Goal: Task Accomplishment & Management: Complete application form

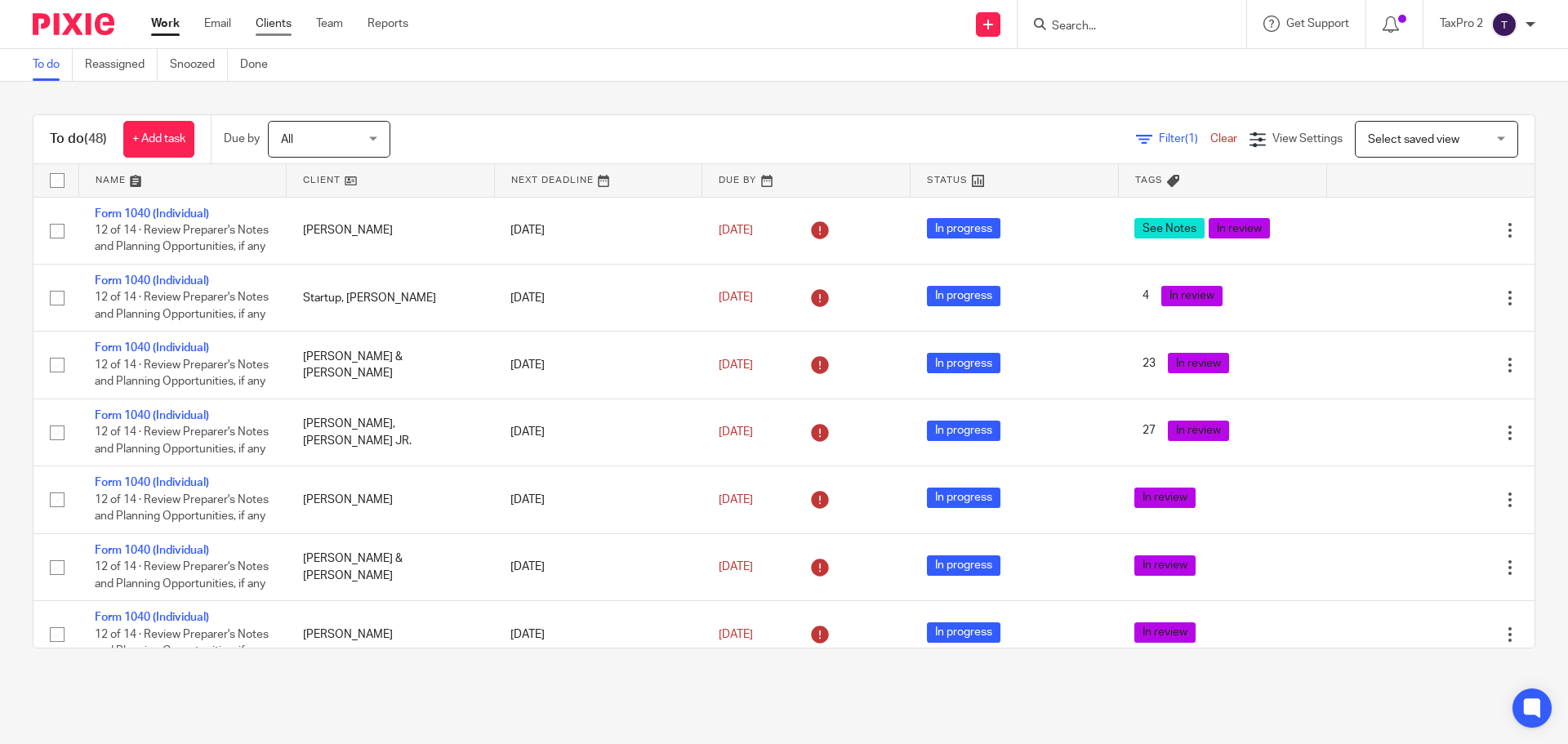
click at [270, 25] on link "Clients" at bounding box center [273, 24] width 36 height 16
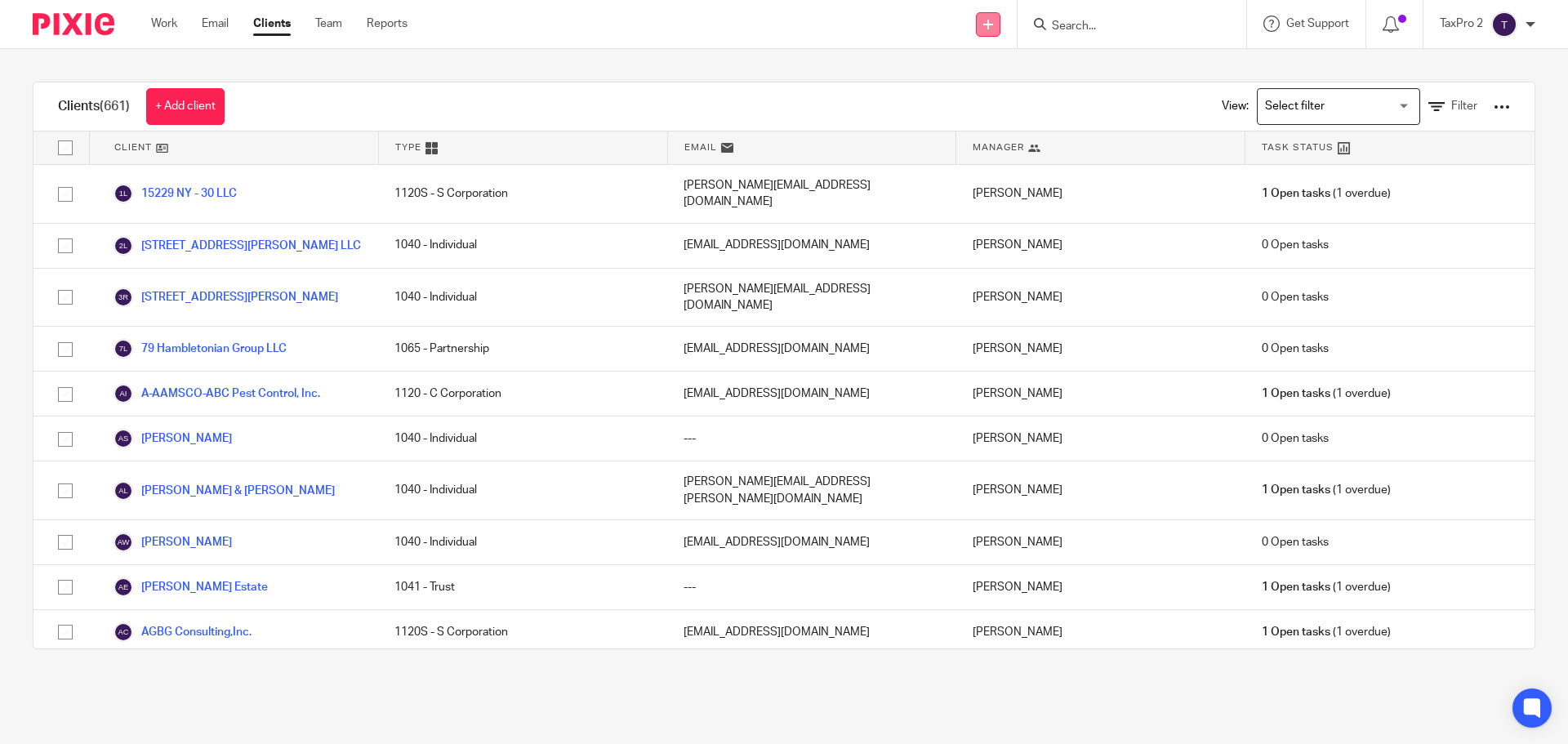
click at [987, 25] on icon at bounding box center [988, 25] width 10 height 10
click at [962, 75] on link "Send new email" at bounding box center [986, 77] width 115 height 24
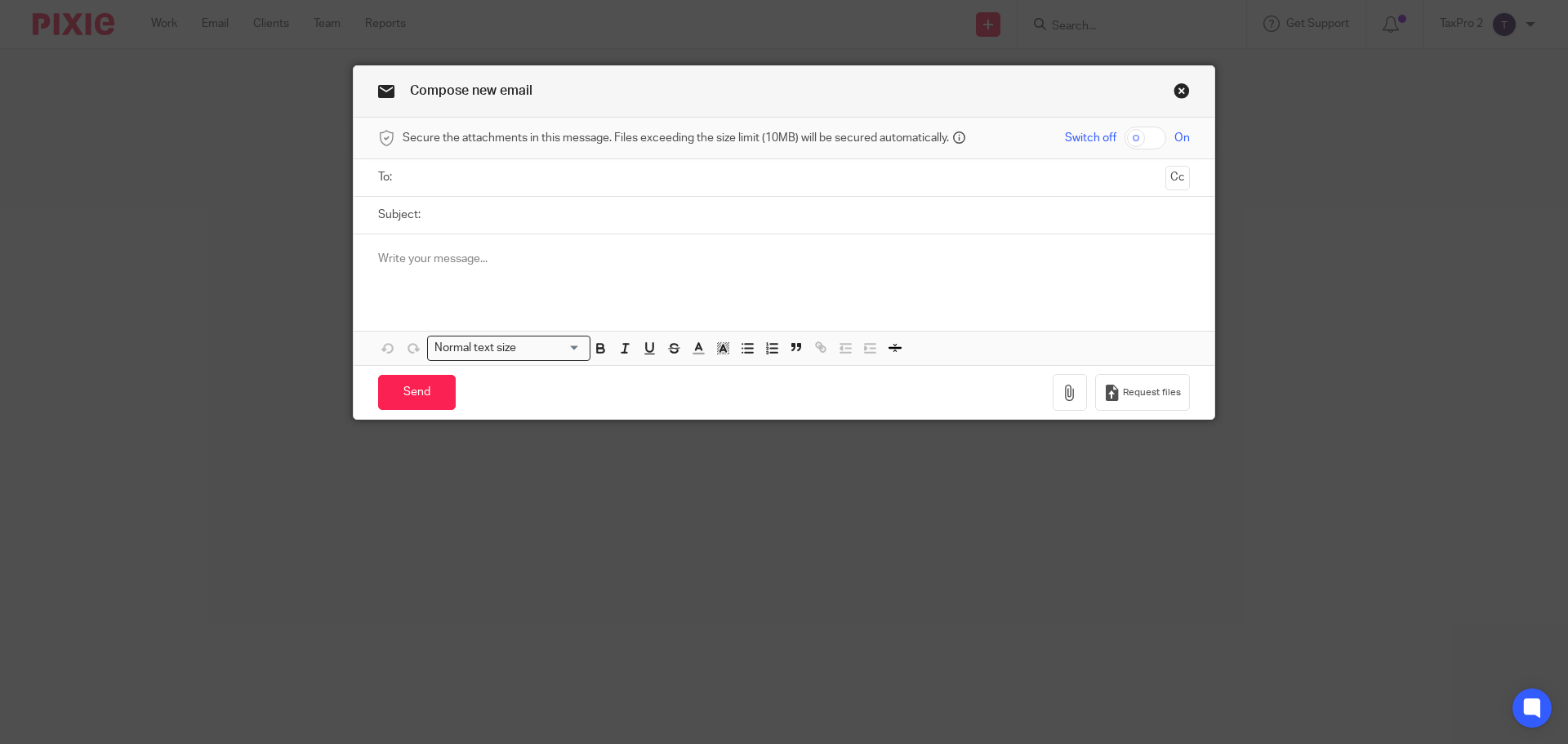
click at [1176, 90] on link "Close this dialog window" at bounding box center [1182, 94] width 16 height 22
click at [1175, 90] on link "Close this dialog window" at bounding box center [1182, 94] width 16 height 22
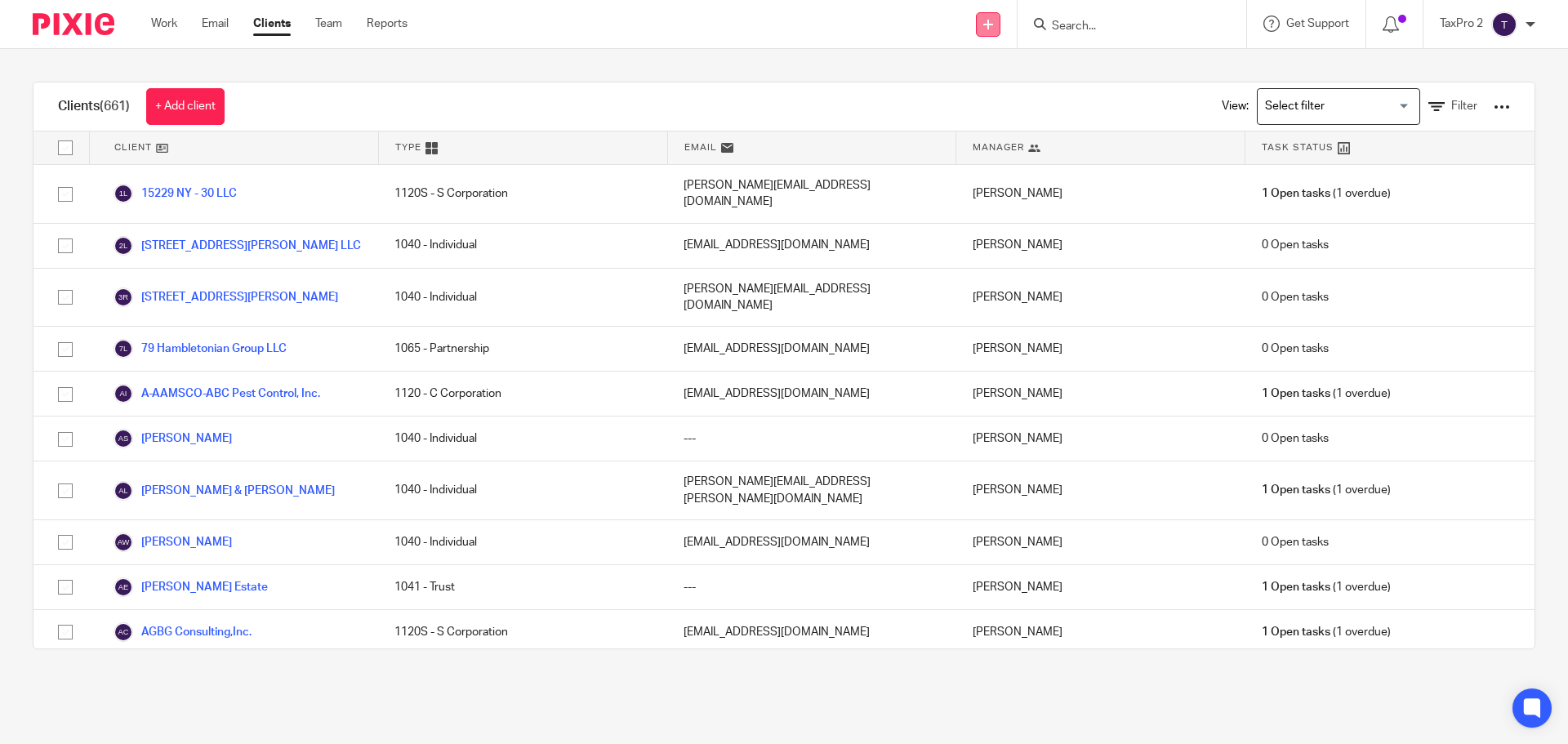
click at [985, 23] on icon at bounding box center [988, 25] width 10 height 10
click at [968, 98] on link "Create task" at bounding box center [986, 100] width 115 height 24
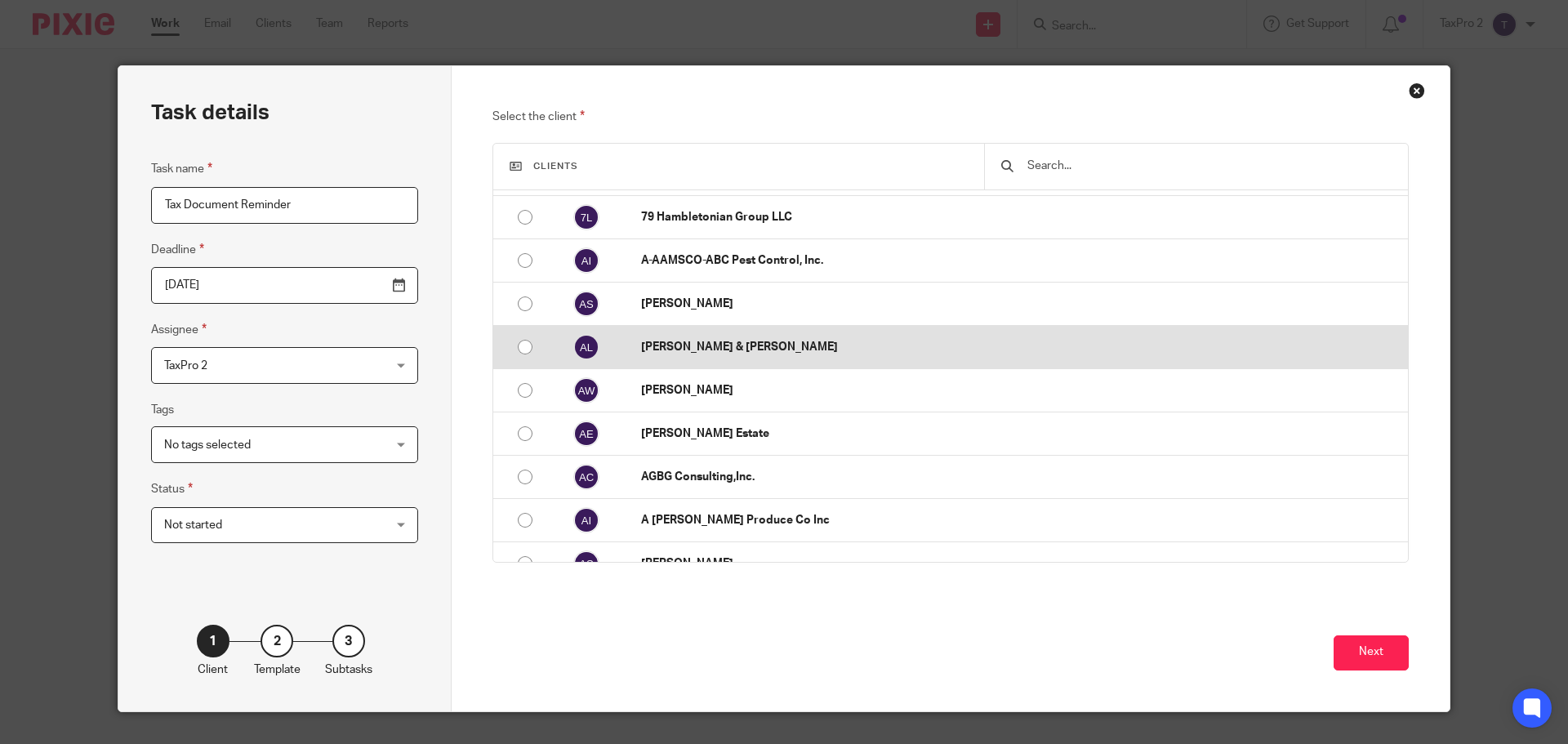
scroll to position [245, 0]
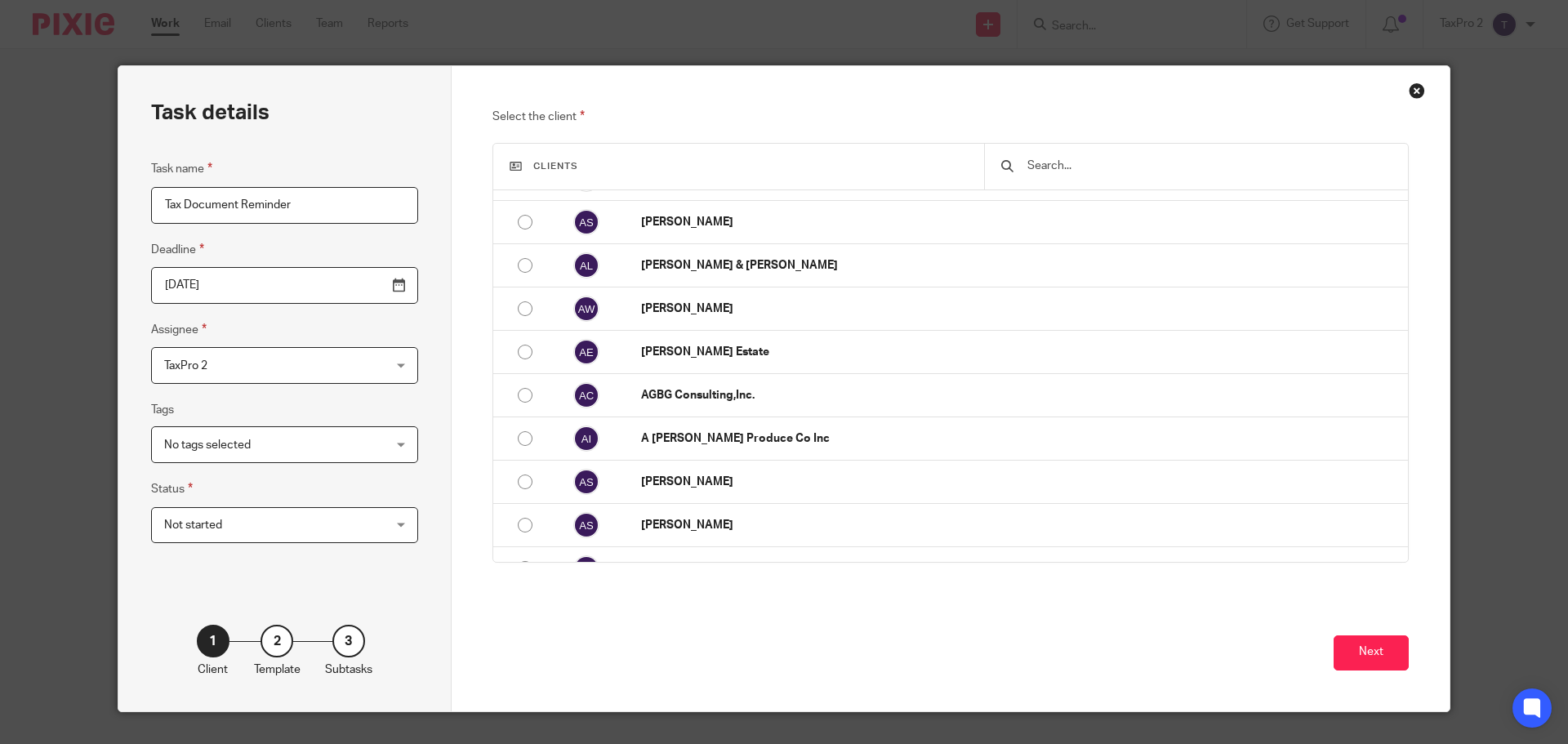
type input "Tax Document Reminder"
click at [1046, 166] on input "text" at bounding box center [1209, 166] width 366 height 18
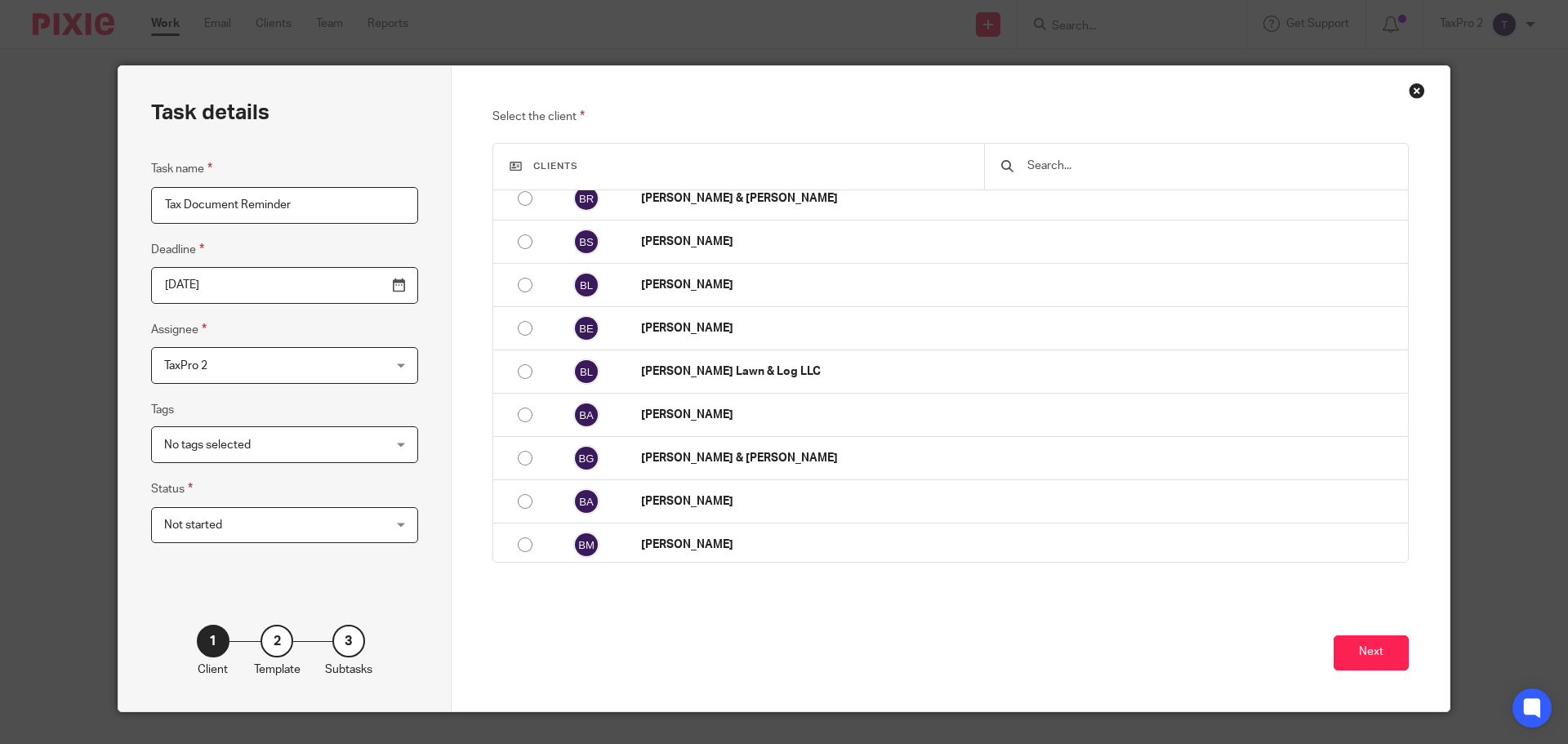
scroll to position [1307, 0]
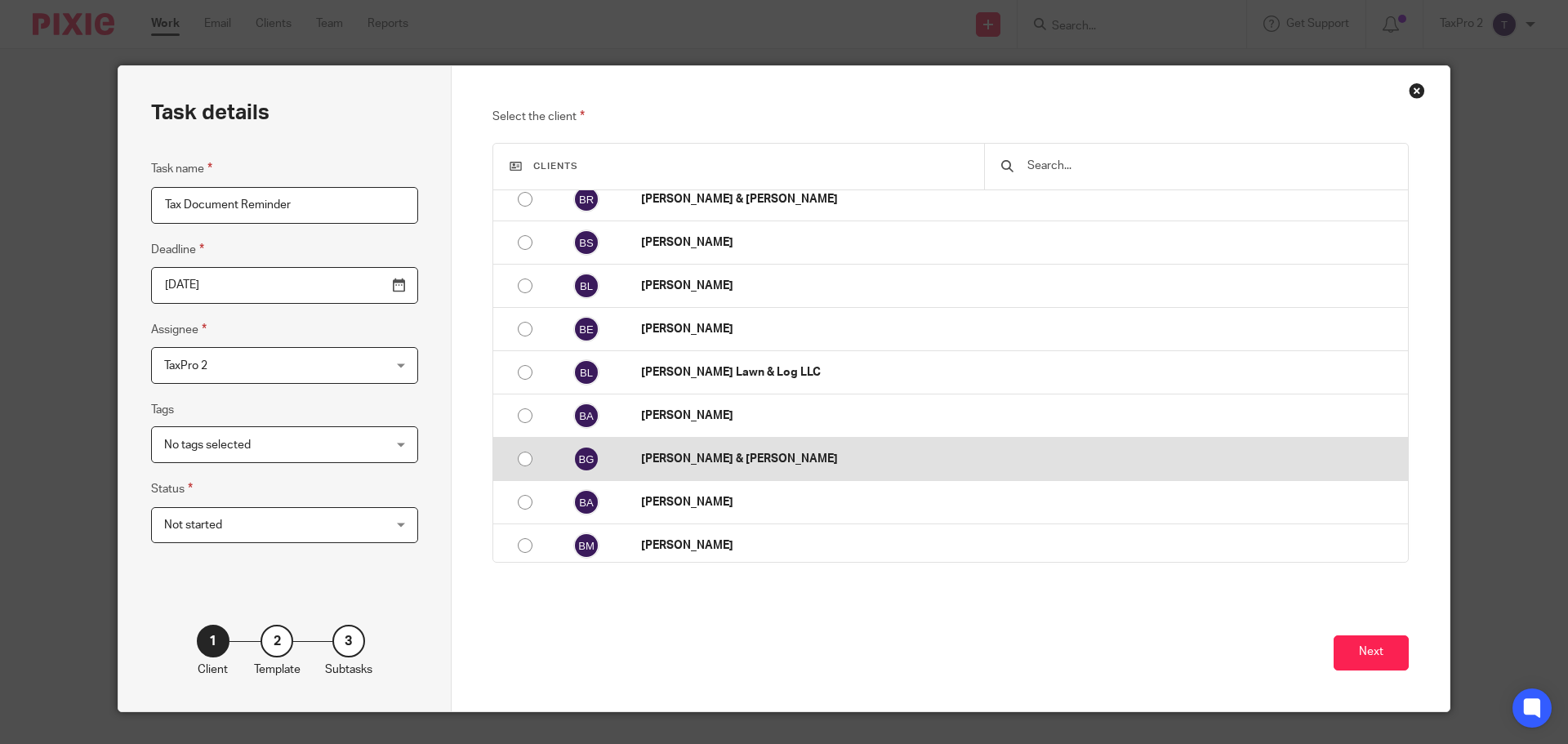
click at [524, 453] on input "radio" at bounding box center [525, 458] width 31 height 31
radio input "false"
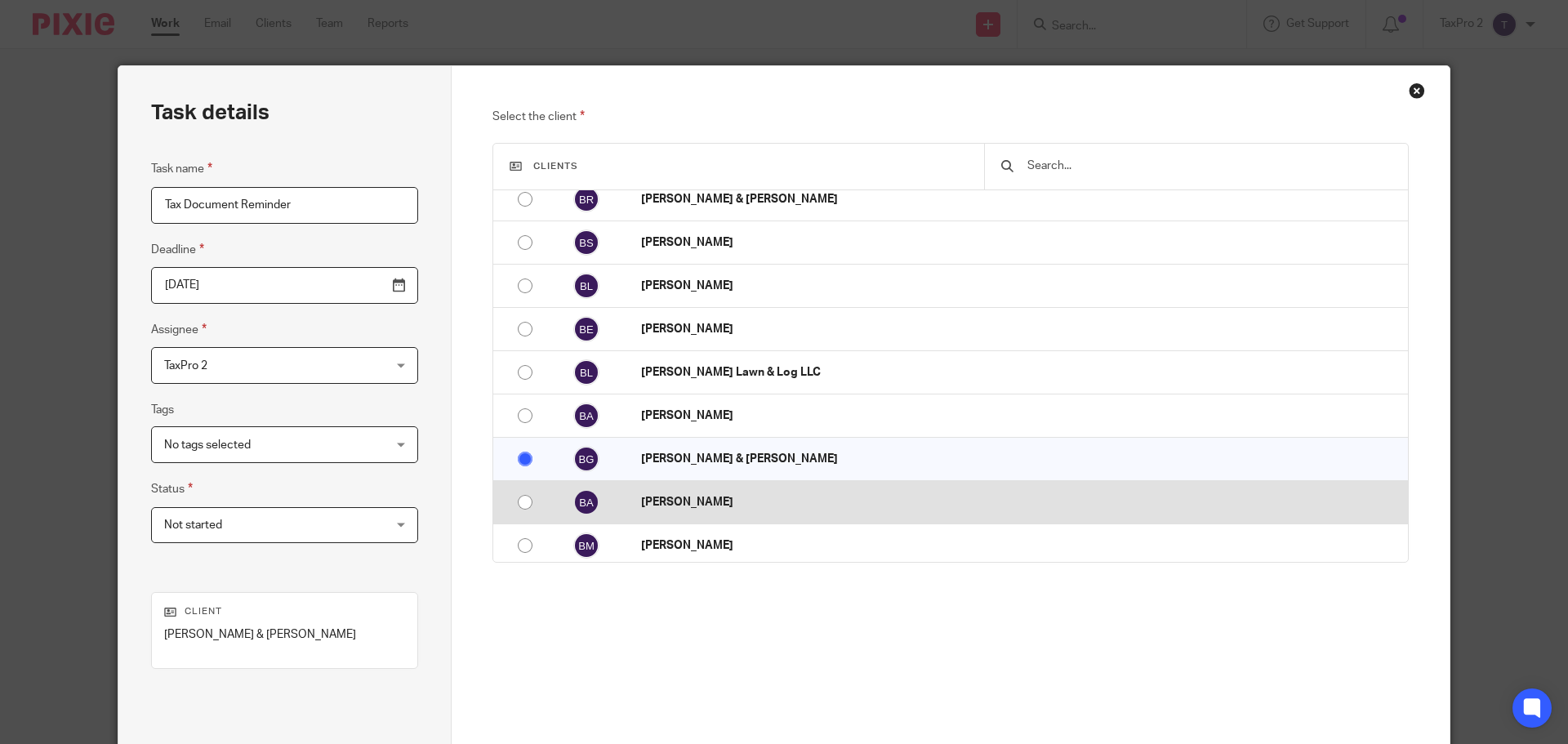
click at [515, 501] on input "radio" at bounding box center [525, 502] width 31 height 31
radio input "false"
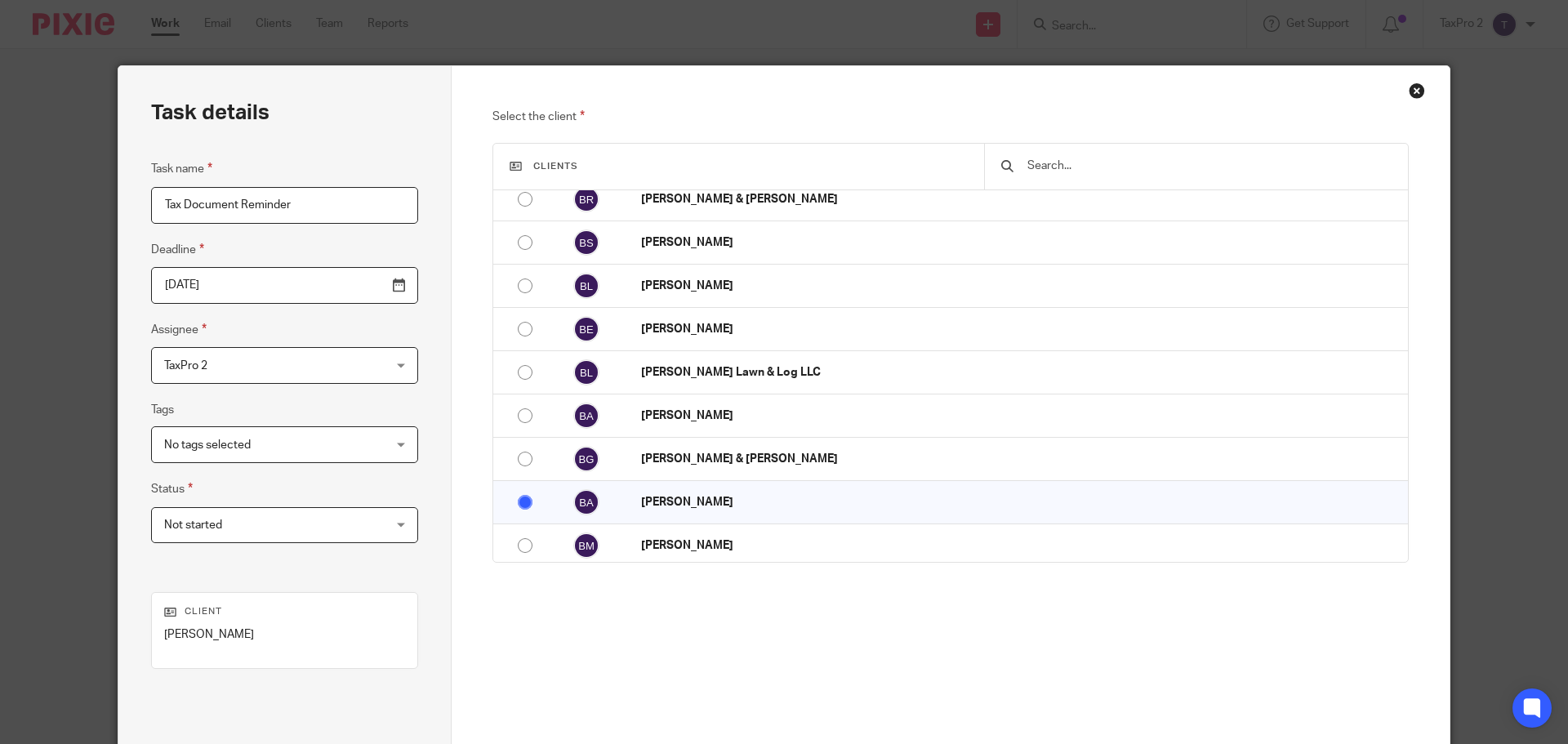
click at [1409, 92] on div "Close this dialog window" at bounding box center [1417, 91] width 16 height 16
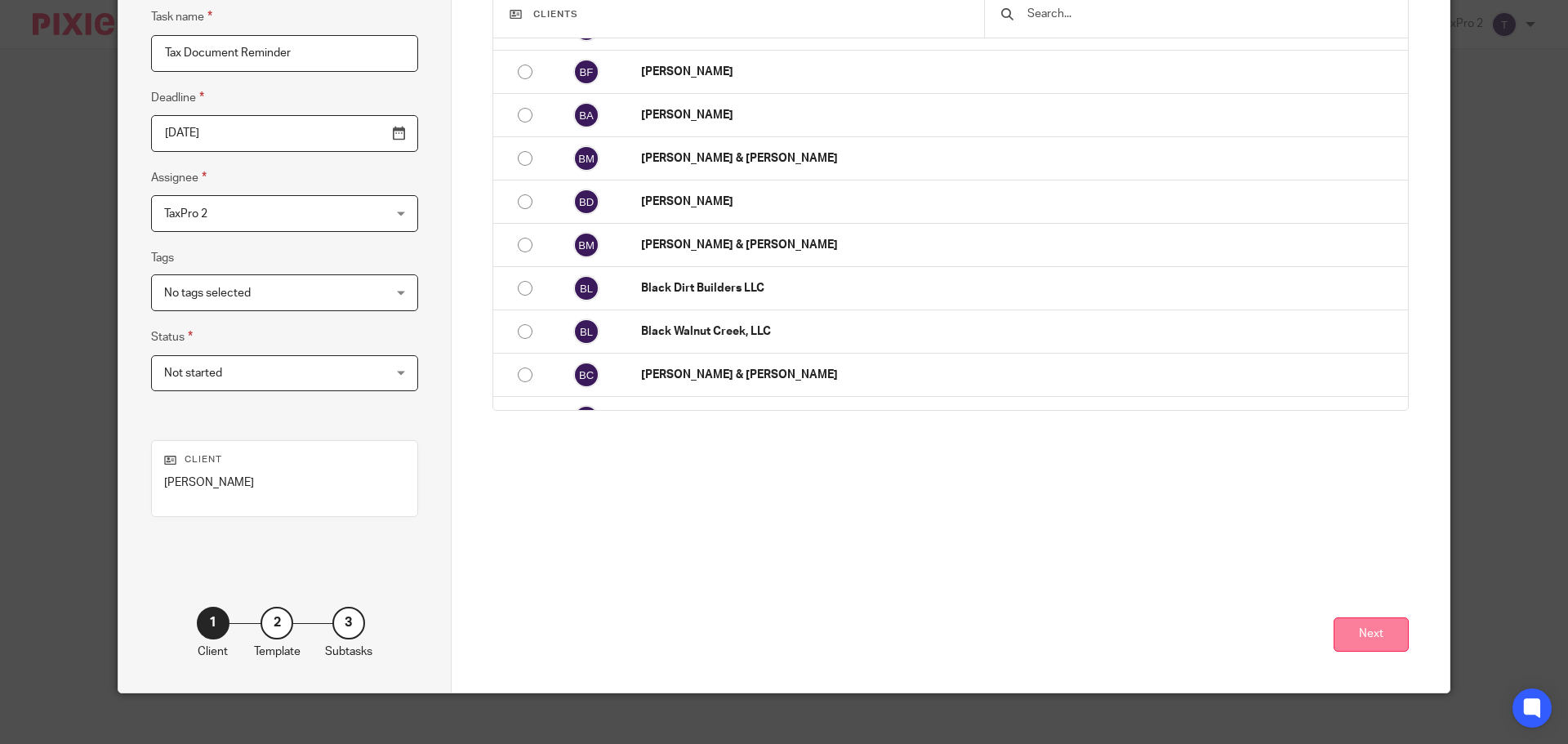
scroll to position [167, 0]
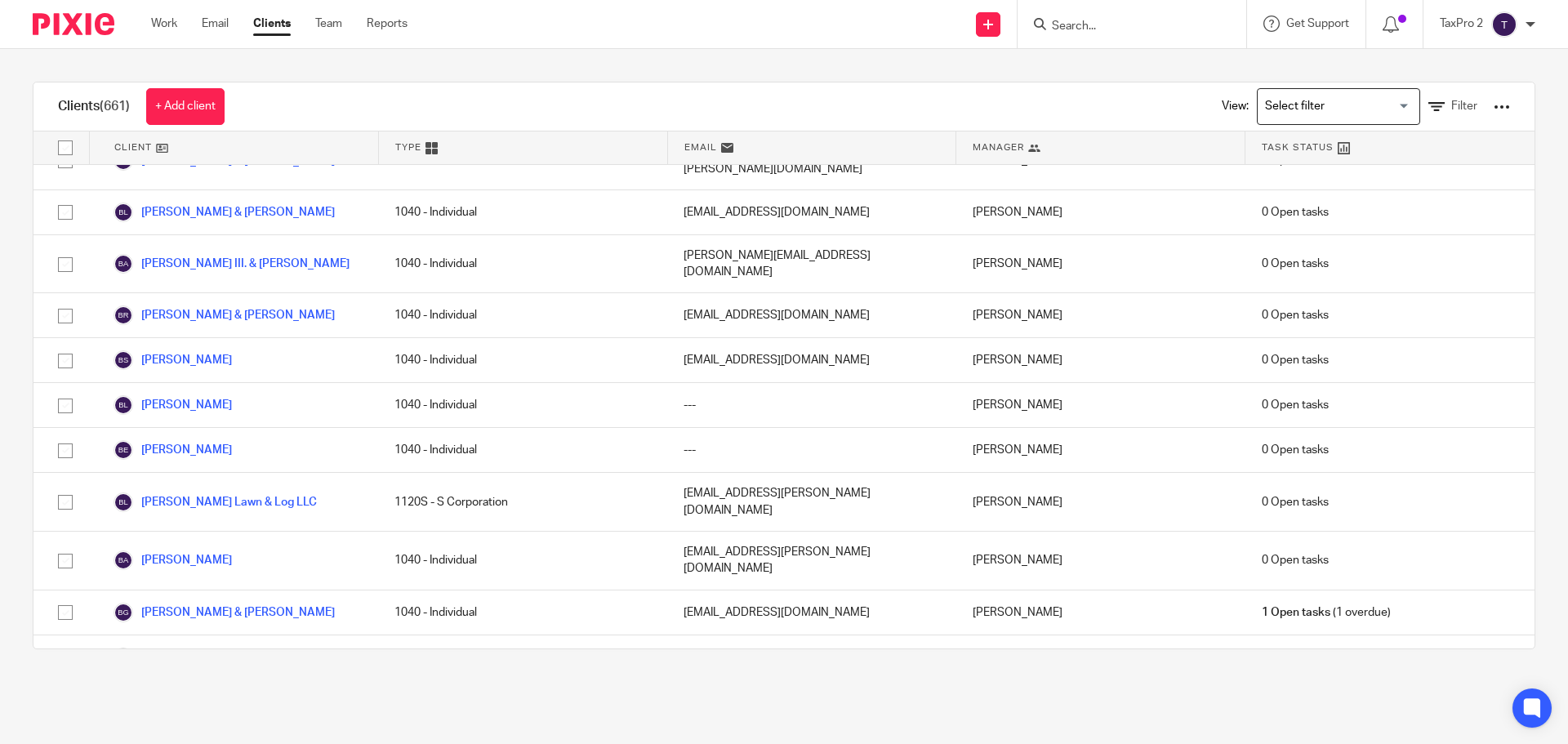
scroll to position [1307, 0]
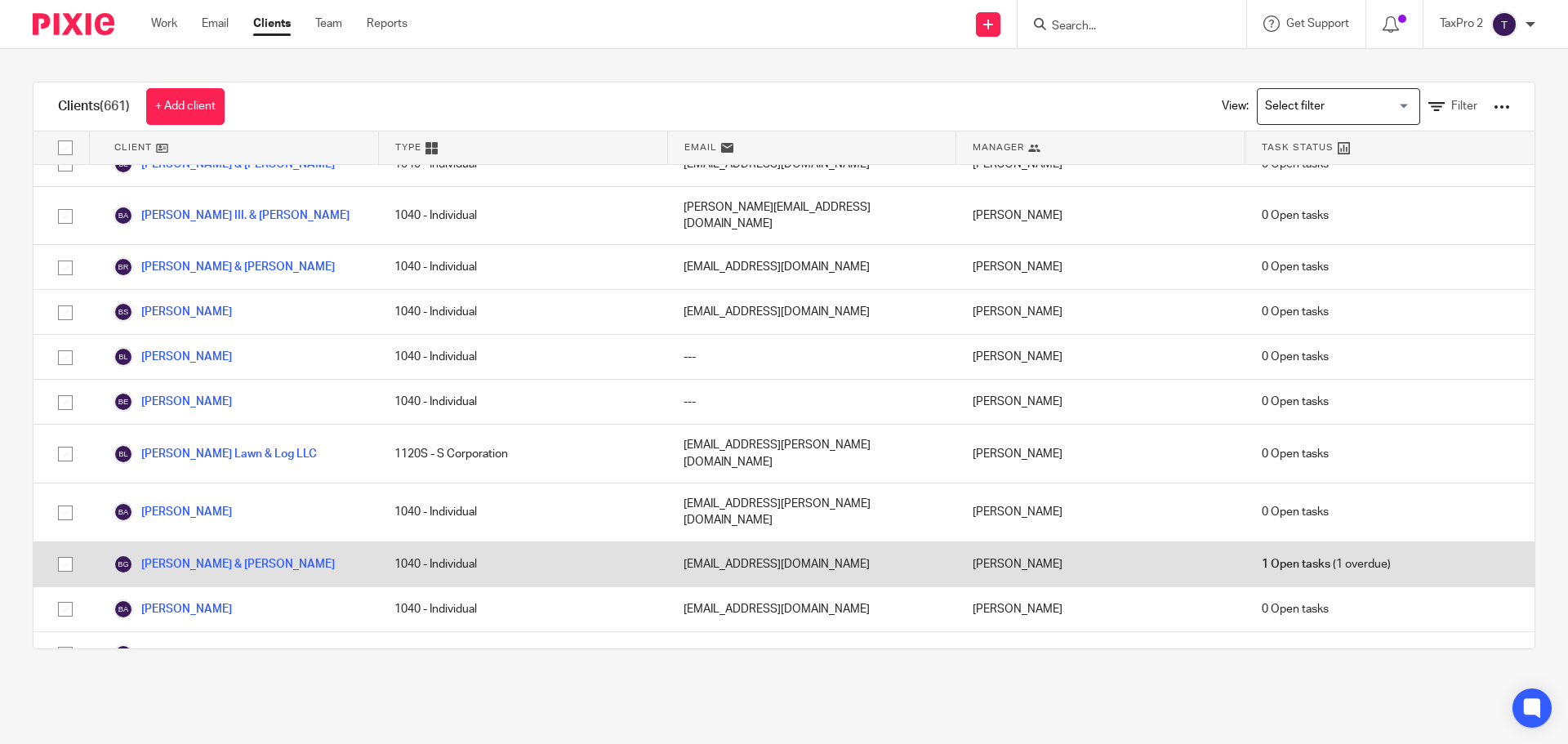
click at [67, 549] on input "checkbox" at bounding box center [65, 564] width 31 height 31
checkbox input "true"
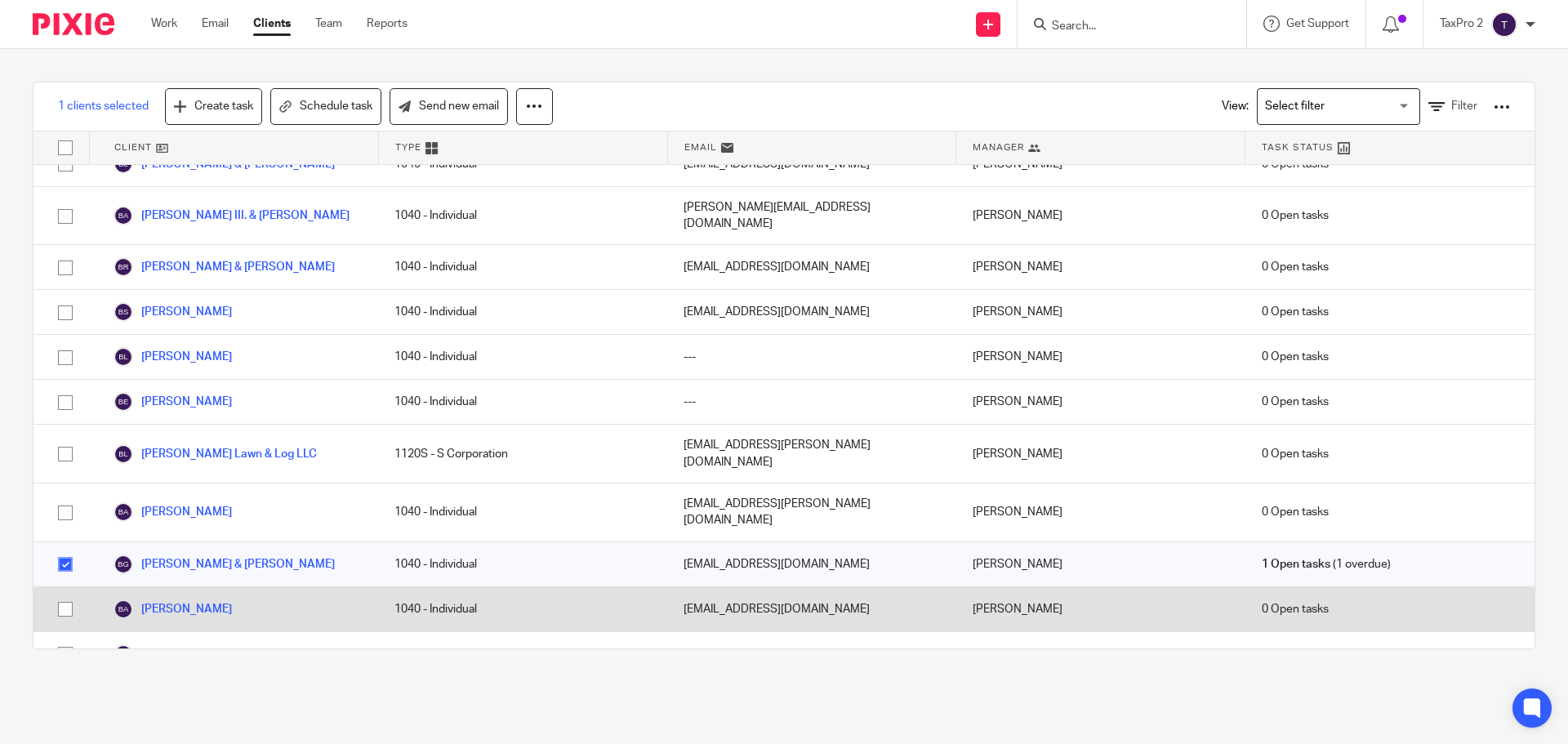
click at [70, 594] on input "checkbox" at bounding box center [65, 609] width 31 height 31
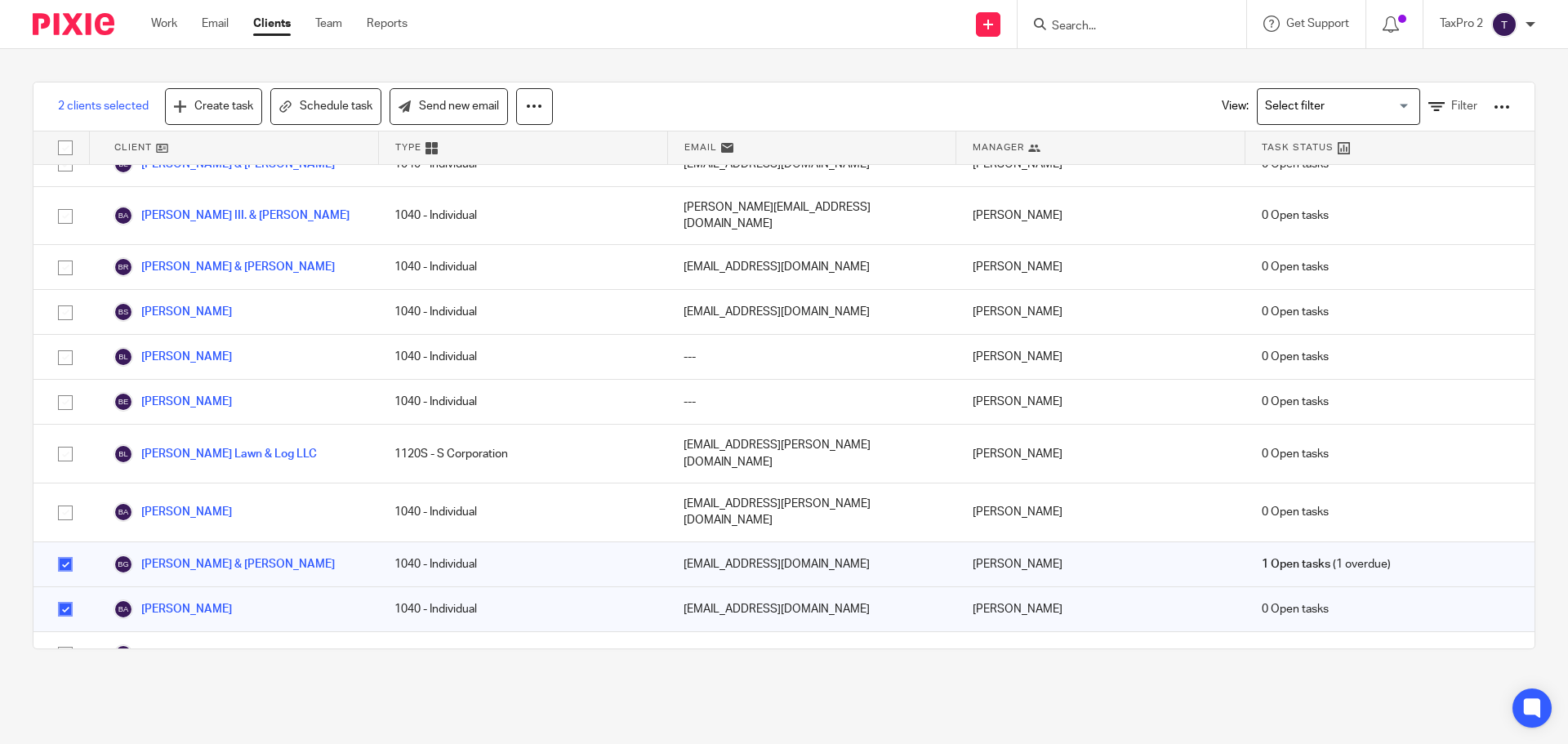
click at [70, 594] on input "checkbox" at bounding box center [65, 609] width 31 height 31
checkbox input "false"
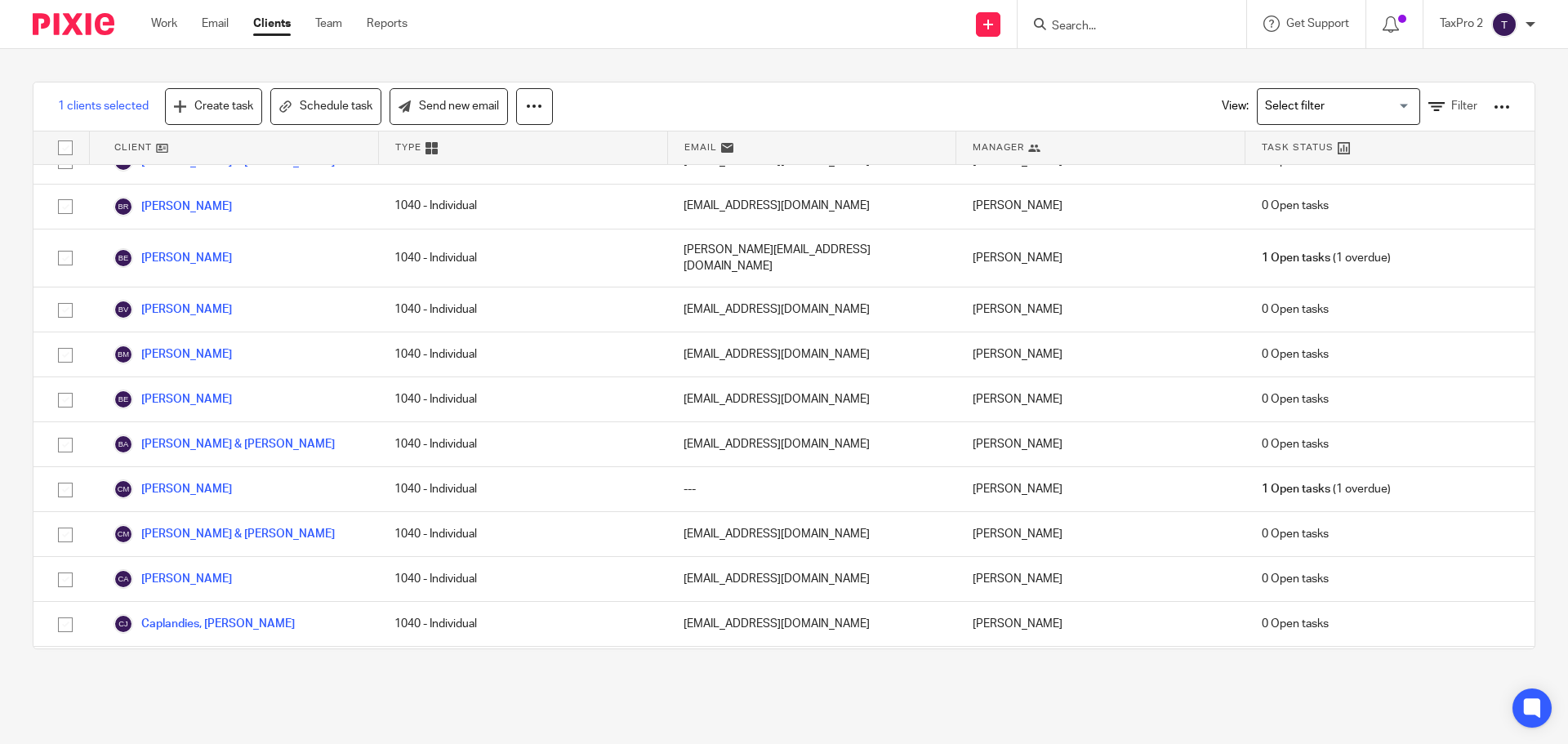
scroll to position [2778, 0]
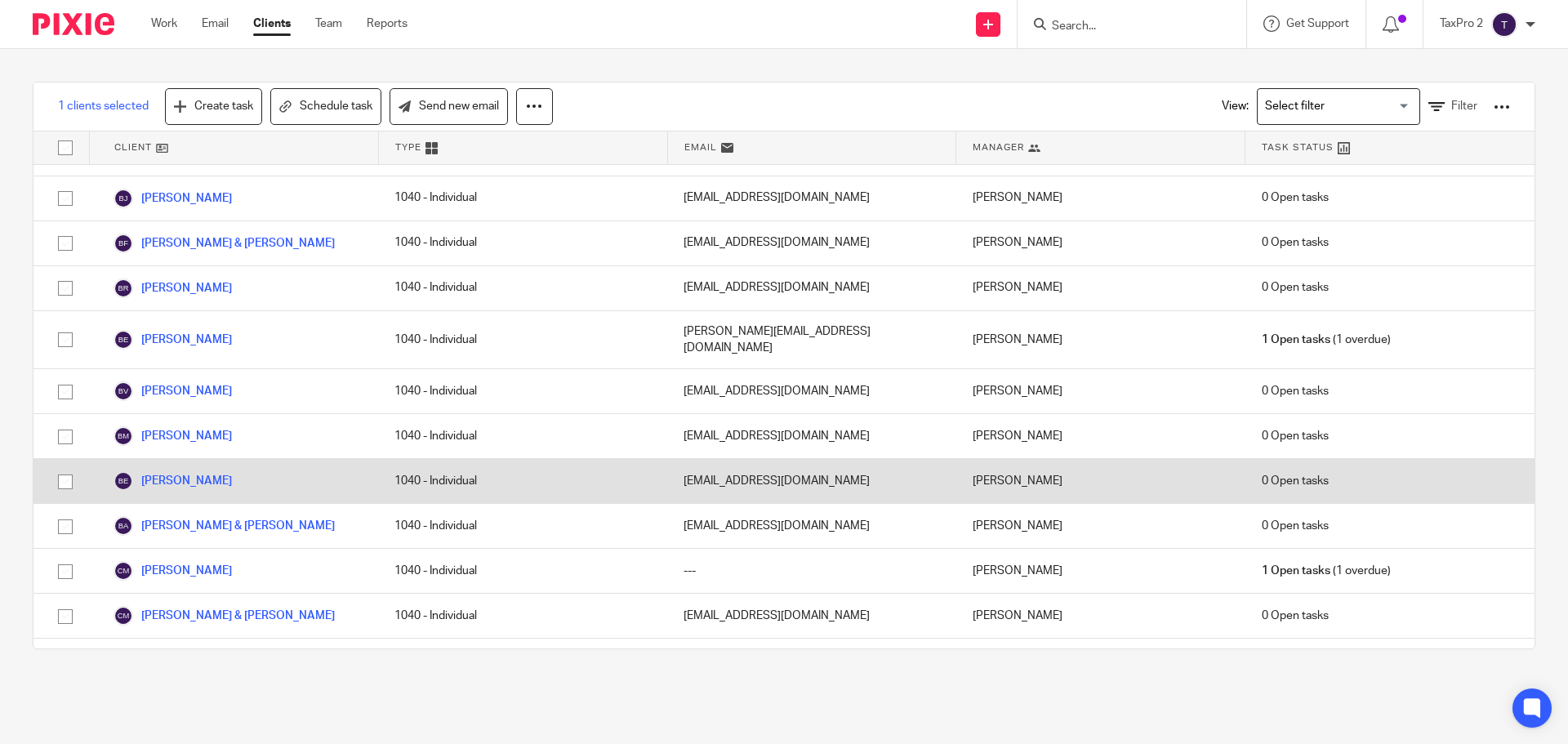
click at [64, 466] on input "checkbox" at bounding box center [65, 481] width 31 height 31
checkbox input "true"
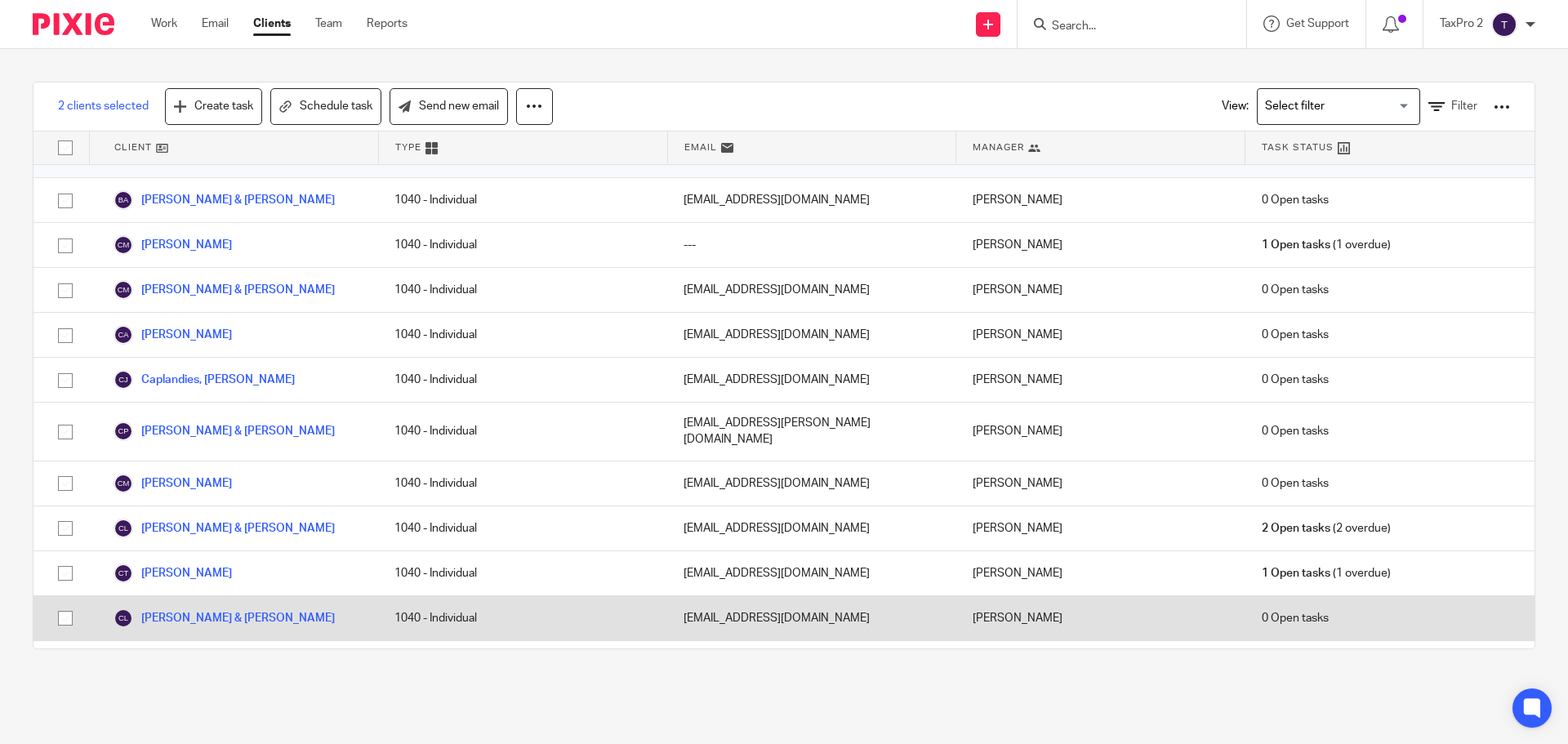
scroll to position [3105, 0]
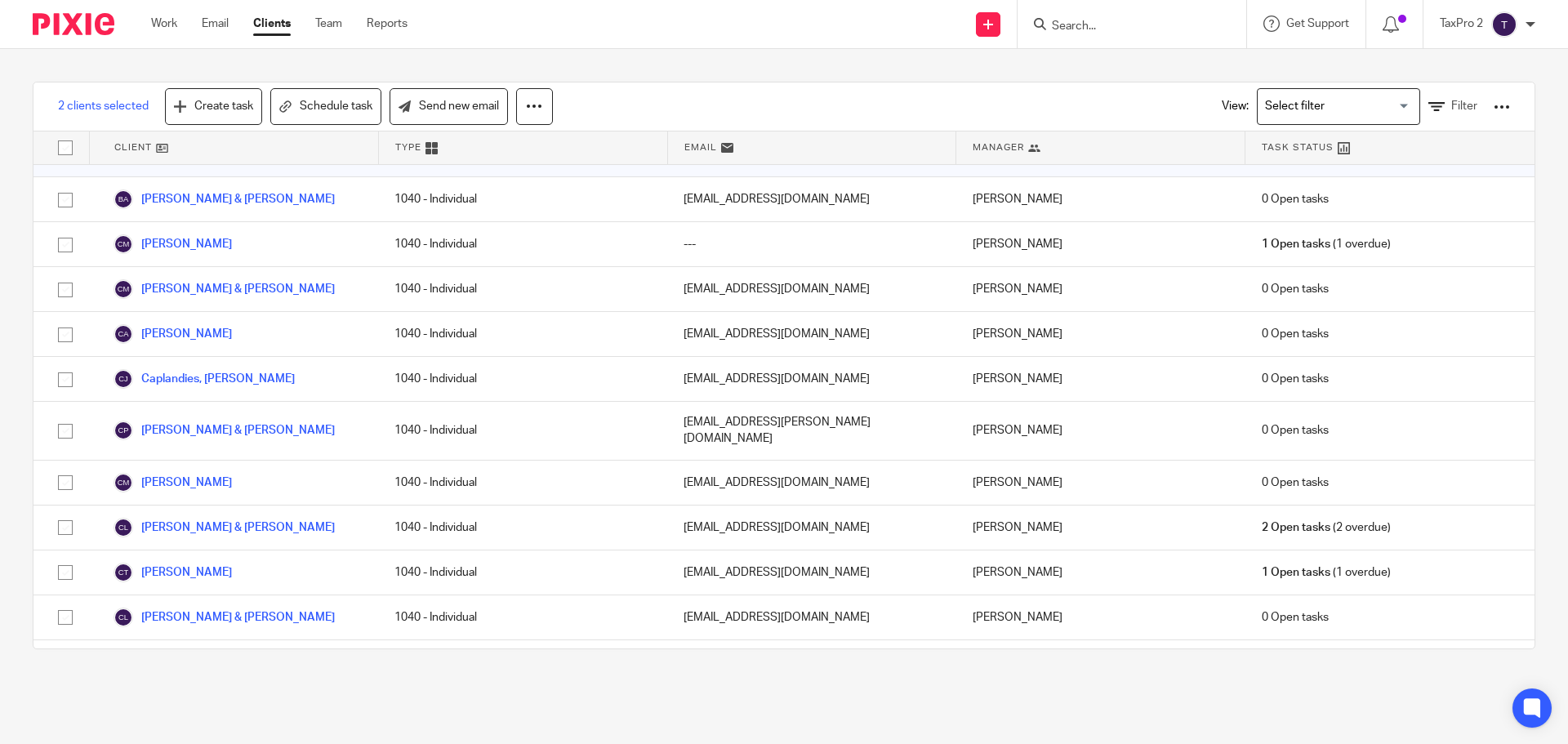
click at [66, 737] on input "checkbox" at bounding box center [65, 752] width 31 height 31
checkbox input "true"
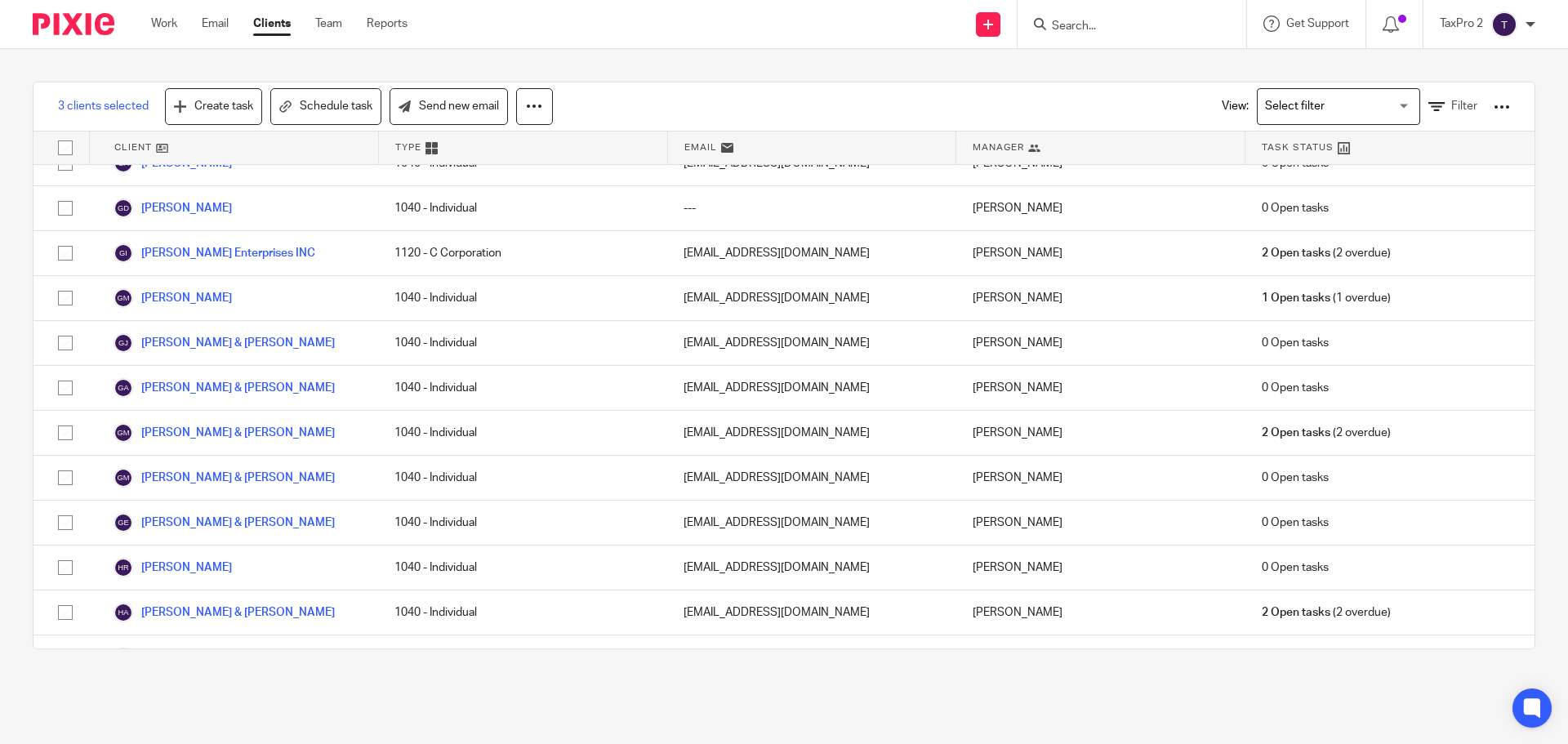
scroll to position [9724, 0]
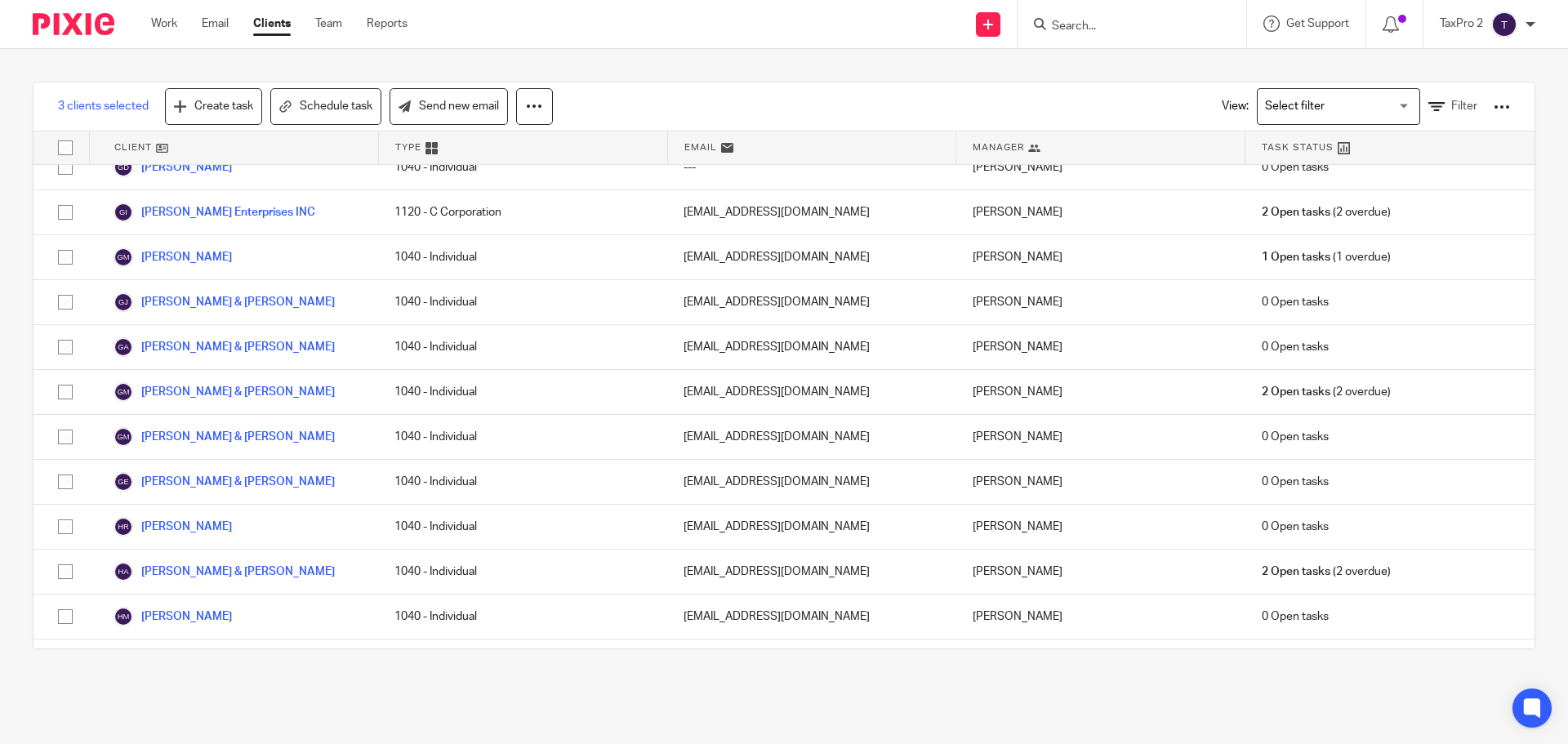
click at [62, 691] on input "checkbox" at bounding box center [65, 706] width 31 height 31
checkbox input "true"
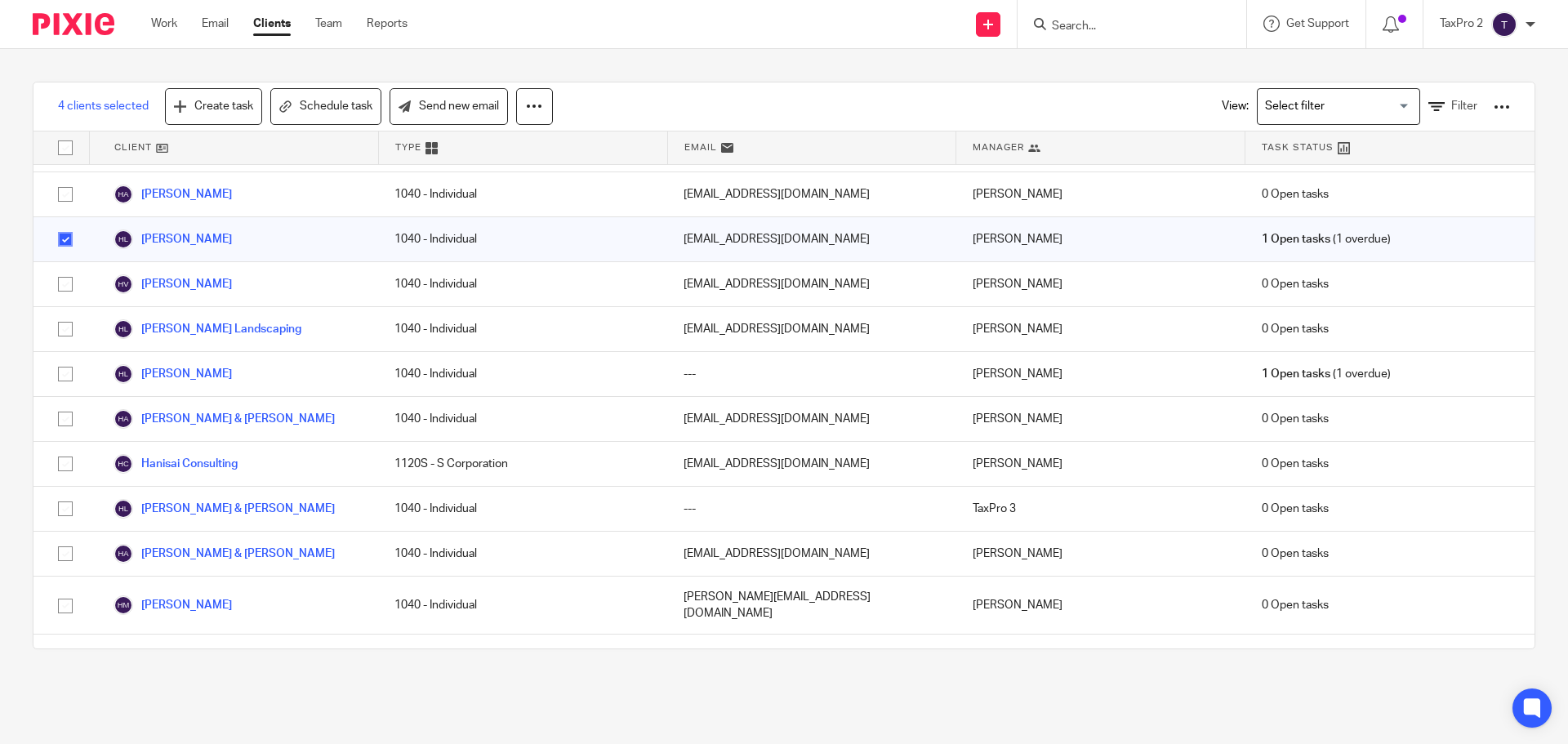
scroll to position [10214, 0]
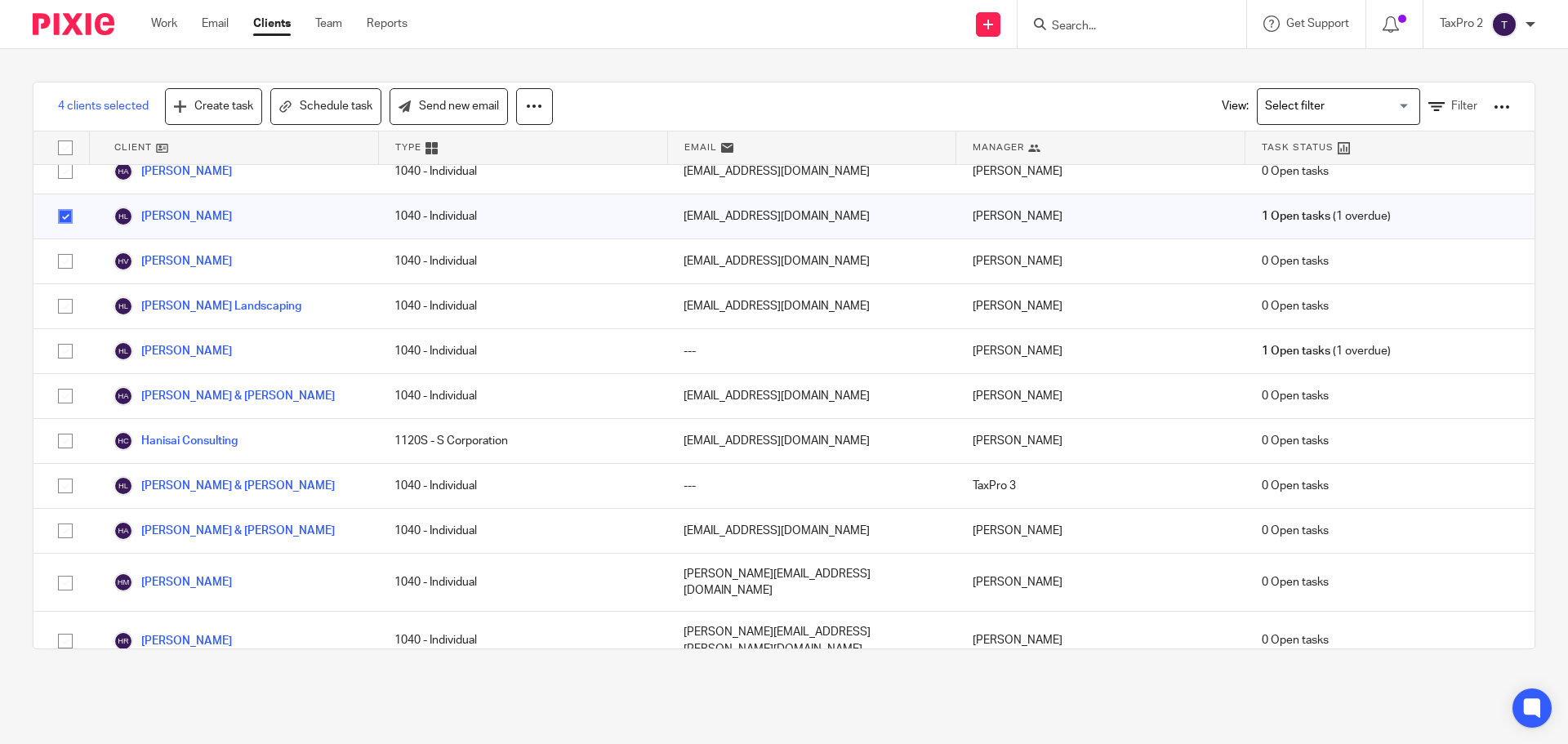
checkbox input "true"
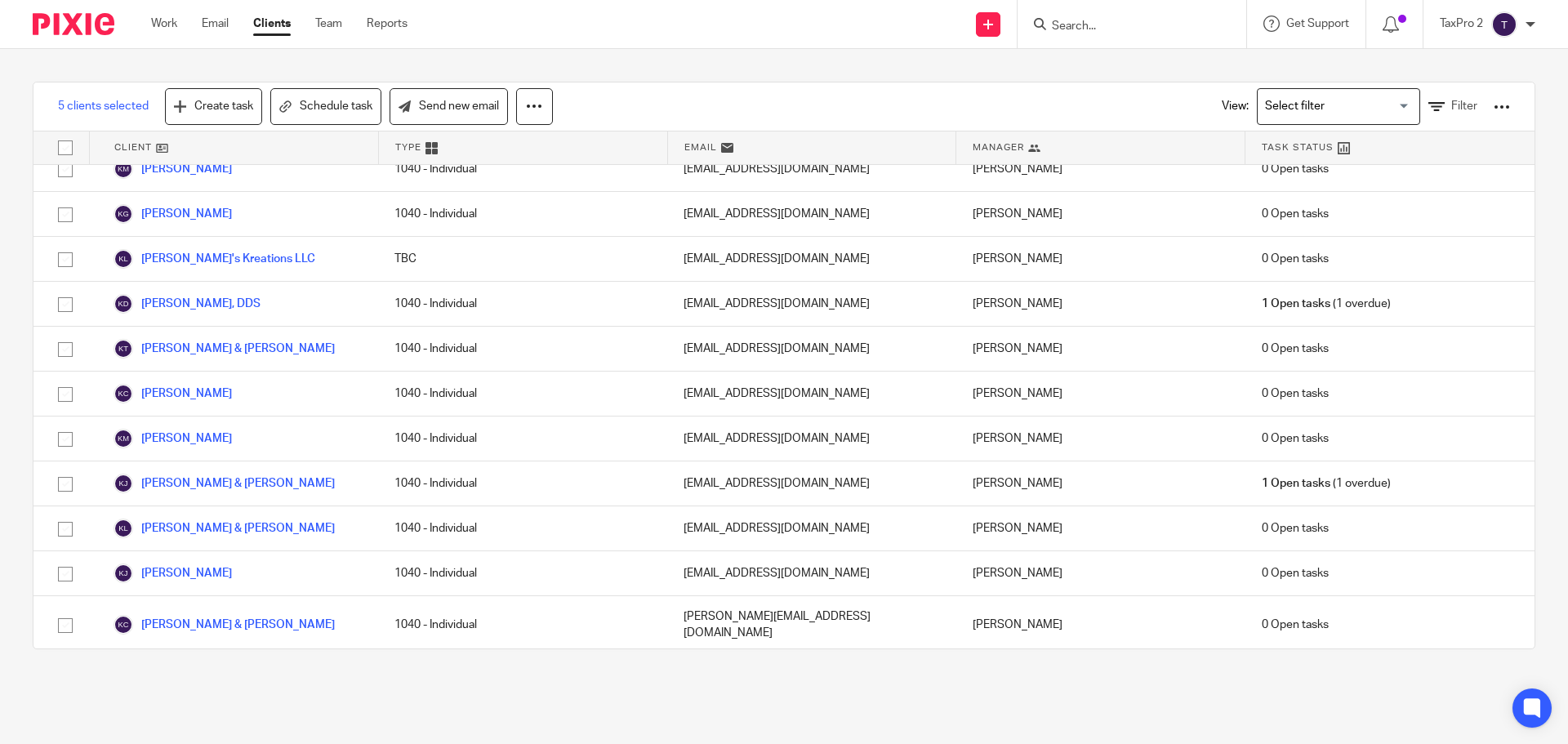
scroll to position [13565, 0]
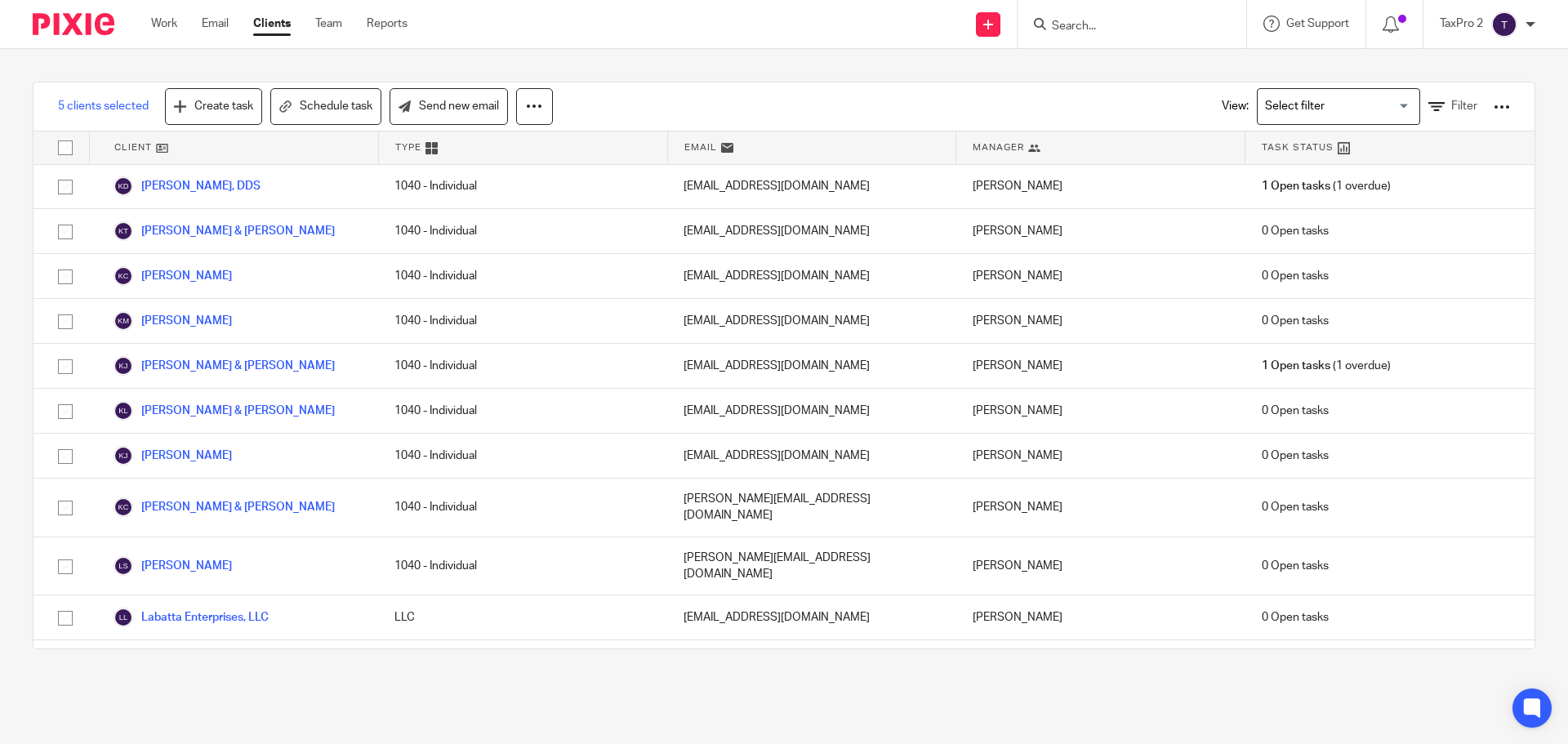
checkbox input "true"
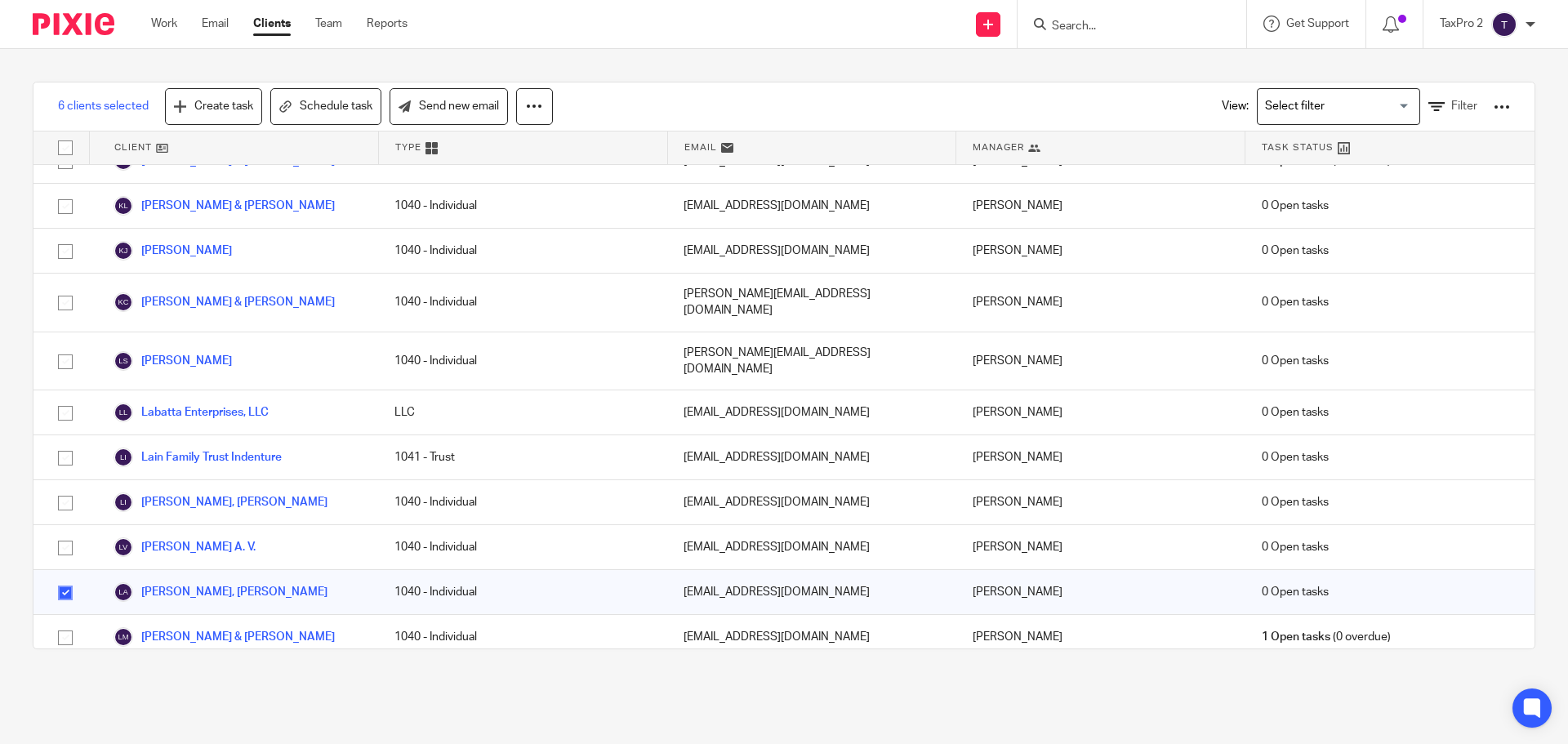
scroll to position [13892, 0]
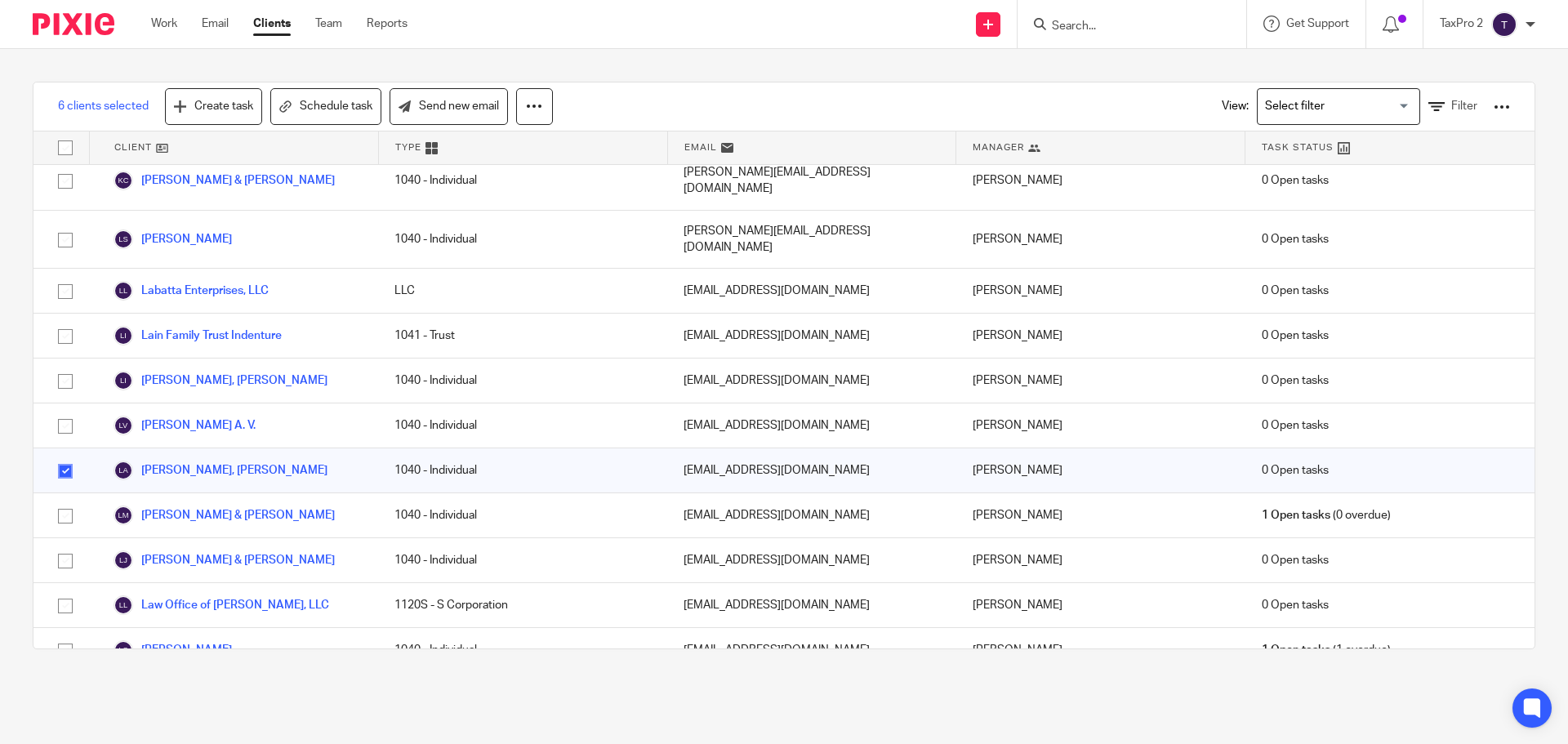
checkbox input "true"
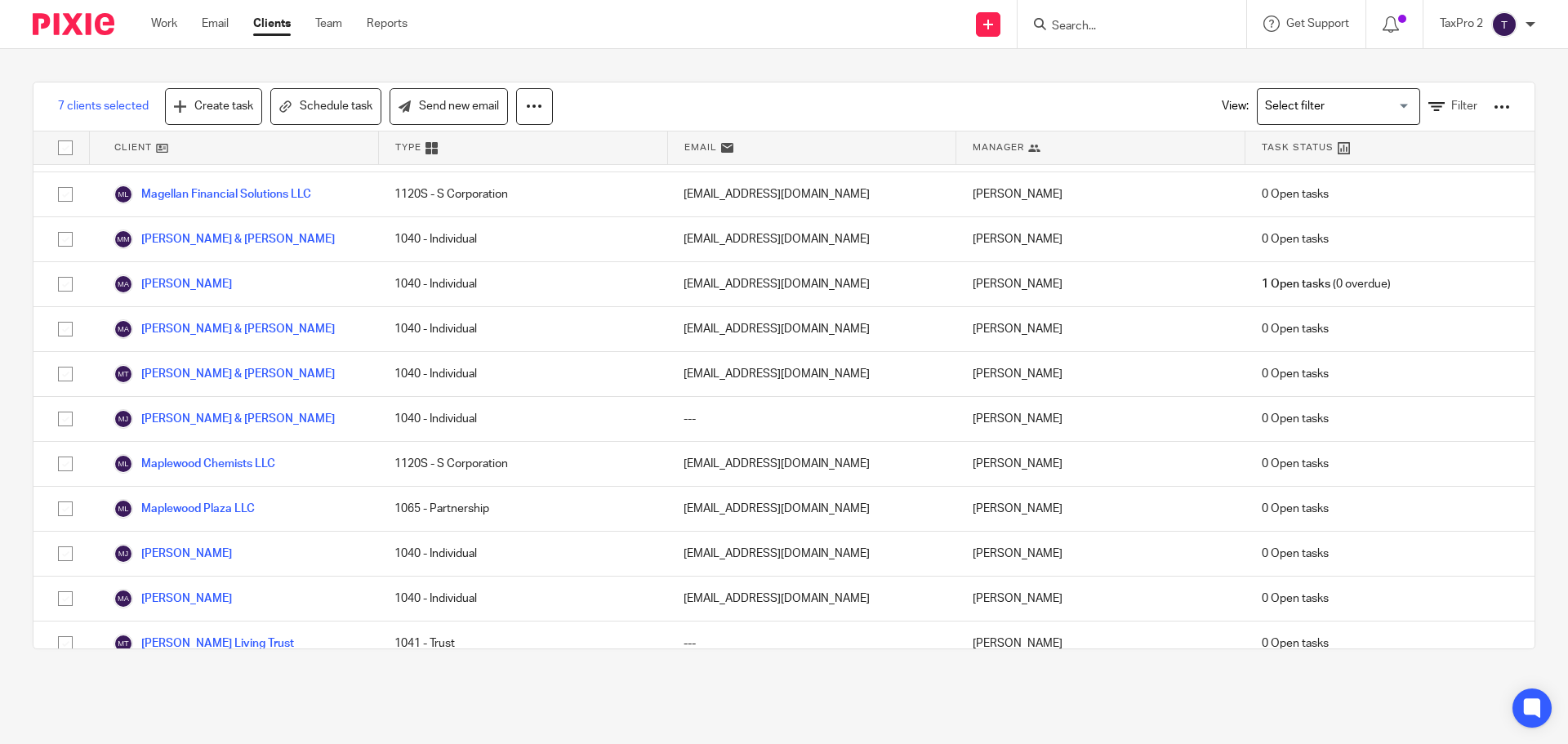
scroll to position [15608, 0]
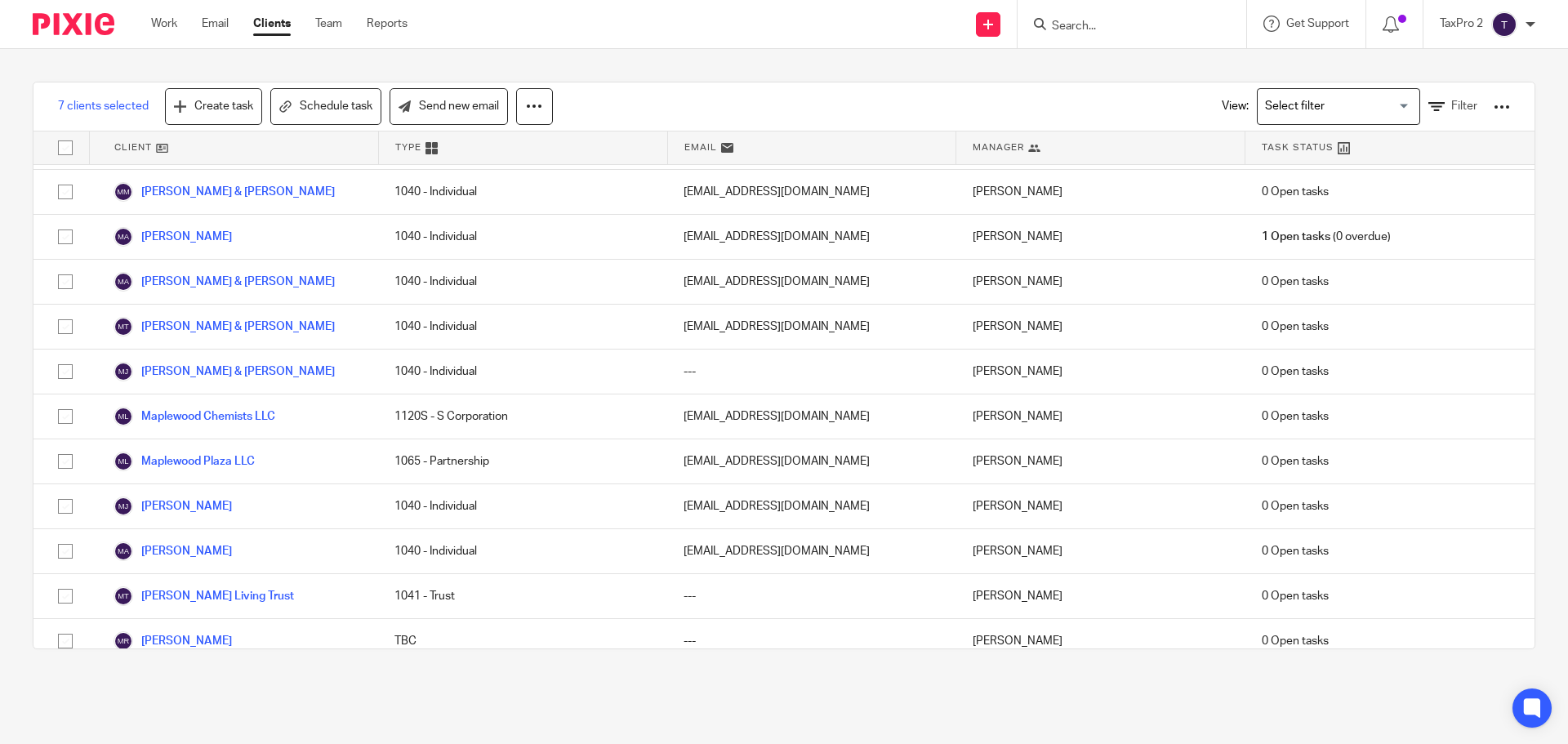
checkbox input "true"
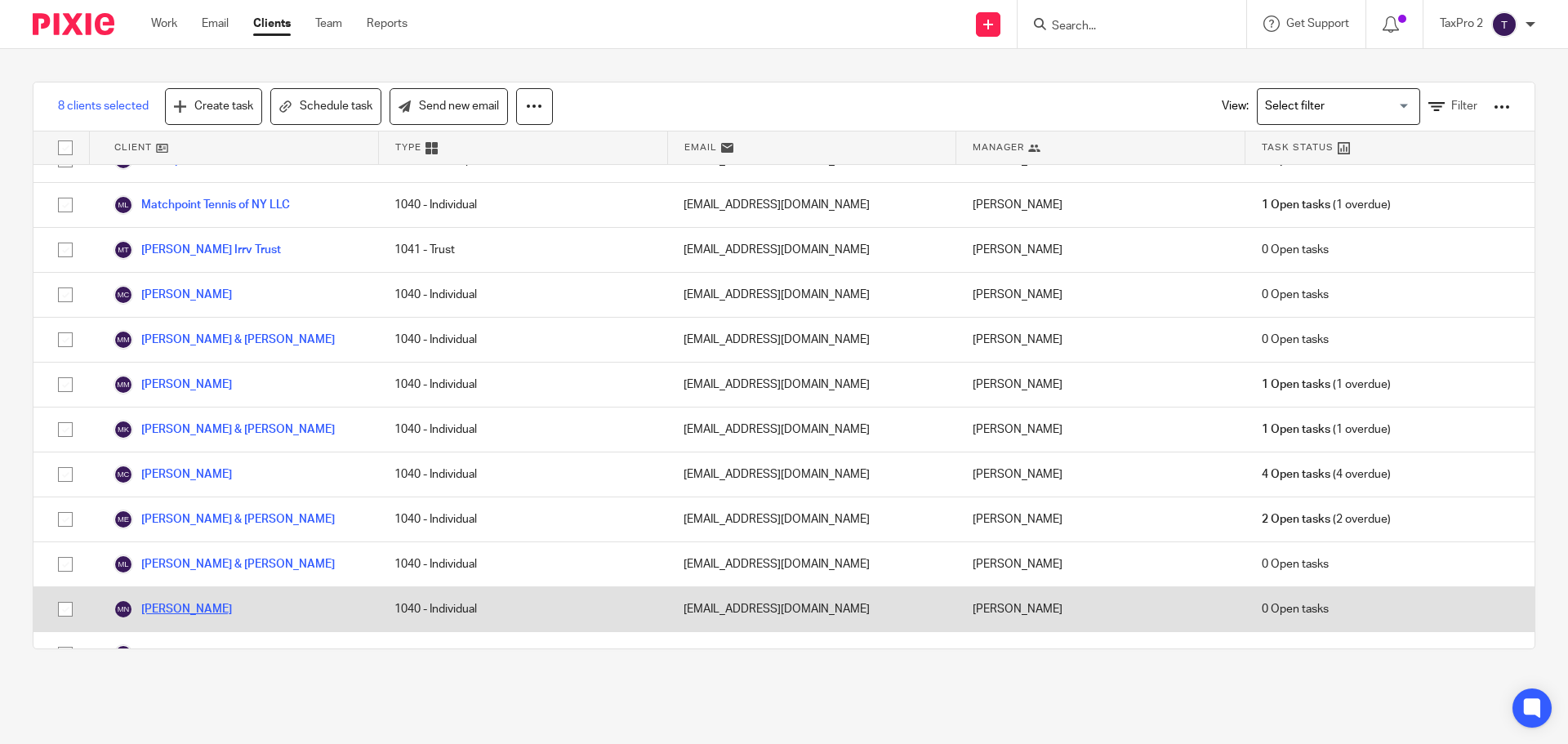
scroll to position [16343, 0]
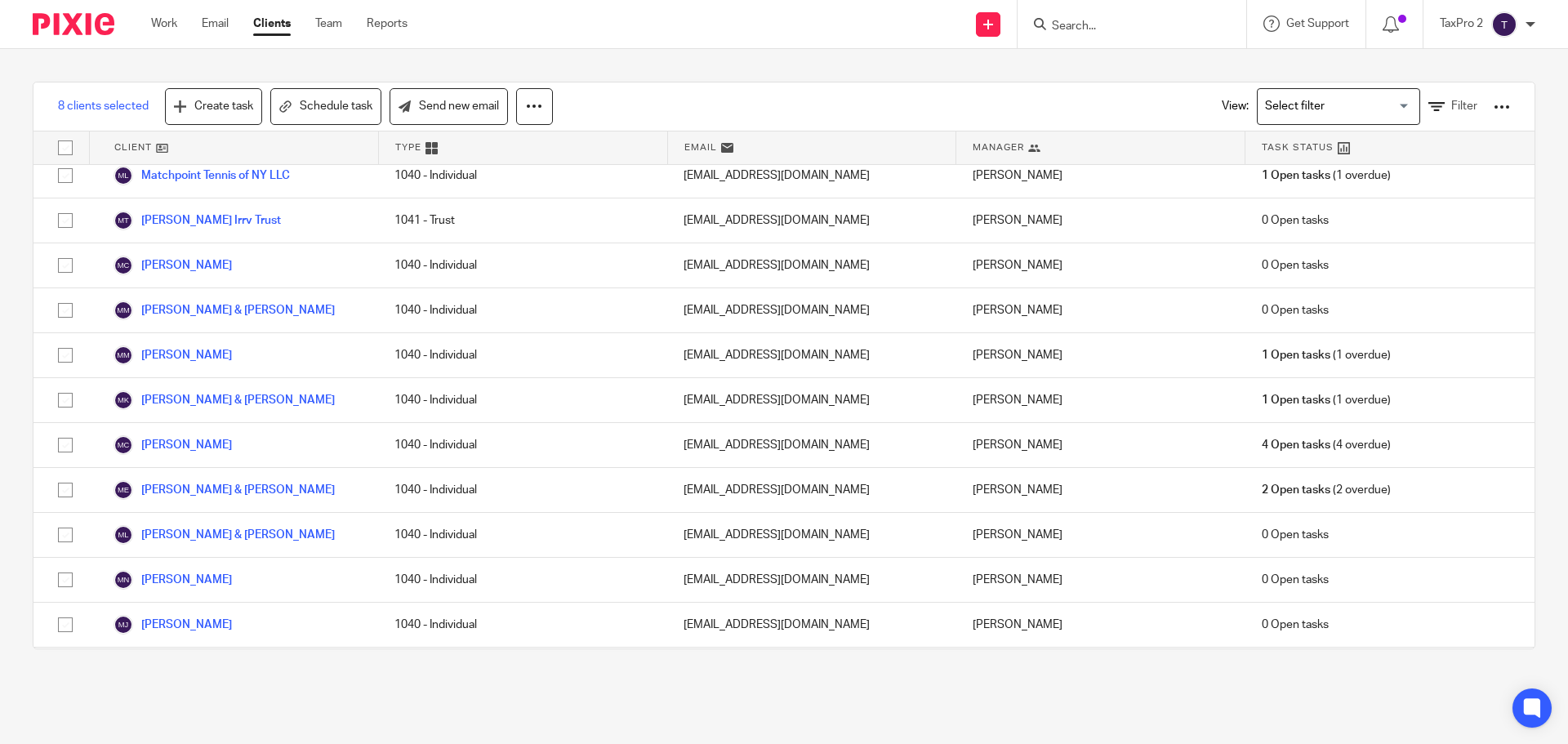
checkbox input "true"
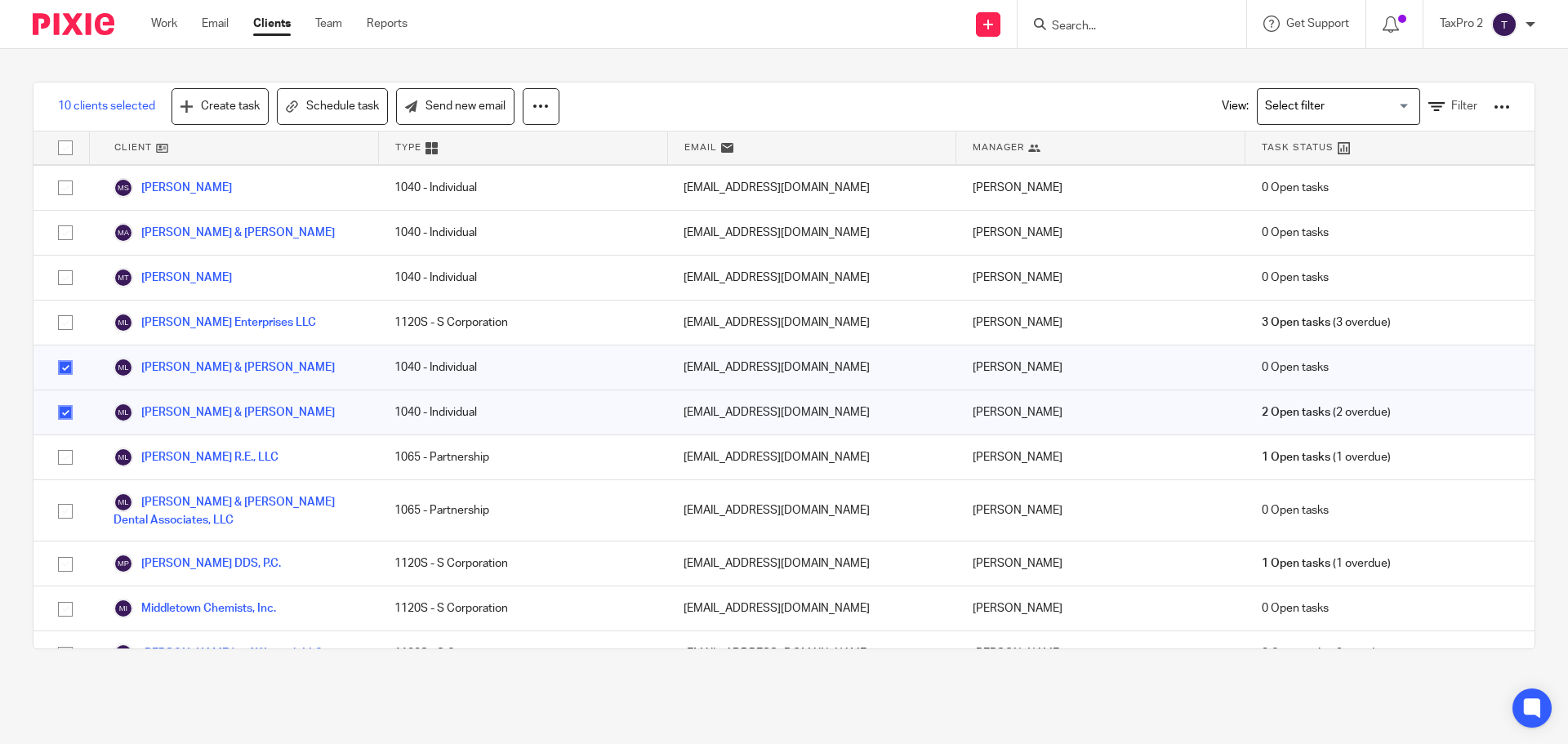
scroll to position [16997, 0]
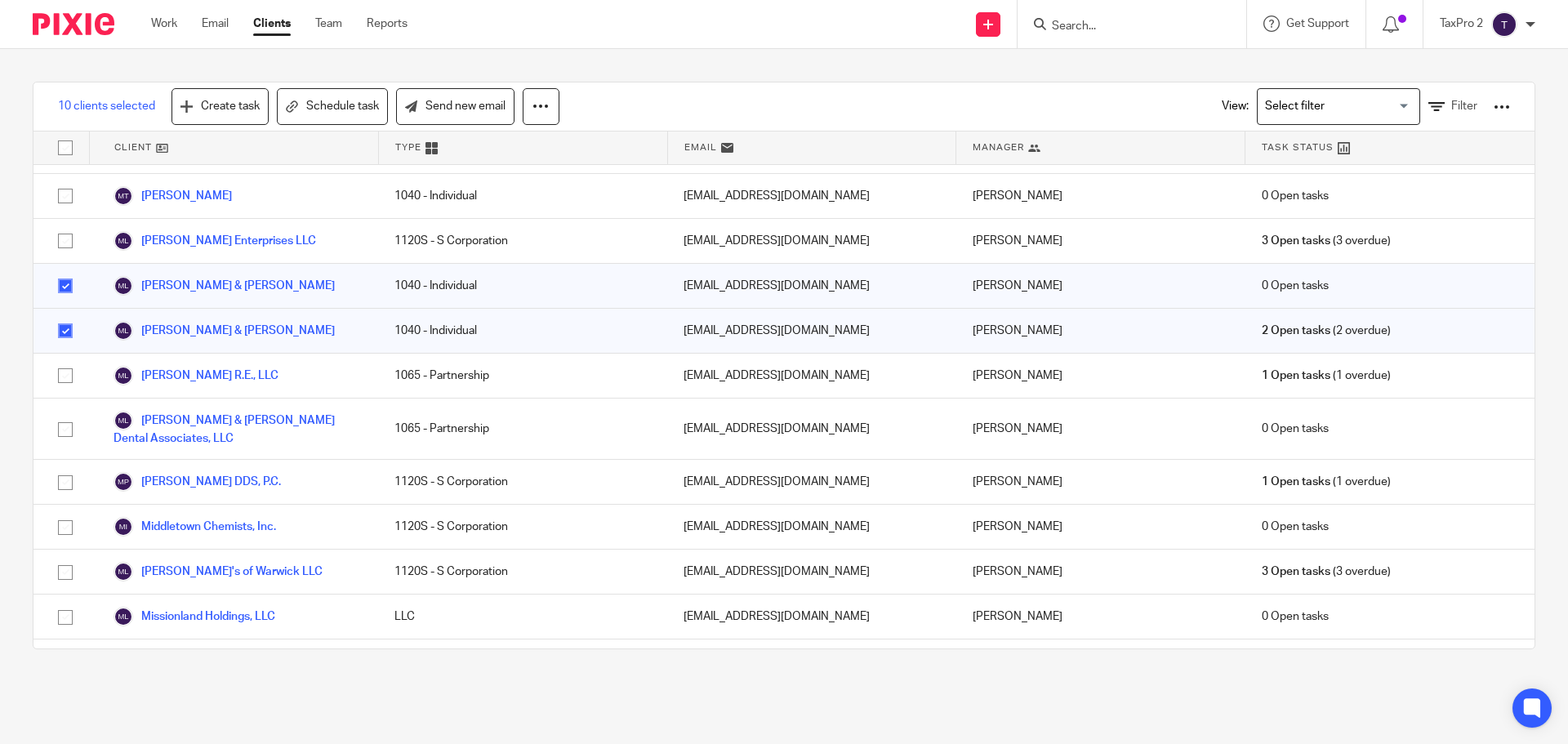
checkbox input "true"
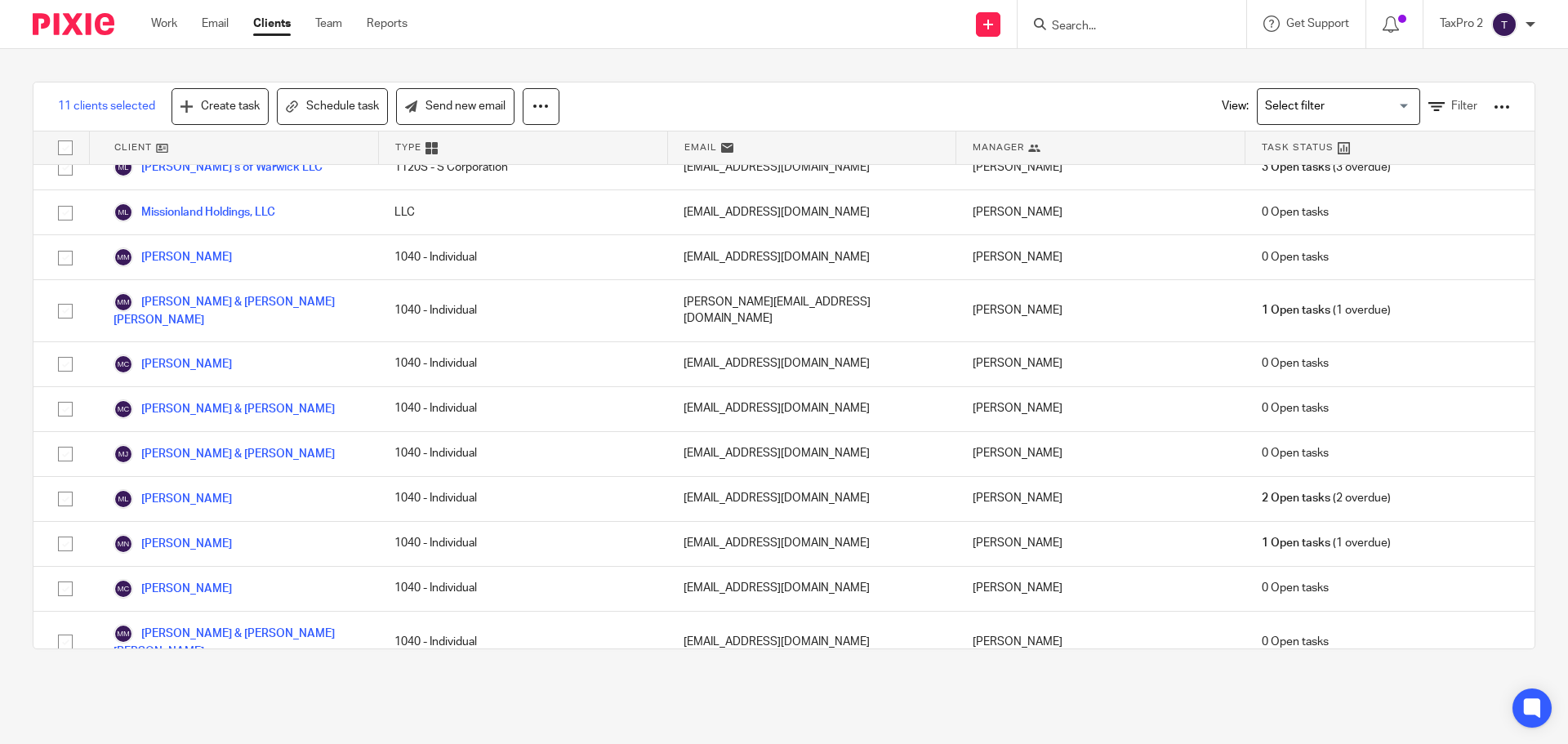
scroll to position [17487, 0]
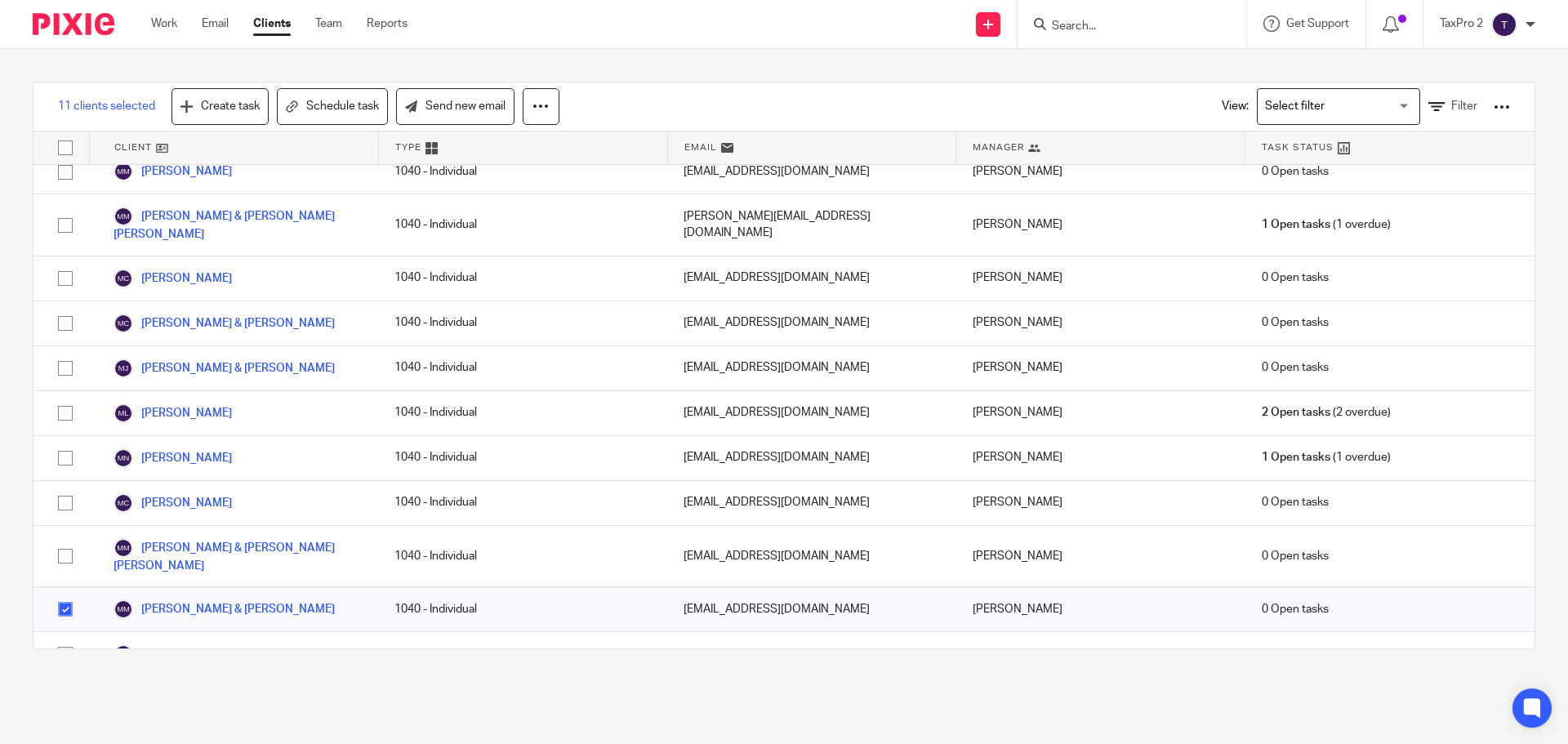
checkbox input "true"
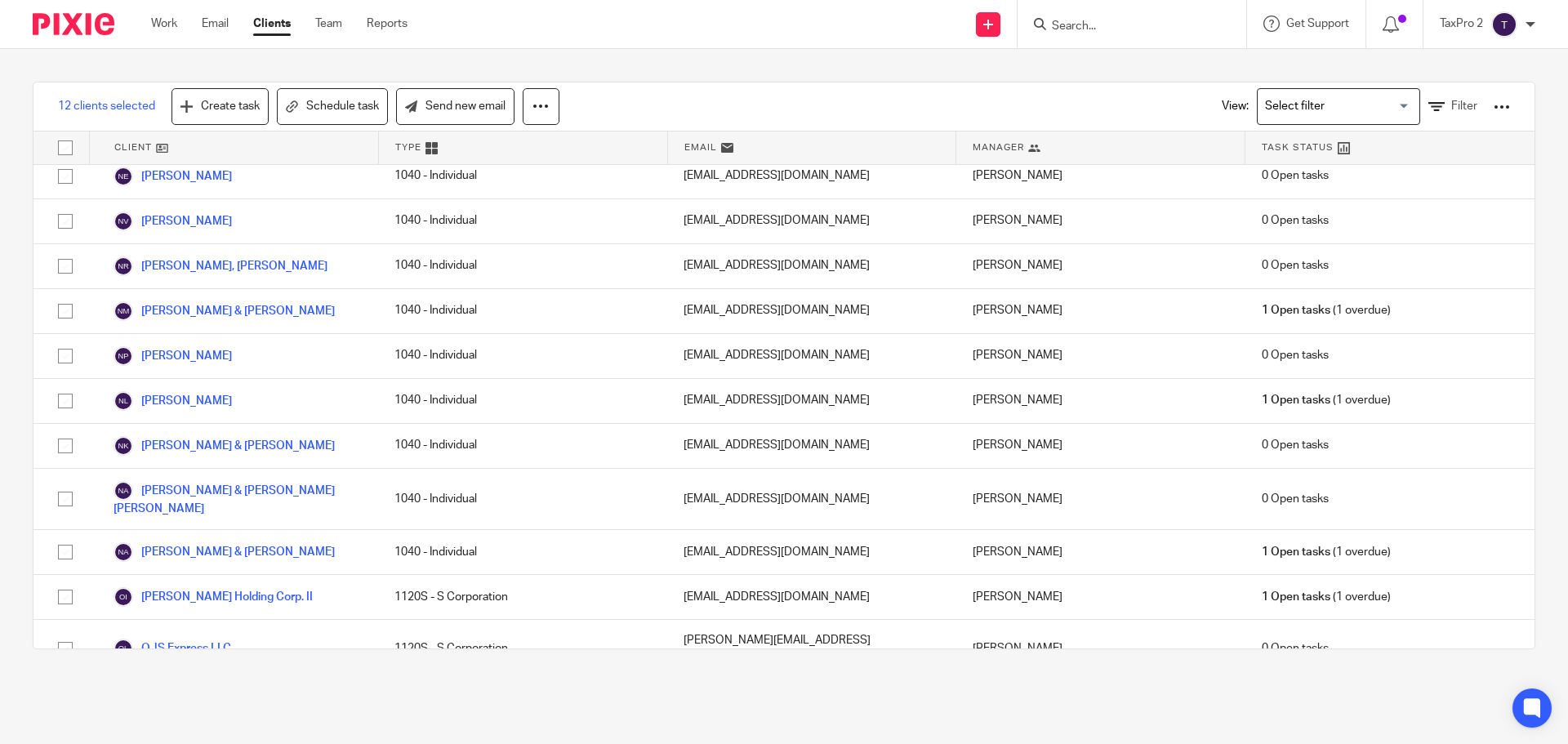
scroll to position [18468, 0]
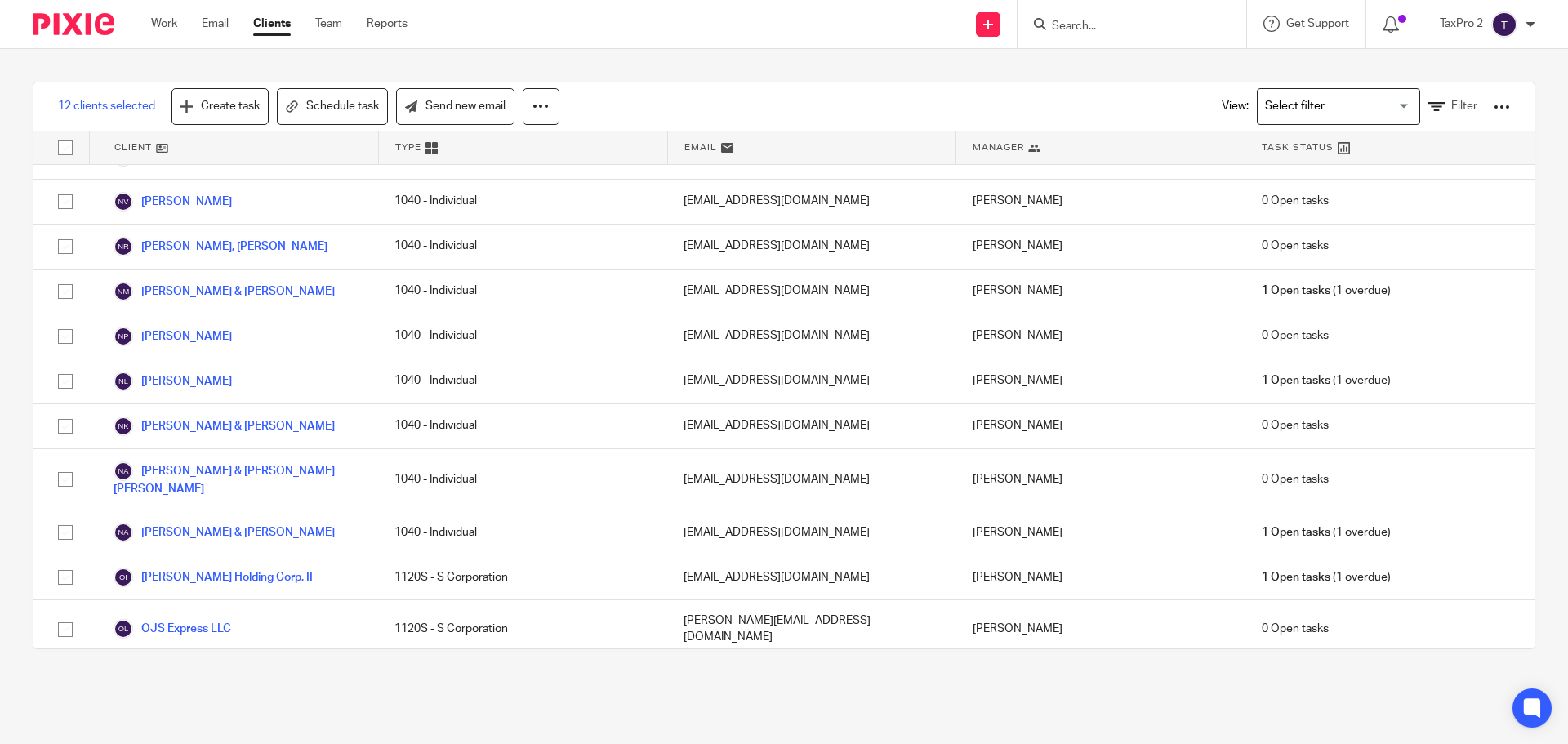
checkbox input "true"
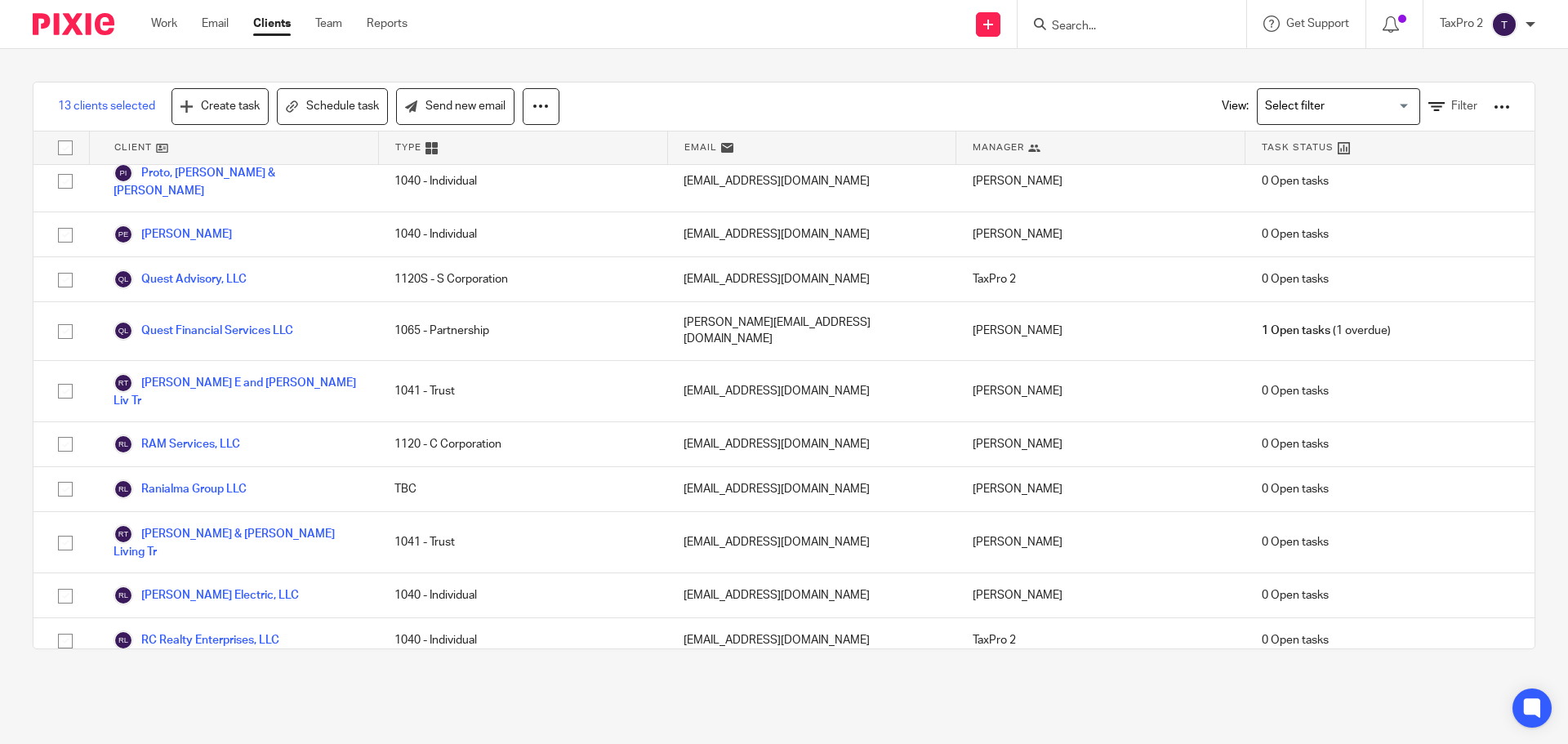
scroll to position [21083, 0]
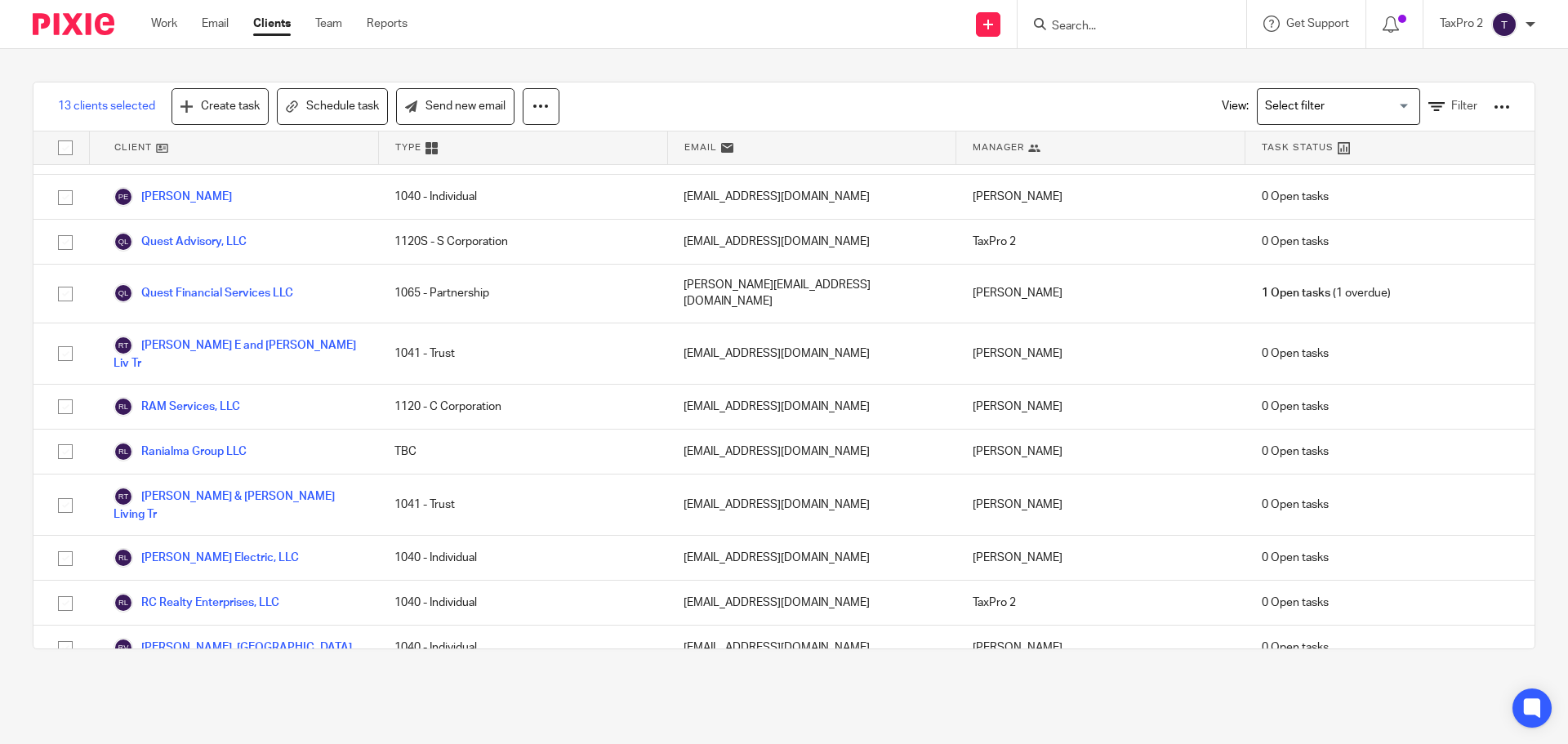
checkbox input "true"
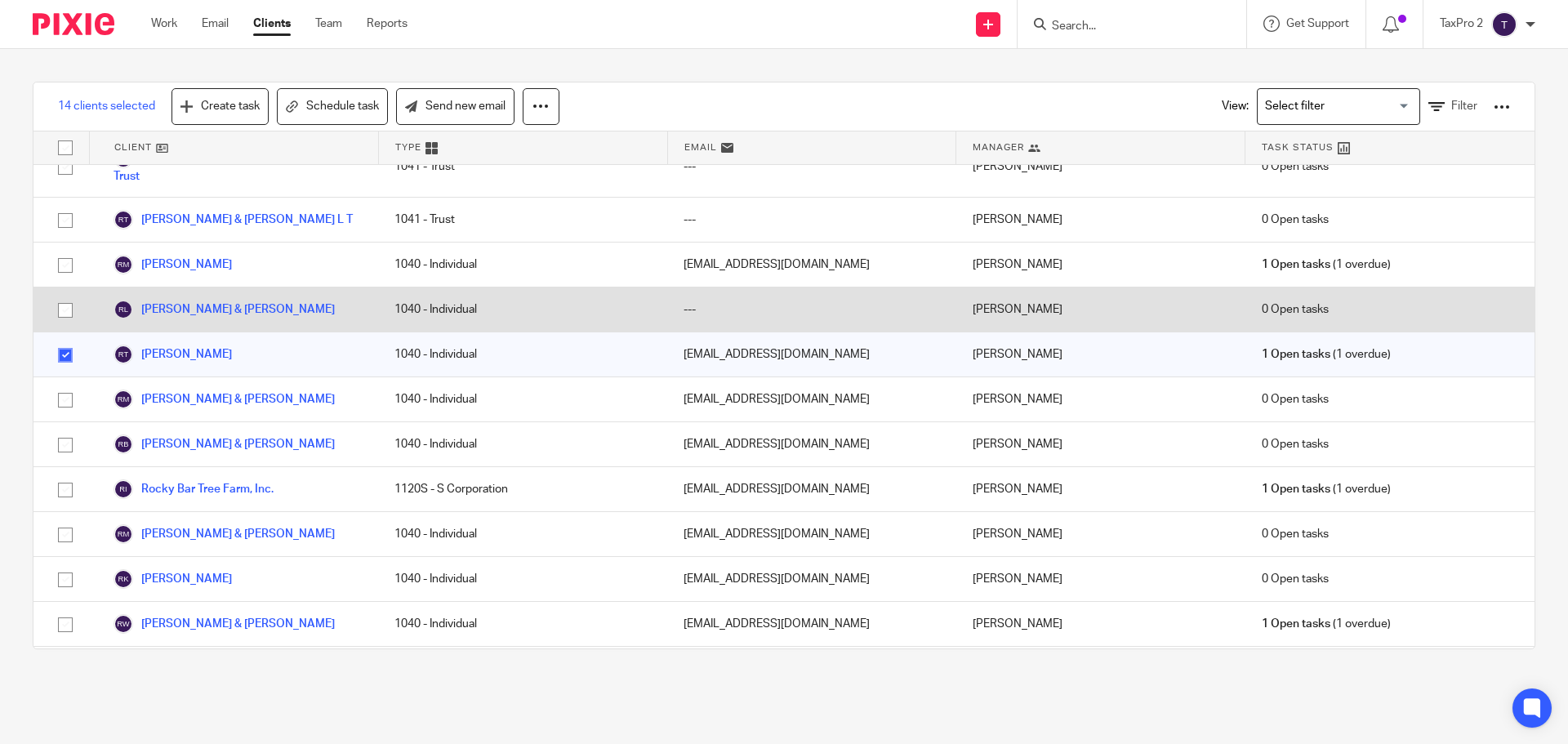
scroll to position [22063, 0]
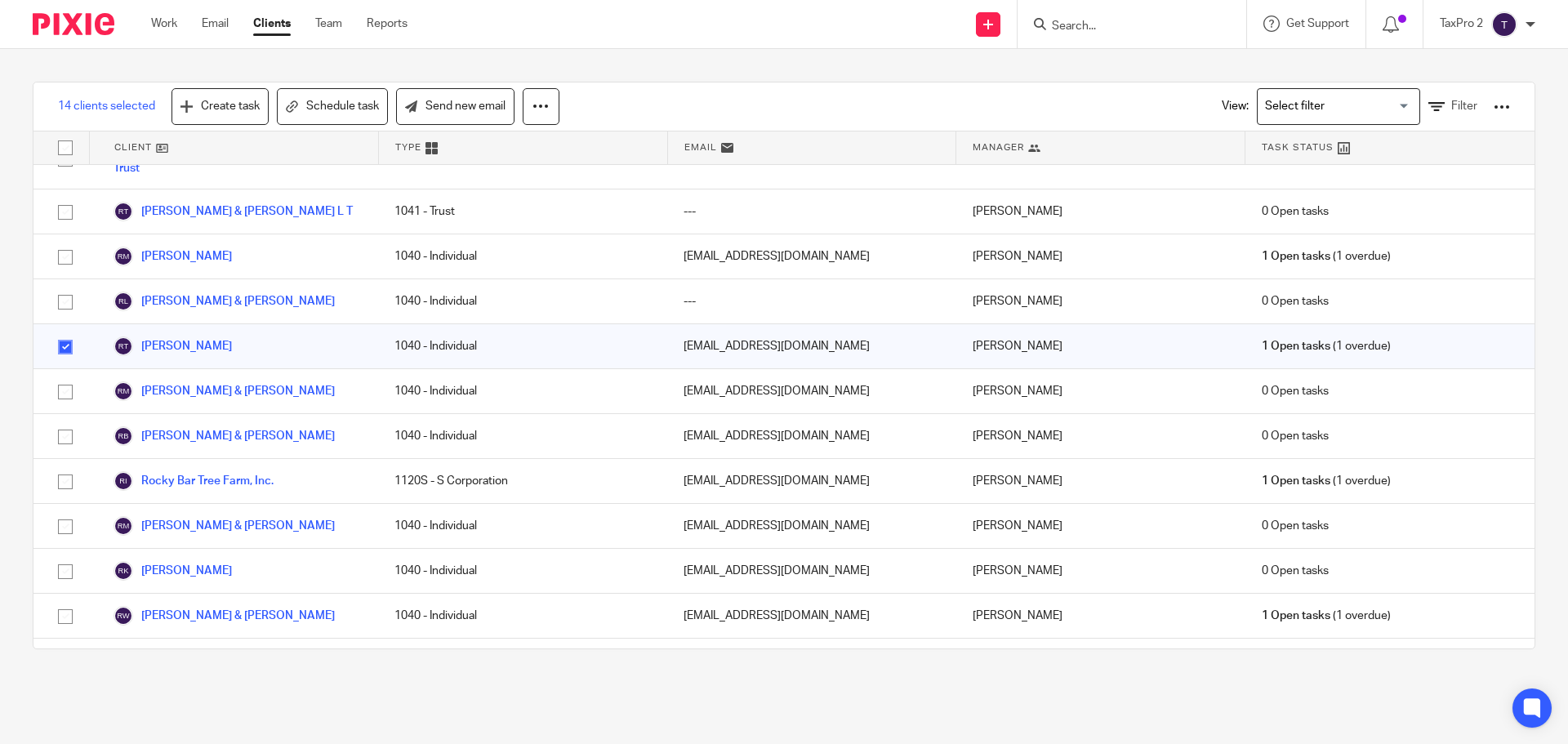
checkbox input "true"
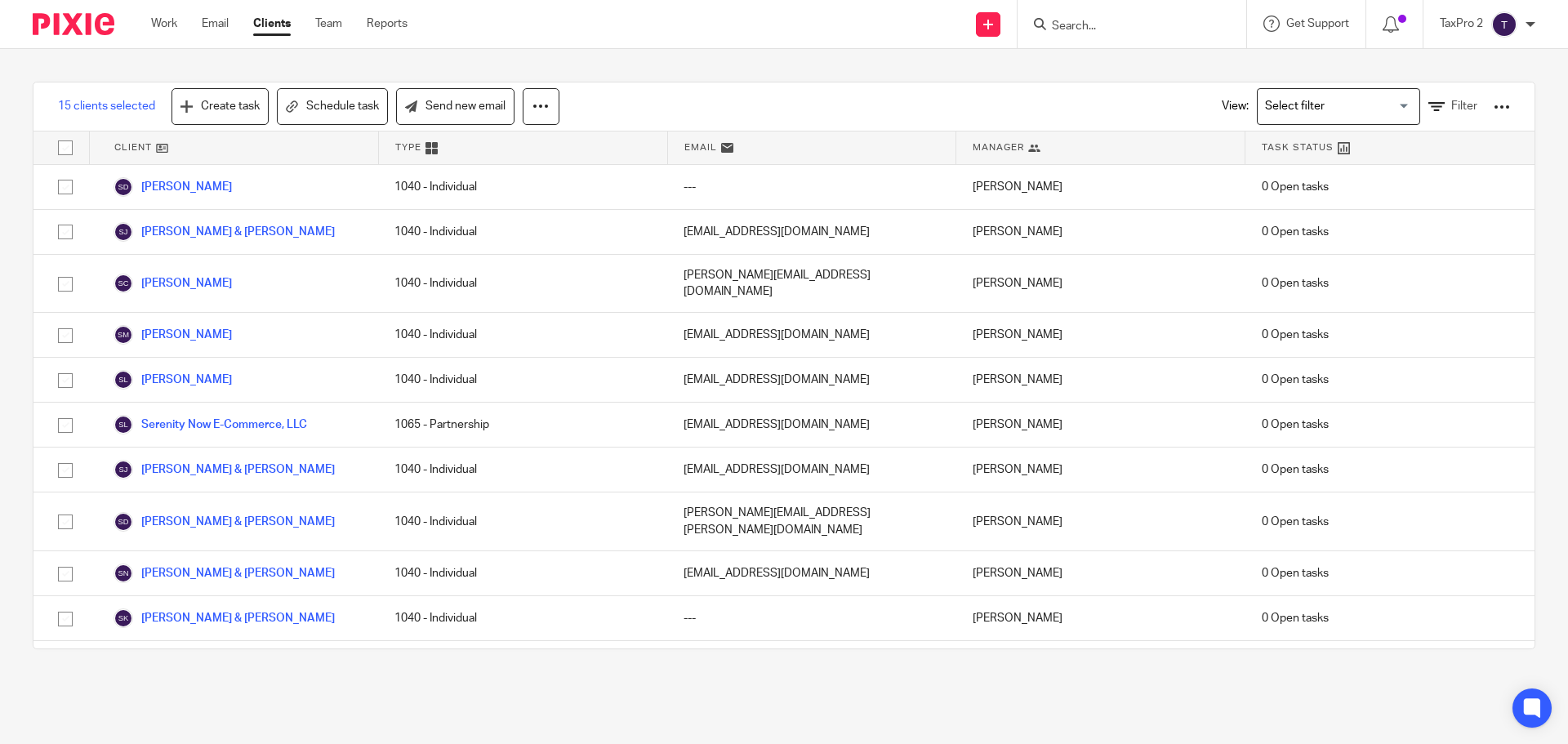
scroll to position [23616, 0]
checkbox input "true"
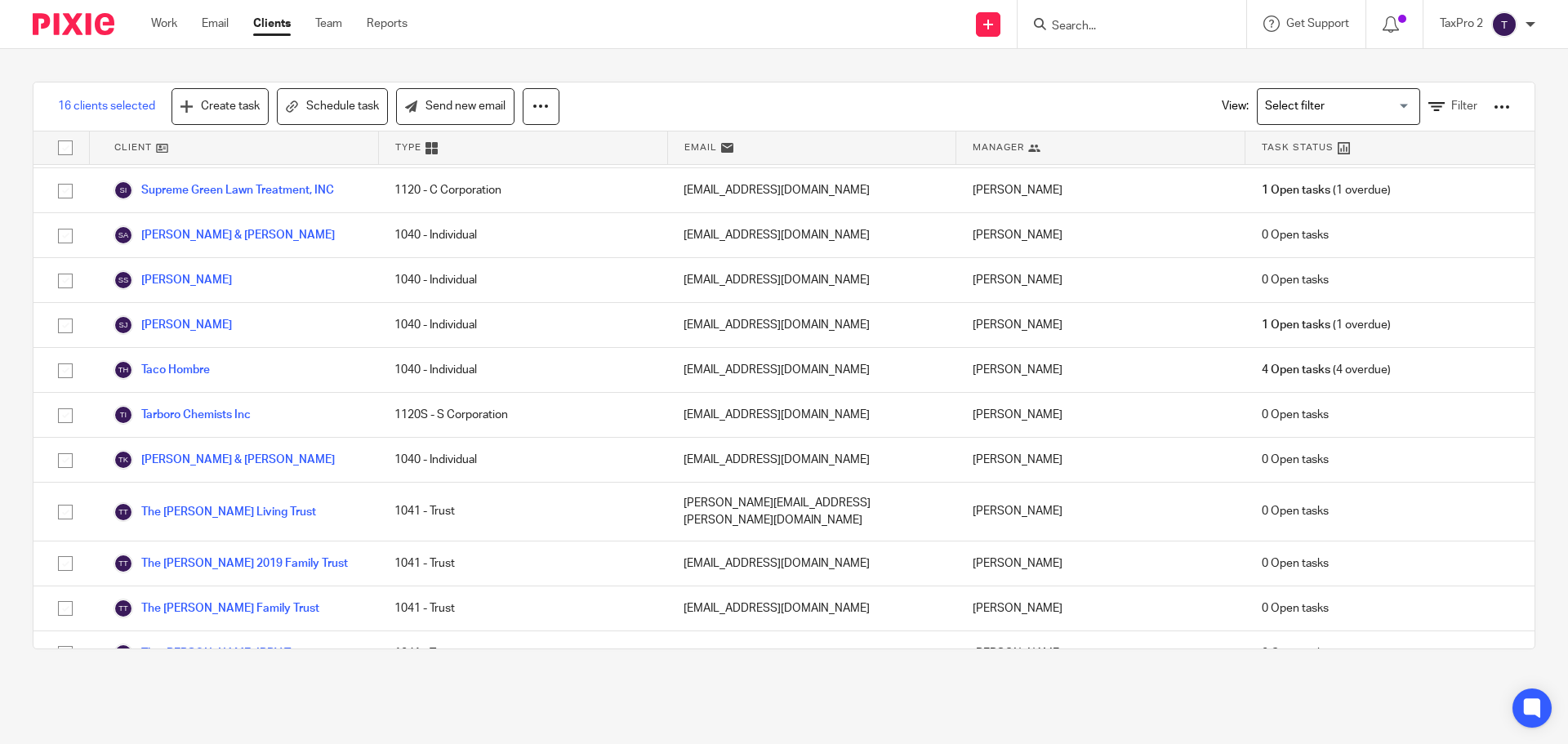
scroll to position [26313, 0]
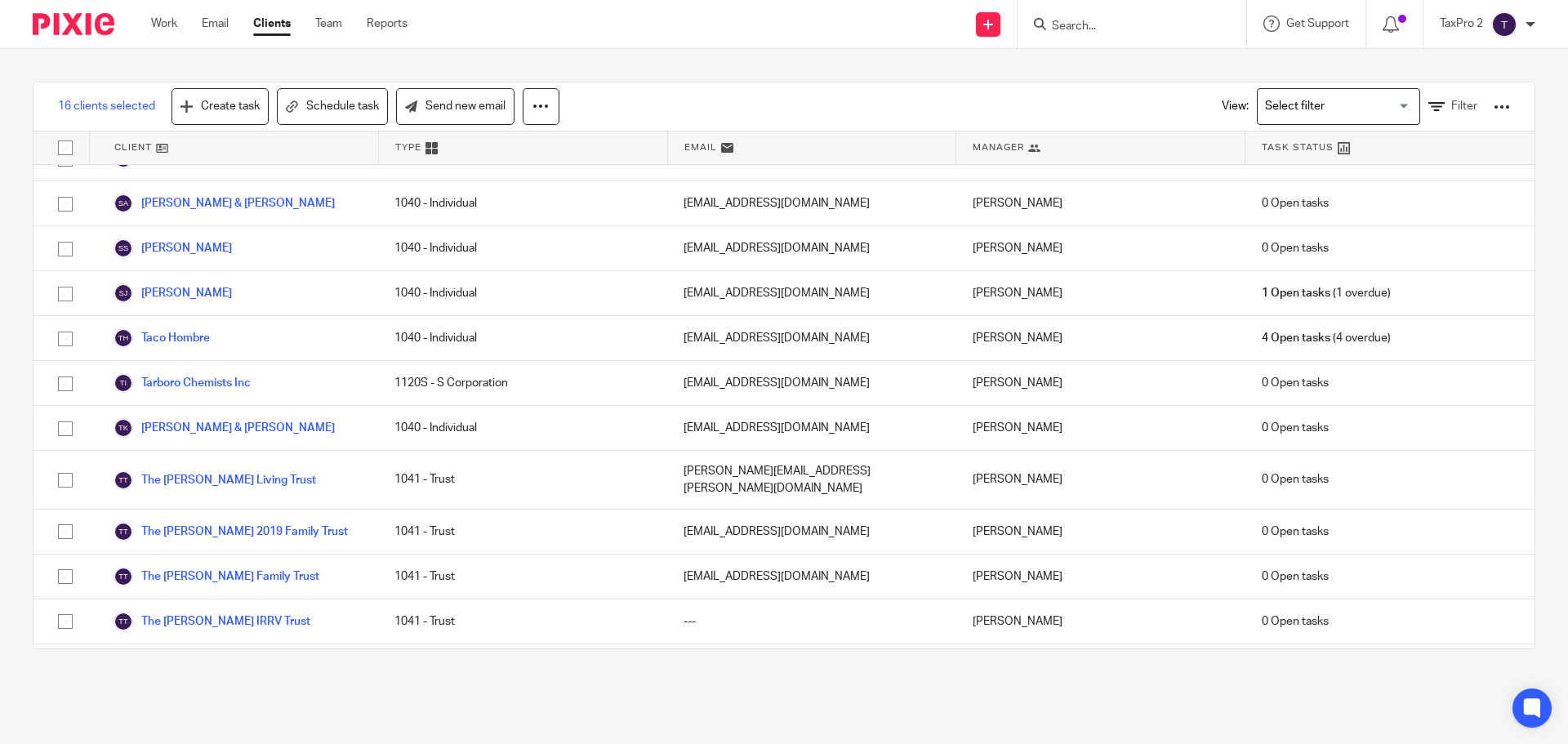
checkbox input "true"
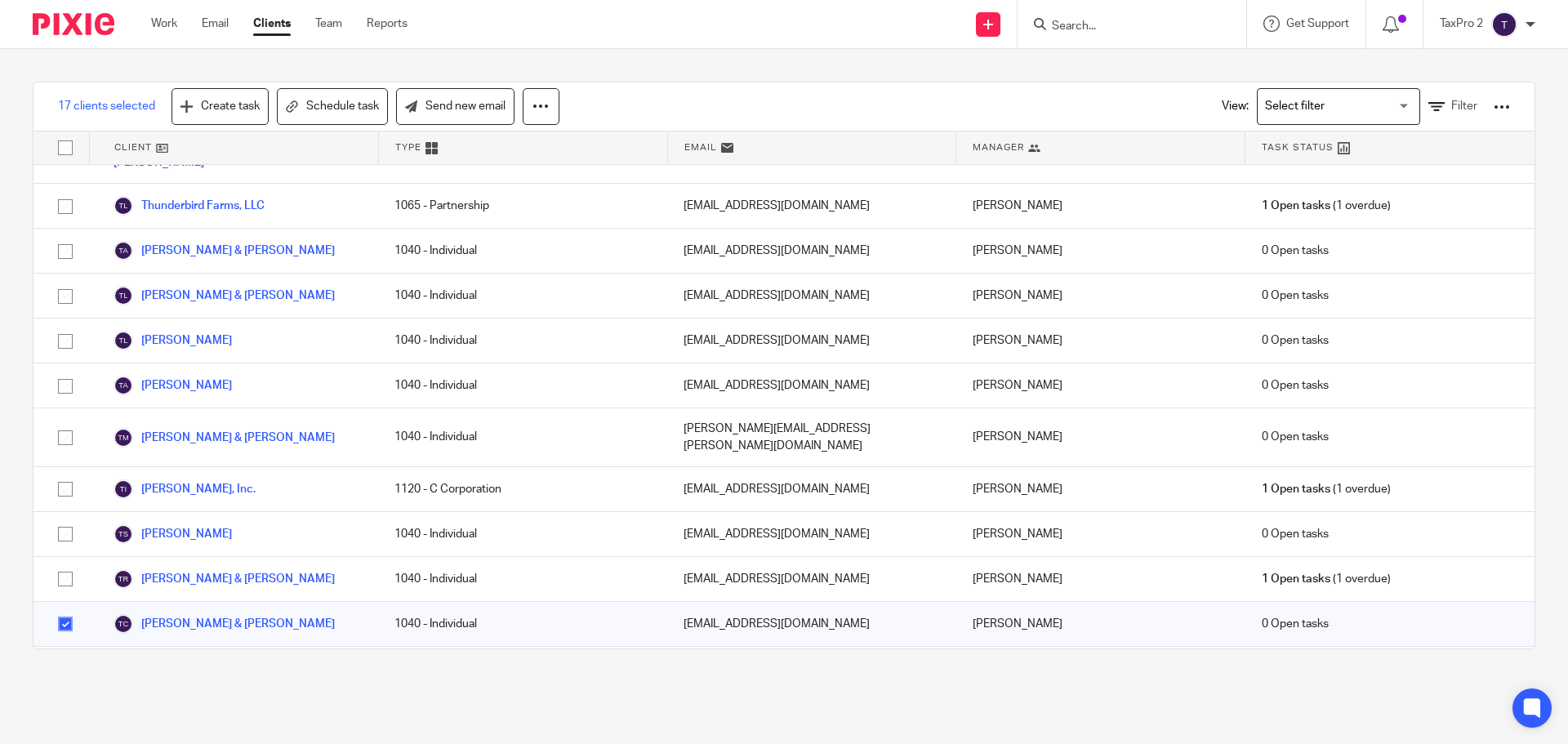
scroll to position [26885, 0]
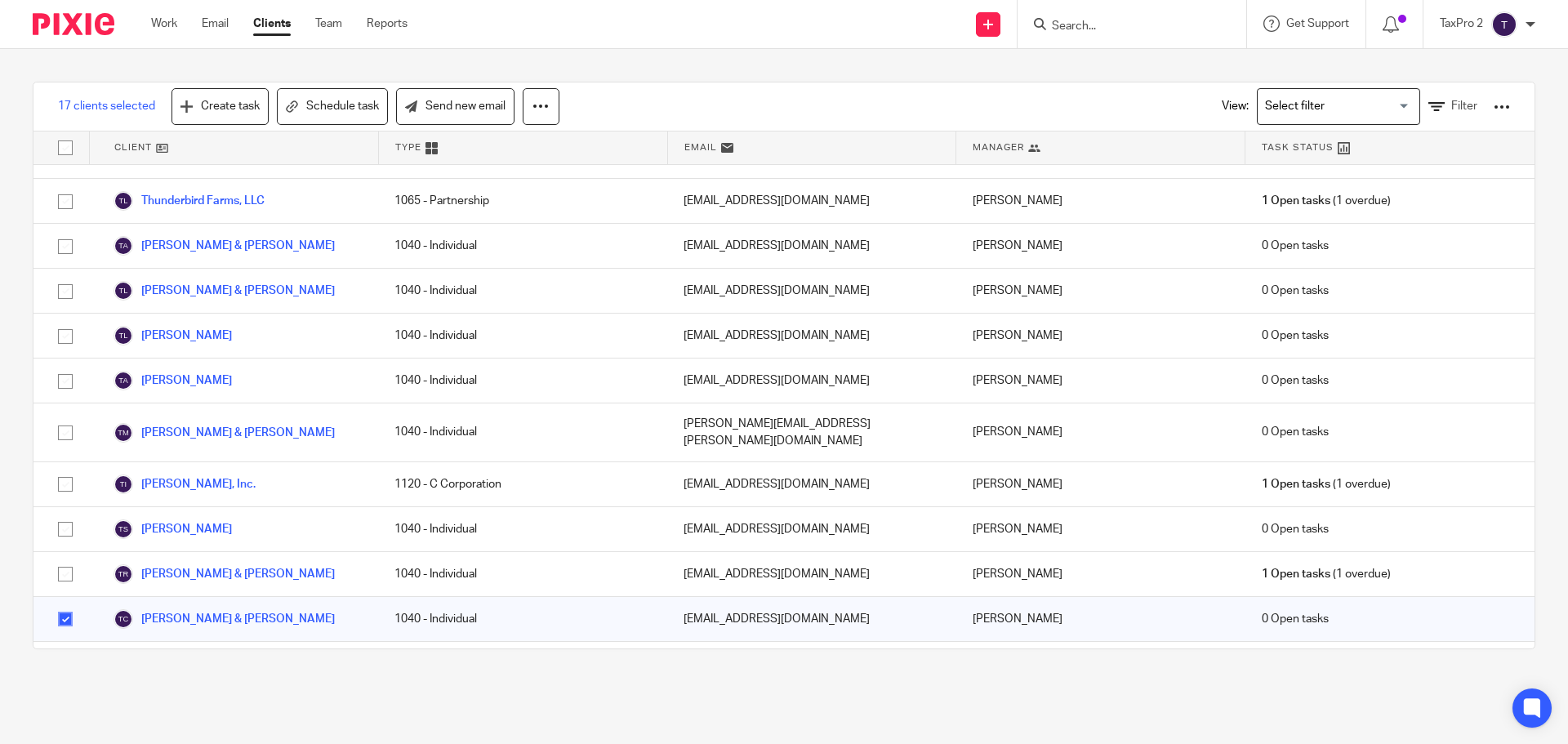
checkbox input "true"
click at [452, 110] on link "Send new email" at bounding box center [455, 106] width 119 height 37
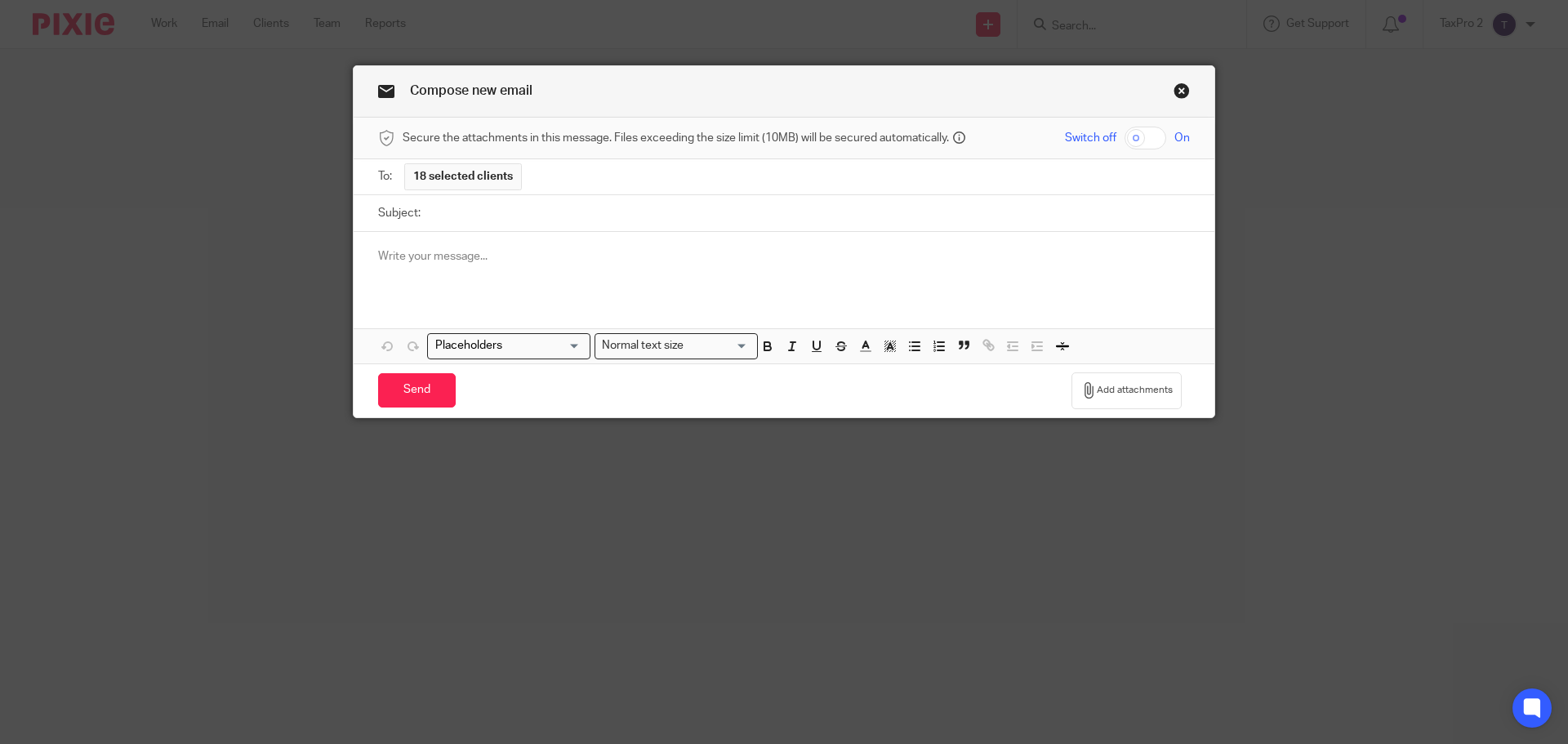
click at [1176, 89] on link "Close this dialog window" at bounding box center [1182, 94] width 16 height 22
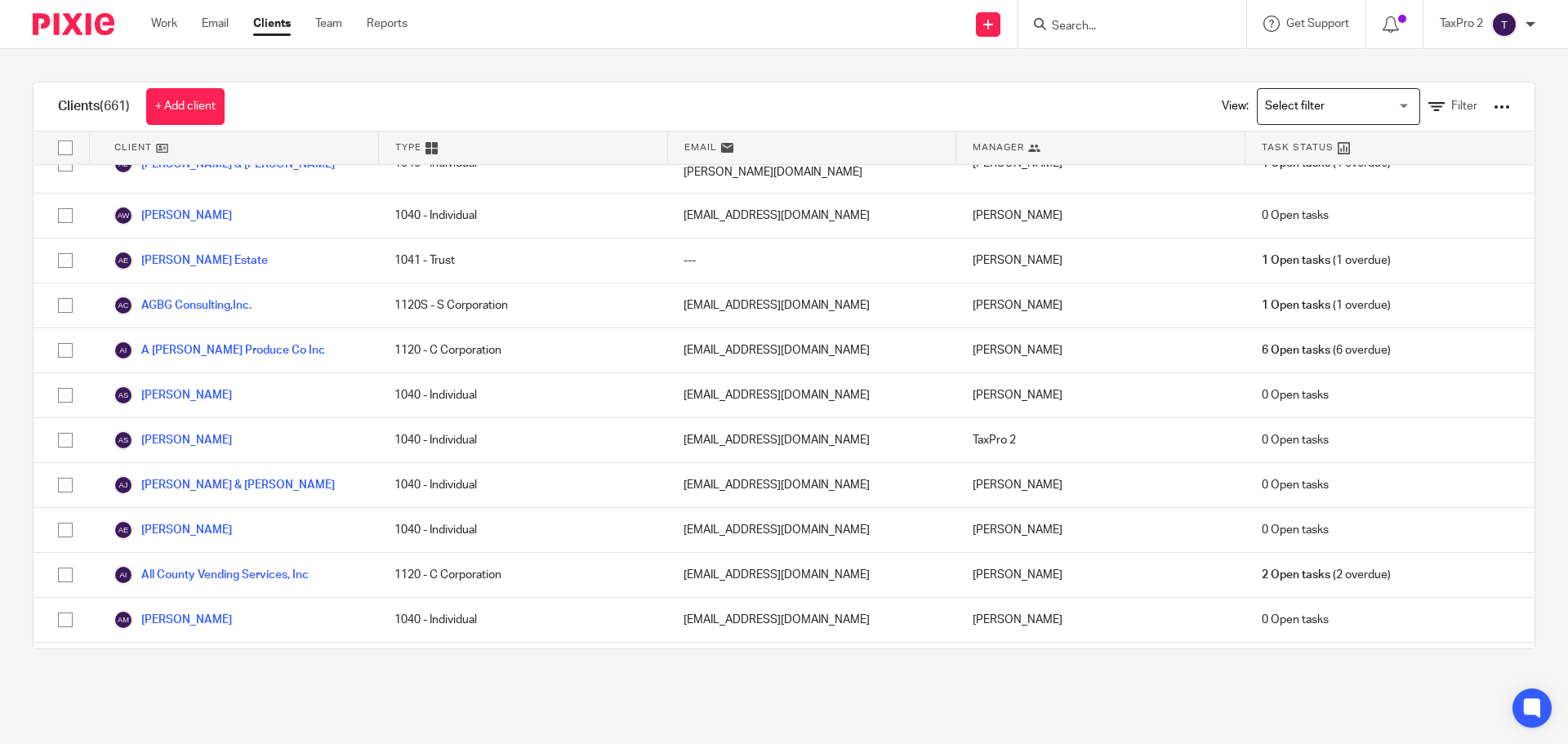
scroll to position [408, 0]
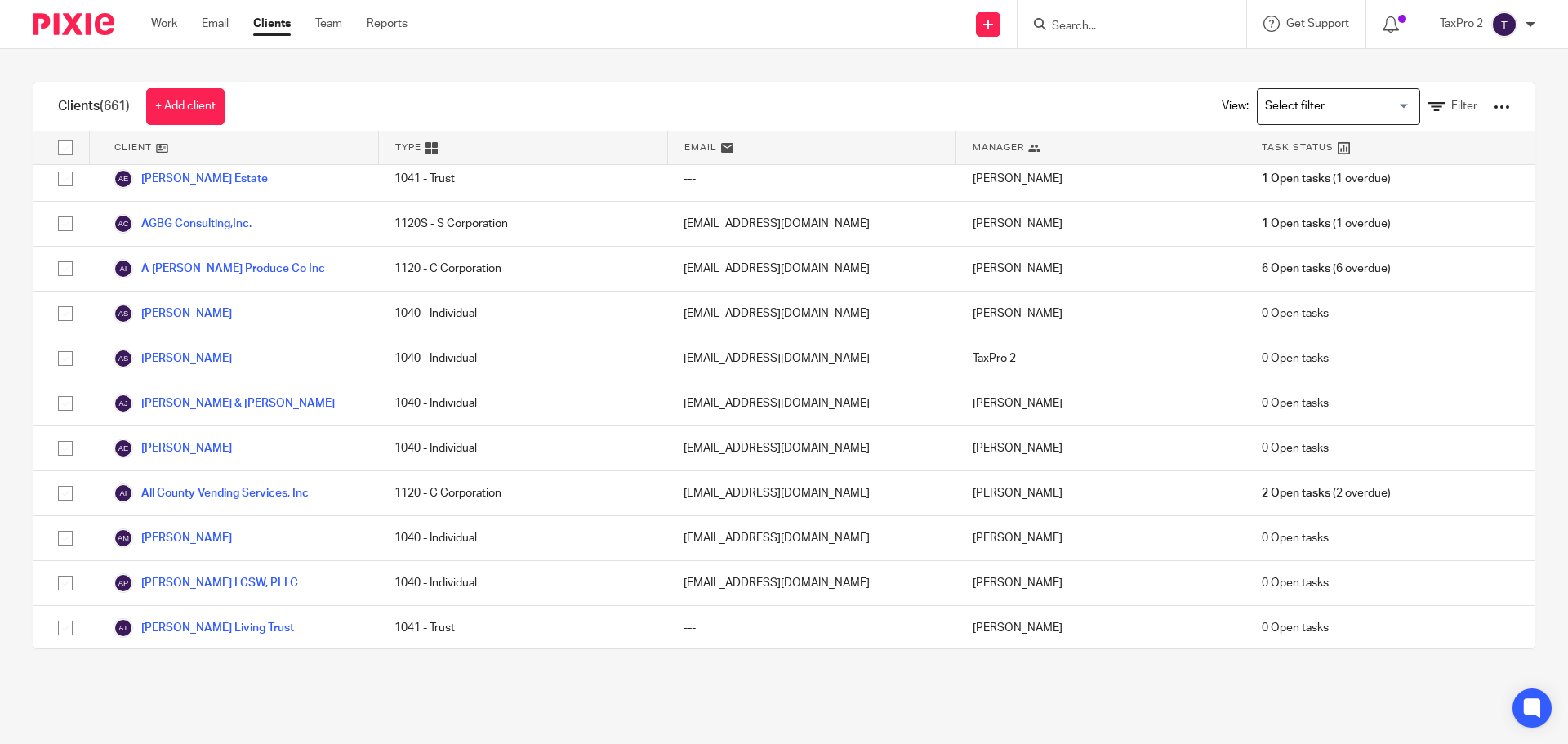
click at [1374, 106] on input "Search for option" at bounding box center [1334, 106] width 151 height 29
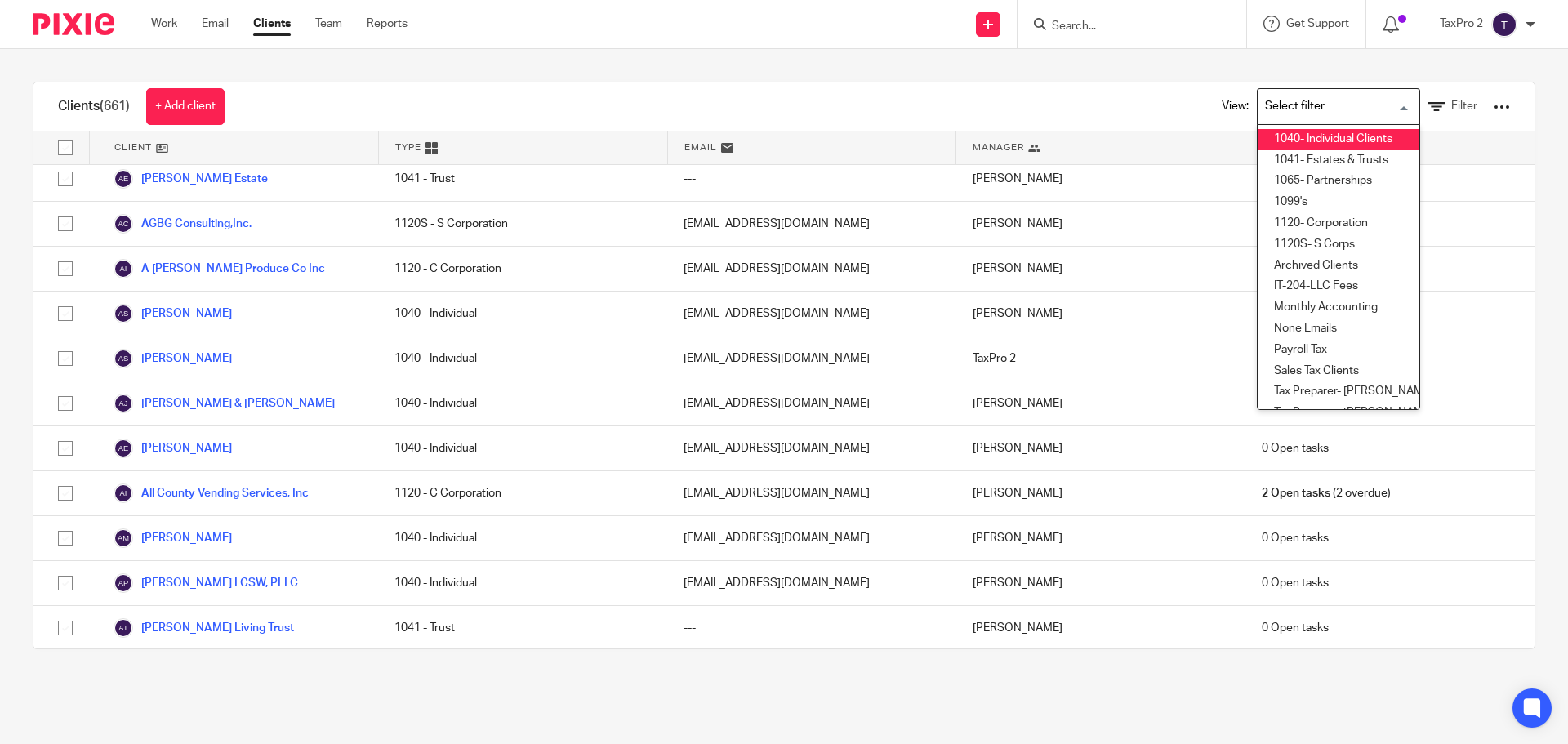
click at [1298, 141] on li "1040- Individual Clients" at bounding box center [1338, 139] width 162 height 21
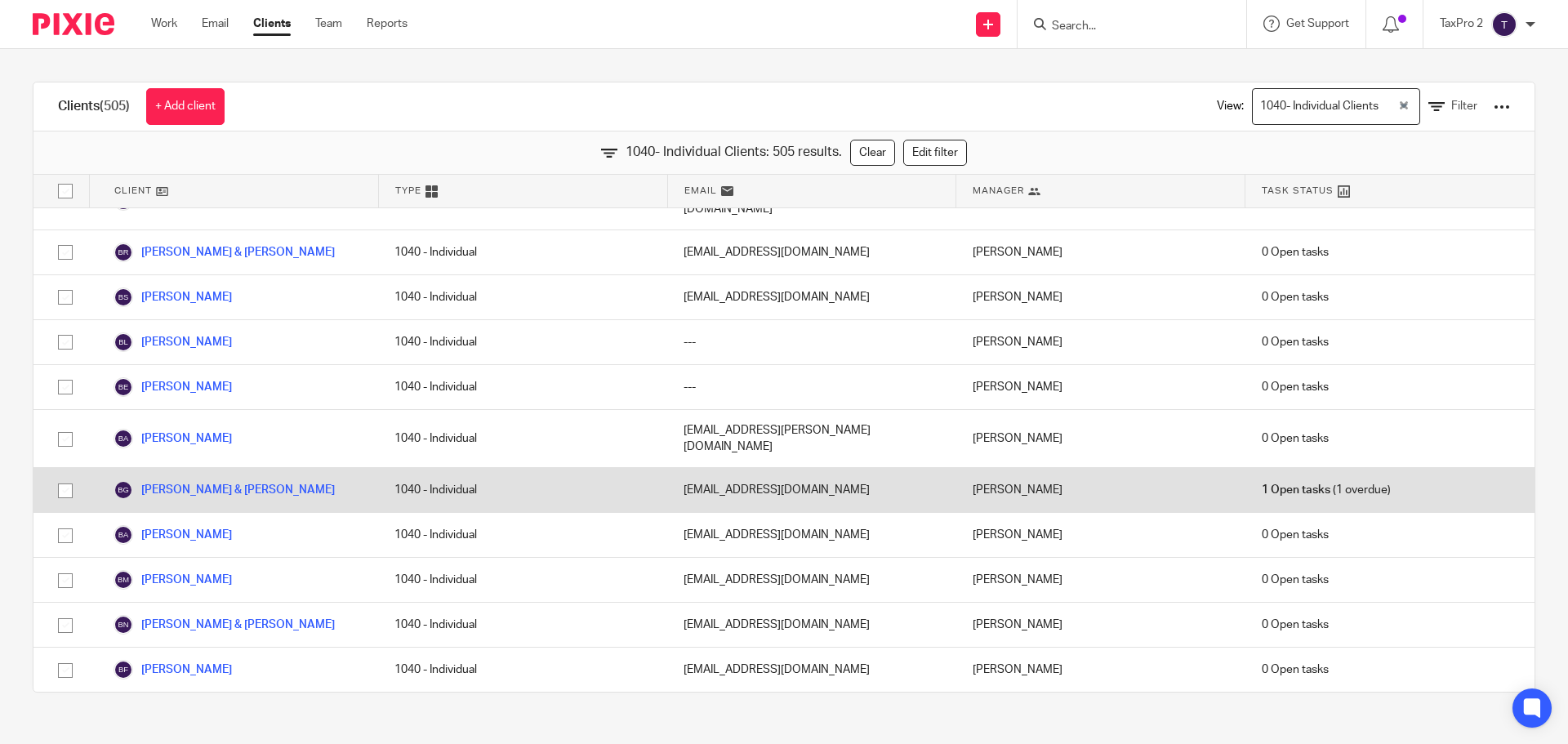
scroll to position [817, 0]
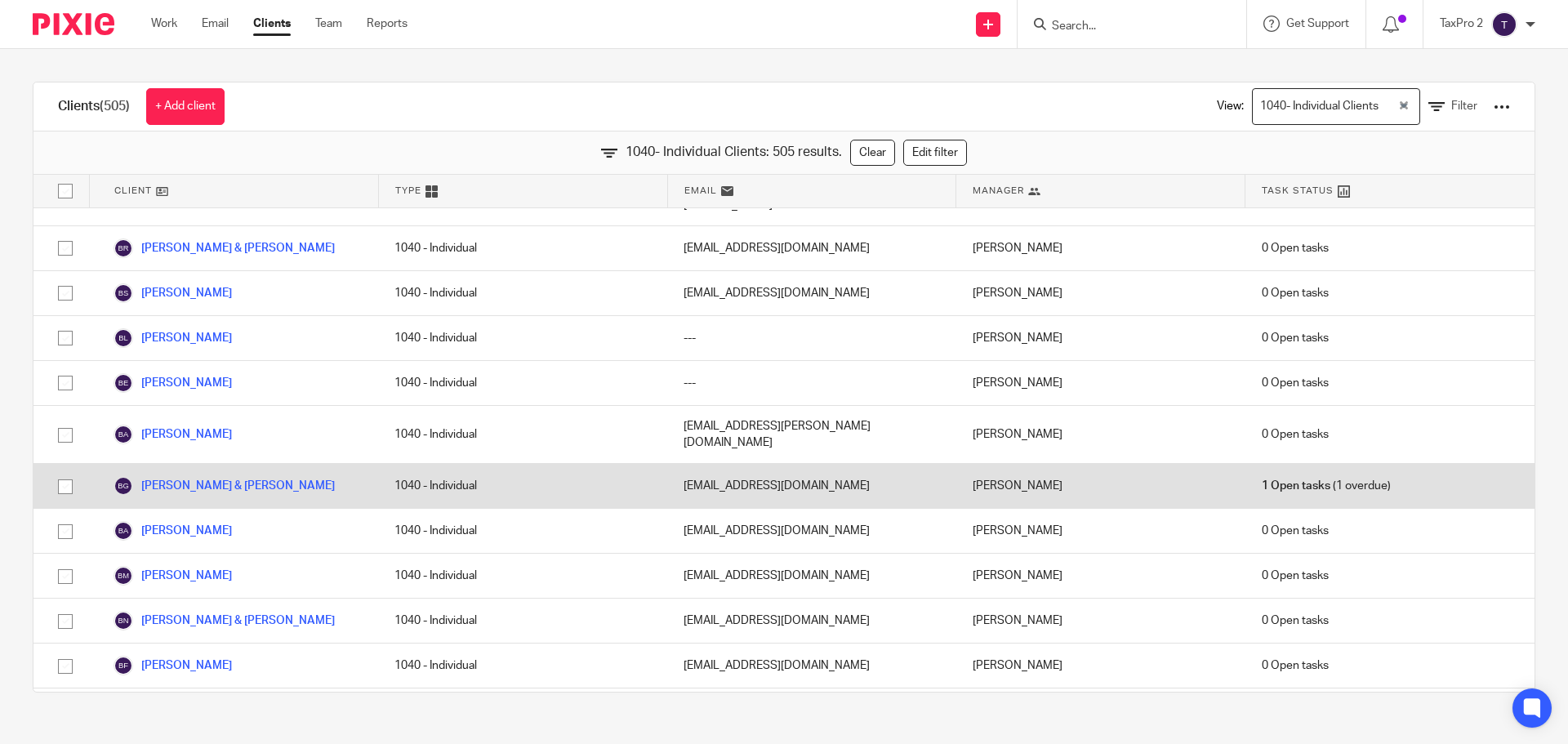
click at [65, 471] on input "checkbox" at bounding box center [65, 486] width 31 height 31
checkbox input "true"
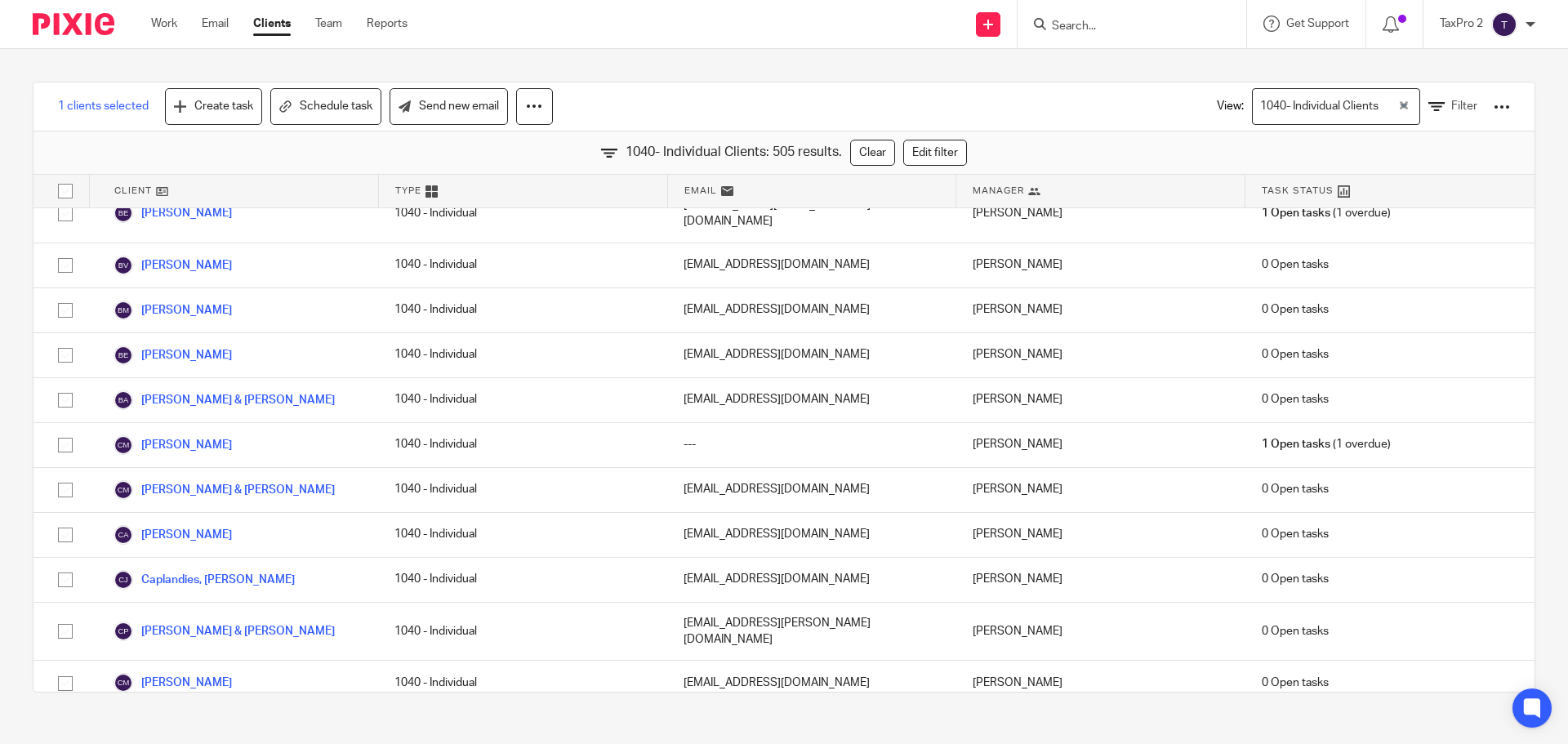
scroll to position [2043, 0]
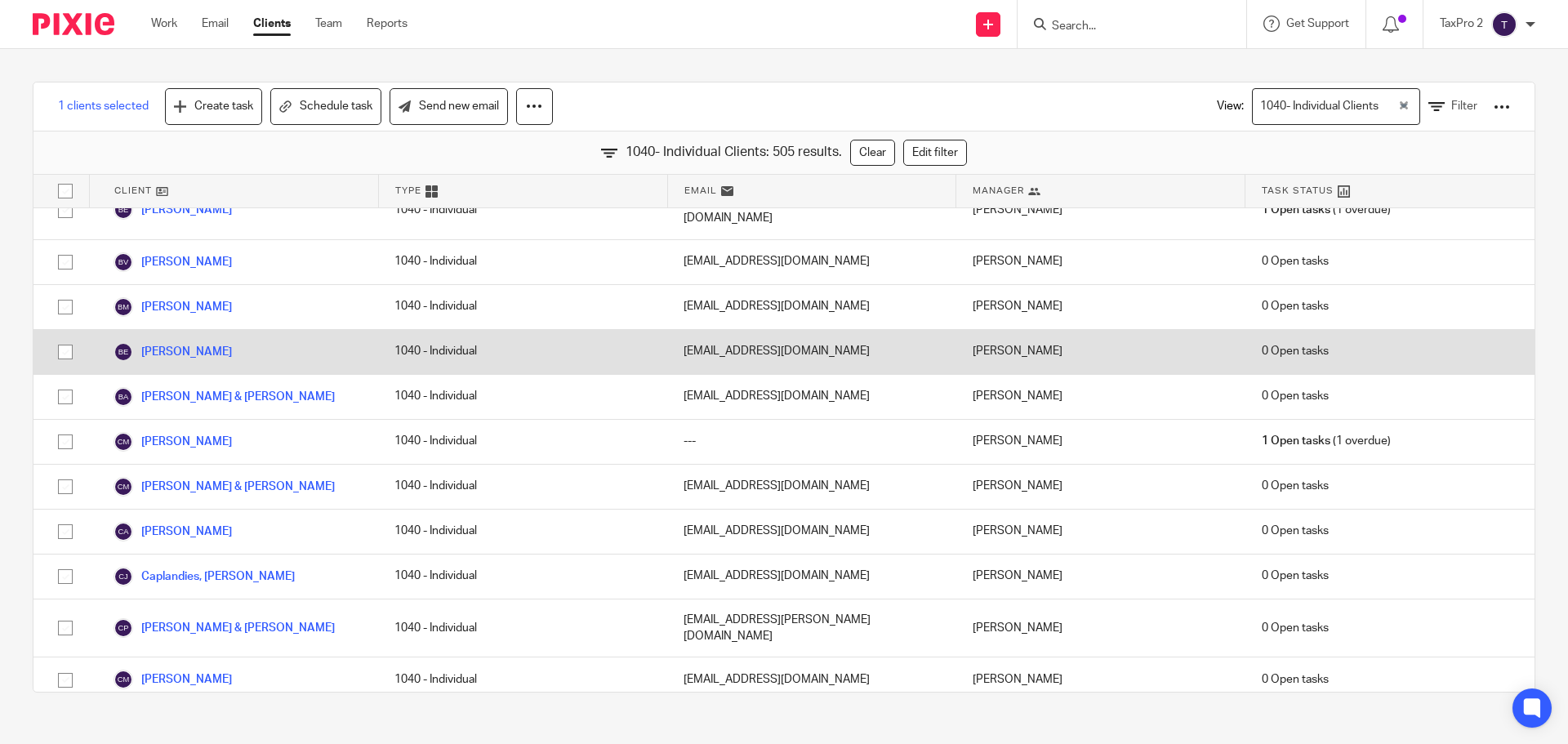
click at [67, 337] on input "checkbox" at bounding box center [65, 352] width 31 height 31
checkbox input "true"
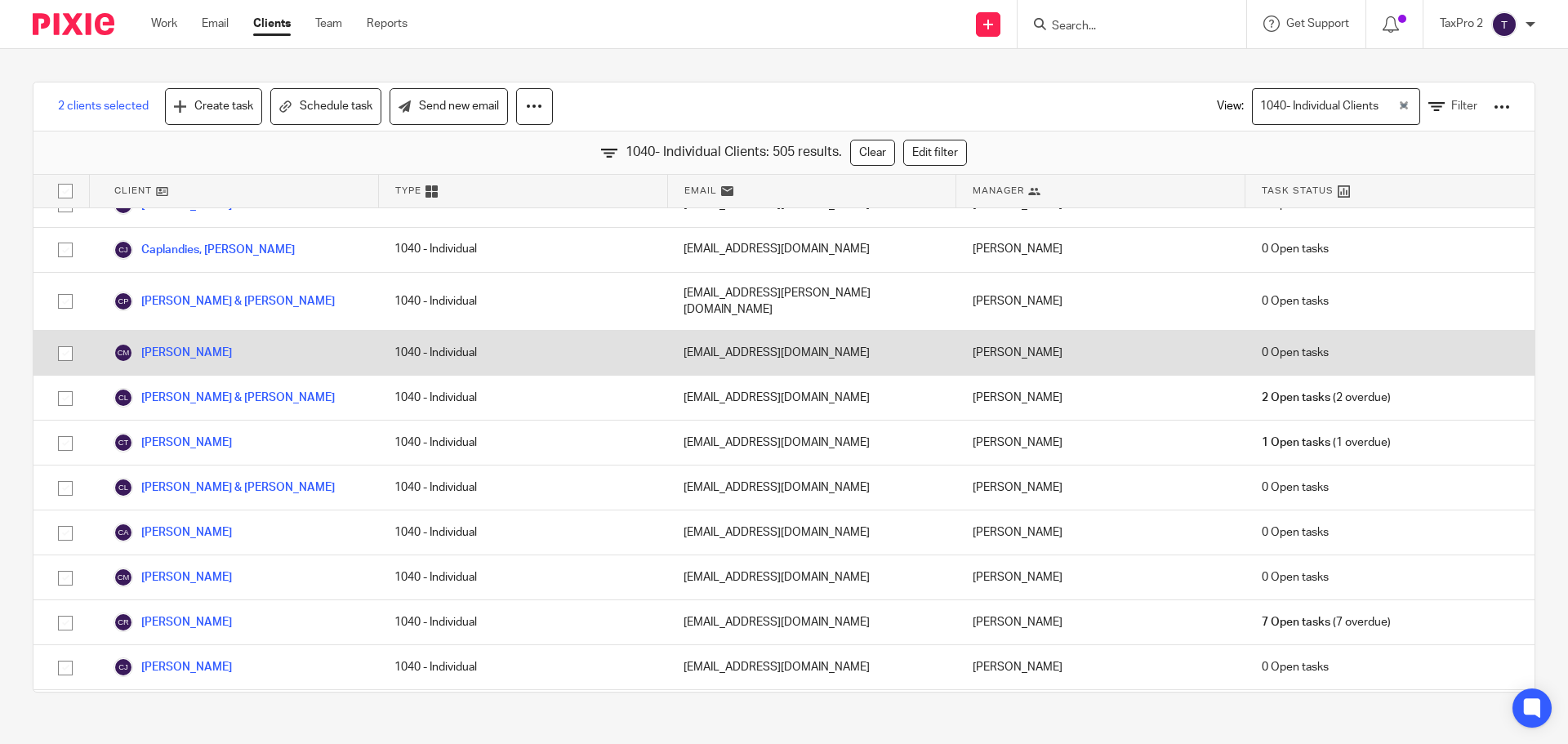
scroll to position [2452, 0]
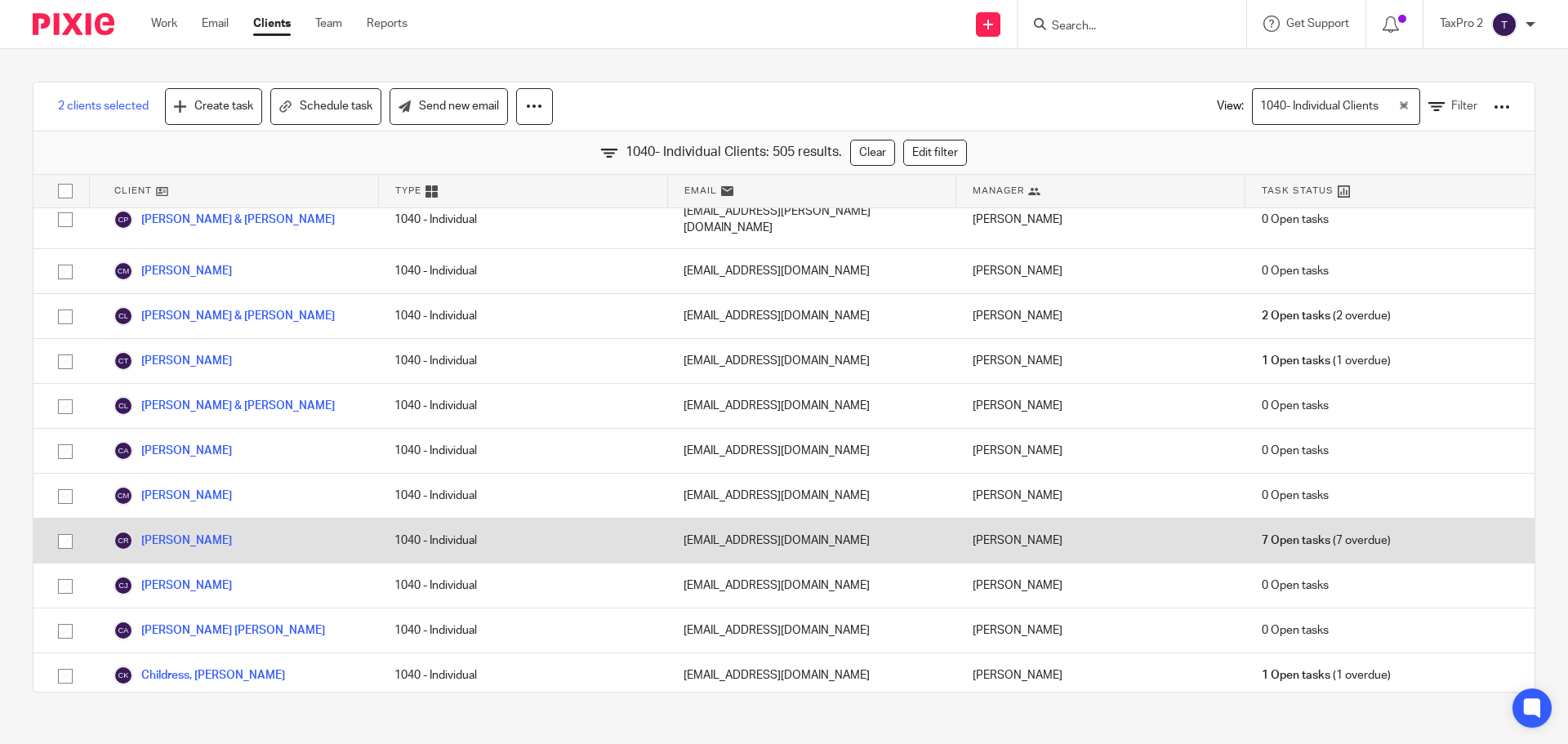
click at [70, 526] on input "checkbox" at bounding box center [65, 541] width 31 height 31
checkbox input "true"
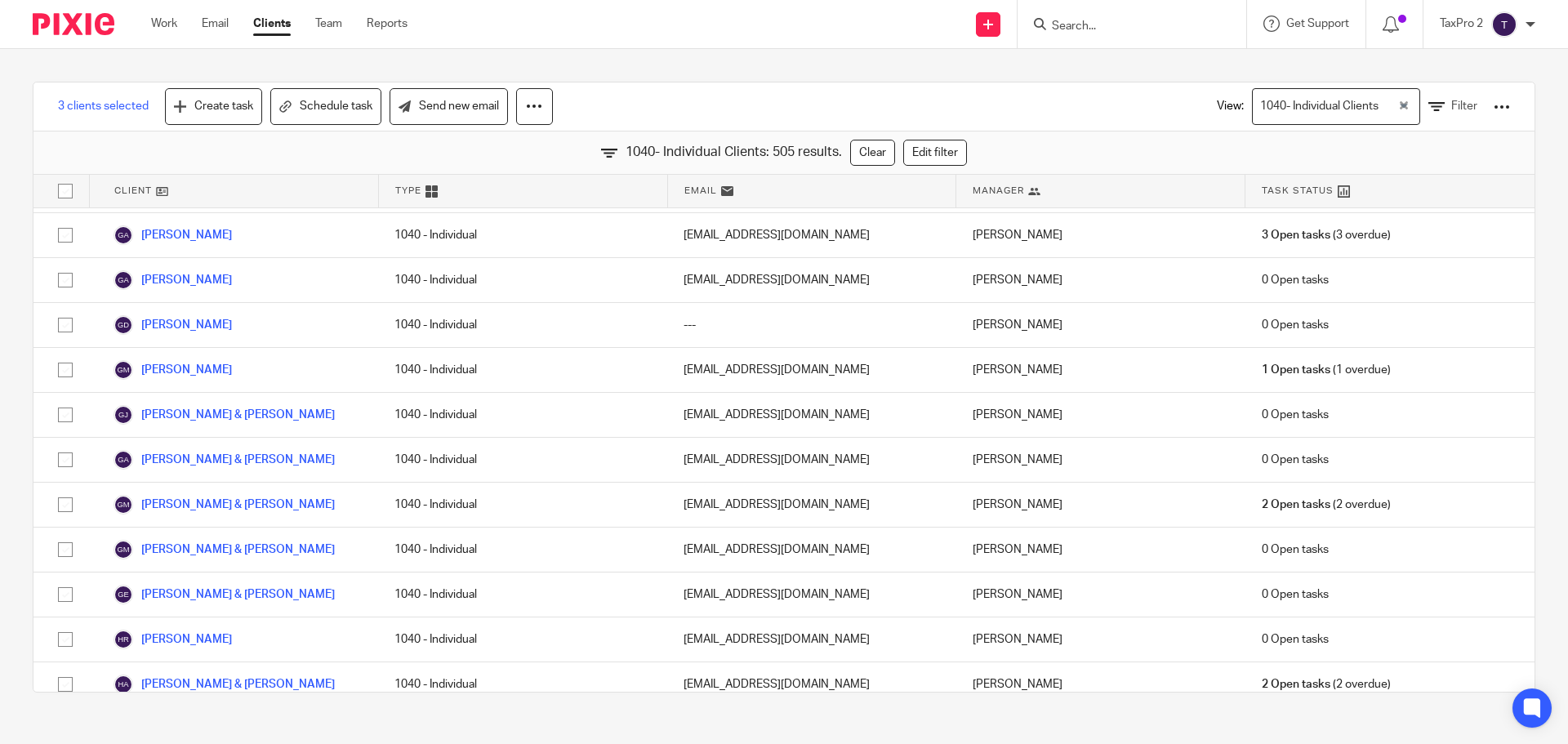
scroll to position [7518, 0]
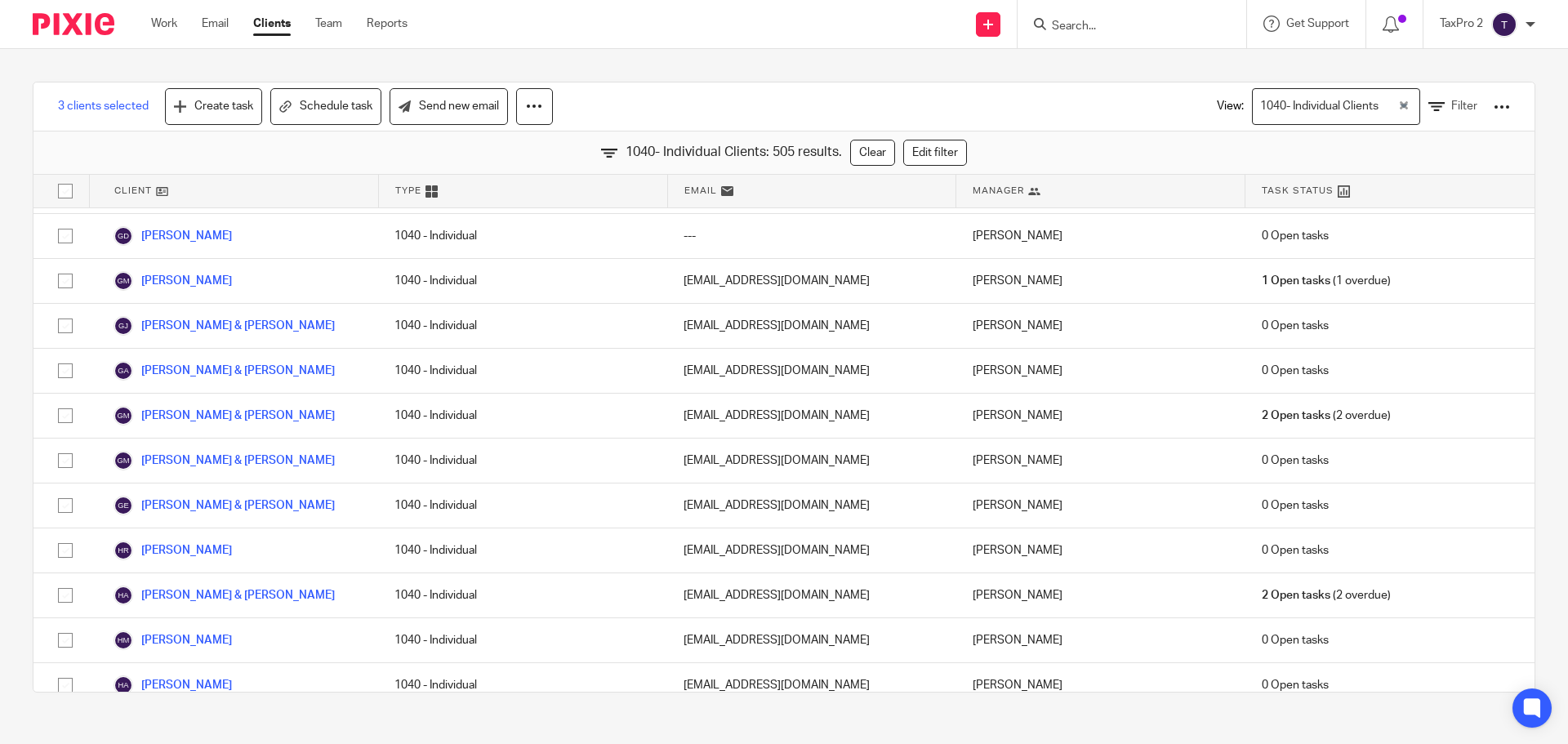
click at [65, 715] on input "checkbox" at bounding box center [65, 730] width 31 height 31
checkbox input "true"
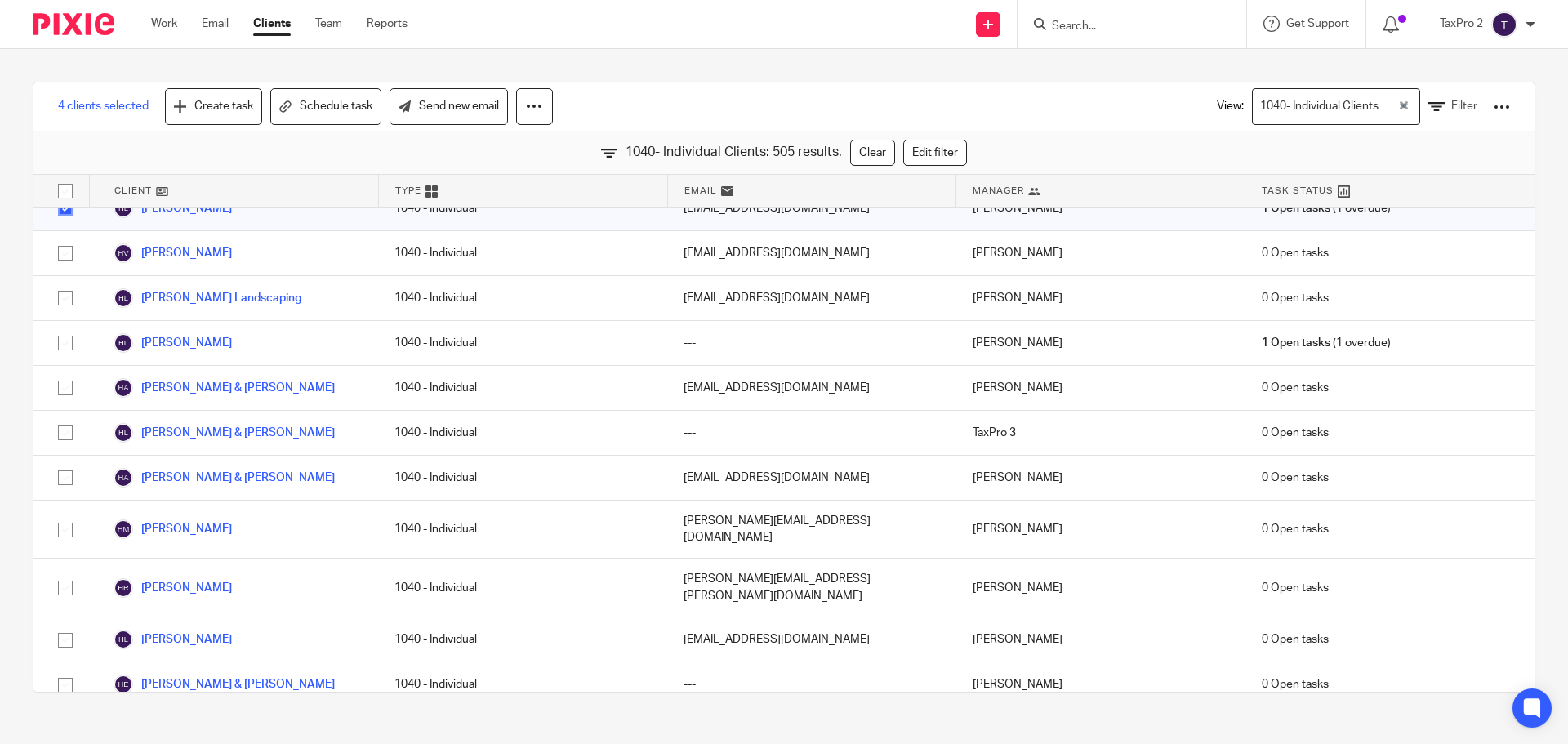
scroll to position [8090, 0]
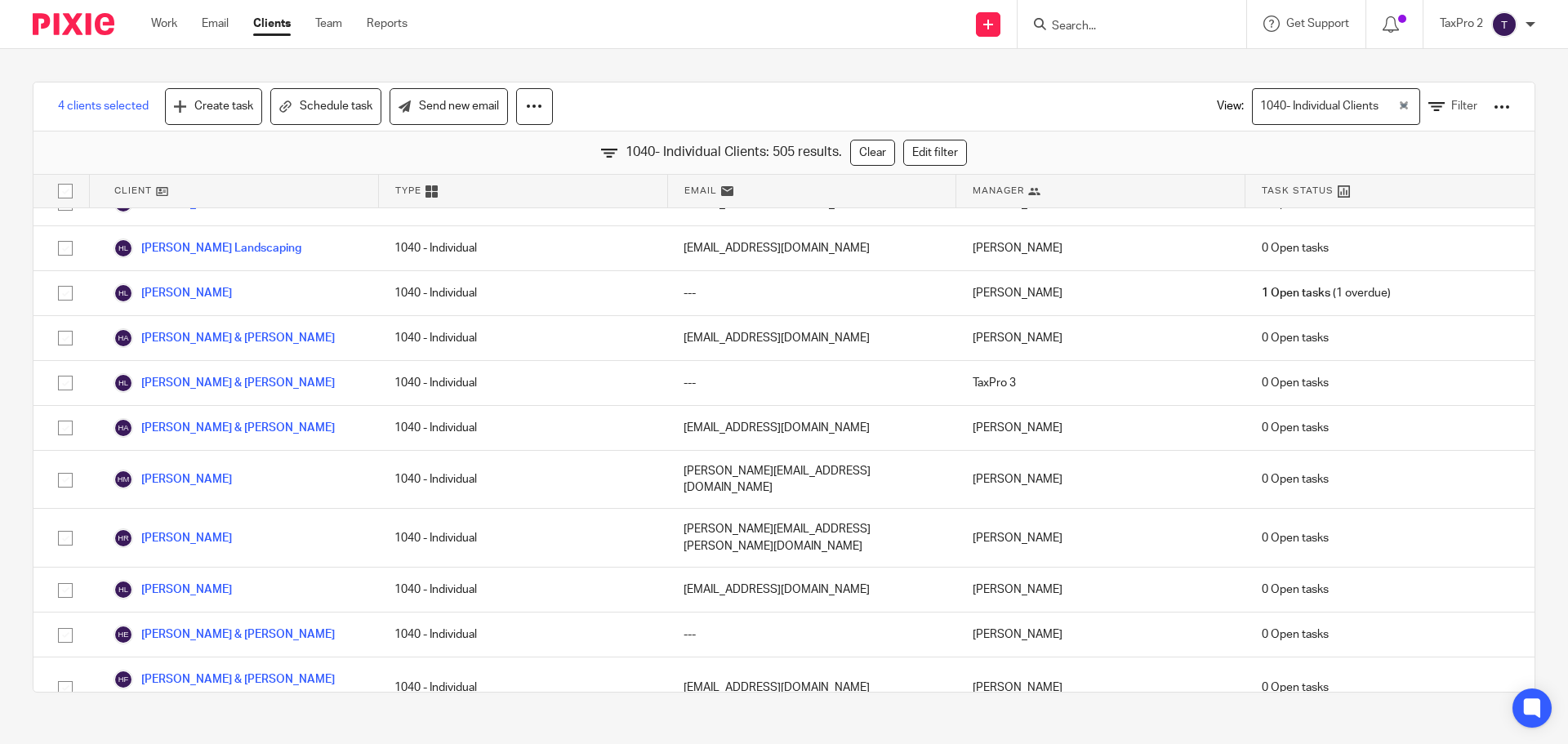
checkbox input "true"
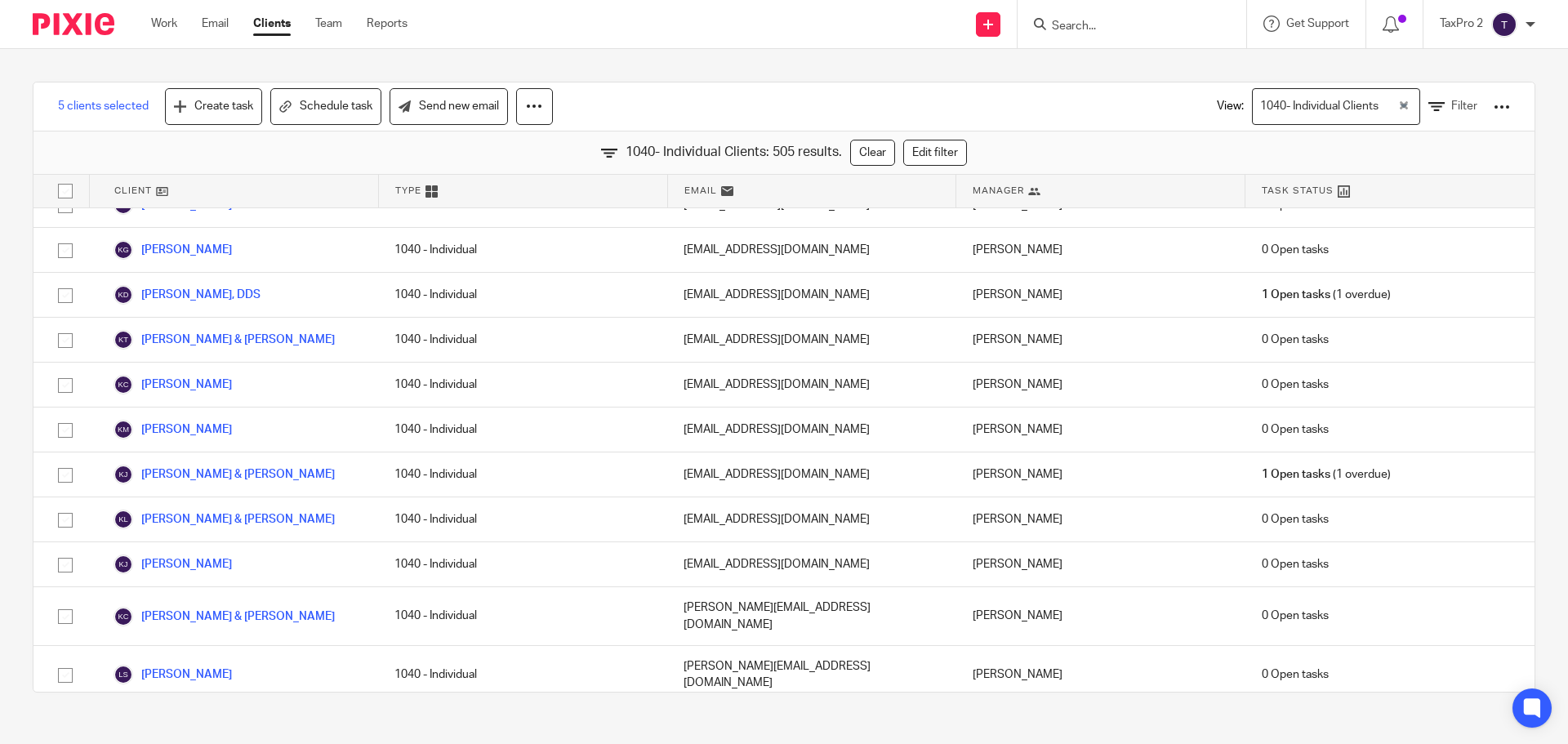
scroll to position [10296, 0]
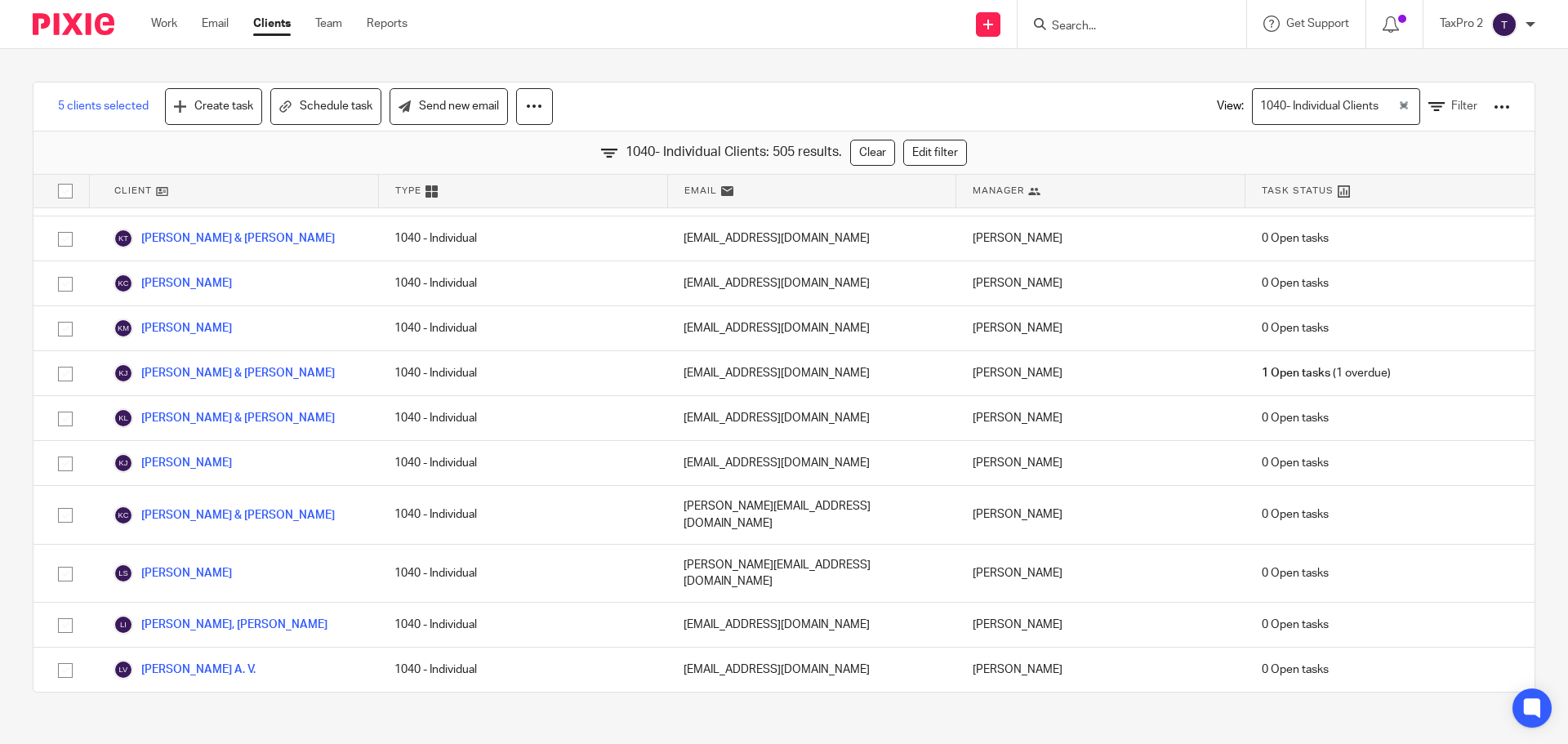
click at [65, 700] on input "checkbox" at bounding box center [65, 715] width 31 height 31
checkbox input "true"
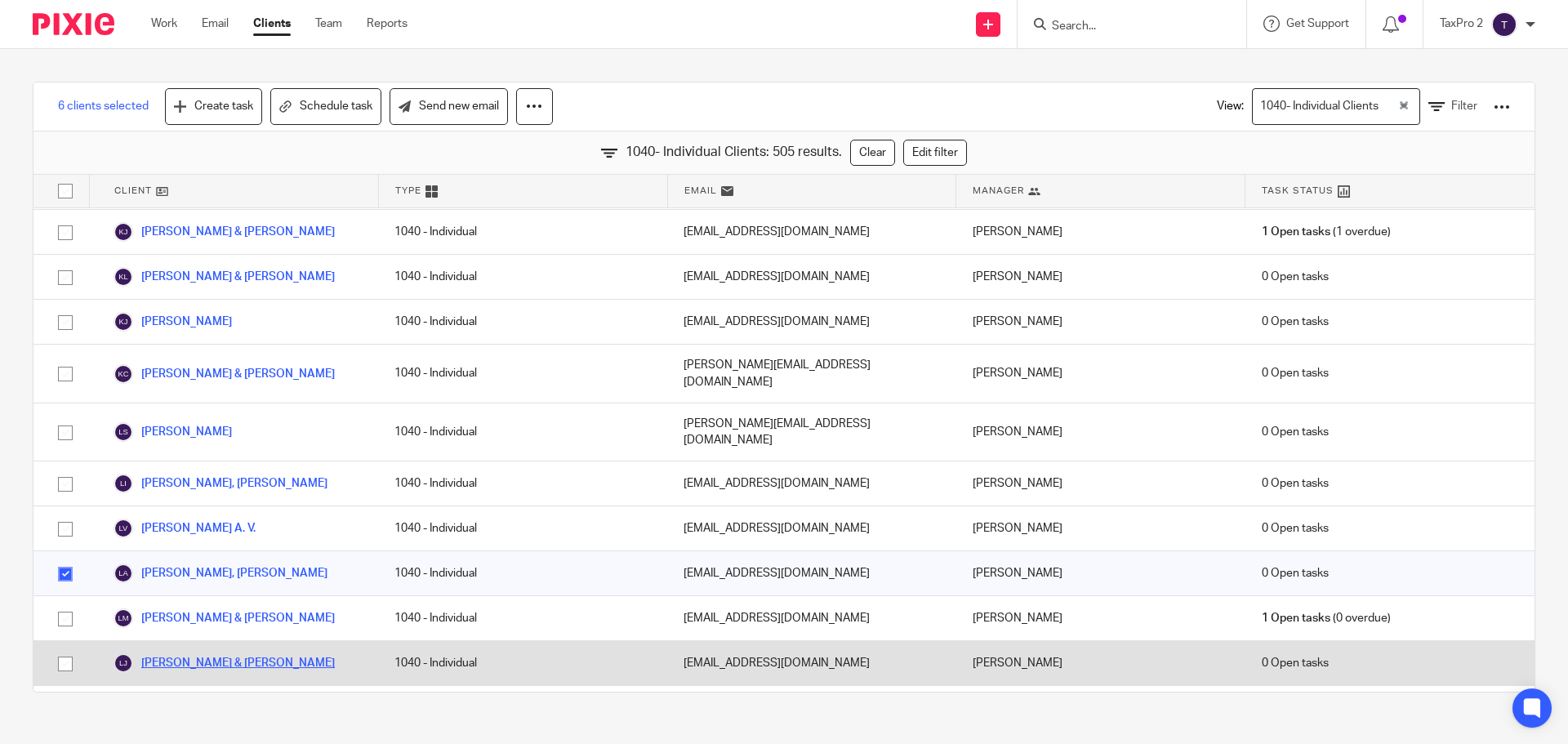
scroll to position [10460, 0]
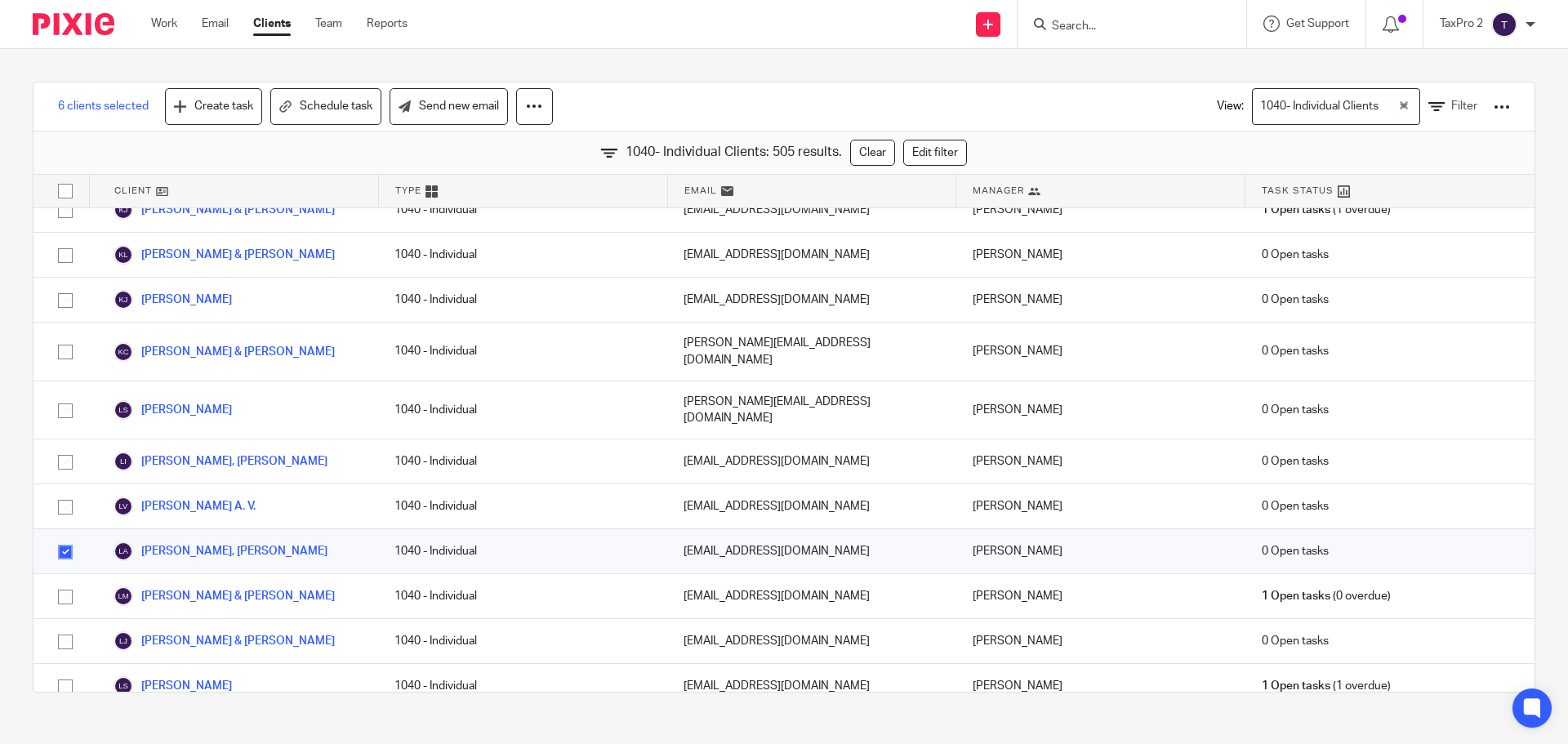
checkbox input "true"
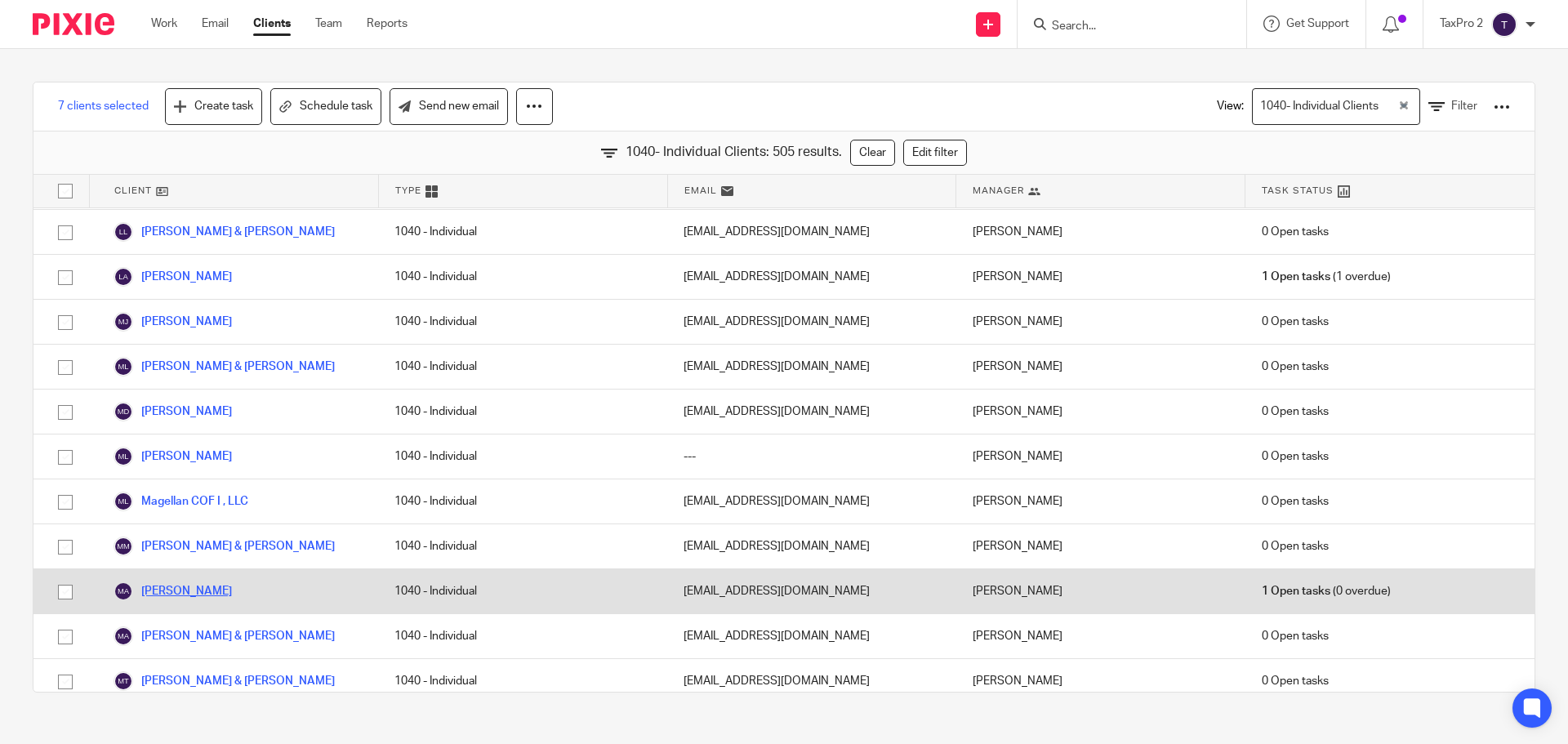
scroll to position [11849, 0]
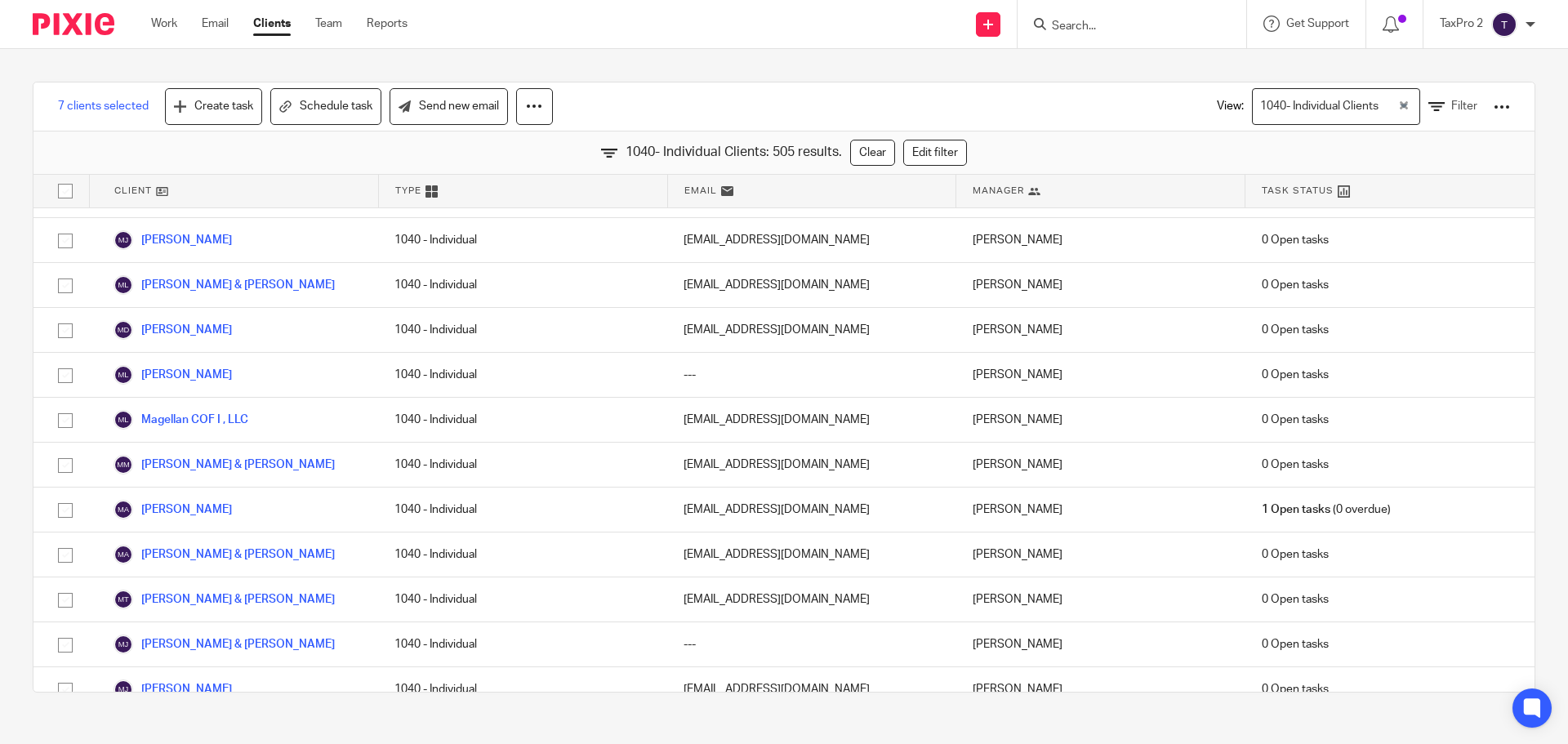
checkbox input "true"
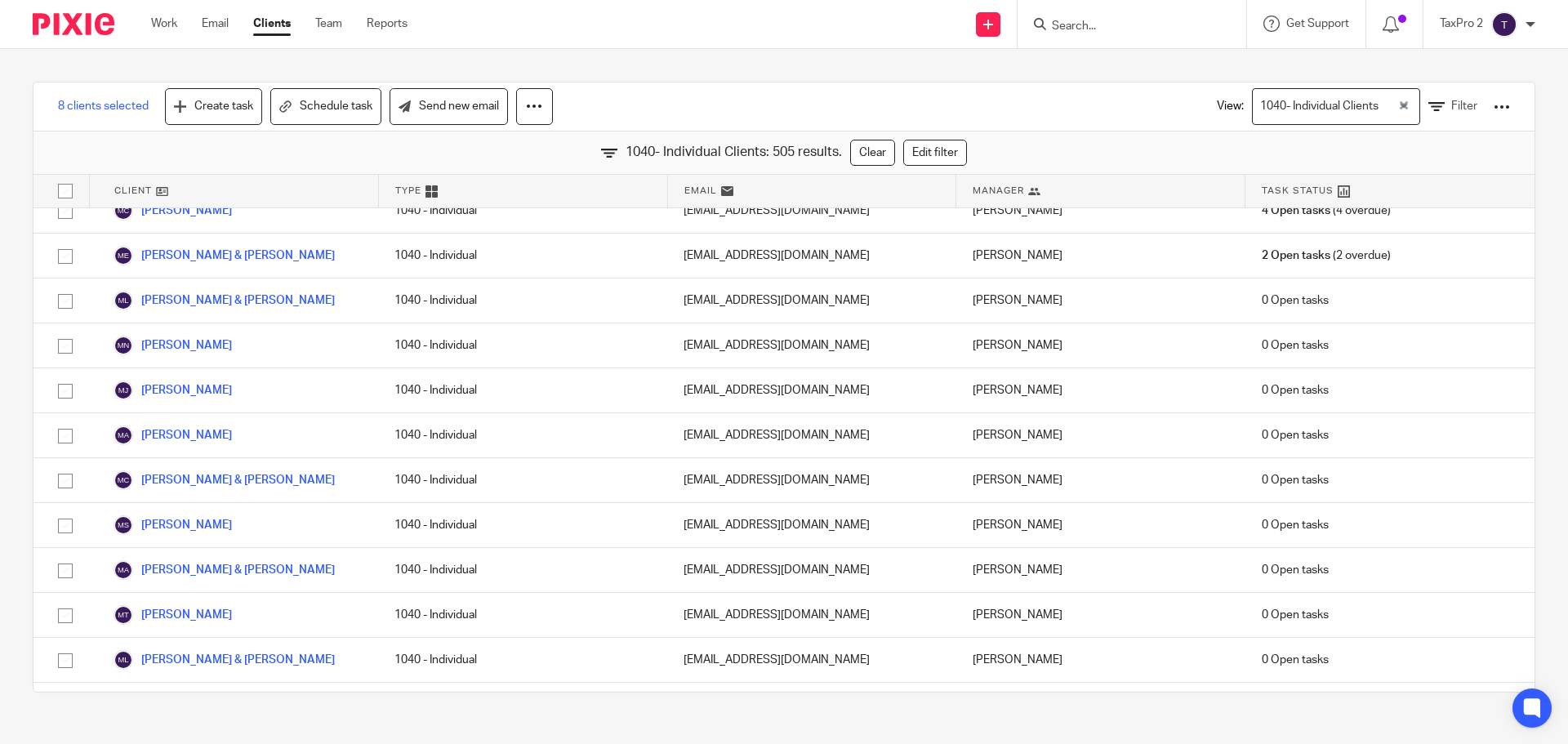
scroll to position [12748, 0]
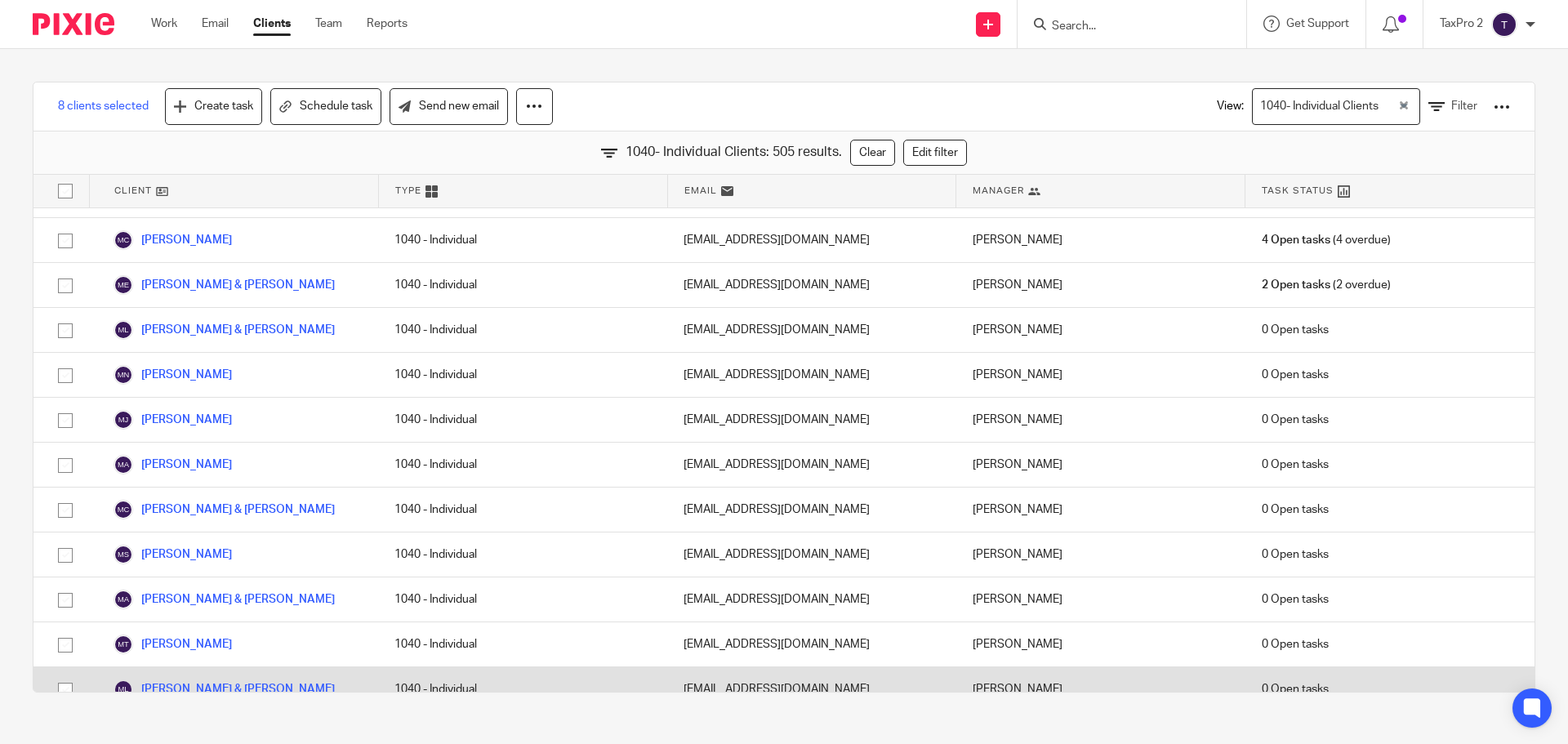
click at [66, 675] on input "checkbox" at bounding box center [65, 690] width 31 height 31
checkbox input "true"
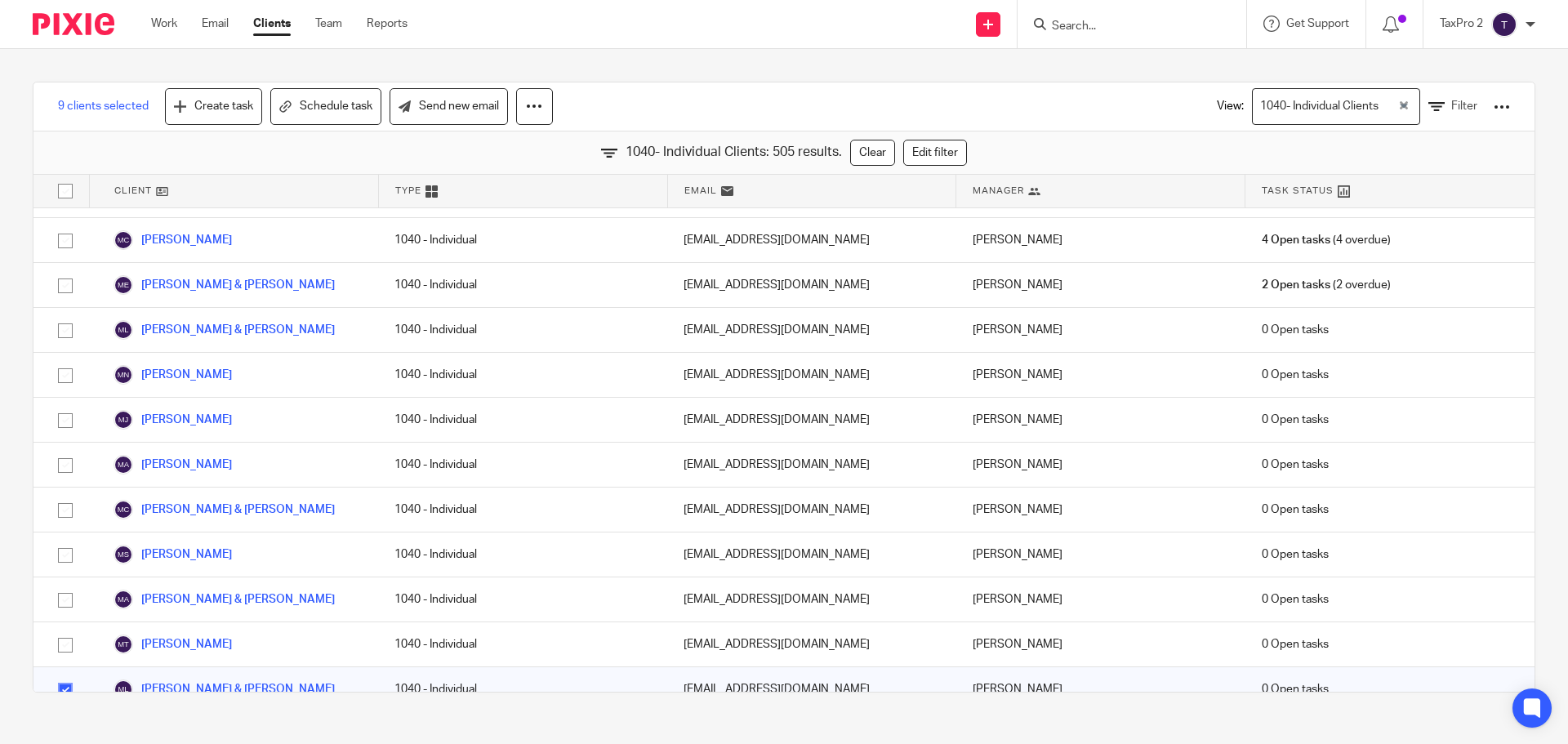
click at [66, 720] on input "checkbox" at bounding box center [65, 735] width 31 height 31
checkbox input "true"
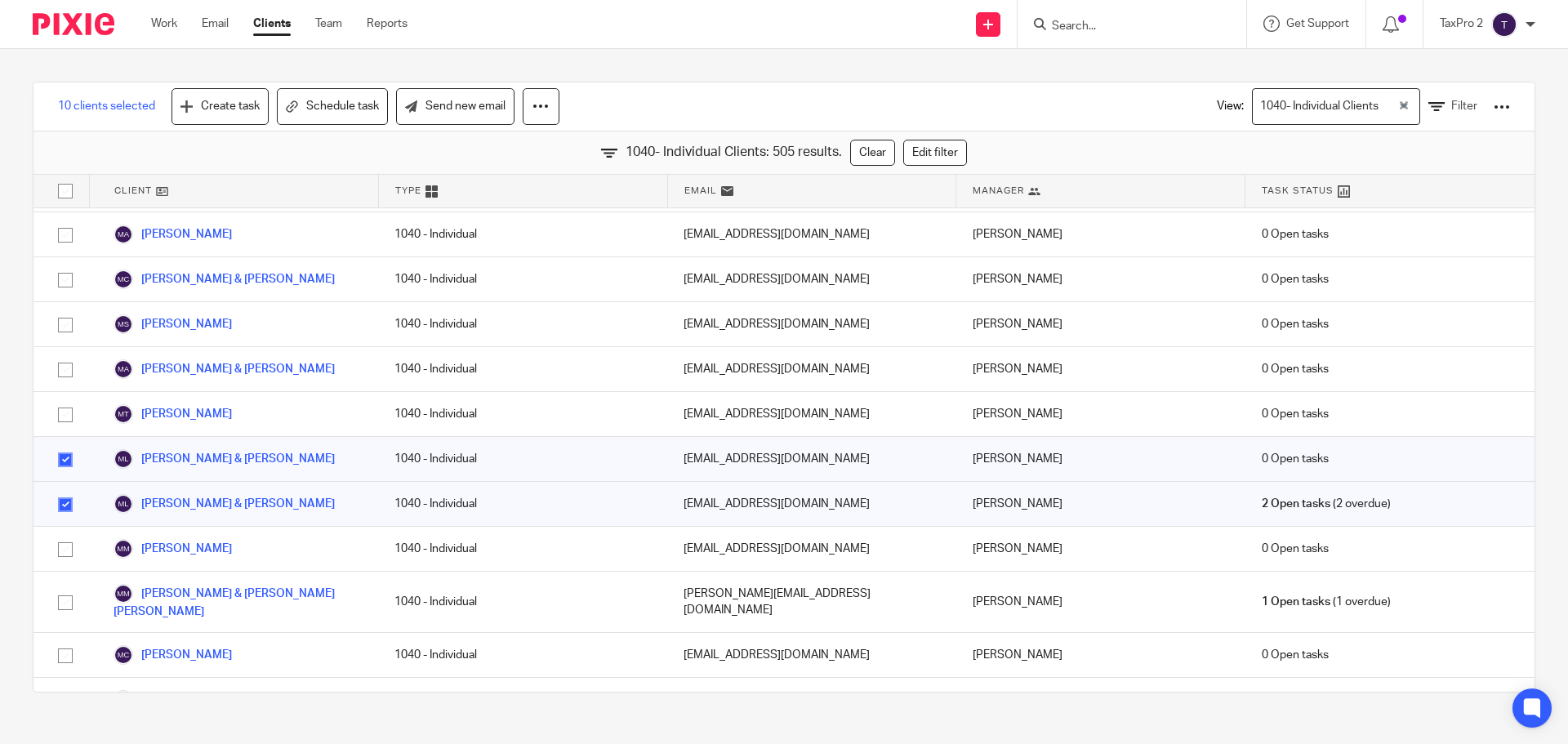
scroll to position [12993, 0]
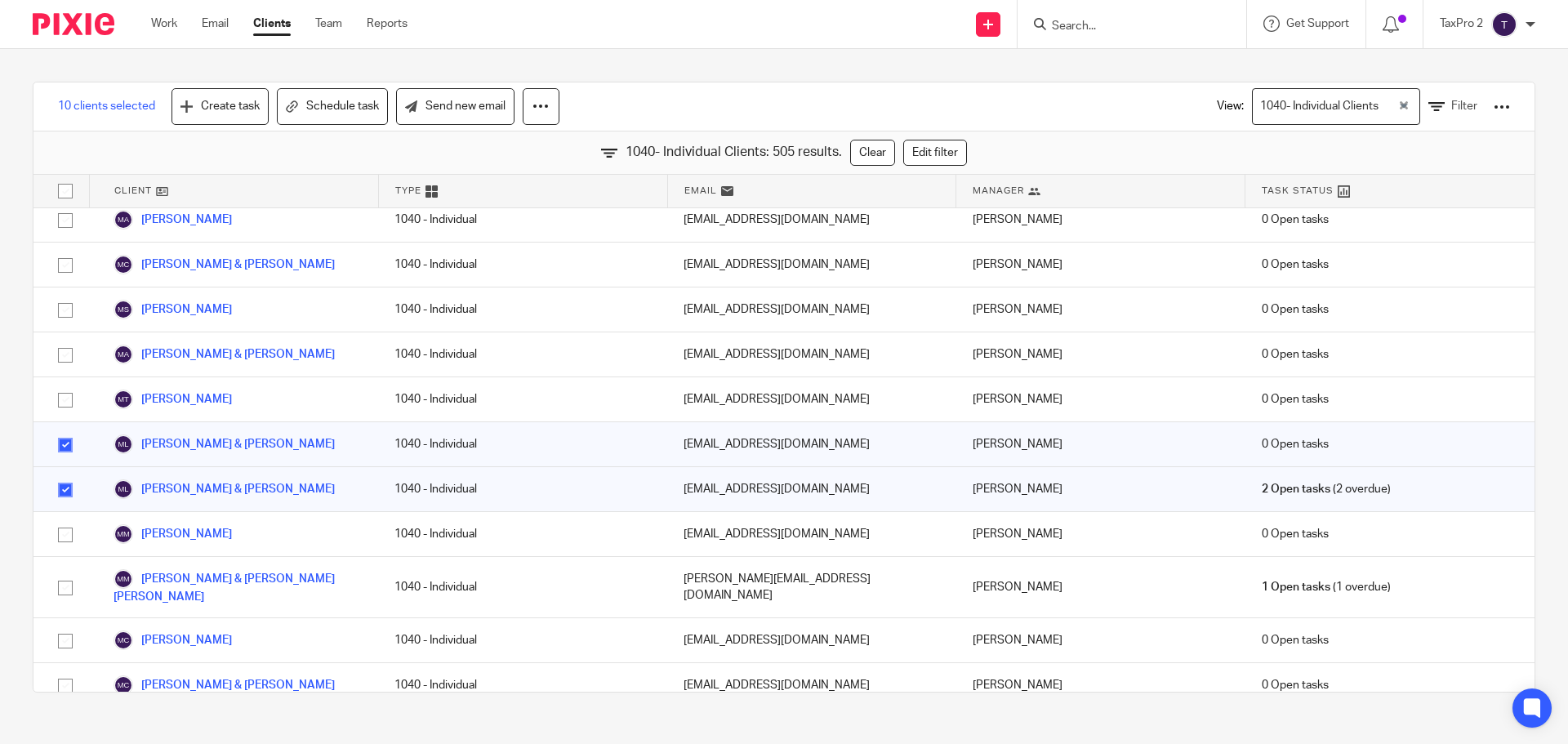
checkbox input "true"
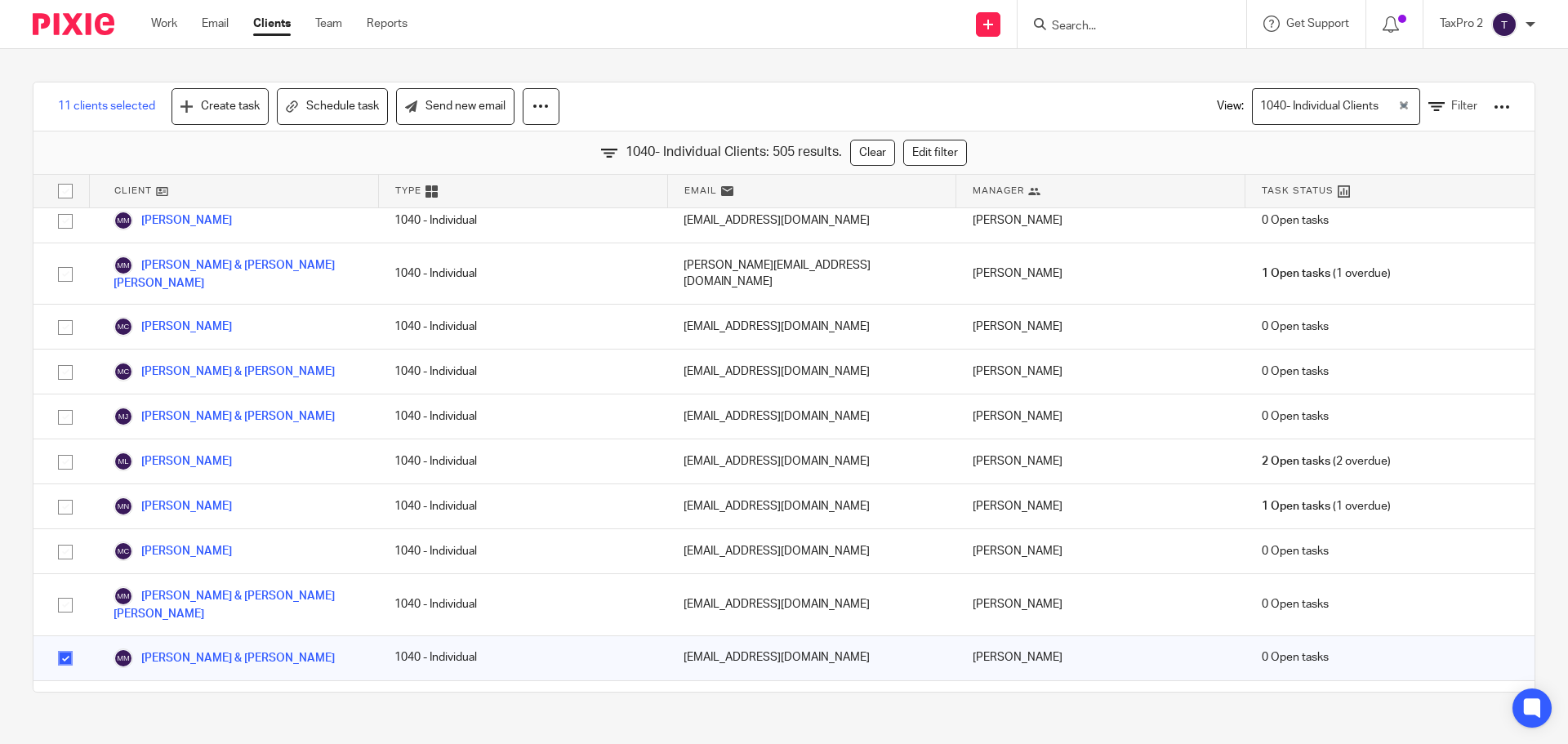
scroll to position [13320, 0]
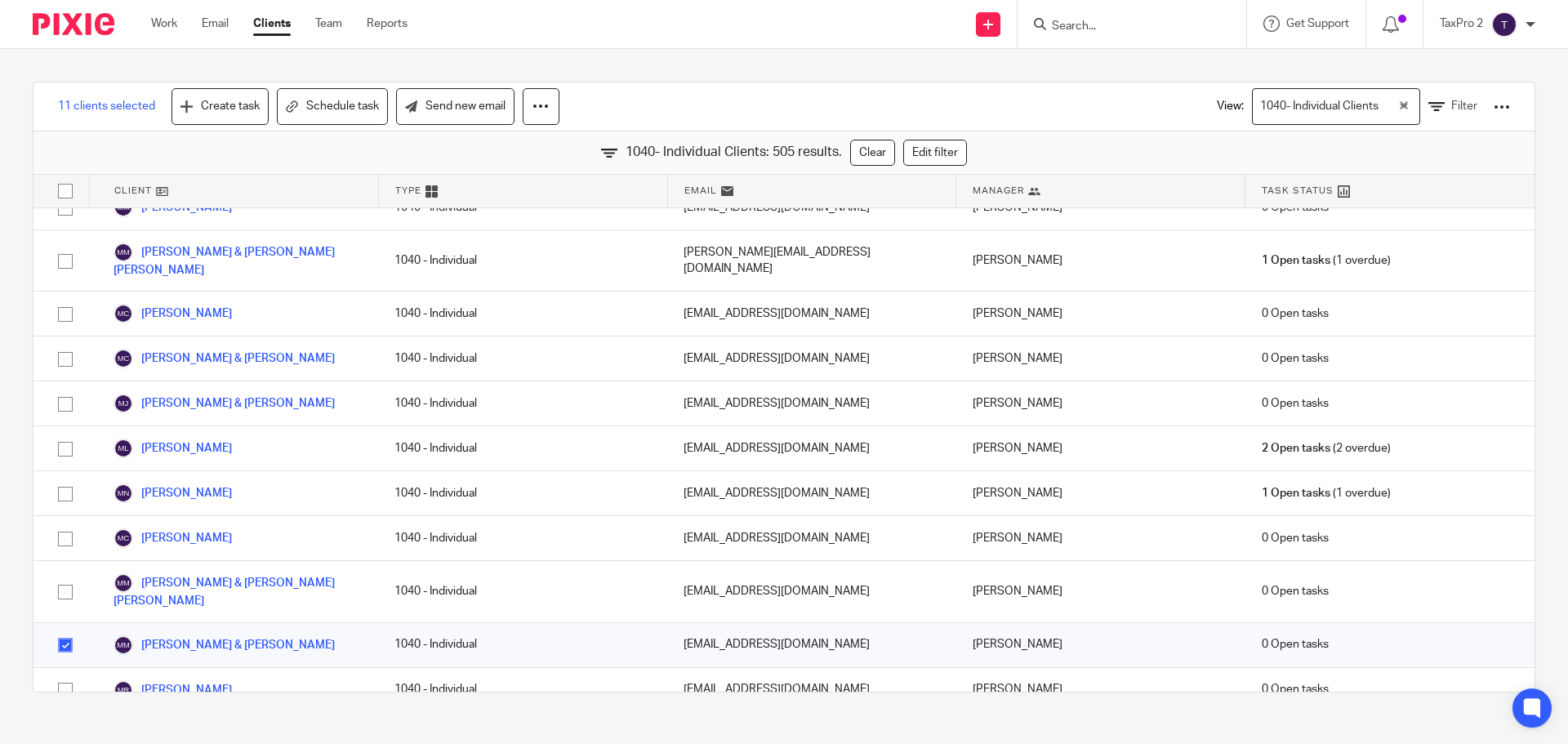
checkbox input "true"
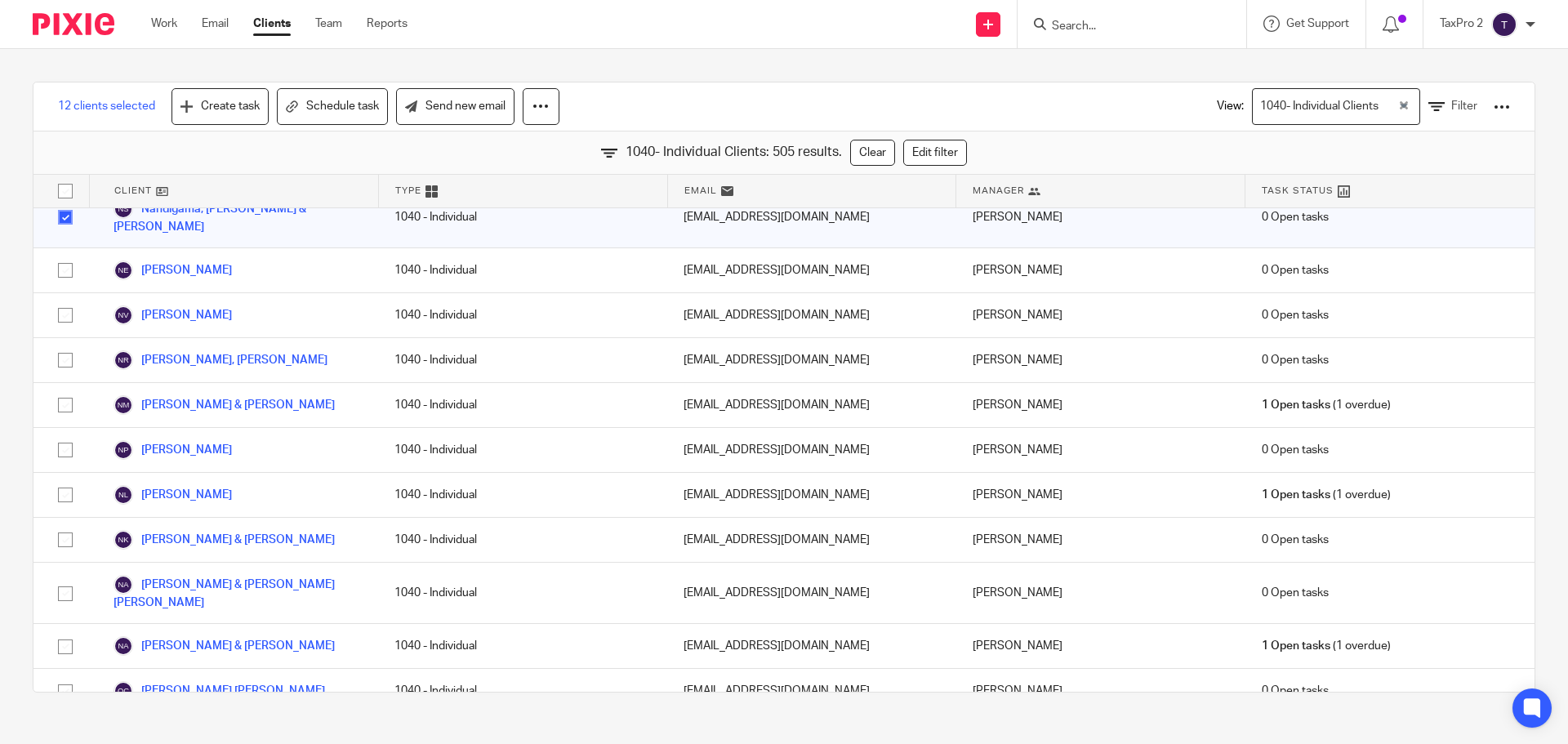
scroll to position [13892, 0]
checkbox input "true"
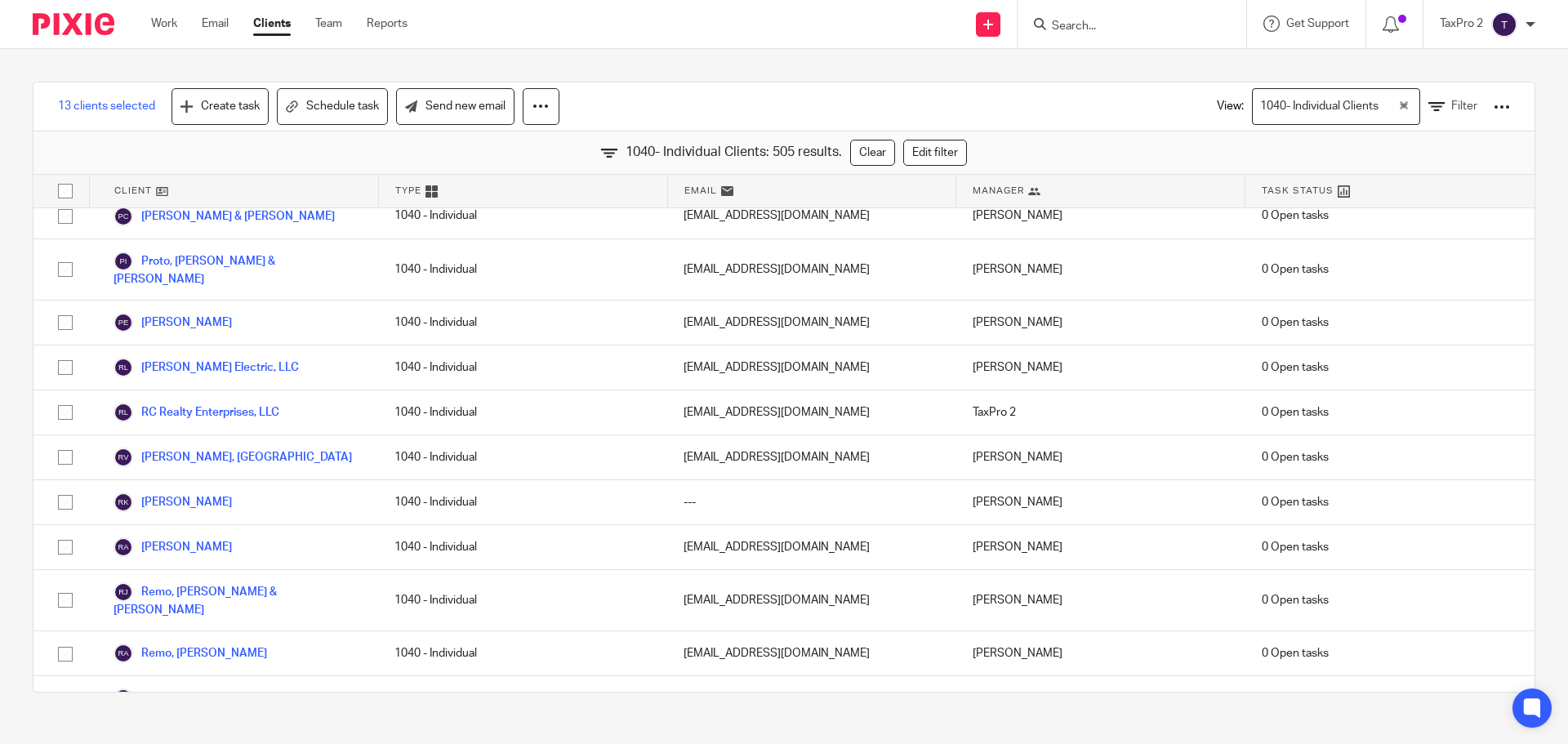
scroll to position [16098, 0]
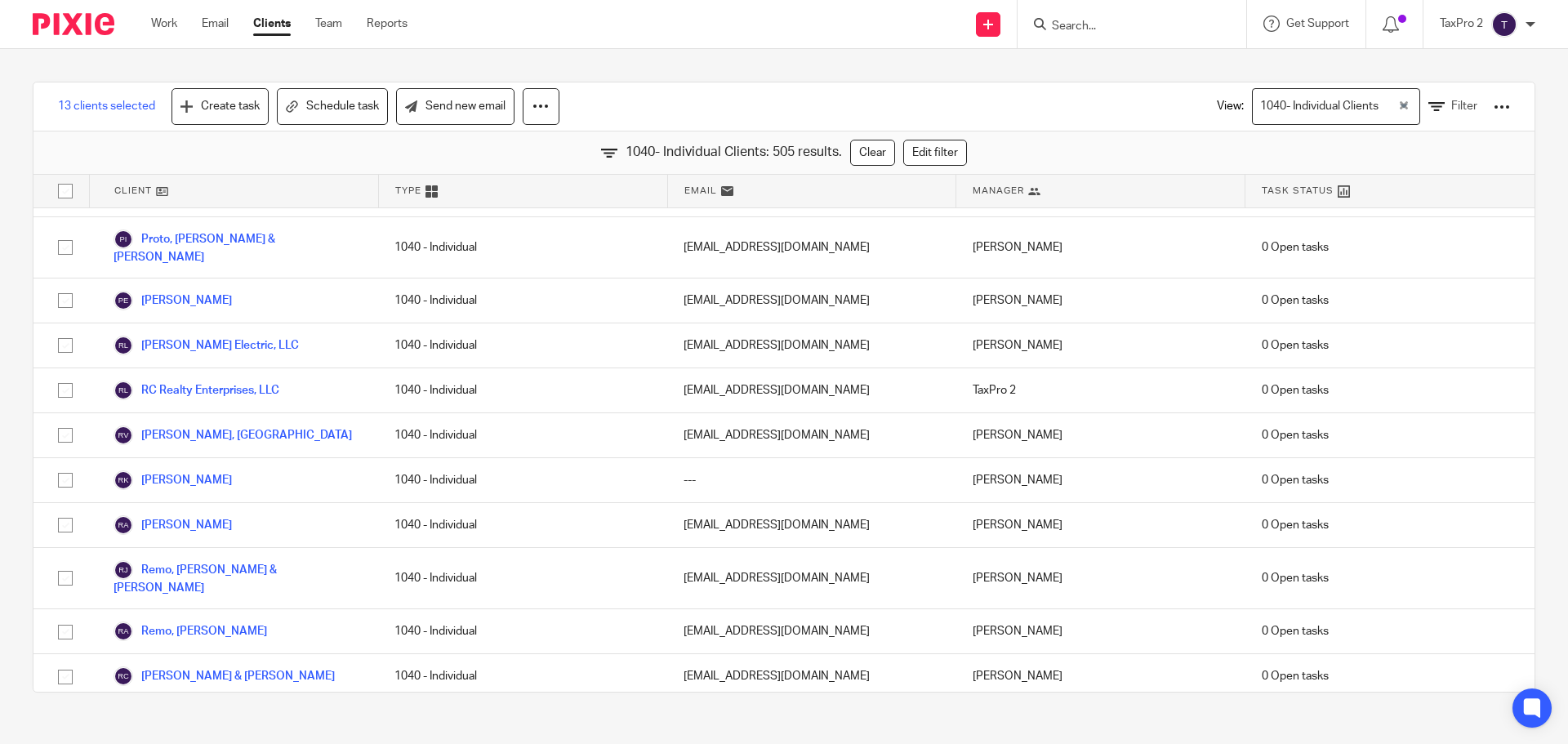
checkbox input "true"
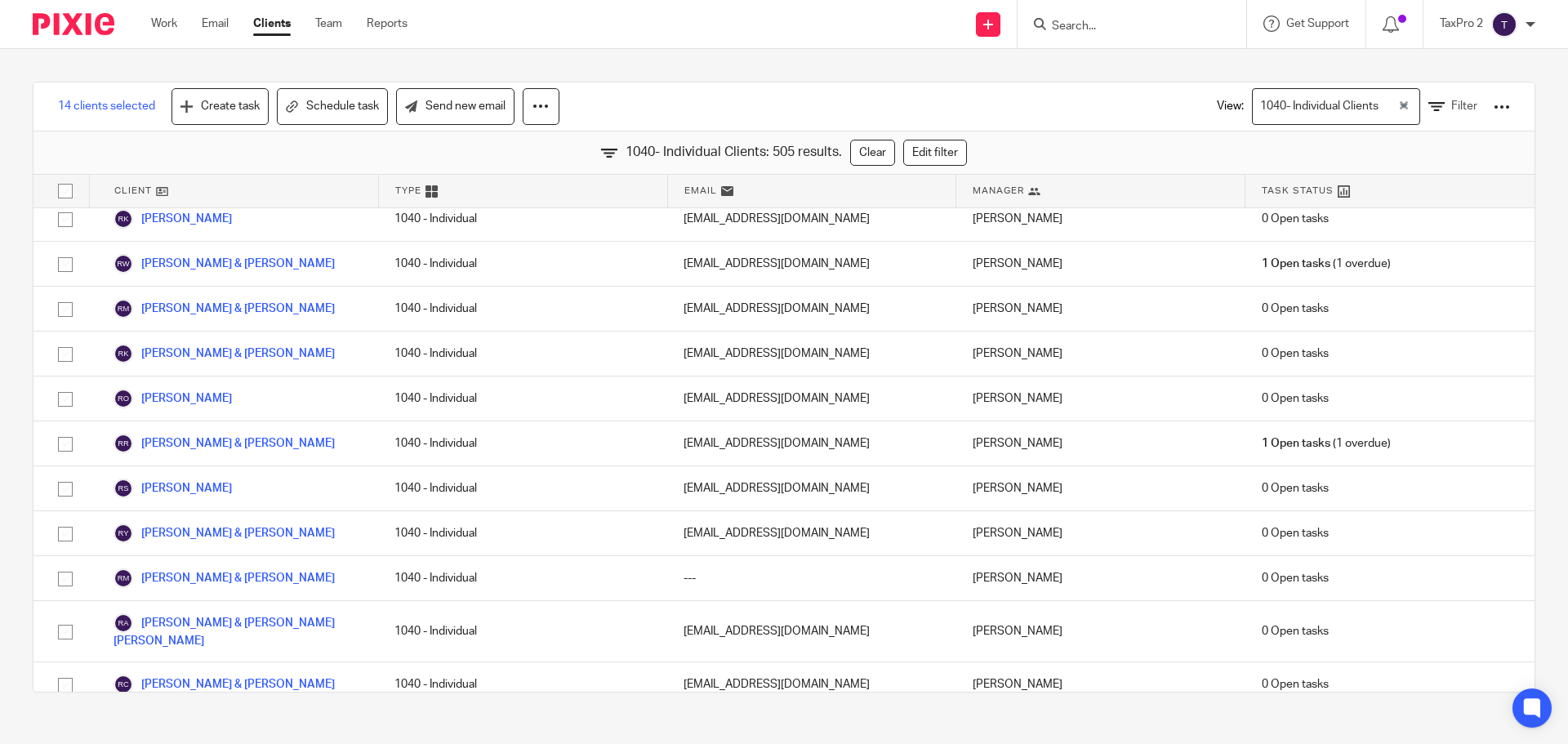
scroll to position [16833, 0]
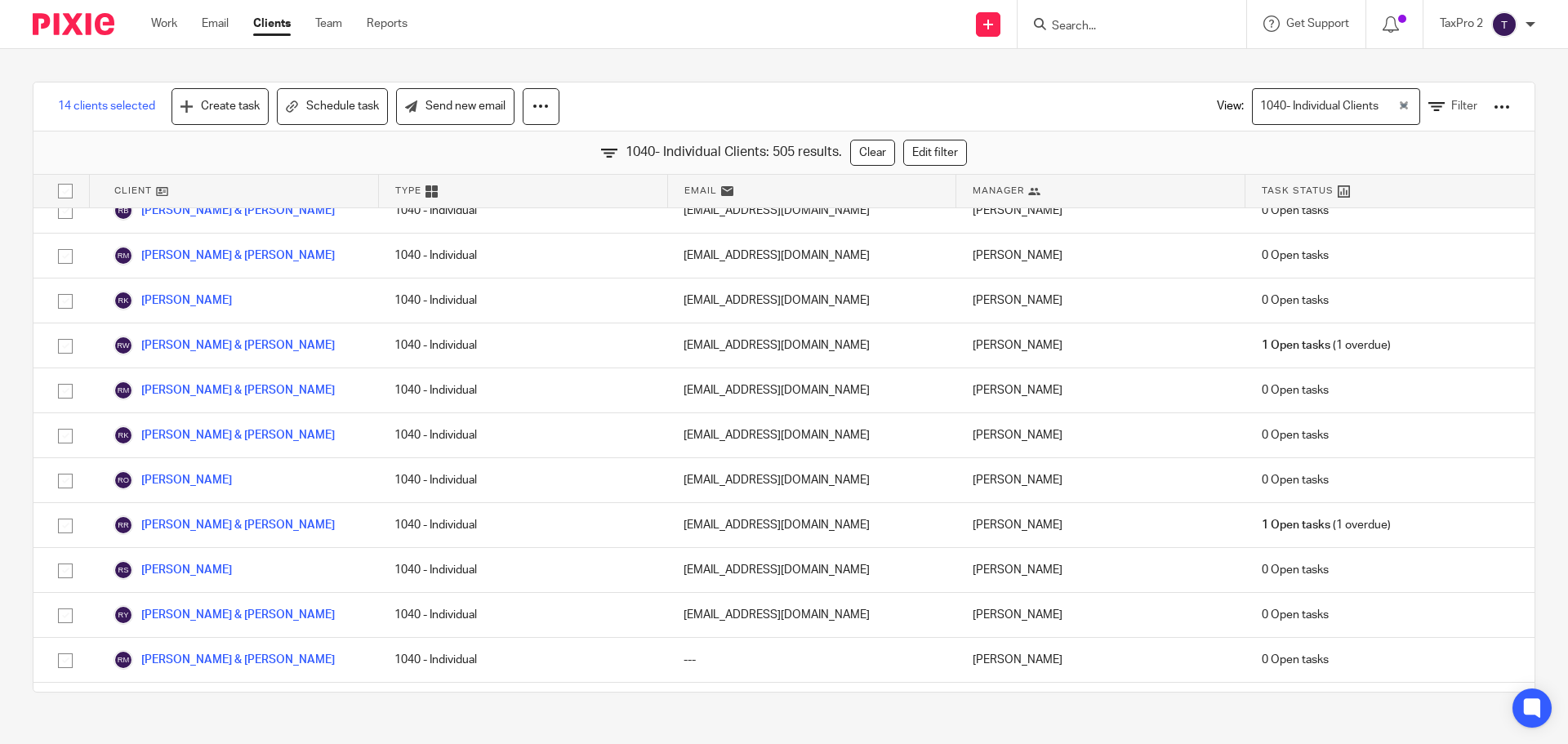
checkbox input "true"
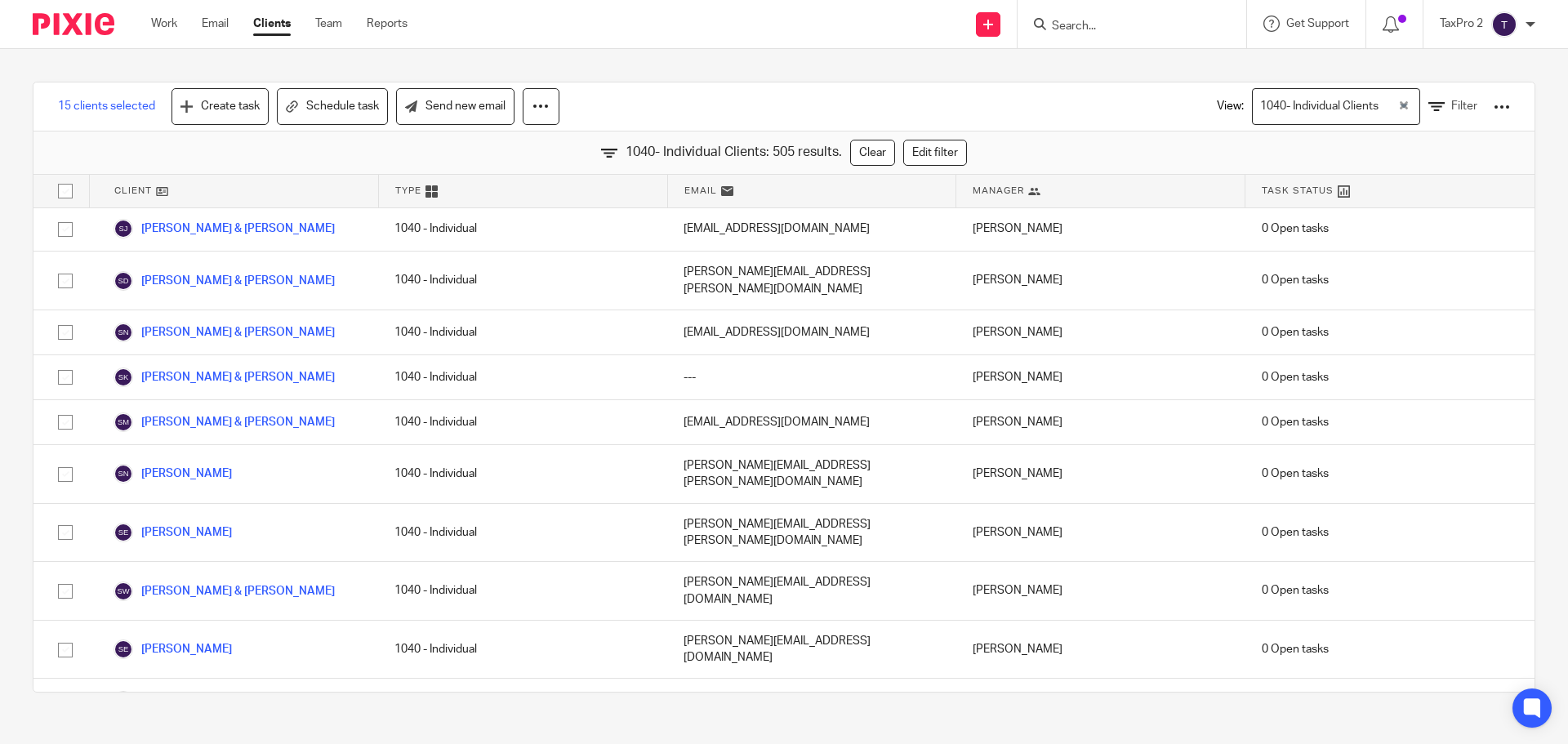
scroll to position [18223, 0]
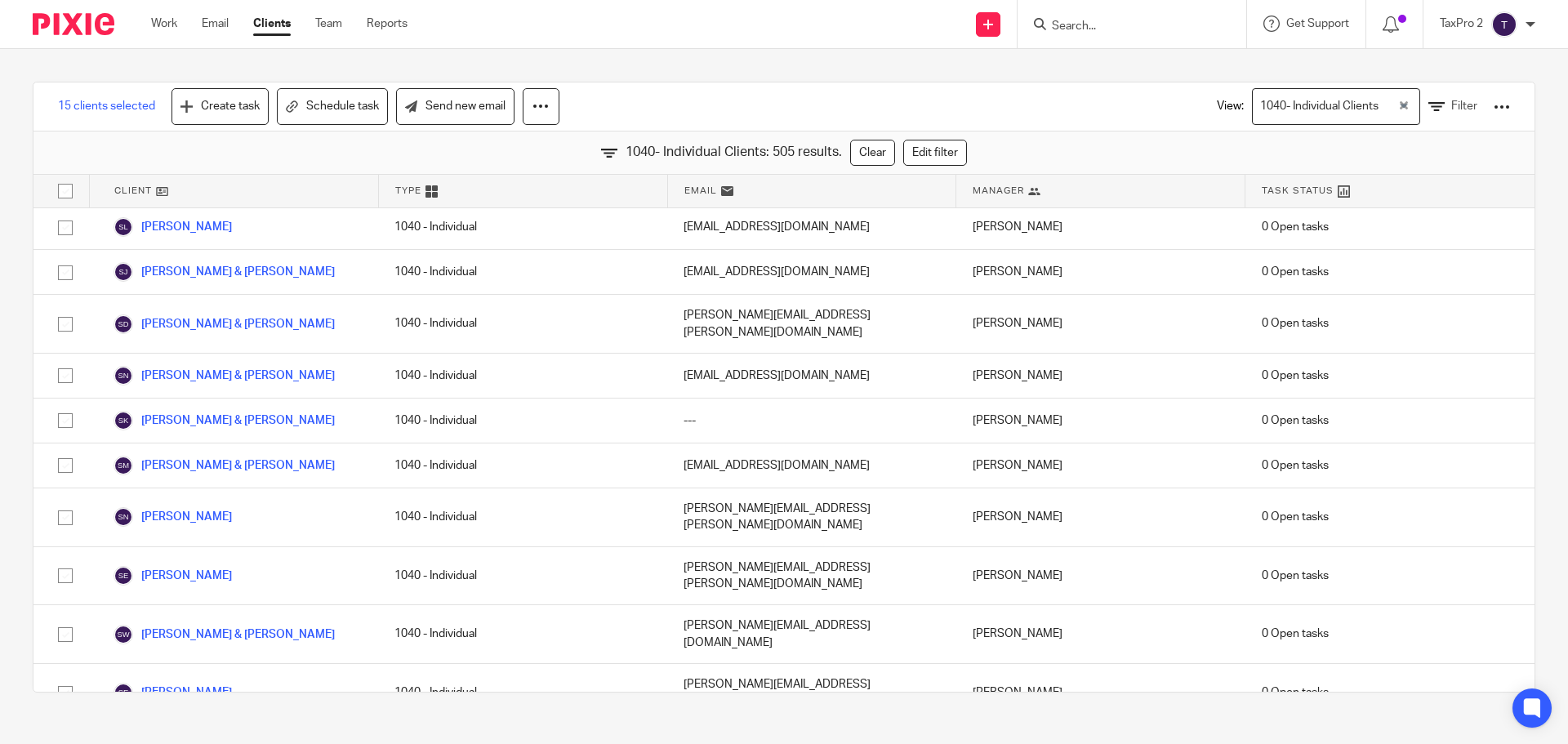
checkbox input "true"
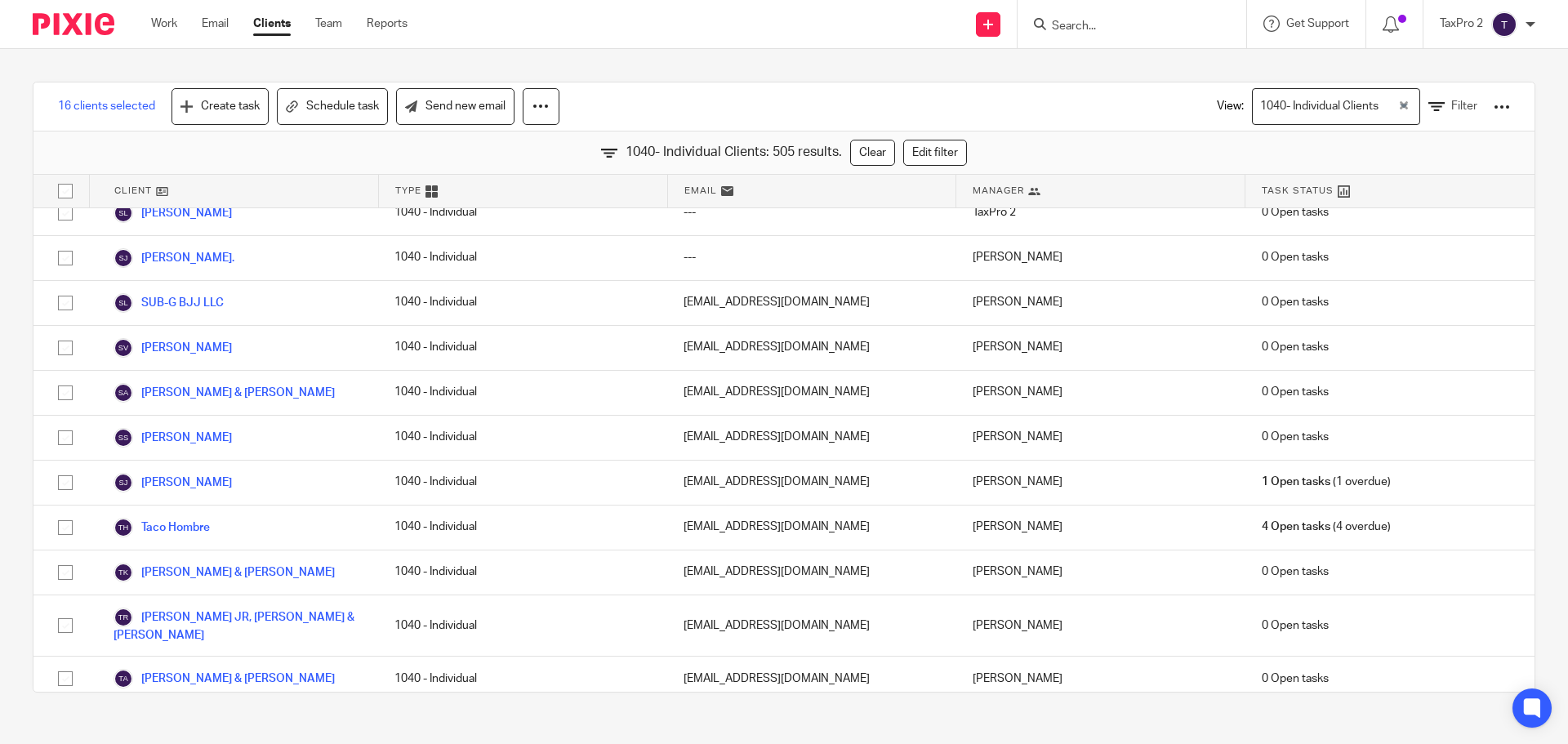
scroll to position [20184, 0]
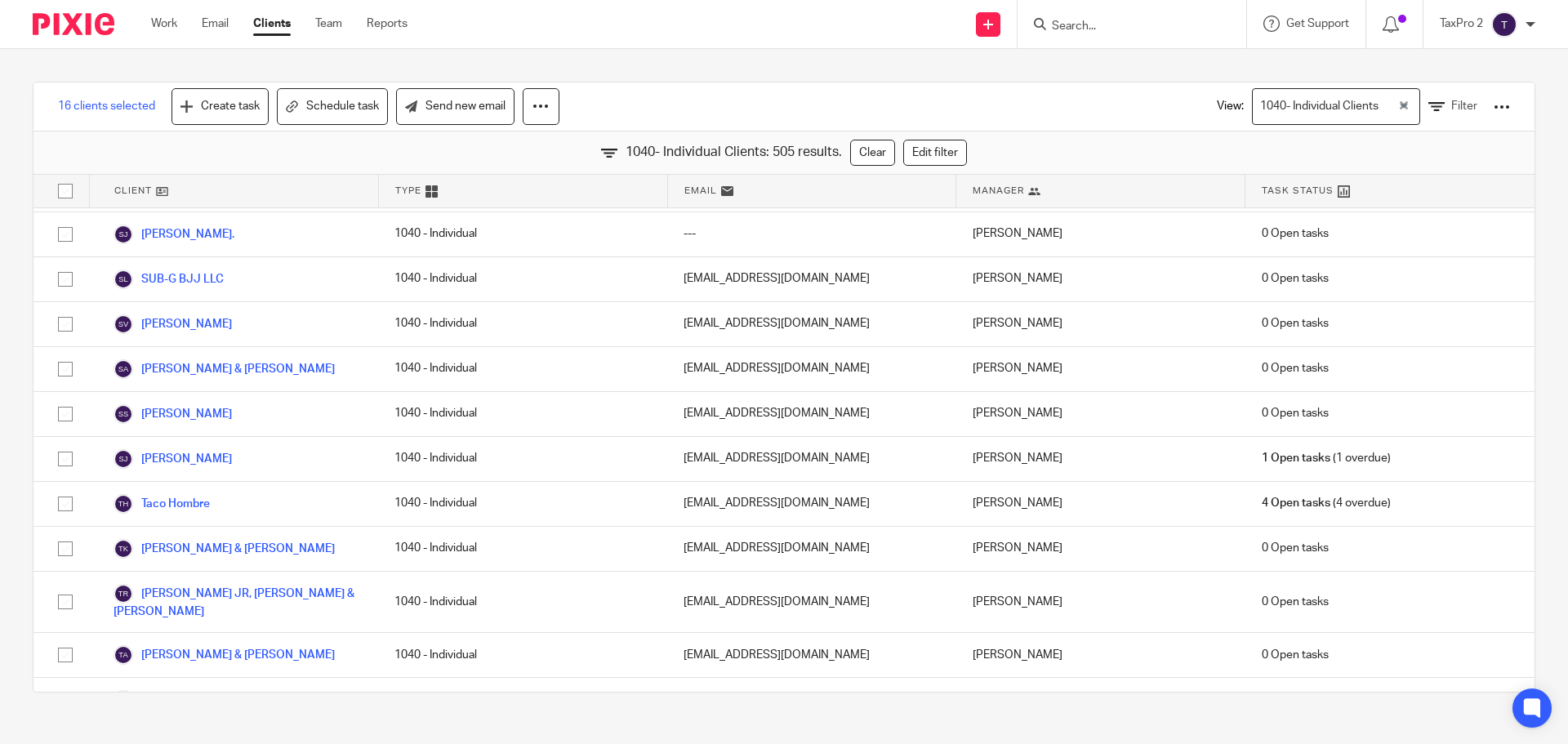
checkbox input "true"
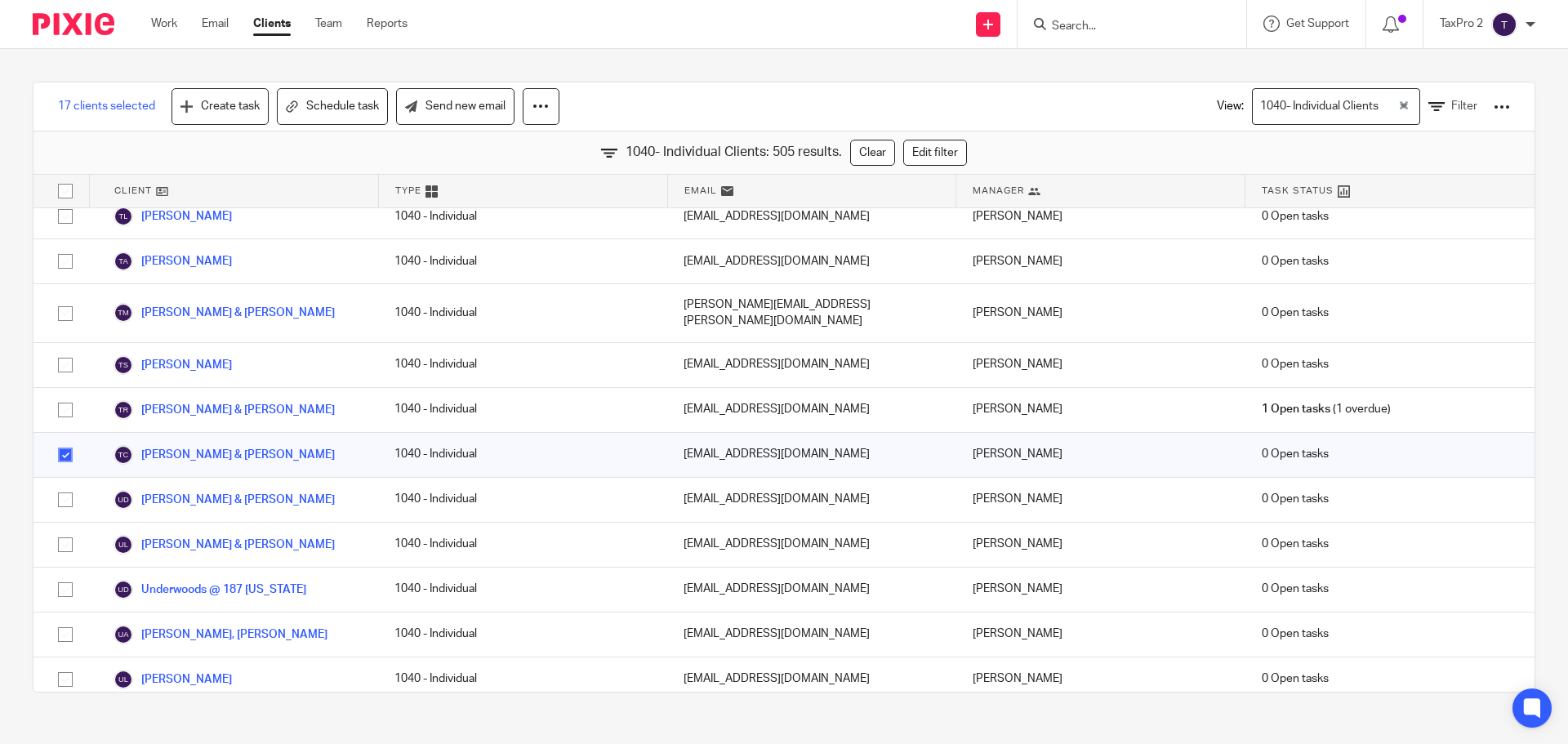
scroll to position [20756, 0]
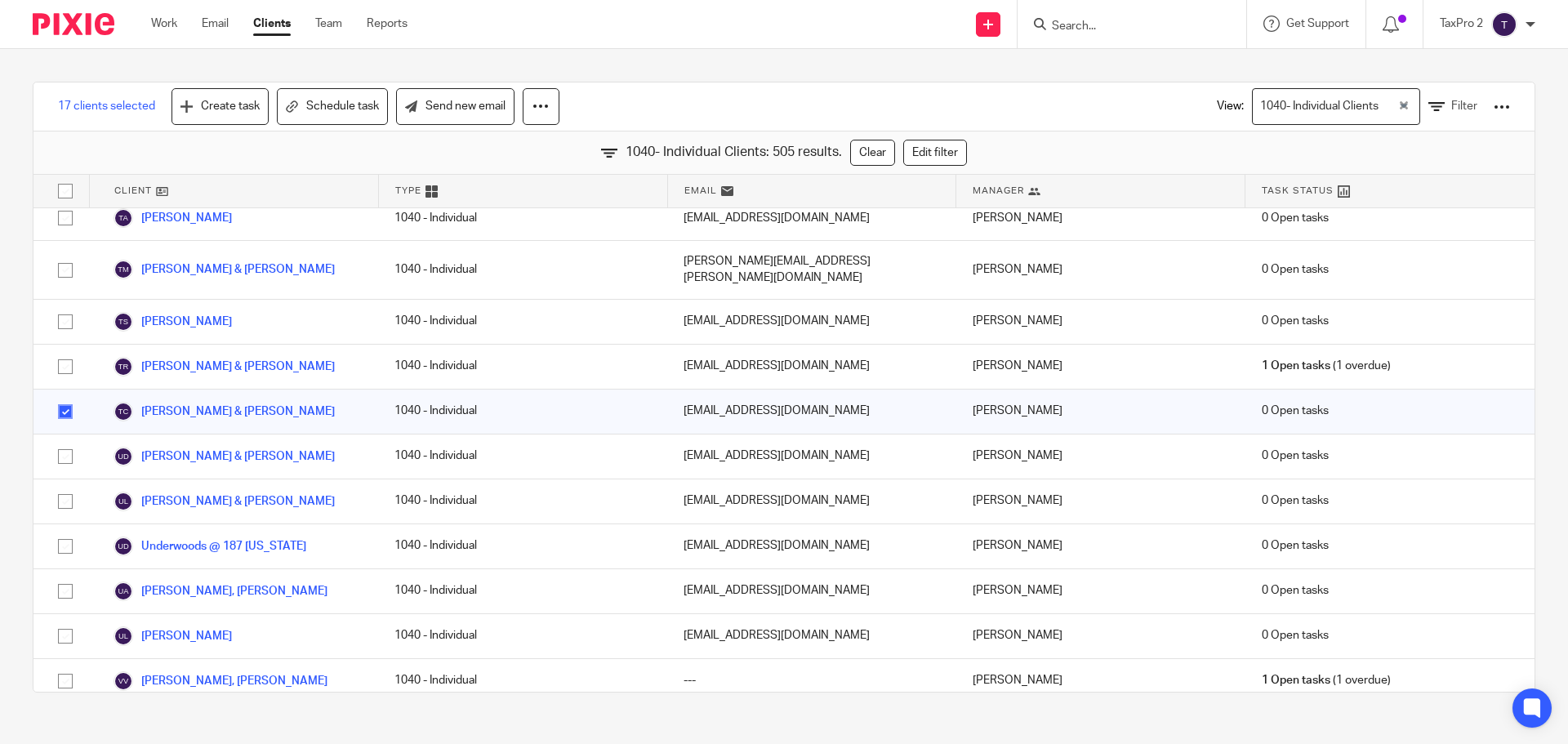
checkbox input "true"
click at [231, 103] on link "Create task" at bounding box center [220, 106] width 97 height 37
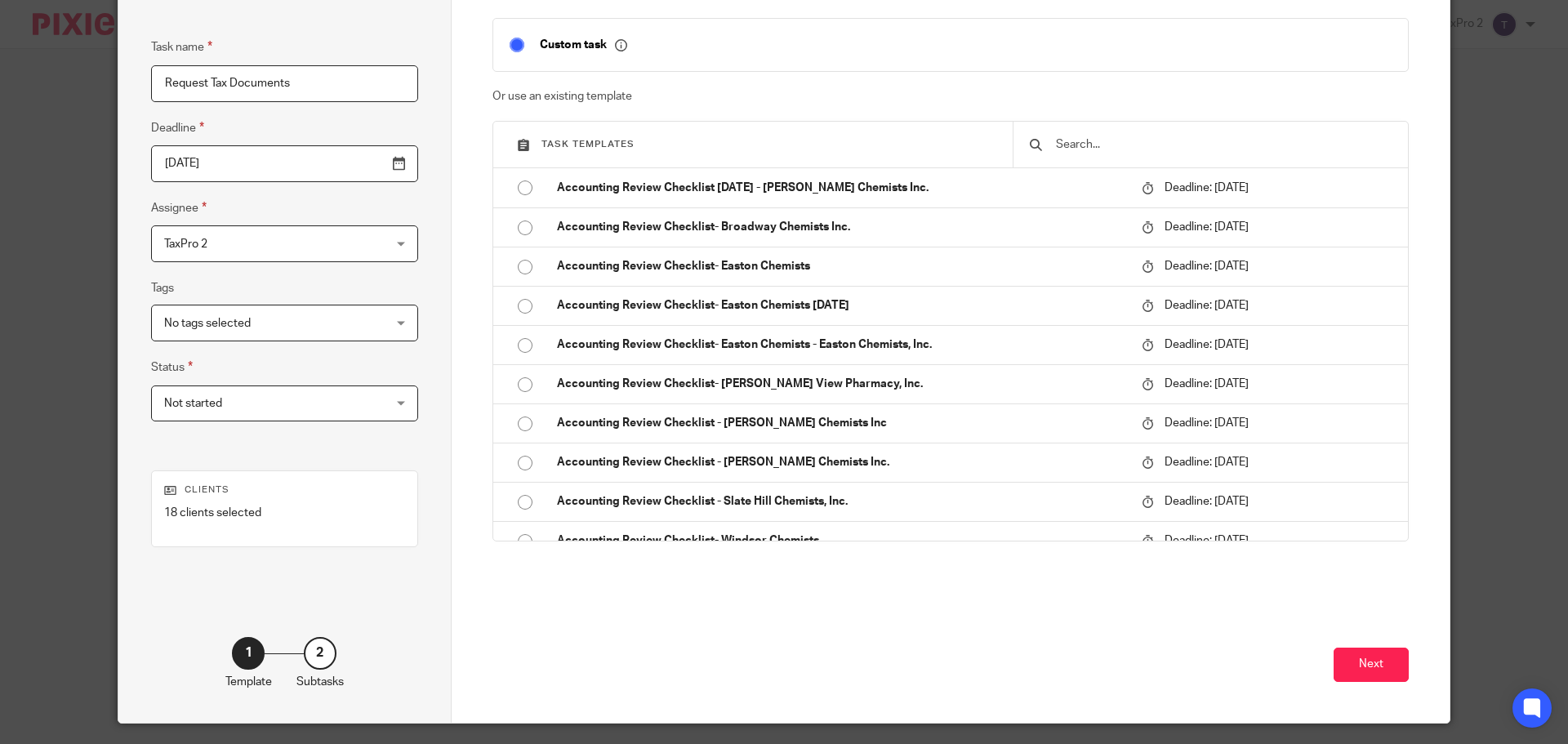
scroll to position [167, 0]
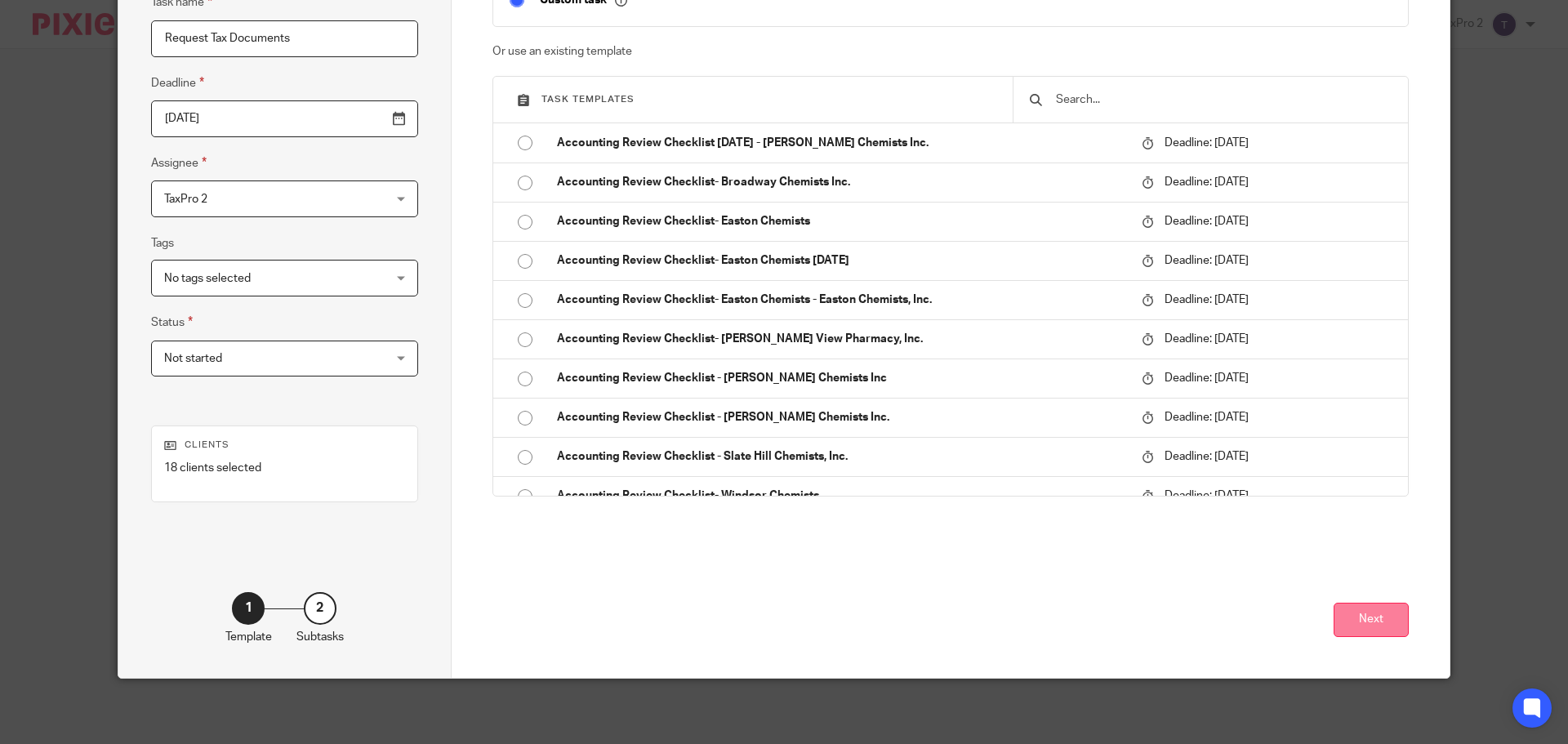
type input "Request Tax Documents"
click at [1365, 622] on button "Next" at bounding box center [1370, 620] width 75 height 35
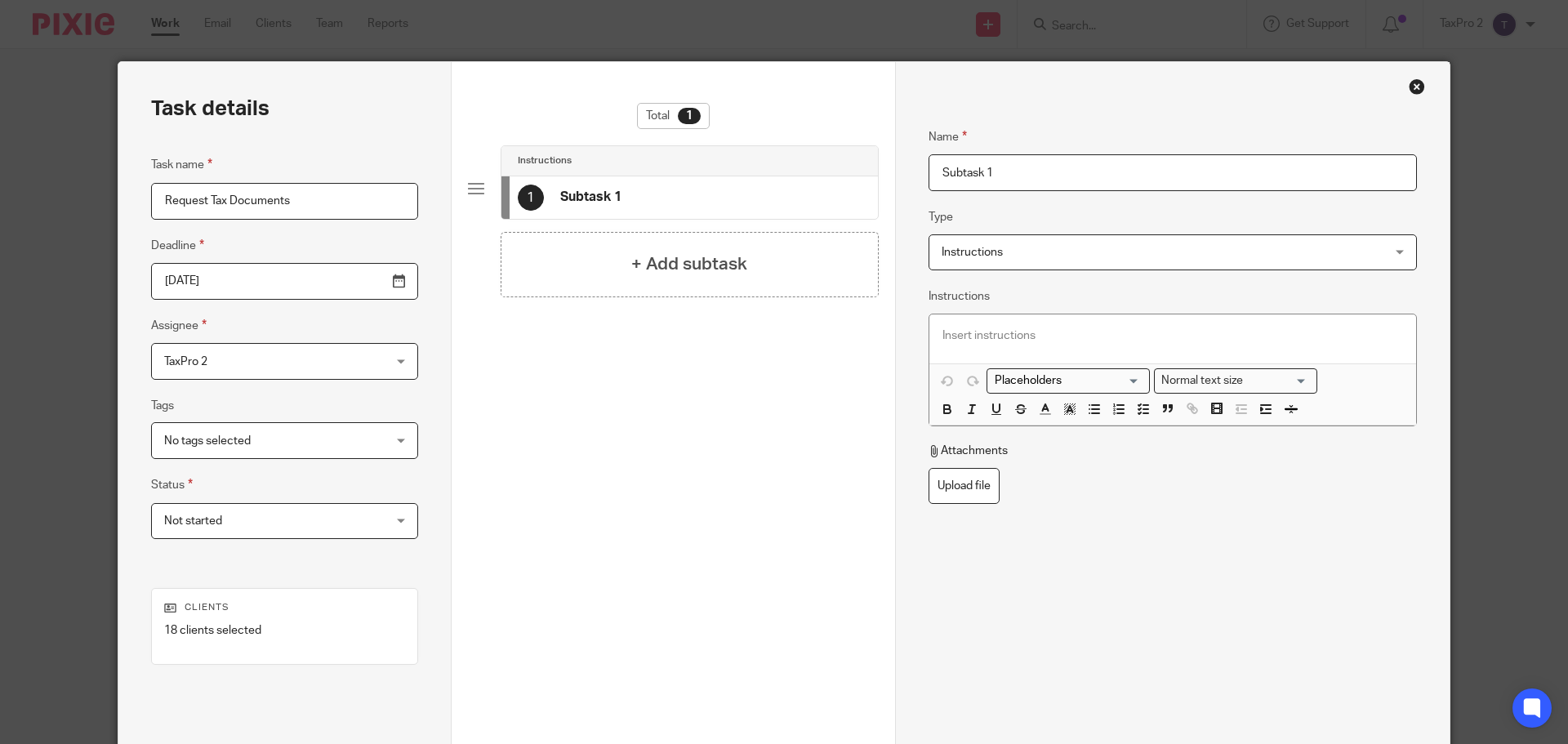
scroll to position [0, 0]
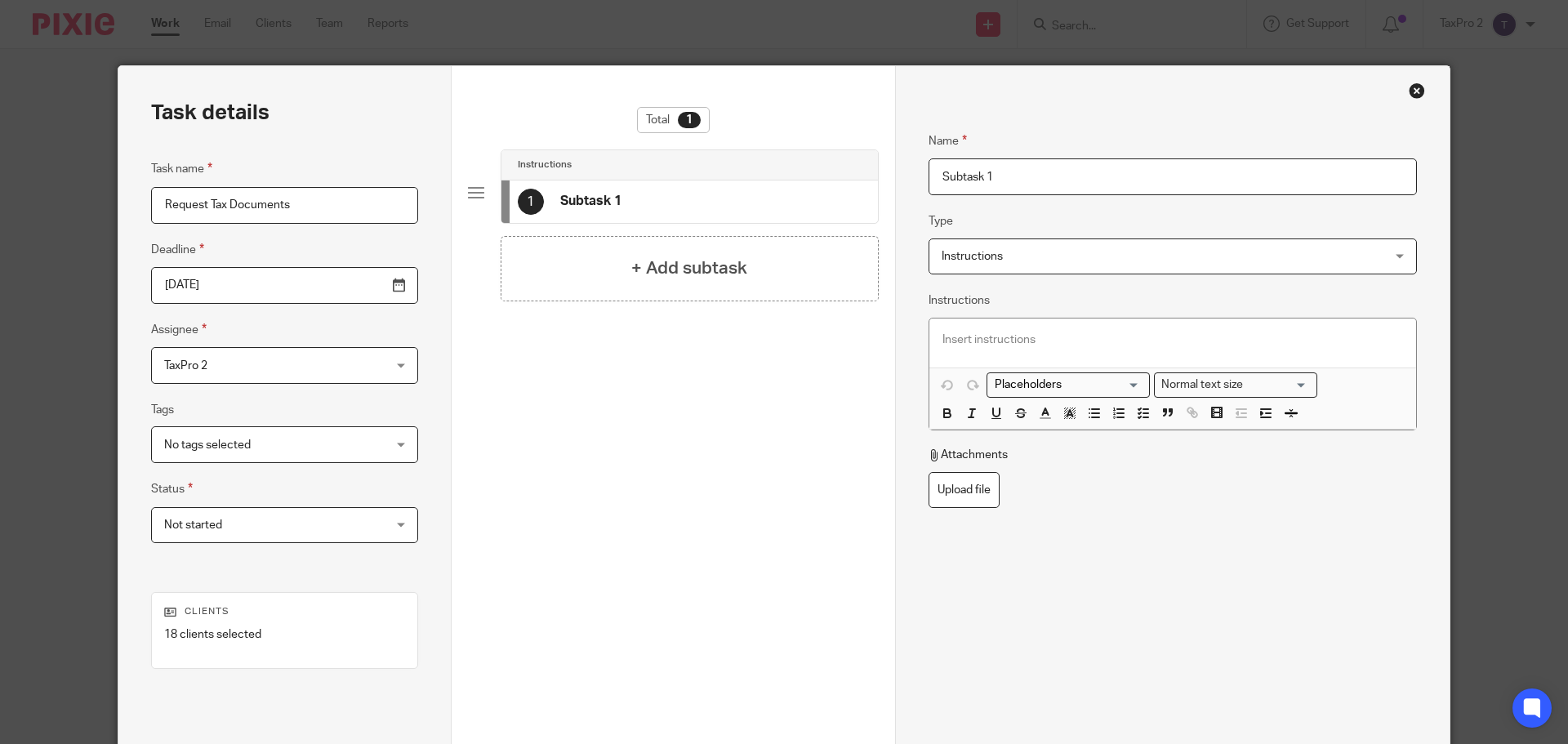
click at [1009, 177] on input "Subtask 1" at bounding box center [1172, 177] width 488 height 37
drag, startPoint x: 1008, startPoint y: 175, endPoint x: 920, endPoint y: 173, distance: 88.0
click at [920, 173] on div "Name Subtask 1 Type Instructions Instructions Instructions Document signing - r…" at bounding box center [1173, 455] width 555 height 779
click at [596, 199] on h4 "Confirm SV for Documents Received" at bounding box center [673, 201] width 227 height 17
drag, startPoint x: 975, startPoint y: 176, endPoint x: 923, endPoint y: 171, distance: 52.2
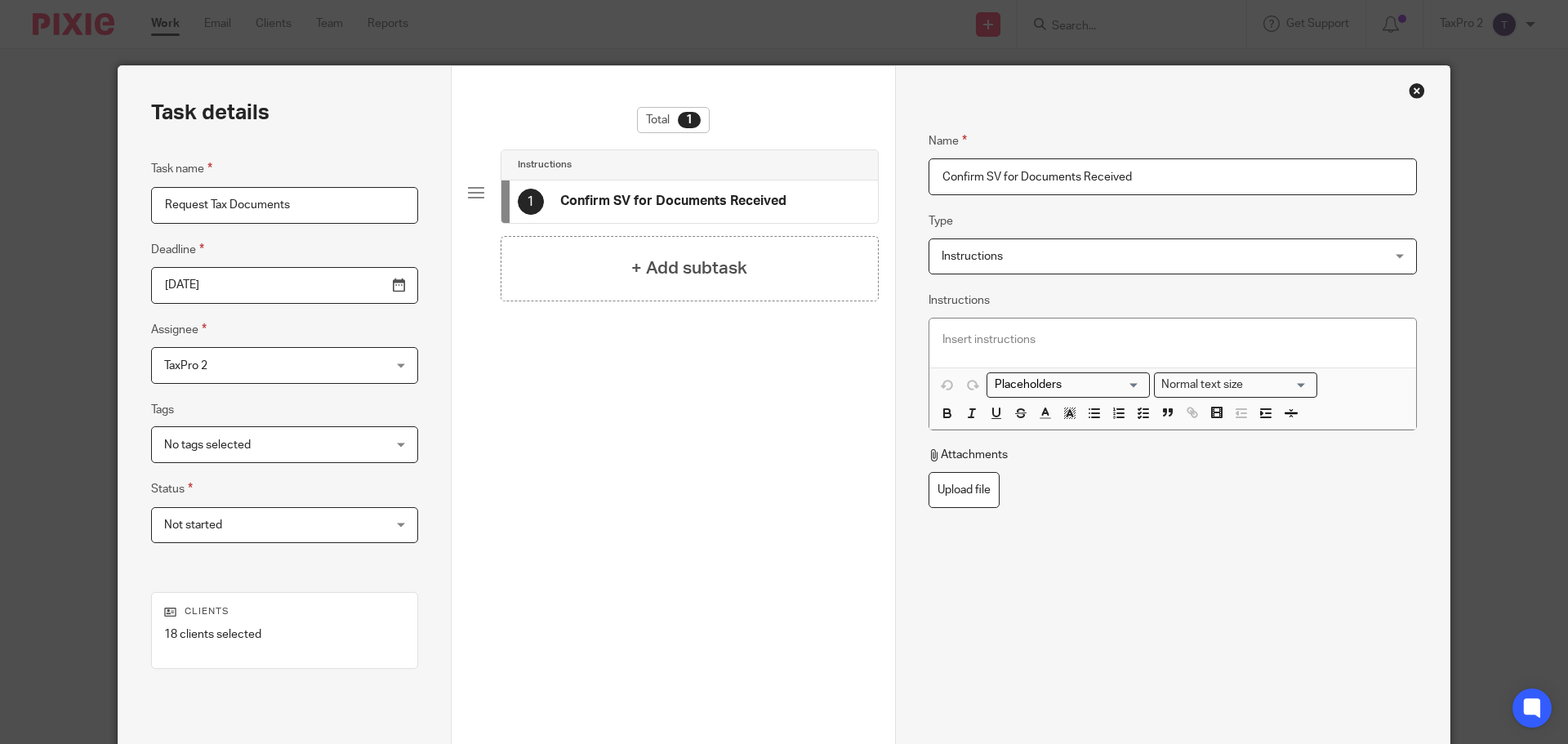
click at [928, 171] on input "Confirm SV for Documents Received" at bounding box center [1172, 177] width 488 height 37
type input "Check SV for Documents Received"
click at [644, 269] on h4 "+ Add subtask" at bounding box center [690, 268] width 116 height 25
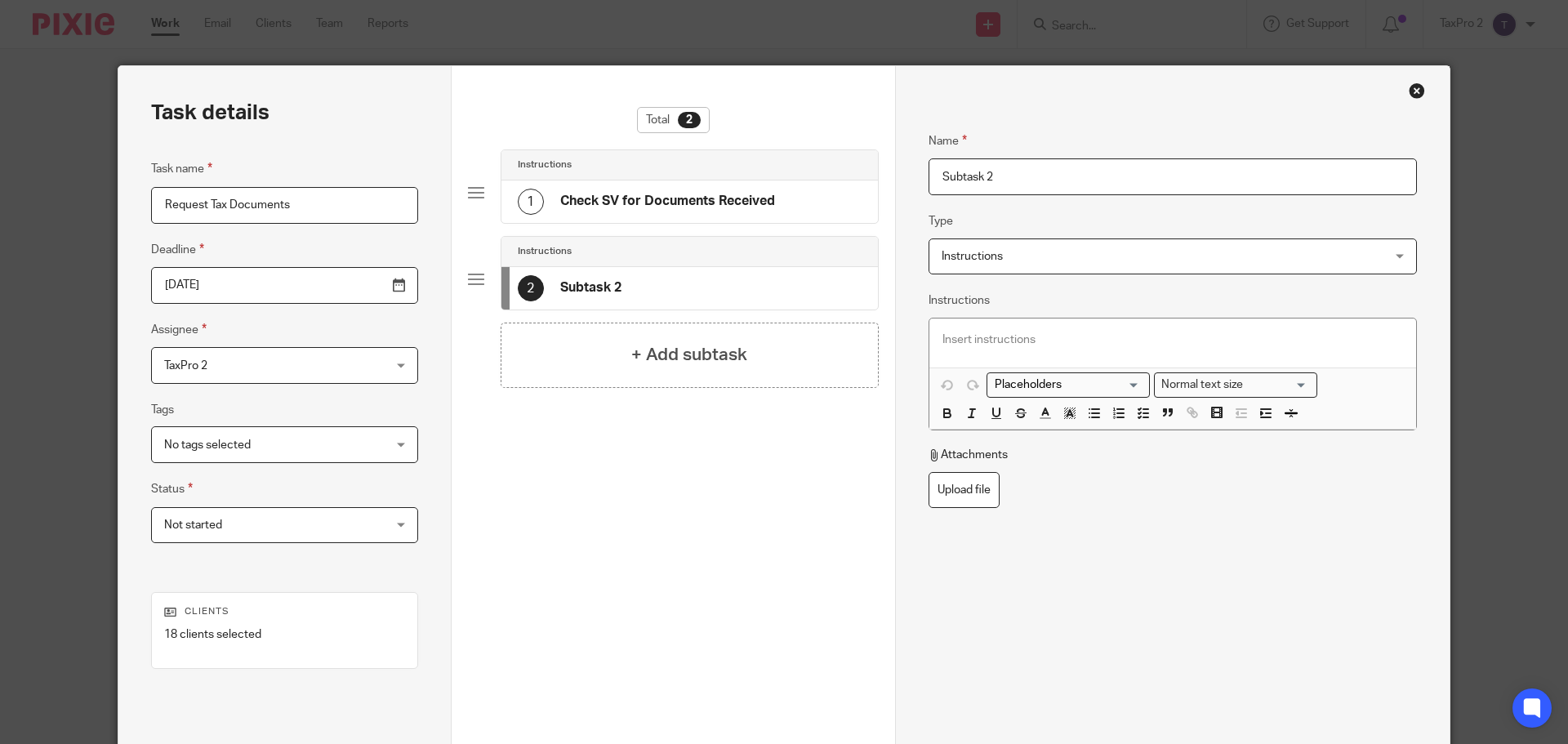
click at [968, 175] on input "Subtask 2" at bounding box center [1172, 177] width 488 height 37
drag, startPoint x: 1009, startPoint y: 176, endPoint x: 890, endPoint y: 180, distance: 119.1
click at [895, 180] on div "Name Check SV for Documents Received Type Instructions Instructions Instruction…" at bounding box center [1173, 455] width 555 height 779
type input "Email Clients"
click at [1043, 256] on span "Instructions" at bounding box center [1131, 257] width 379 height 34
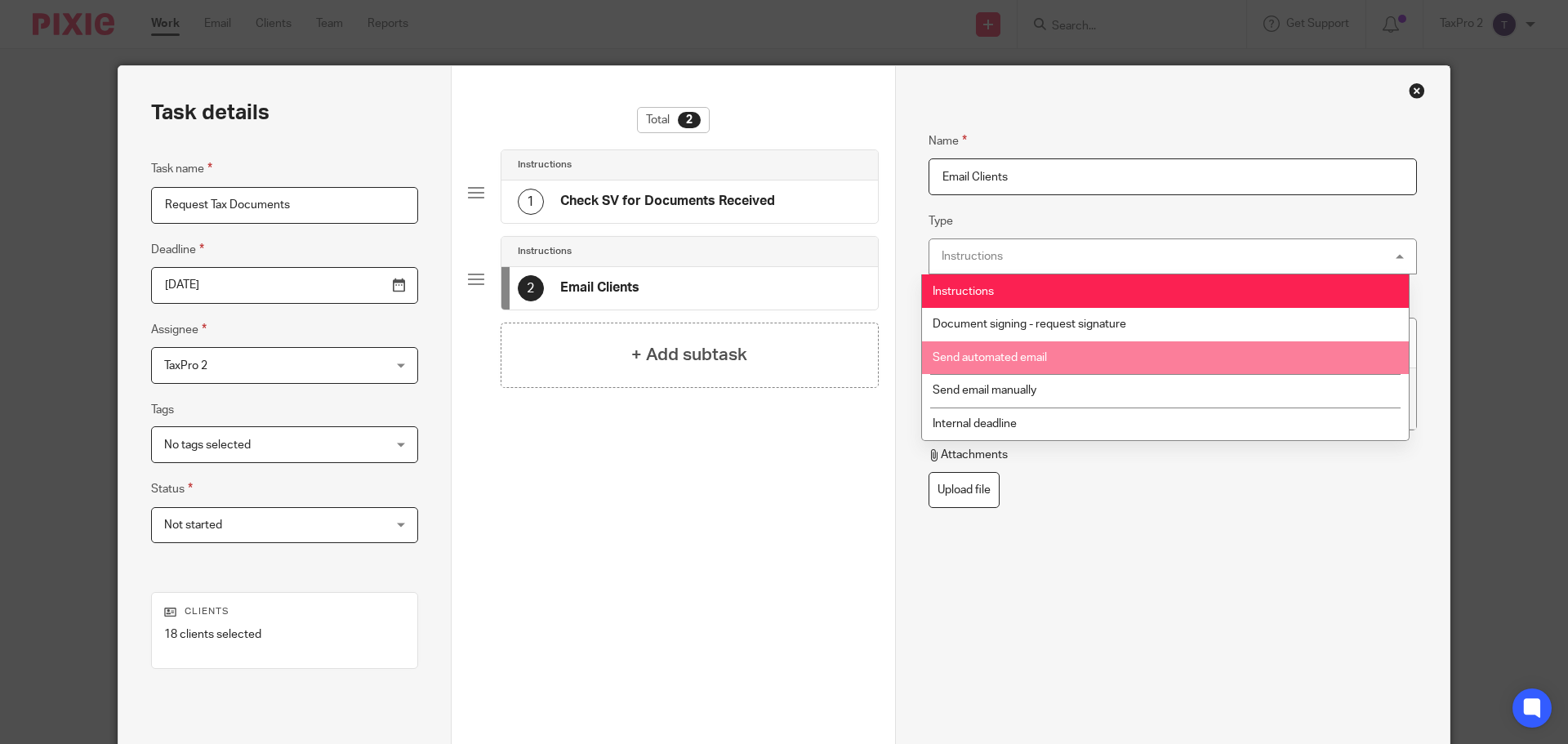
click at [1014, 354] on span "Send automated email" at bounding box center [989, 358] width 115 height 11
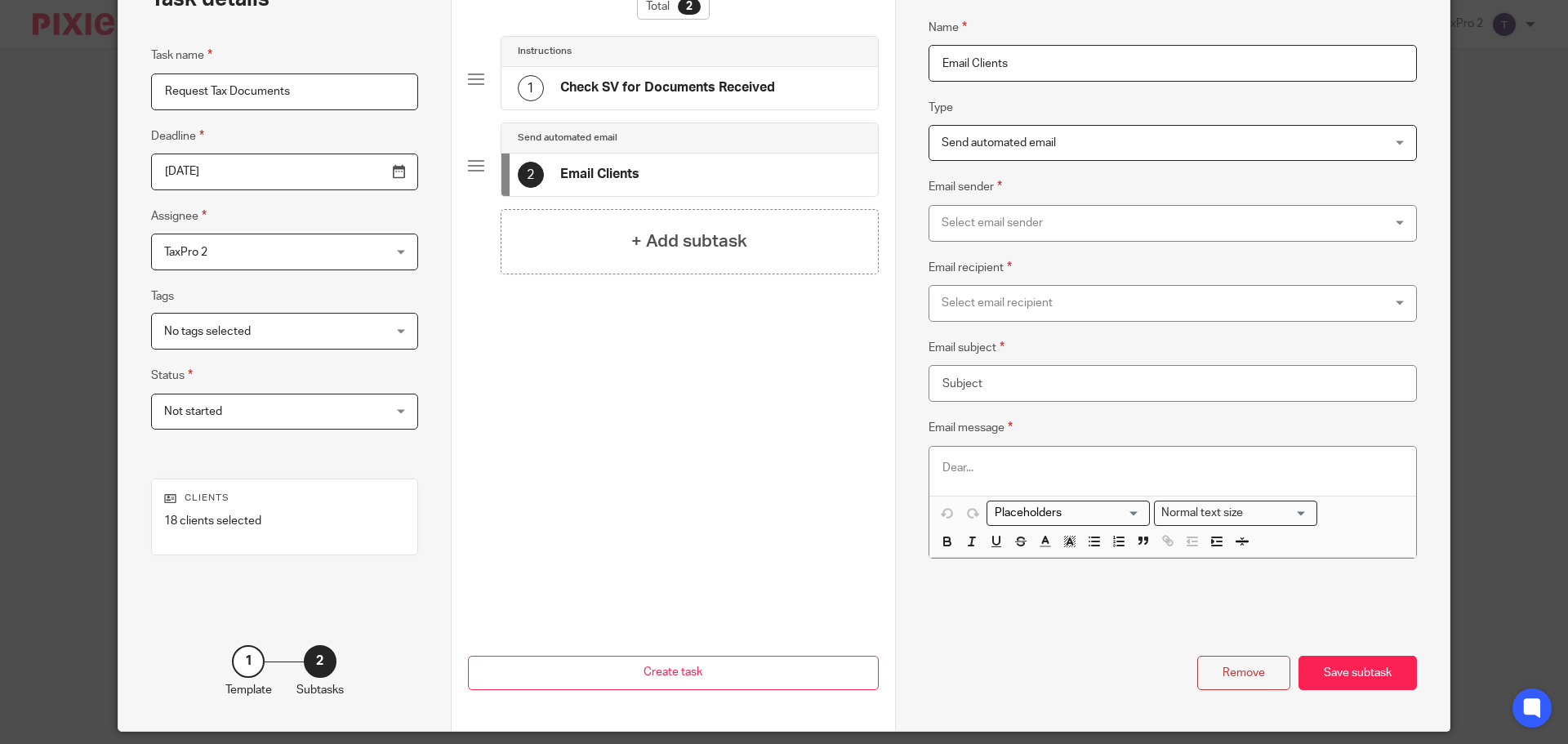
scroll to position [85, 0]
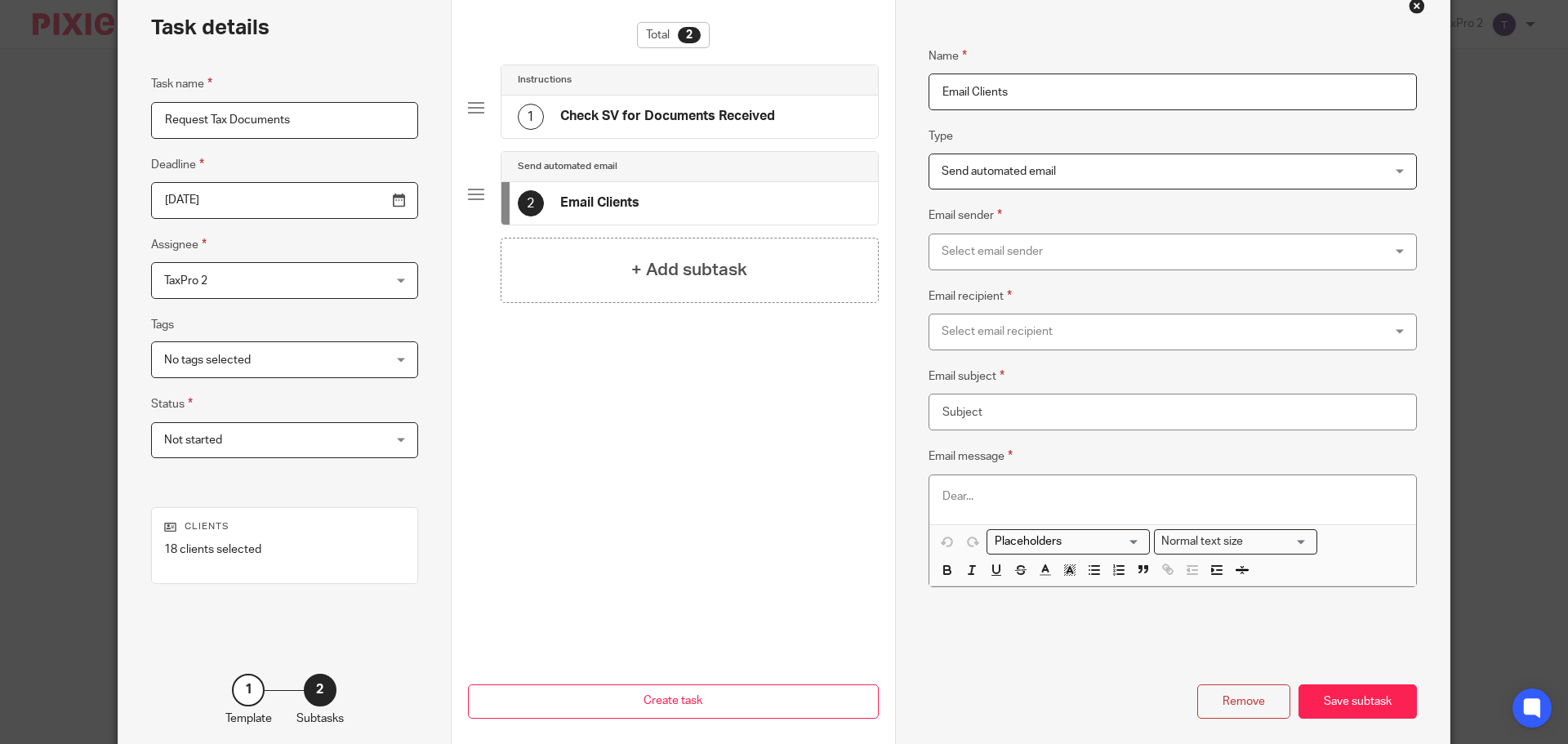
click at [1090, 251] on div "Select email sender" at bounding box center [1131, 252] width 379 height 34
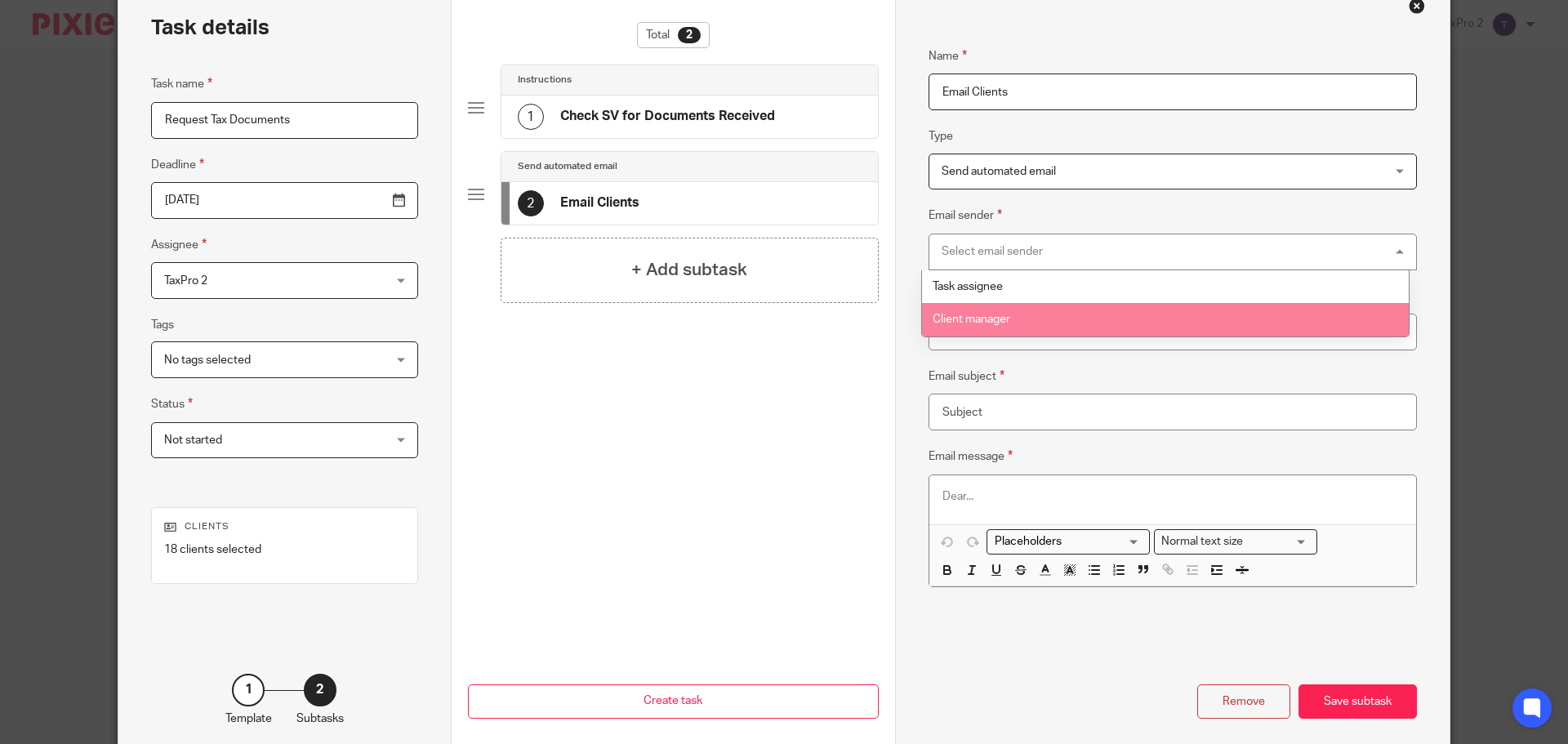
click at [991, 324] on span "Client manager" at bounding box center [971, 319] width 78 height 11
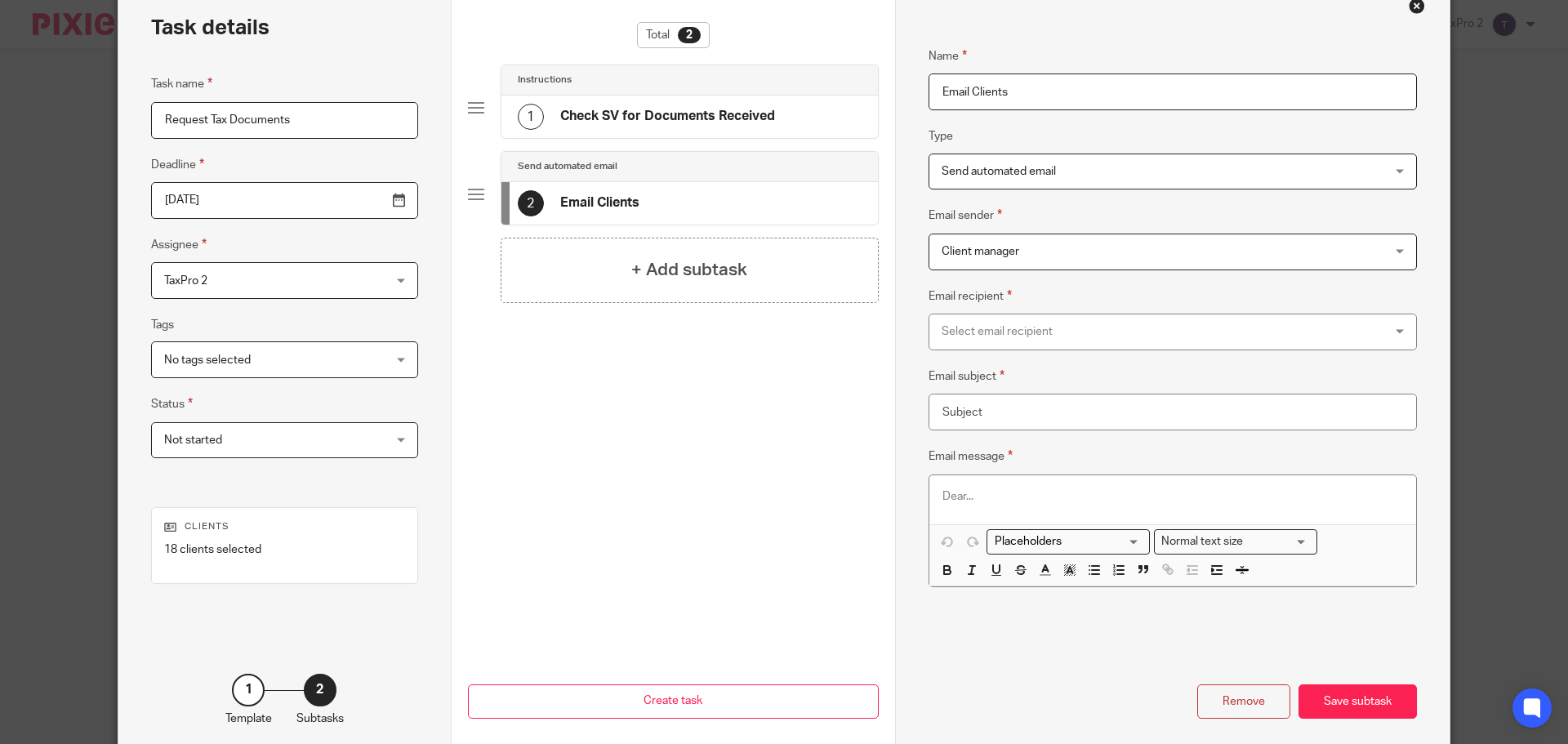
click at [980, 337] on div "Select email recipient" at bounding box center [1131, 332] width 379 height 34
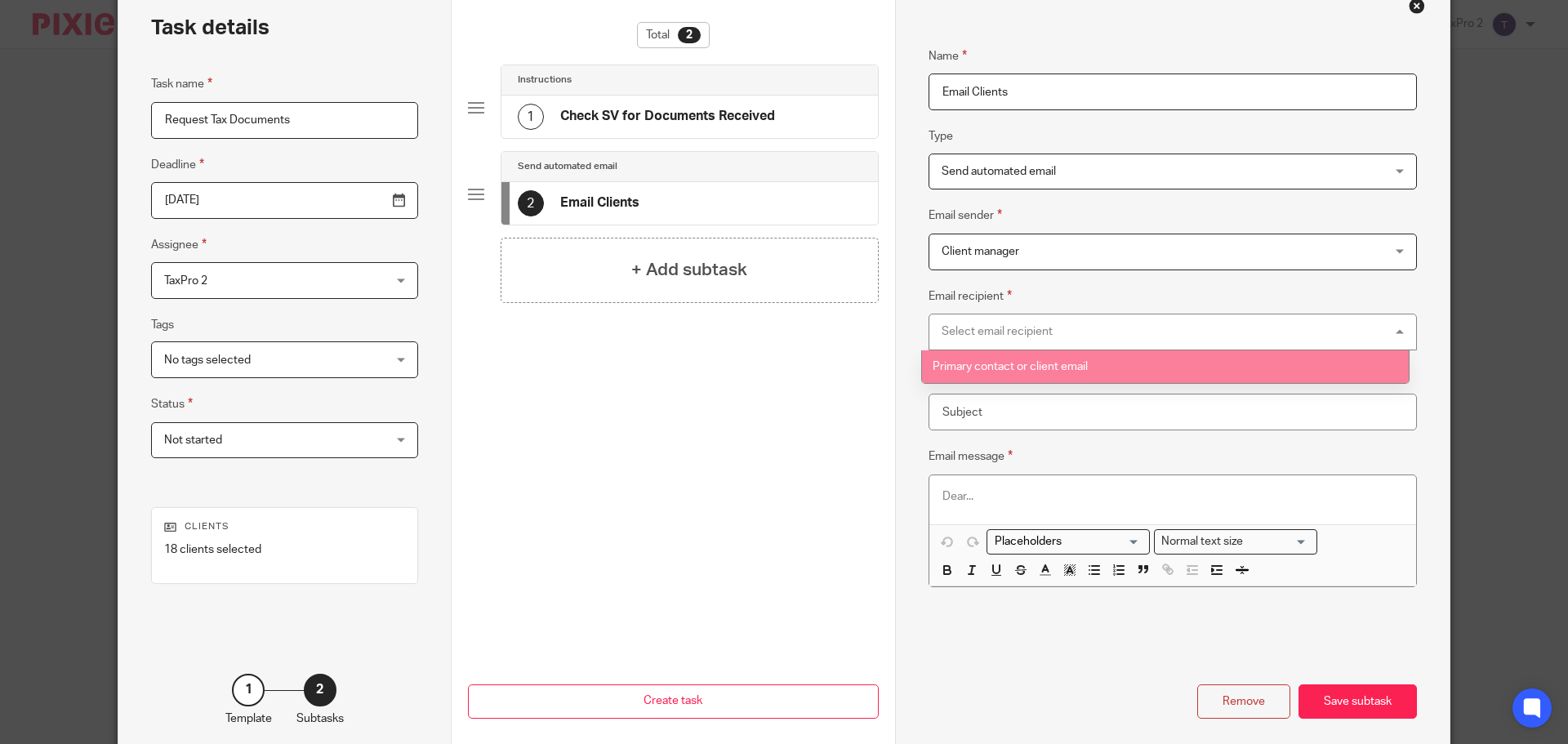
click at [984, 362] on span "Primary contact or client email" at bounding box center [1009, 367] width 155 height 11
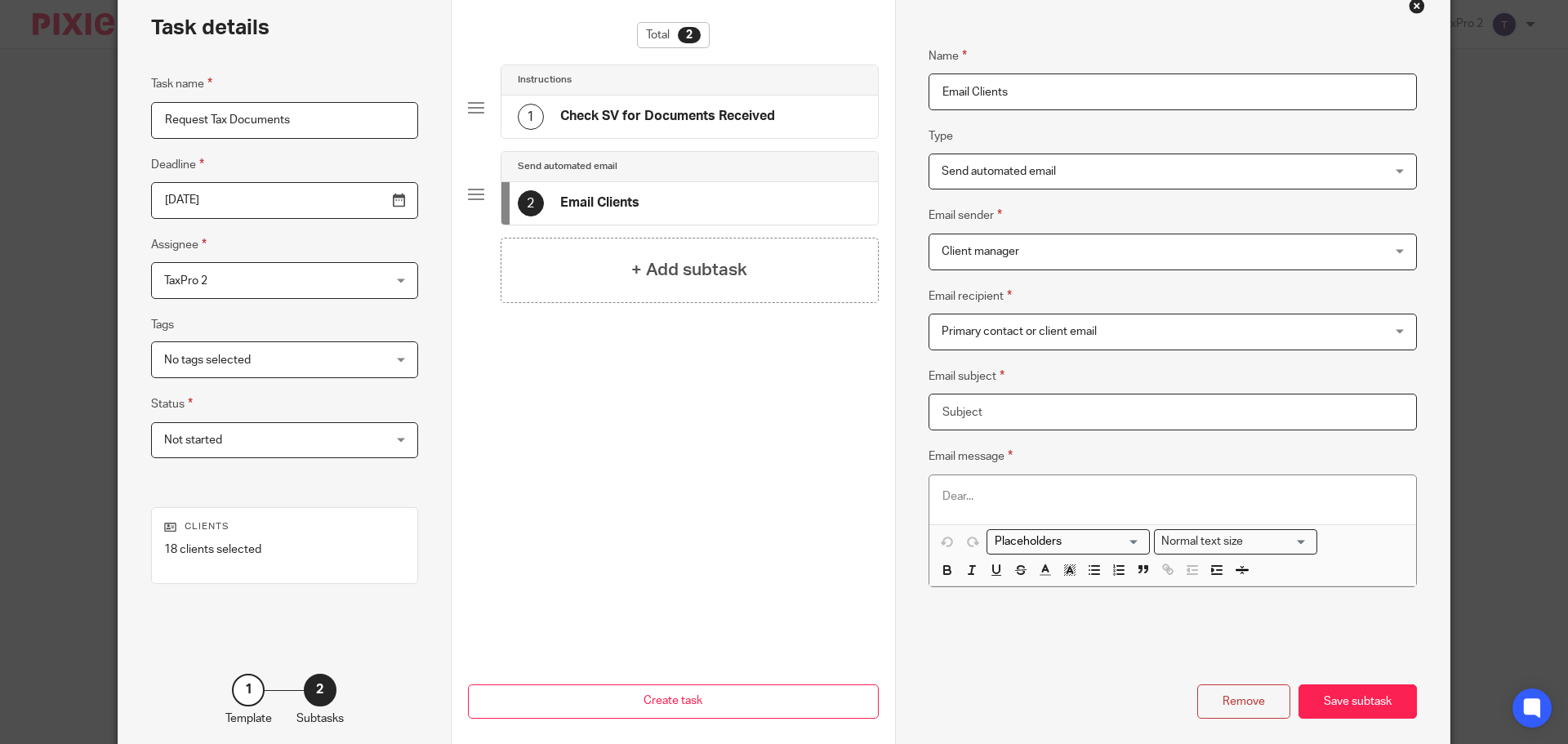
click at [989, 410] on input "Email subject" at bounding box center [1172, 411] width 488 height 37
type input "T"
type input "2024 Tax Documents"
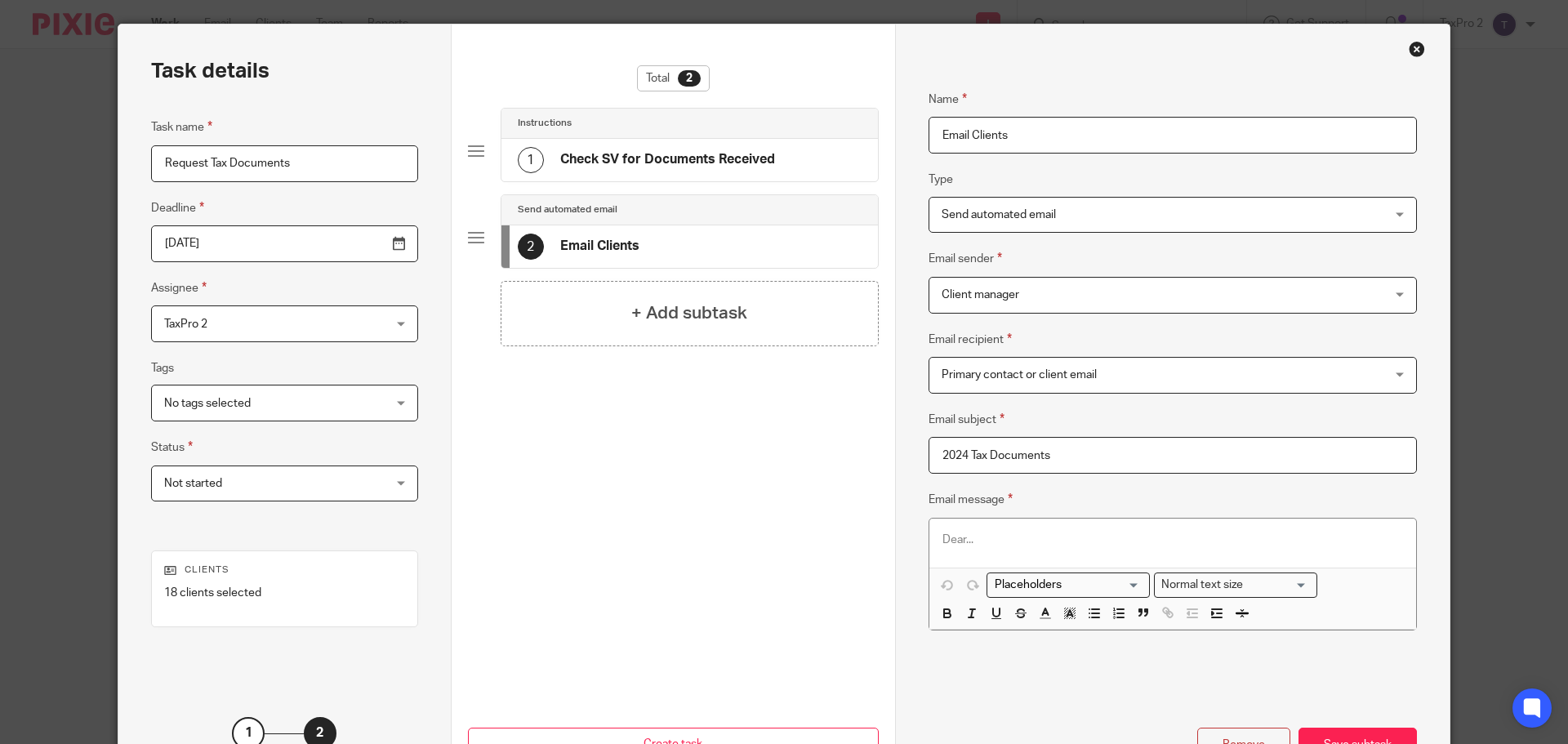
scroll to position [0, 0]
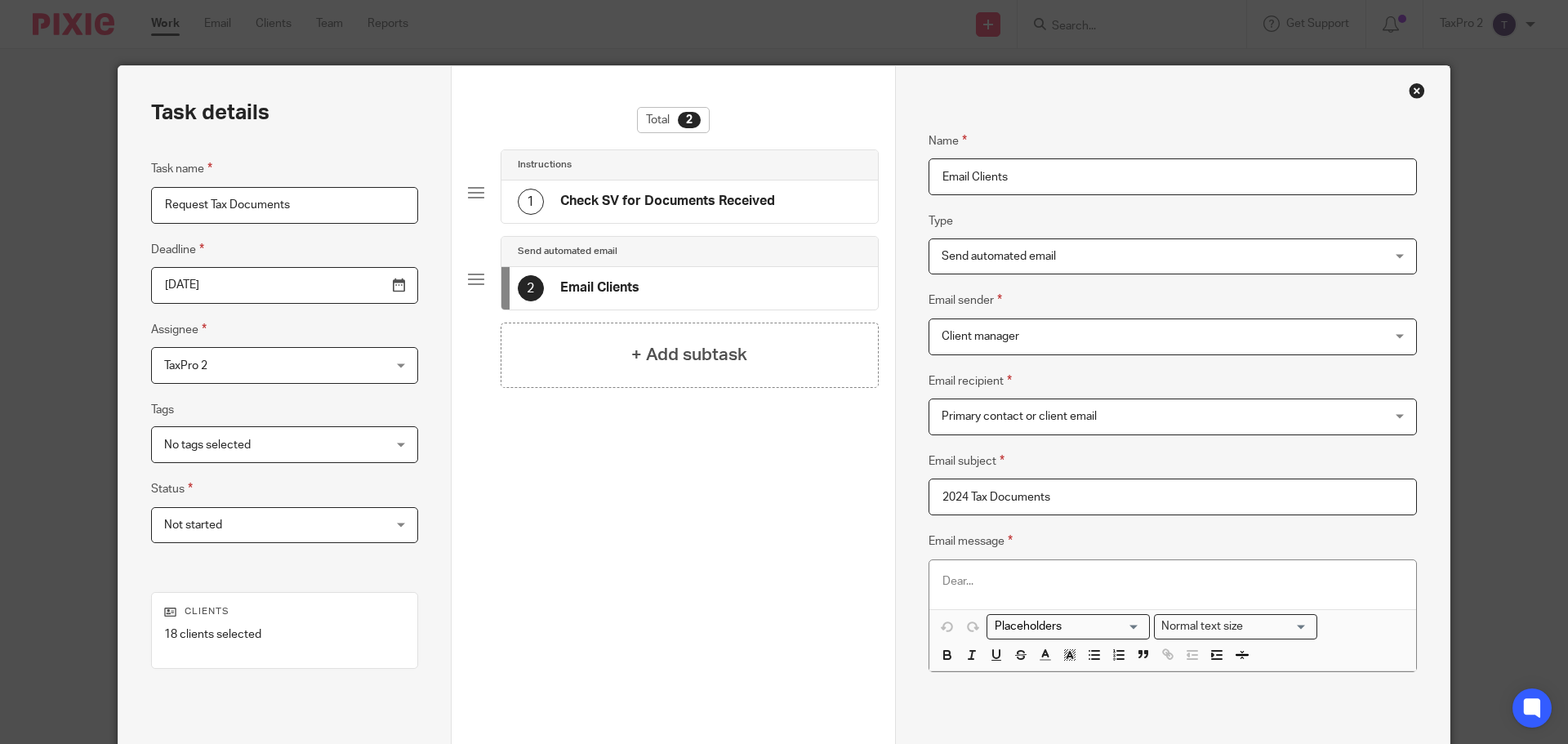
click at [1138, 260] on span "Send automated email" at bounding box center [1131, 257] width 379 height 34
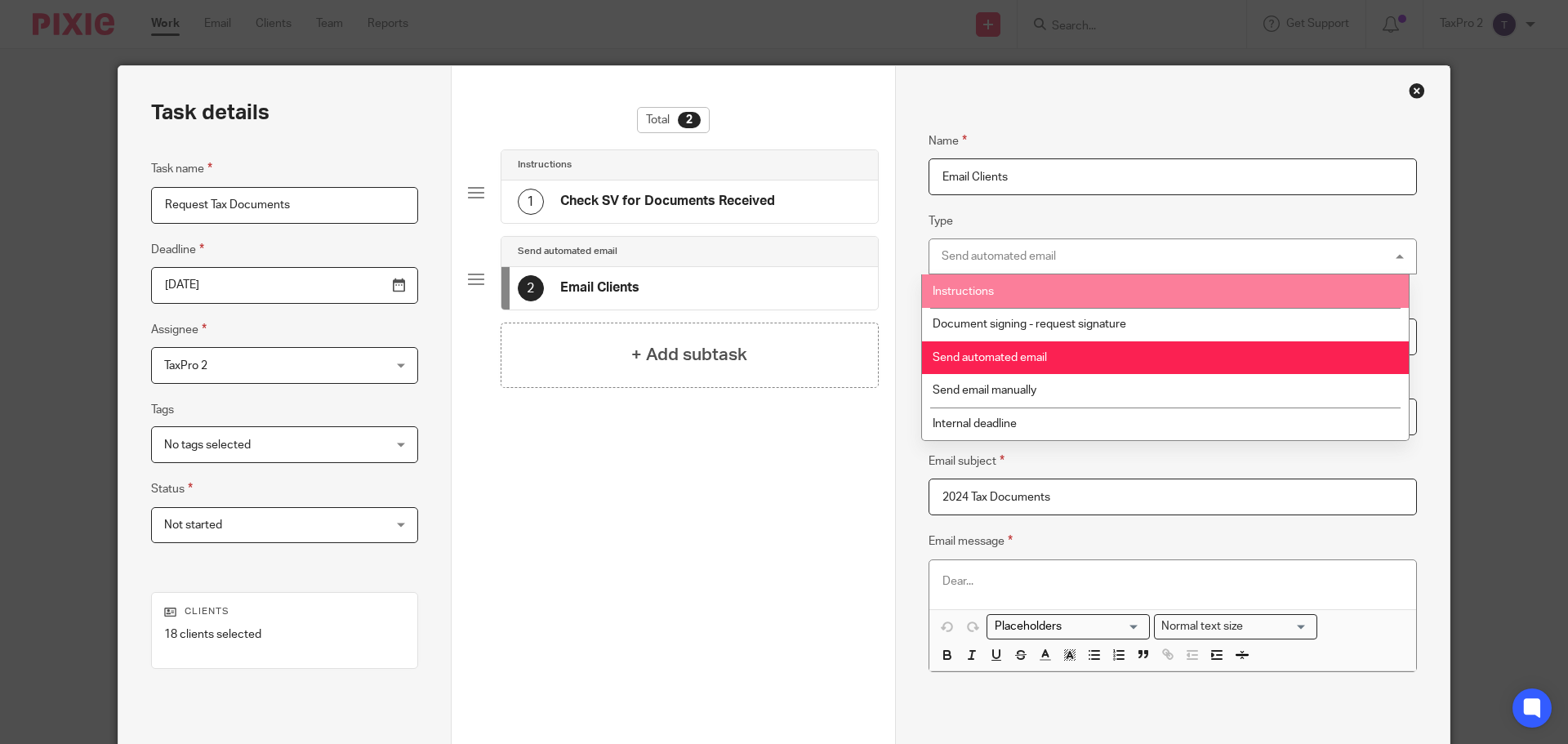
click at [1045, 182] on input "Email Clients" at bounding box center [1172, 177] width 488 height 37
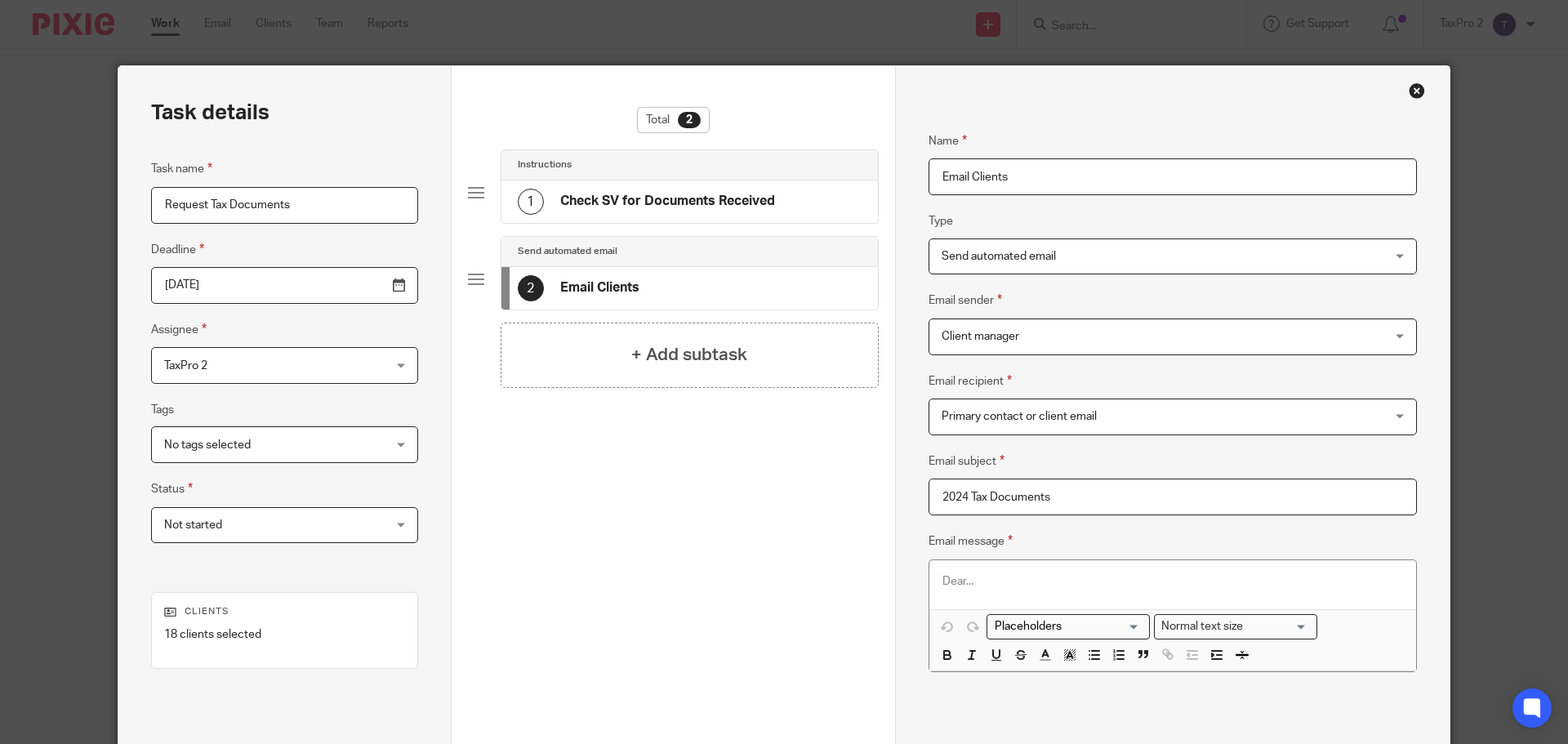
drag, startPoint x: 1027, startPoint y: 182, endPoint x: 884, endPoint y: 164, distance: 144.1
click at [884, 164] on div "Task details Task name Request Tax Documents Deadline [DATE] Assignee TaxPro 2 …" at bounding box center [784, 455] width 1331 height 779
type input "Create Client Task to Send Tax Documents"
click at [1085, 257] on span "Send automated email" at bounding box center [1131, 257] width 379 height 34
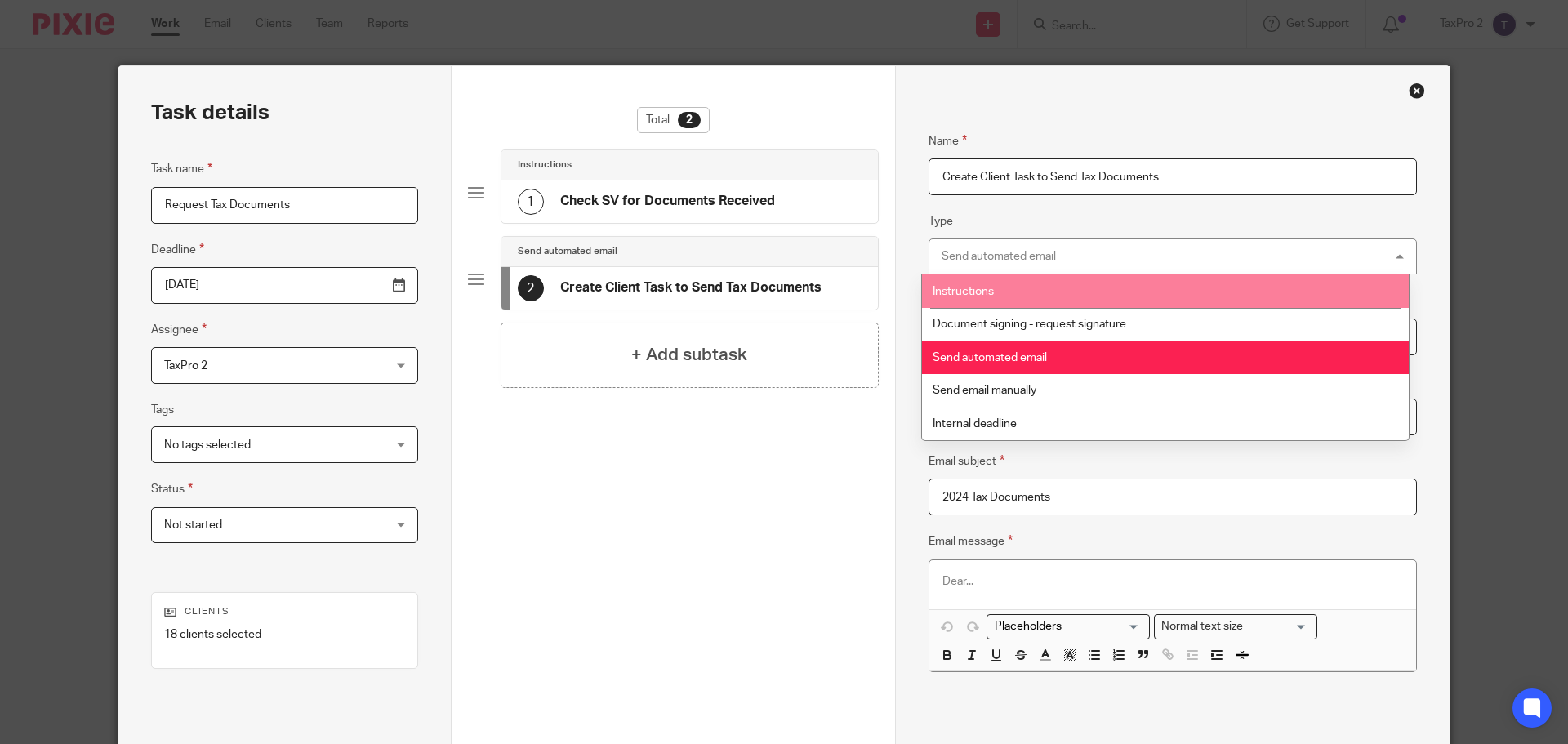
click at [1047, 289] on li "Instructions" at bounding box center [1166, 292] width 487 height 34
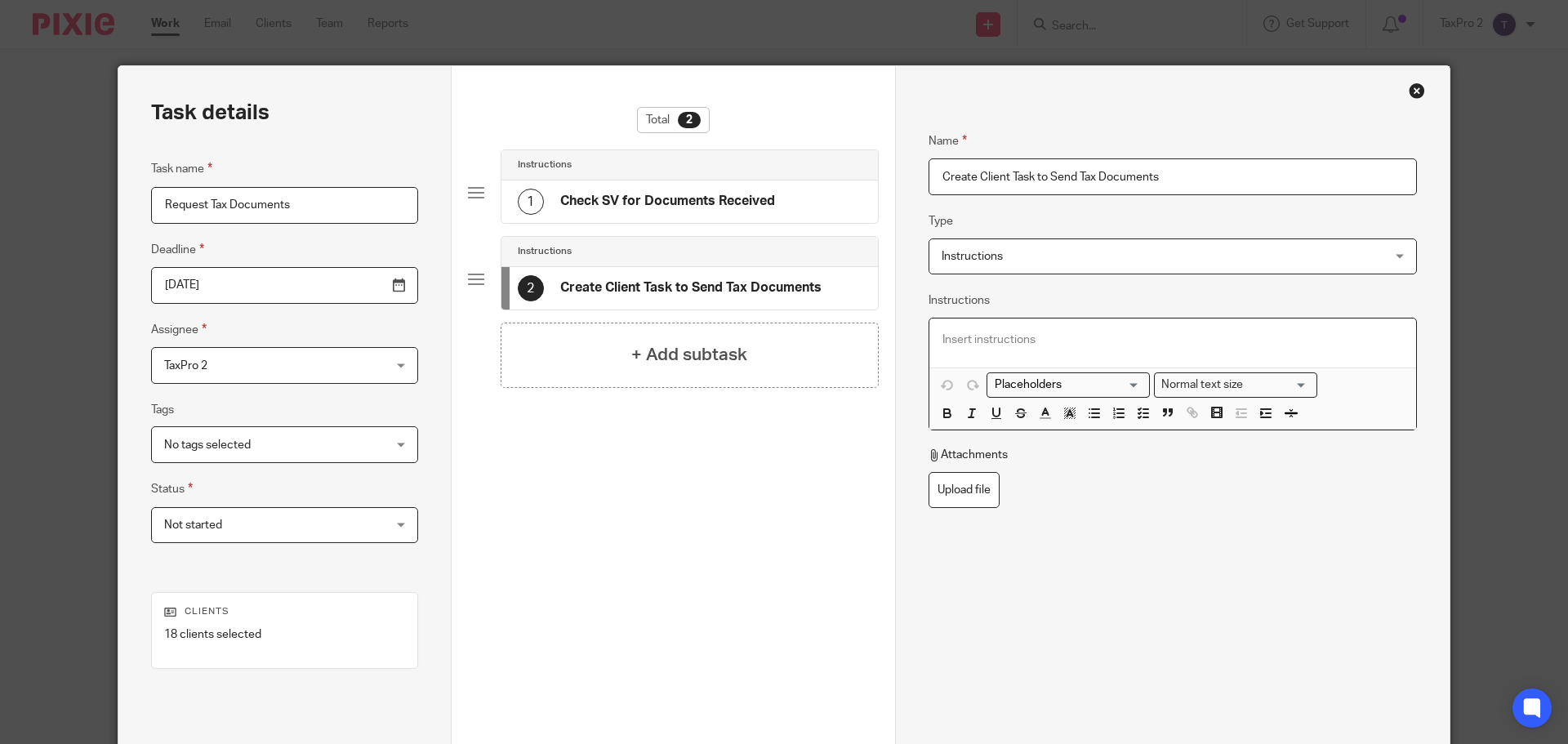
click at [947, 340] on p at bounding box center [1173, 340] width 461 height 16
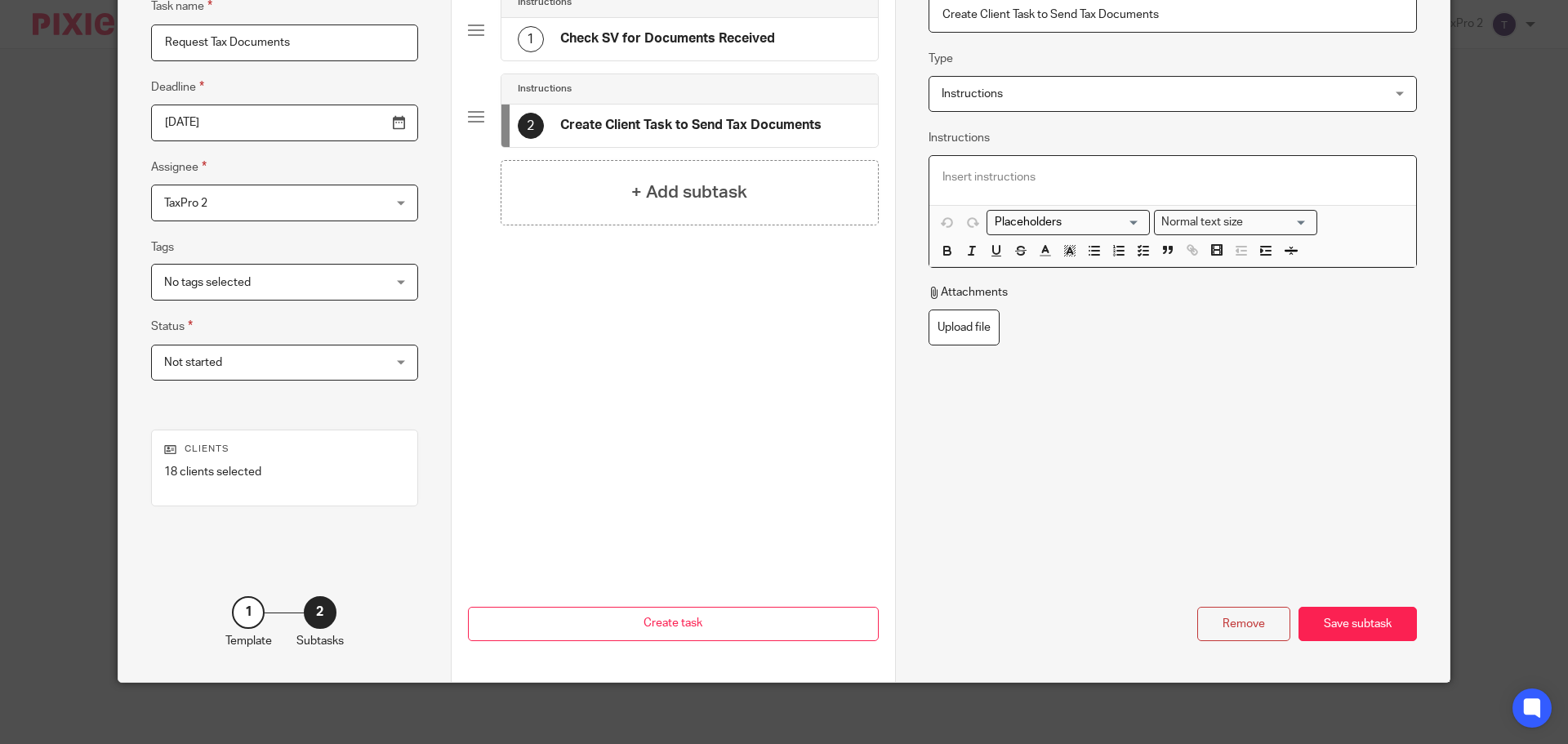
scroll to position [167, 0]
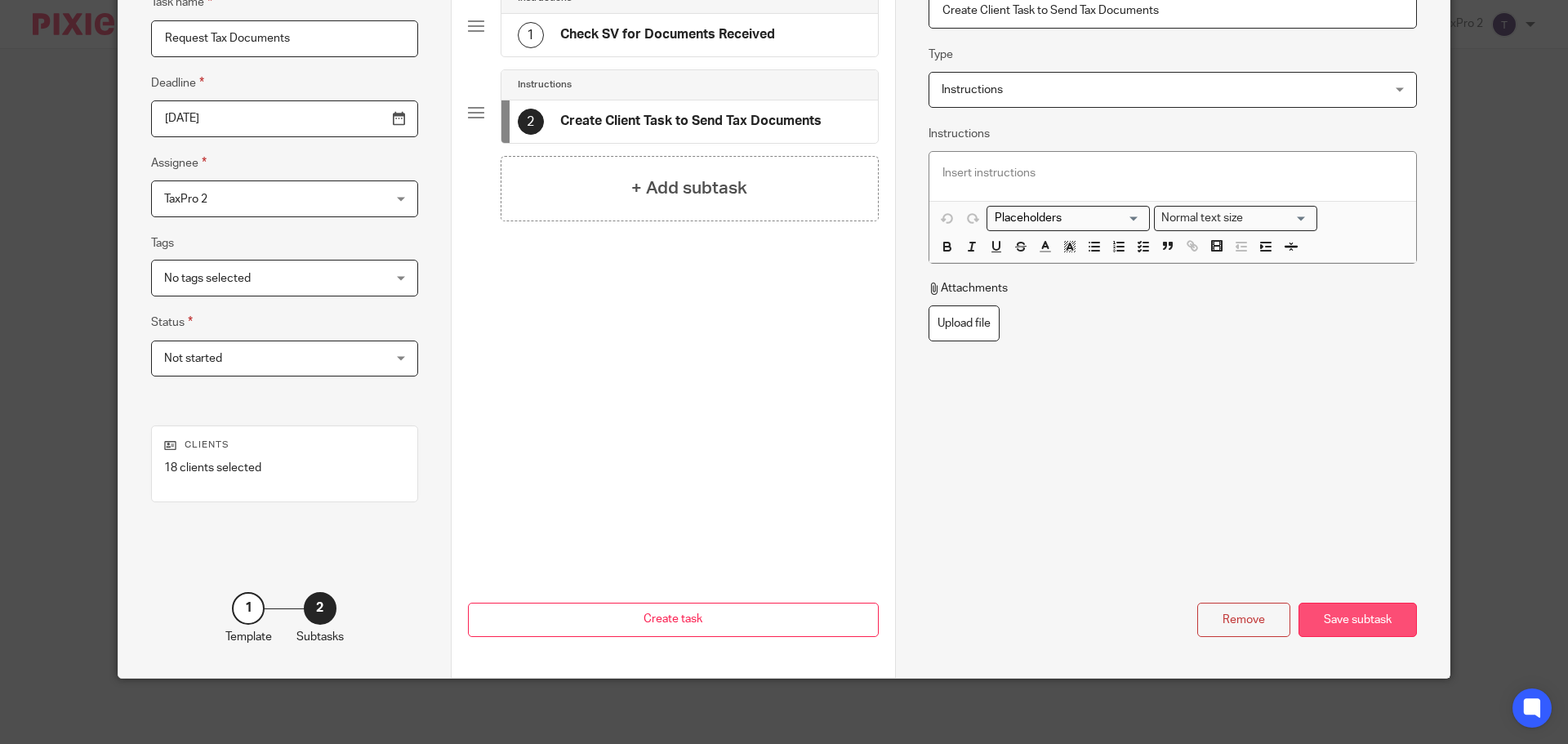
click at [1353, 623] on div "Save subtask" at bounding box center [1357, 620] width 119 height 35
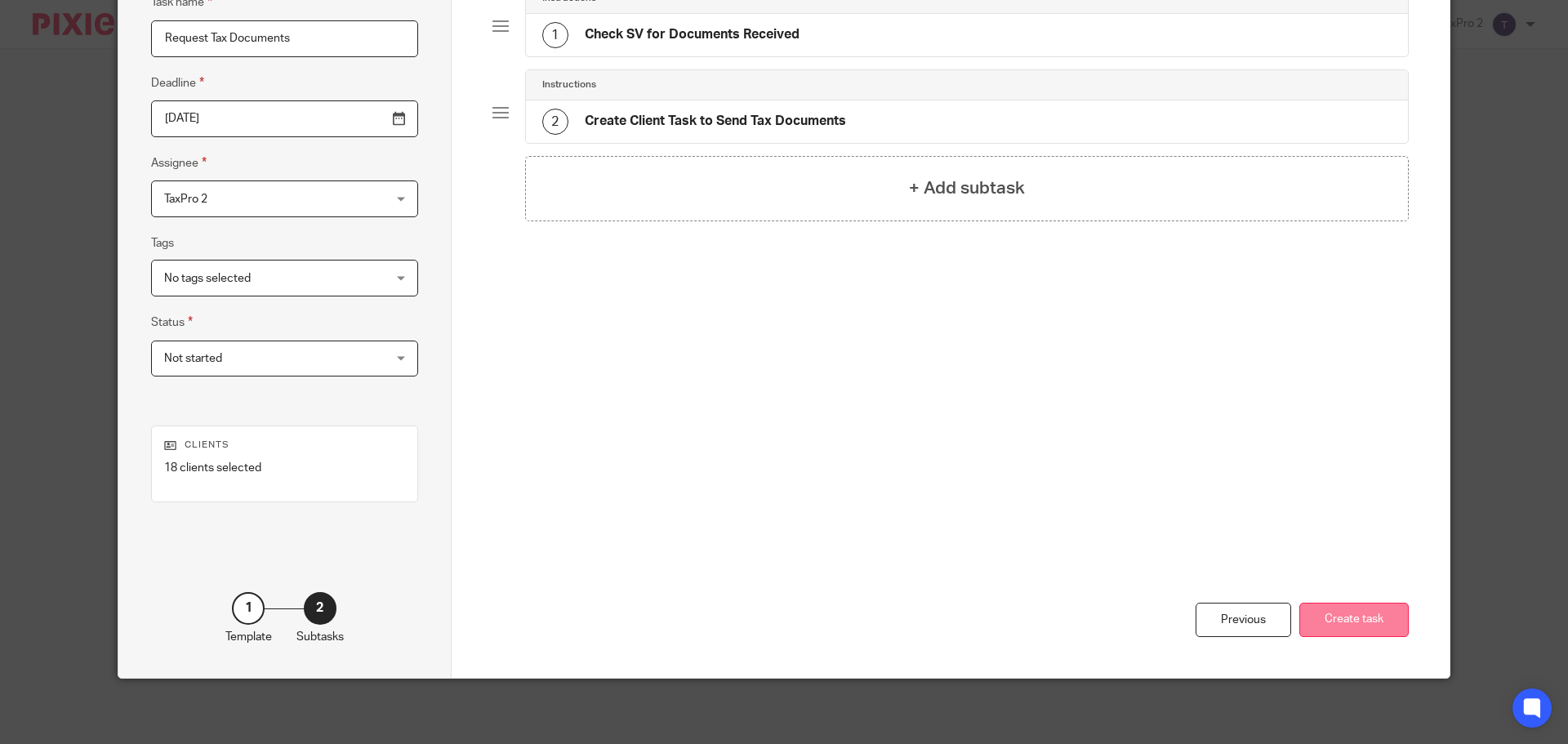
click at [1342, 622] on button "Create task" at bounding box center [1354, 620] width 110 height 35
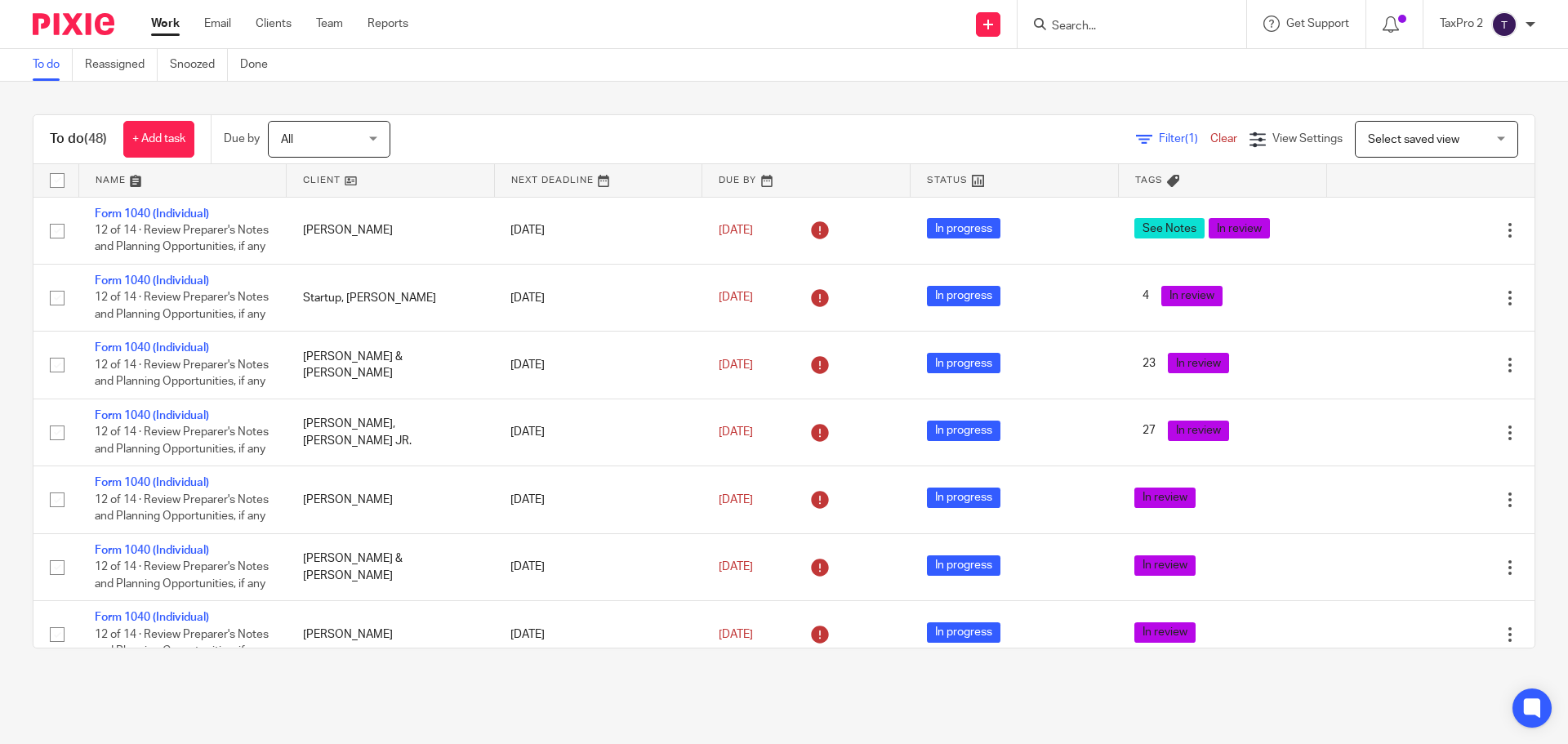
click at [1065, 27] on input "Search" at bounding box center [1123, 27] width 147 height 15
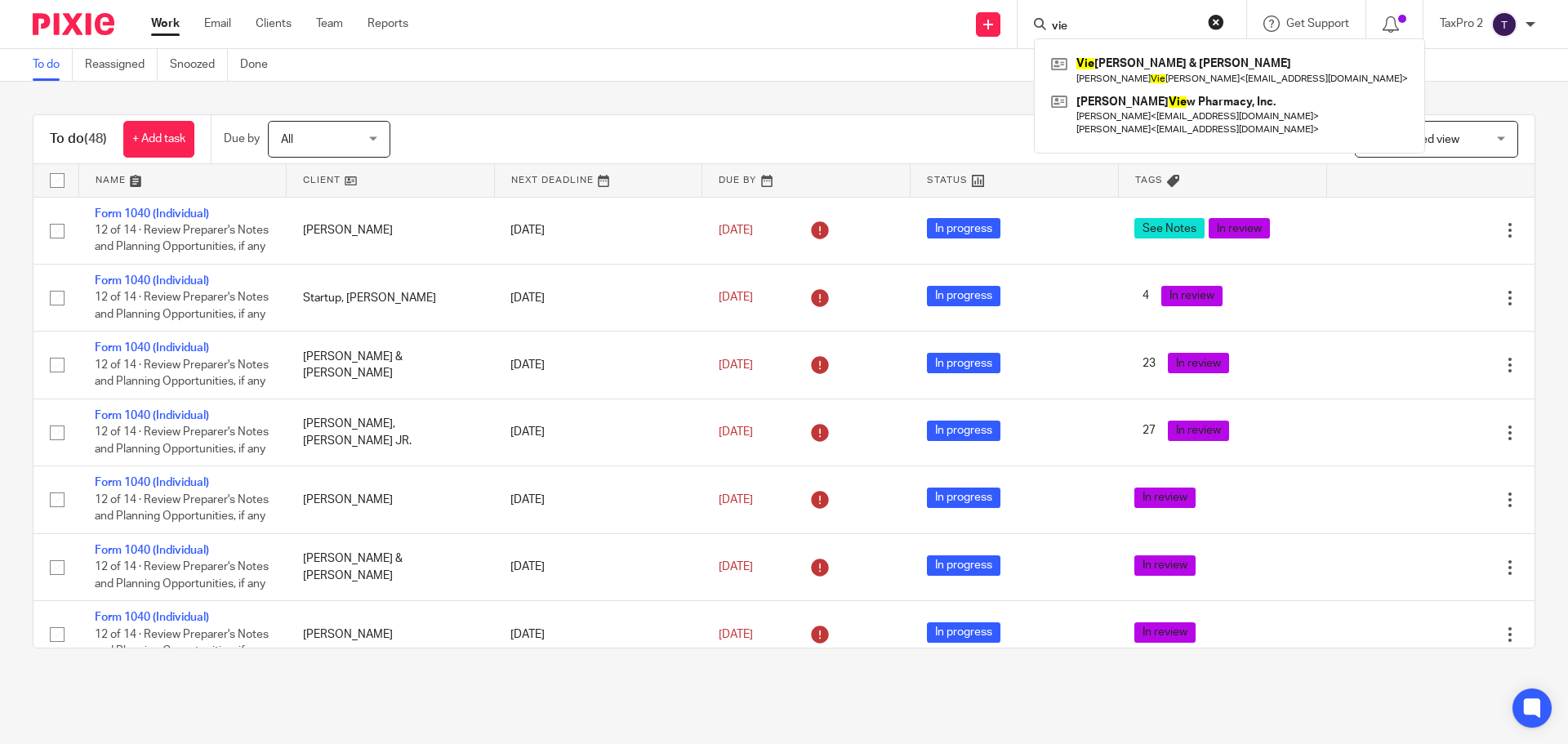
type input "vie"
click at [1158, 51] on div "Vie landi, James & Jenny James Vie landi < jvielandi73@gmail.com > Hudson Vie w…" at bounding box center [1230, 95] width 391 height 115
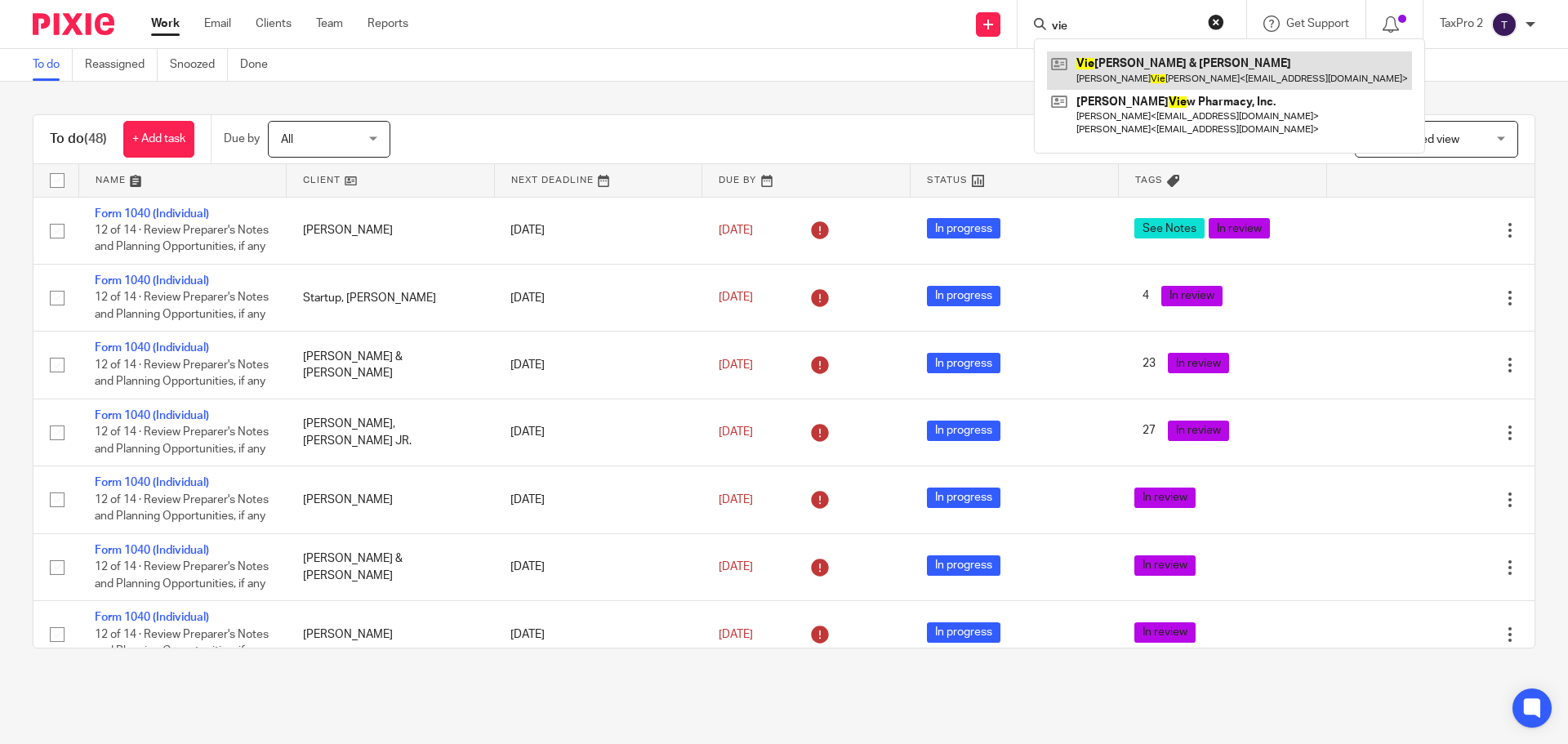
click at [1137, 66] on link at bounding box center [1230, 71] width 365 height 38
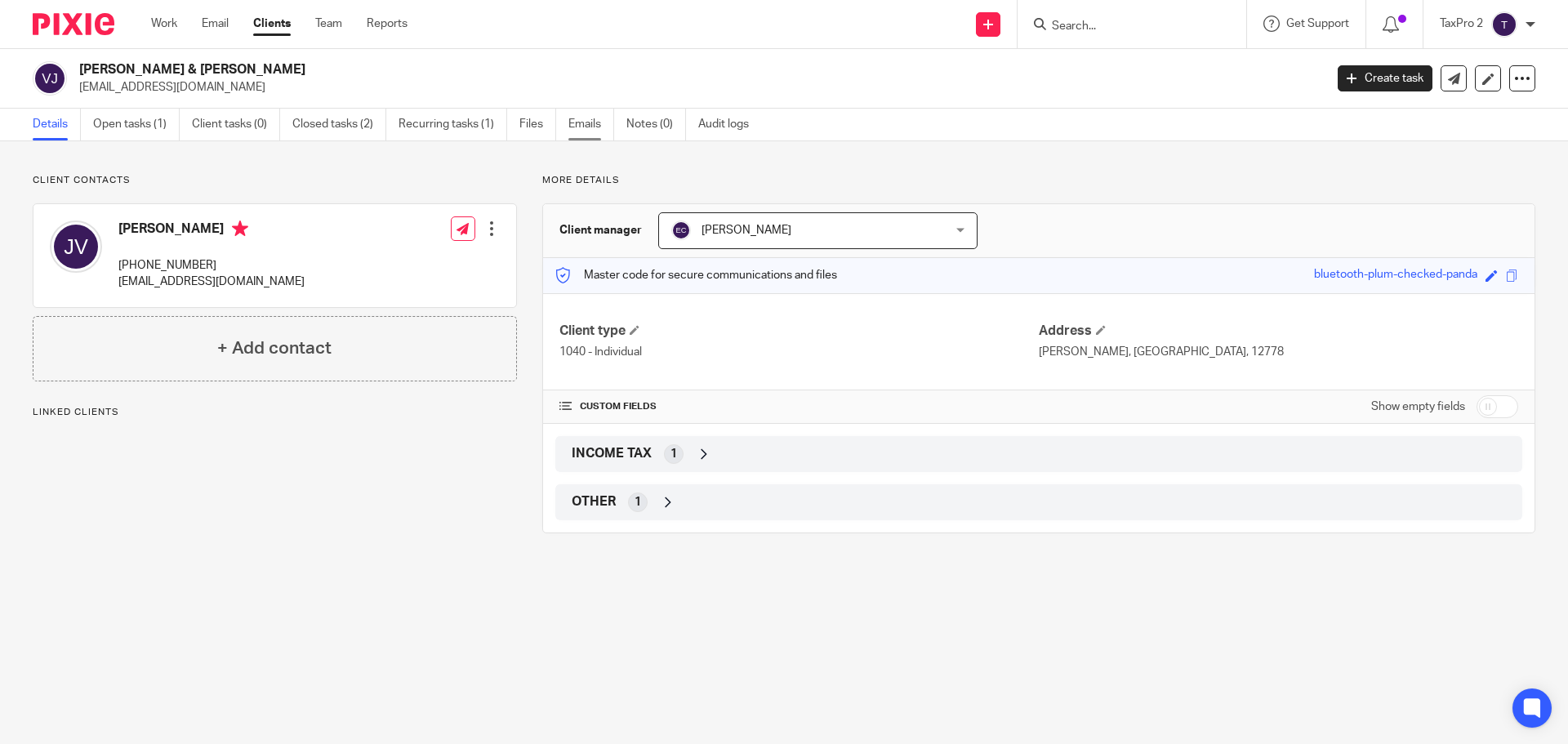
click at [596, 124] on link "Emails" at bounding box center [592, 125] width 46 height 32
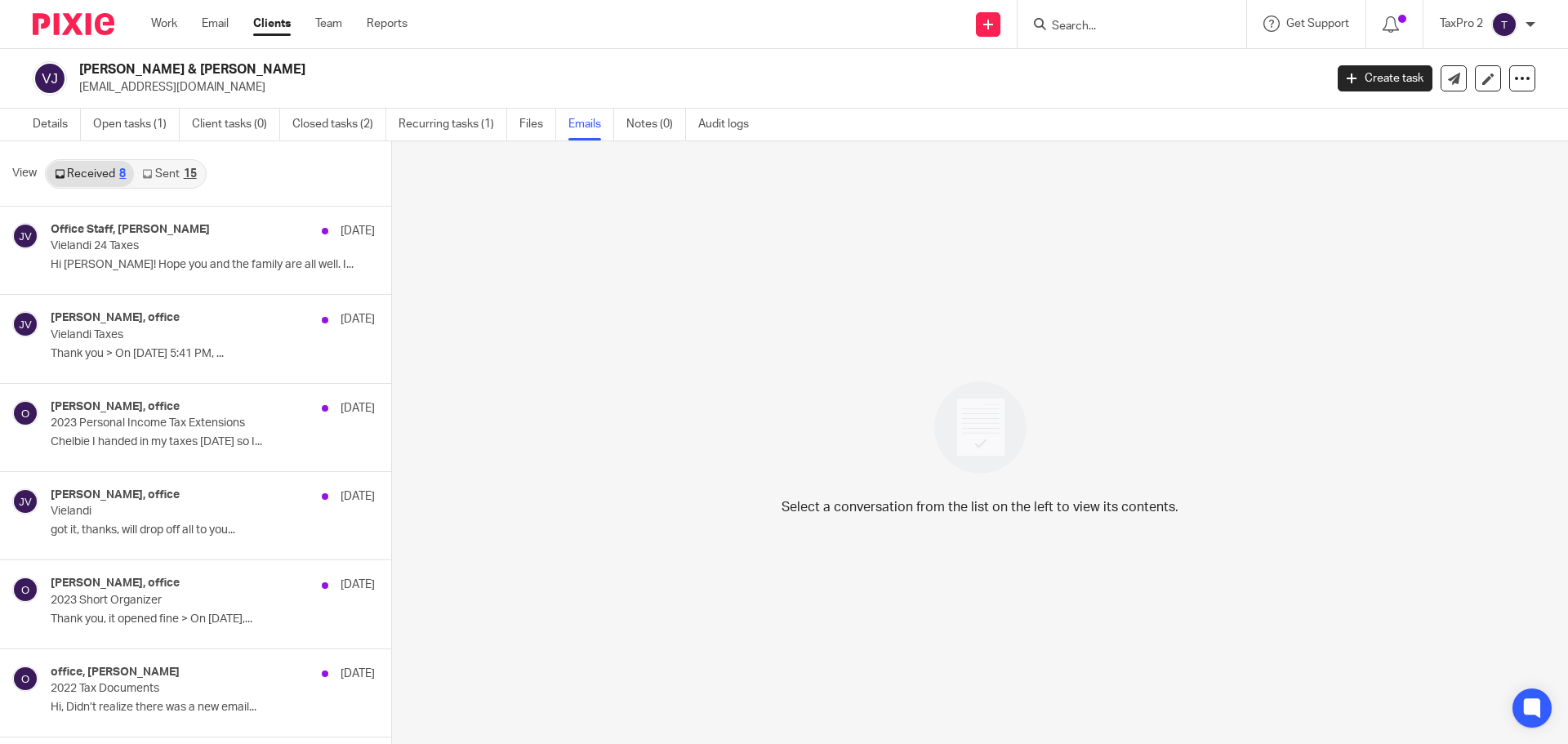
click at [164, 173] on link "Sent 15" at bounding box center [169, 174] width 70 height 26
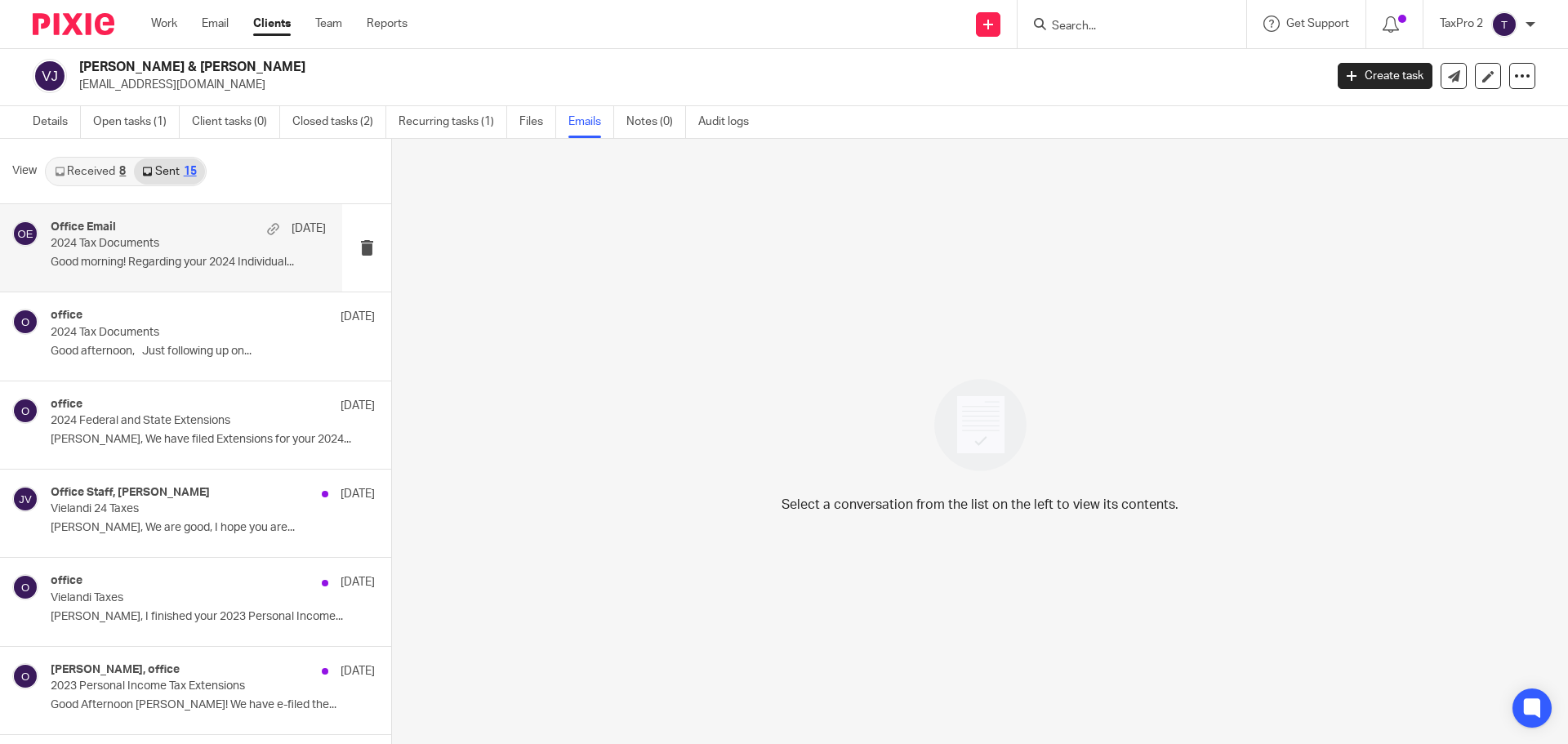
click at [149, 260] on p "Good morning! Regarding your 2024 Individual..." at bounding box center [189, 263] width 275 height 14
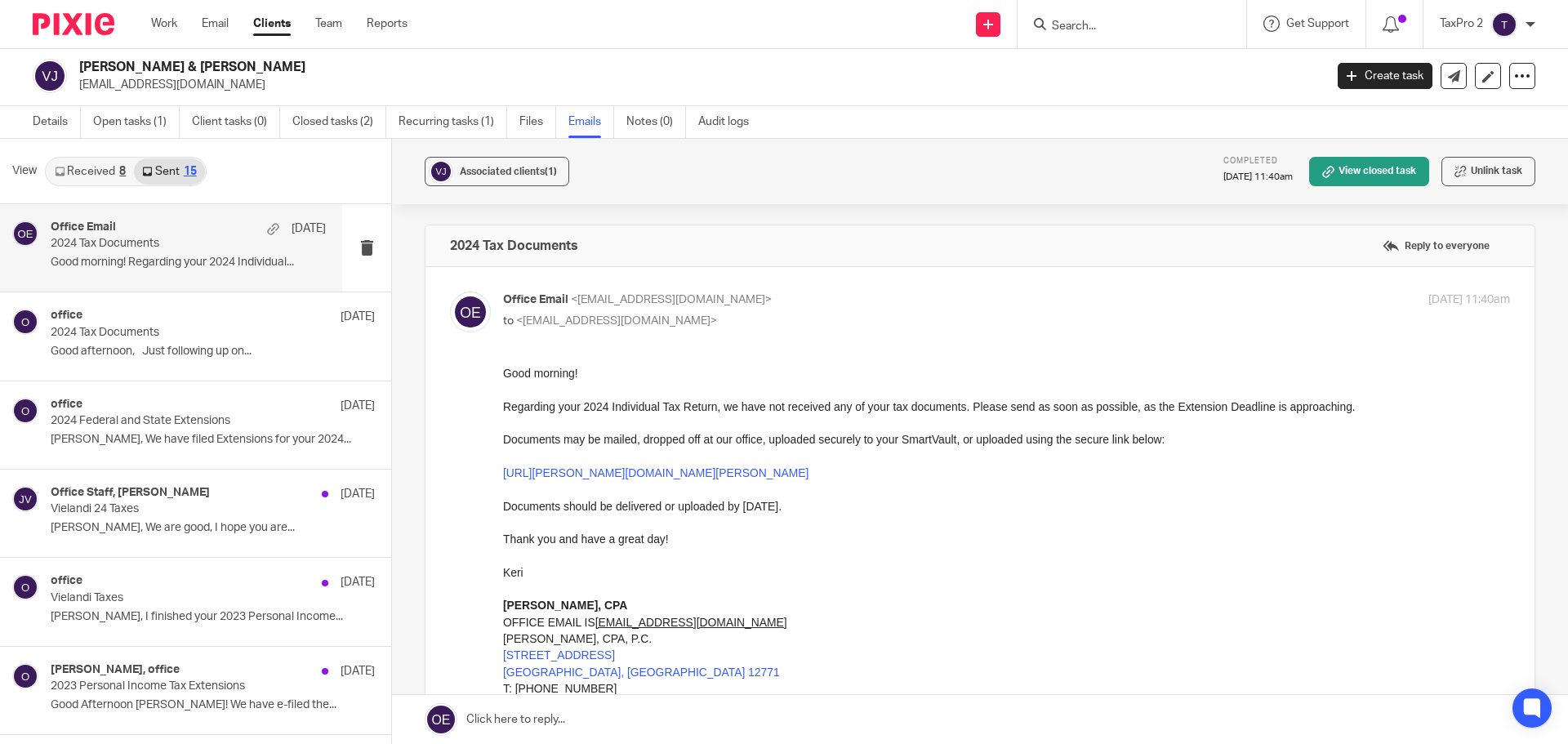
scroll to position [0, 0]
click at [675, 474] on link "https://edward-r-cummiskey-cpa-pc.usepixie.net/u/280075510d38b5ee37171c0745beb7…" at bounding box center [656, 472] width 305 height 13
click at [250, 345] on p "Good afternoon, Just following up on..." at bounding box center [189, 352] width 275 height 14
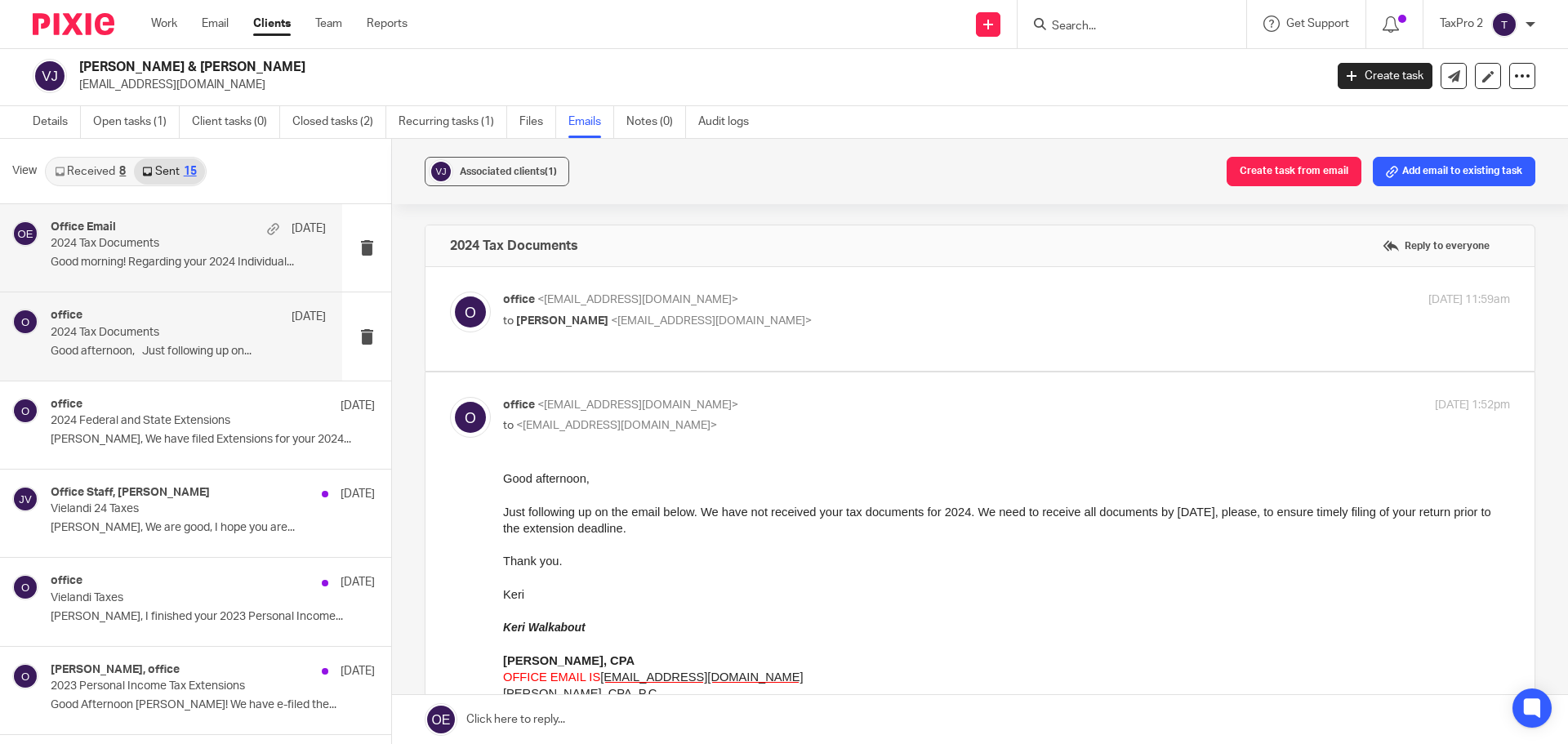
click at [206, 227] on div "Office Email Jul 25" at bounding box center [189, 229] width 275 height 16
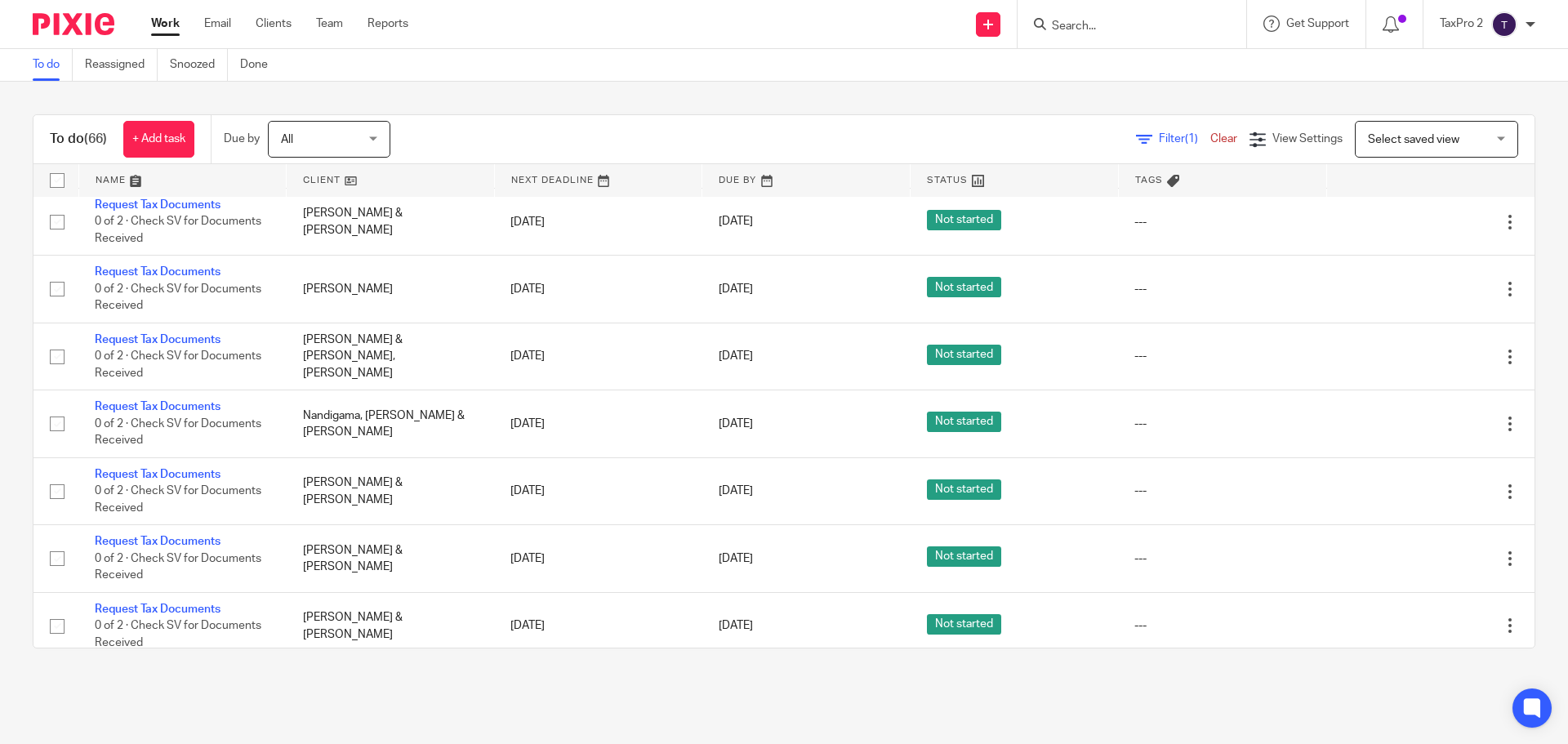
scroll to position [3399, 0]
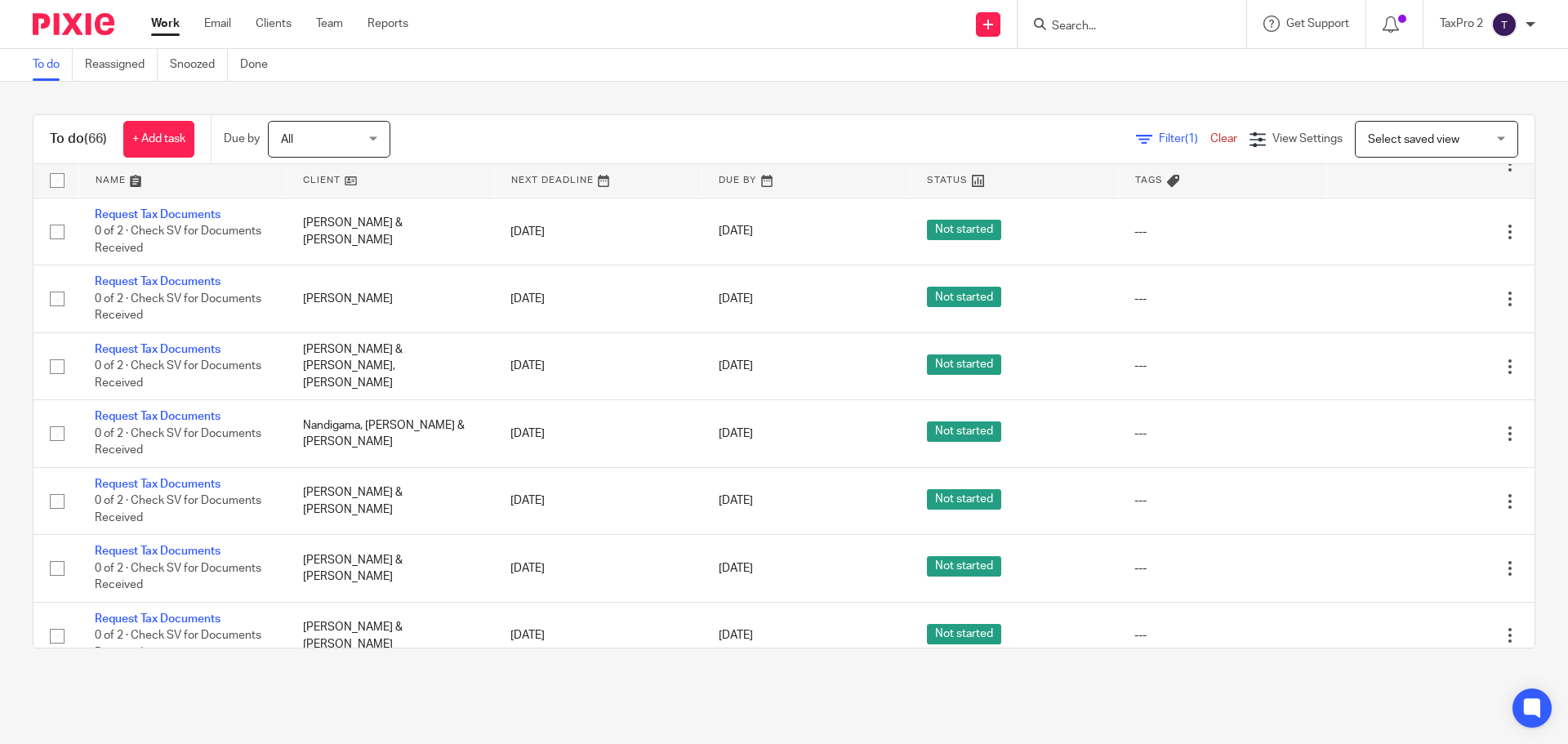
click at [149, 19] on link "Request Tax Documents" at bounding box center [158, 12] width 126 height 11
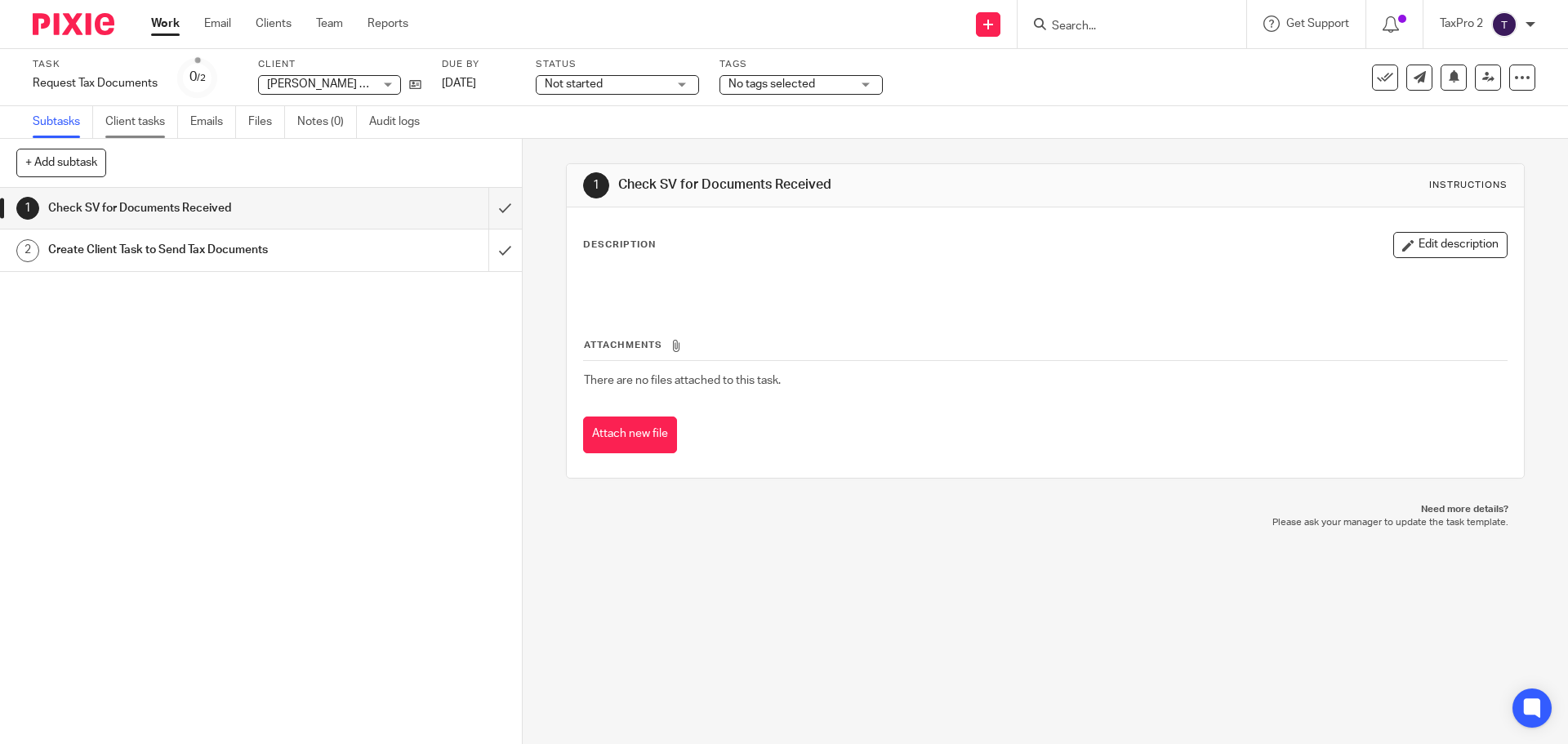
click at [134, 125] on link "Client tasks" at bounding box center [142, 122] width 73 height 32
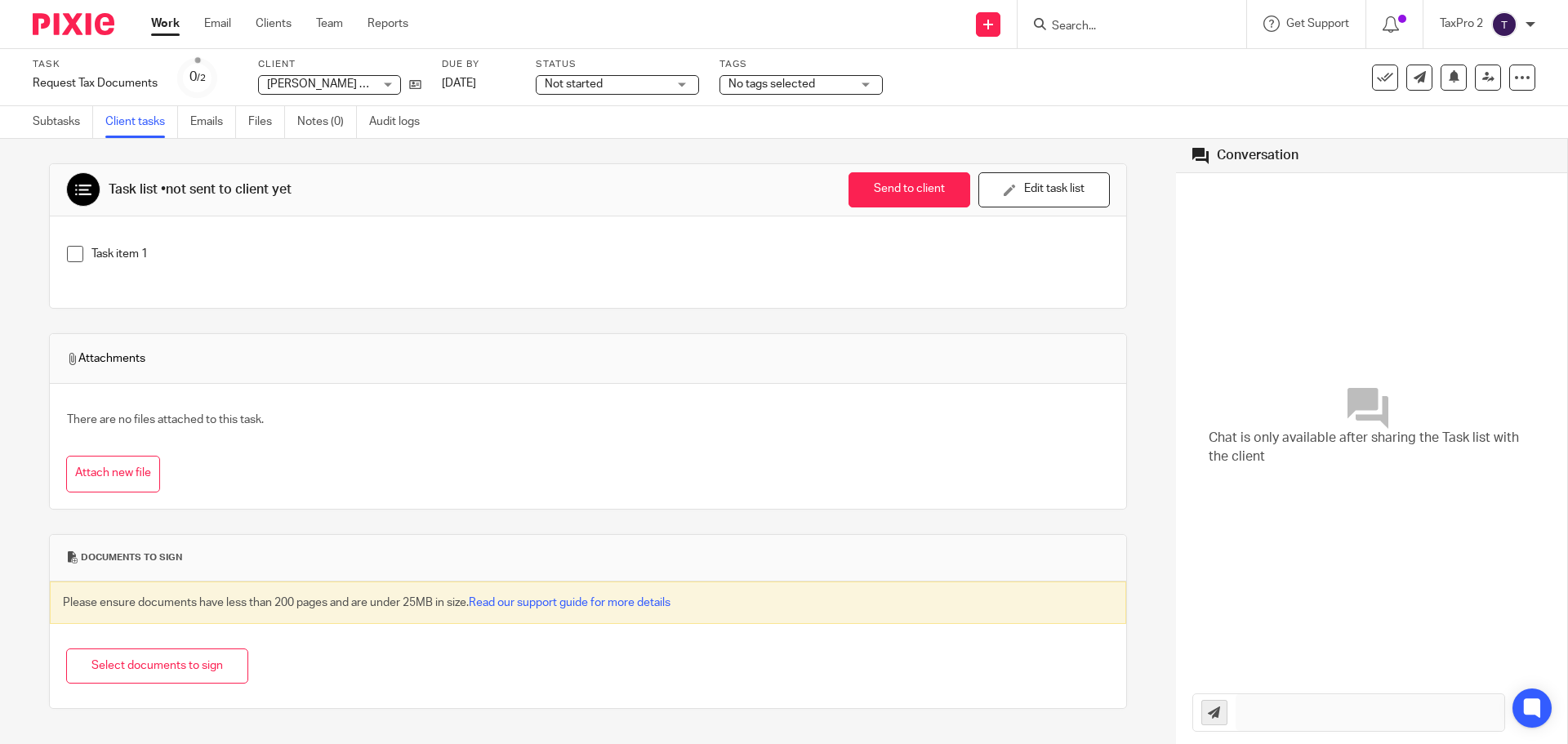
click at [97, 228] on div "Task item 1" at bounding box center [588, 263] width 1076 height 92
click at [92, 248] on p "Task item 1" at bounding box center [601, 254] width 1018 height 16
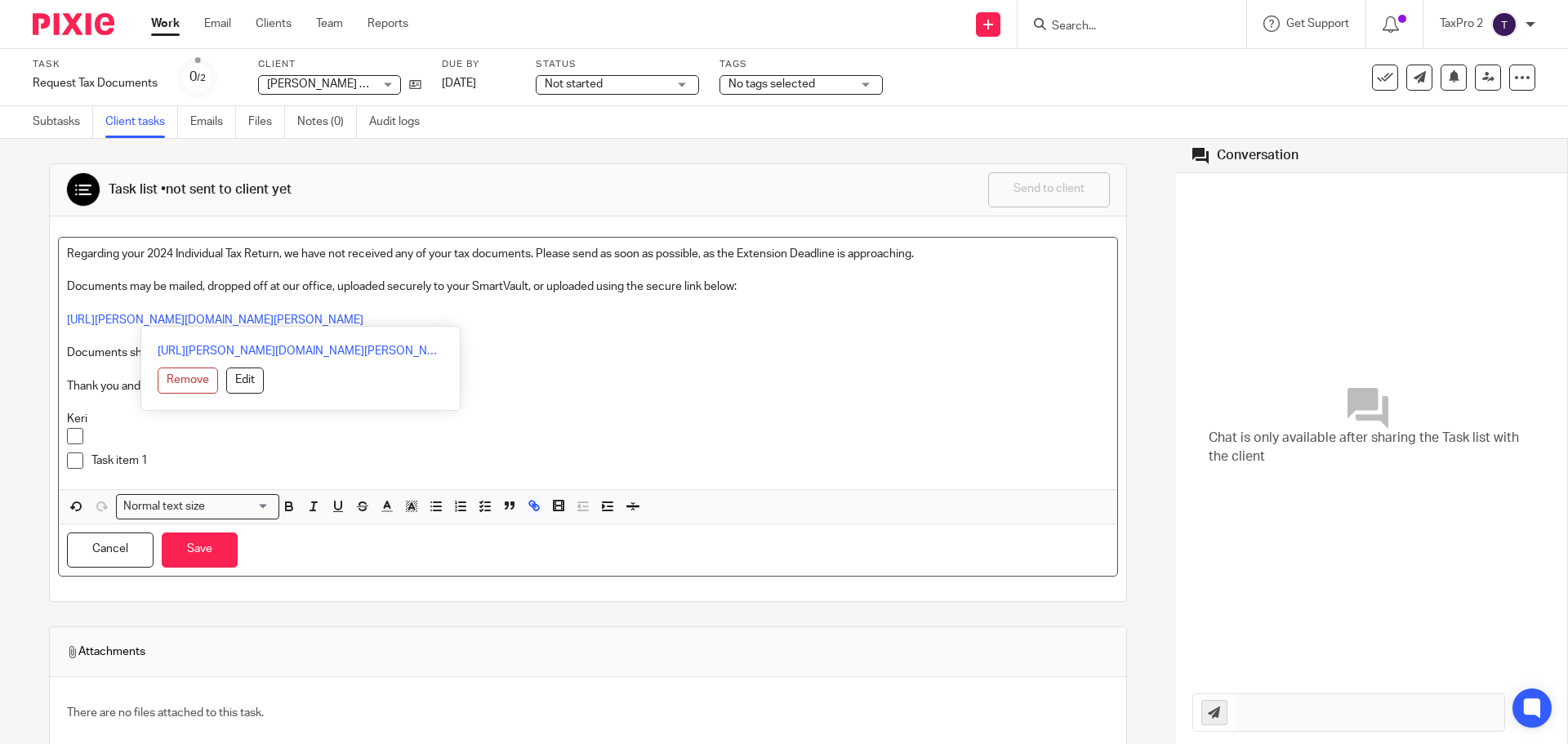
drag, startPoint x: 566, startPoint y: 321, endPoint x: 2, endPoint y: 327, distance: 564.0
click at [2, 327] on div "Task list • not sent to client yet Send to client Send to client Ask client to …" at bounding box center [588, 441] width 1176 height 605
click at [190, 380] on button "Remove" at bounding box center [188, 380] width 61 height 26
click at [595, 331] on p at bounding box center [588, 337] width 1042 height 16
drag, startPoint x: 562, startPoint y: 324, endPoint x: 8, endPoint y: 325, distance: 554.0
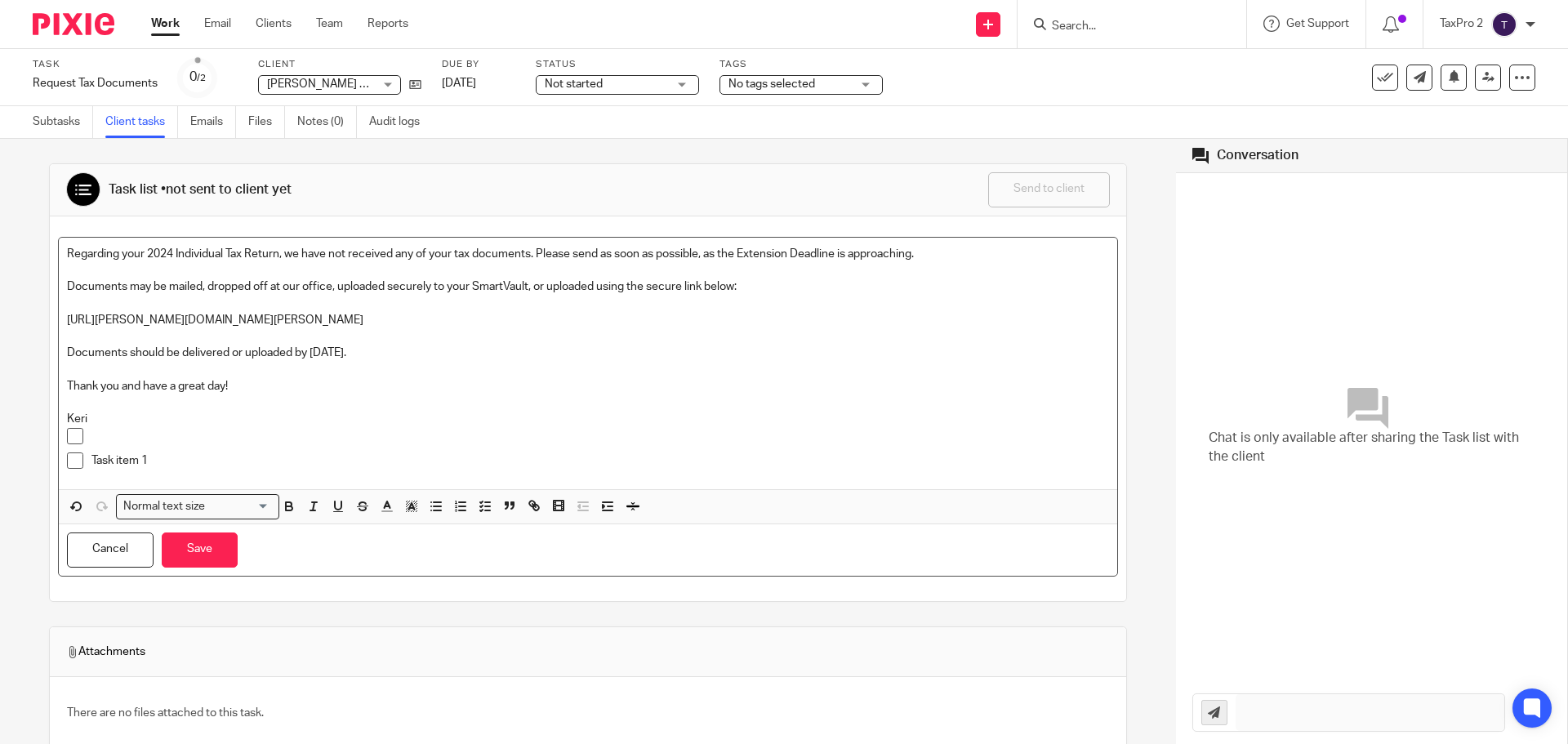
click at [8, 325] on div "Task list • not sent to client yet Send to client Send to client Ask client to …" at bounding box center [588, 441] width 1176 height 605
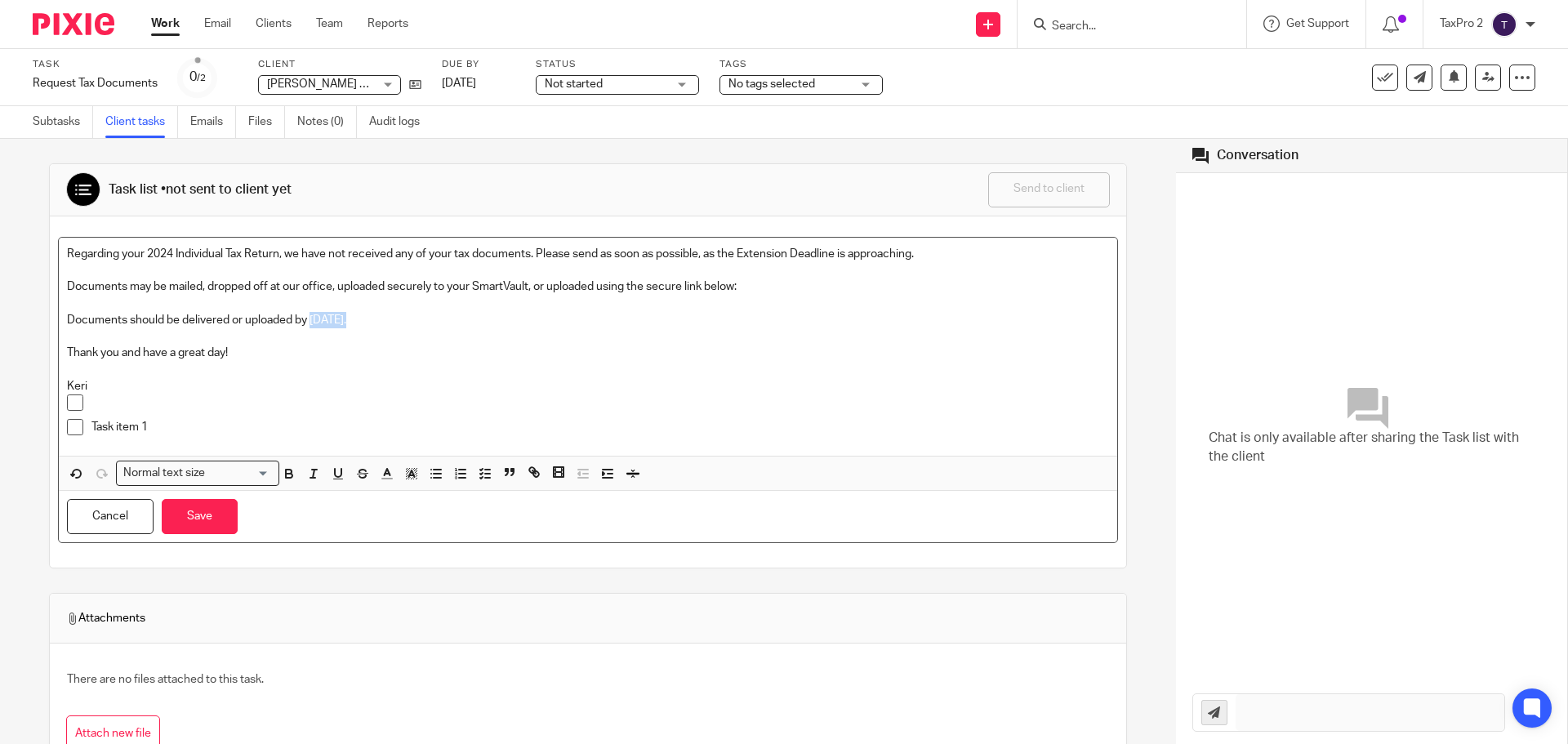
drag, startPoint x: 312, startPoint y: 321, endPoint x: 347, endPoint y: 318, distance: 35.1
click at [347, 318] on p "Documents should be delivered or uploaded by [DATE]." at bounding box center [588, 321] width 1042 height 16
drag, startPoint x: 164, startPoint y: 428, endPoint x: 90, endPoint y: 398, distance: 79.8
click at [90, 398] on ul "Task item 1" at bounding box center [588, 418] width 1042 height 49
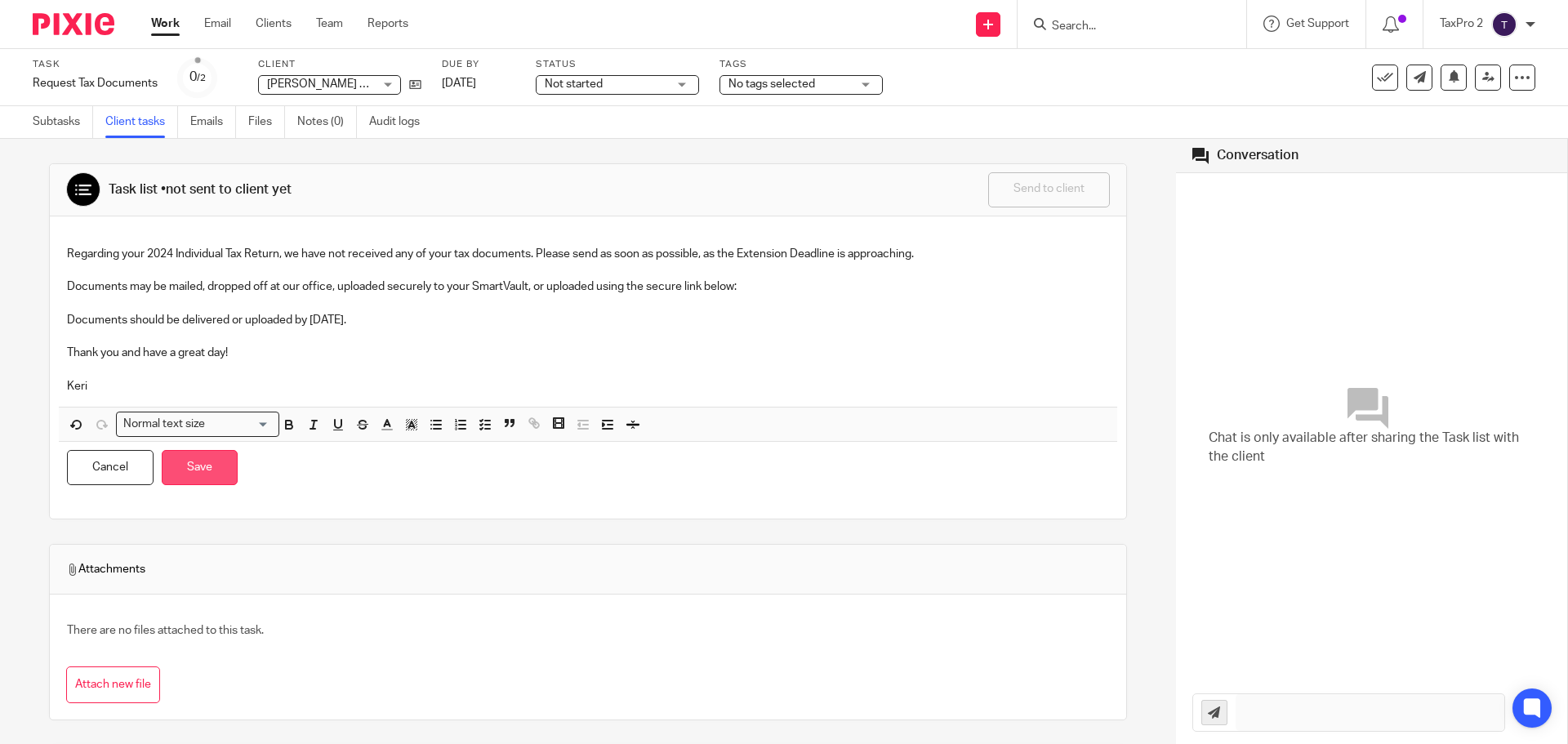
click at [201, 472] on button "Save" at bounding box center [200, 467] width 76 height 35
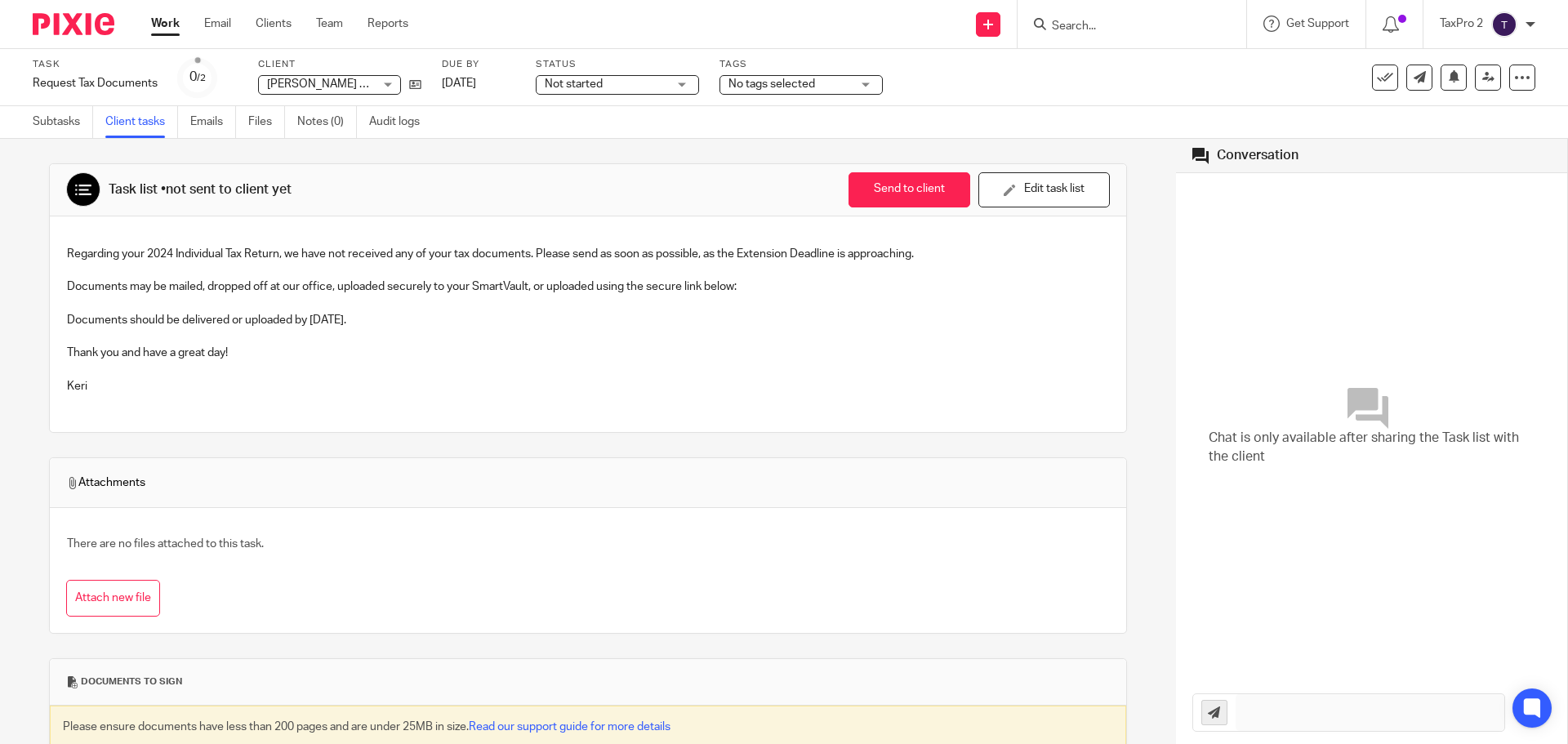
click at [764, 282] on p "Documents may be mailed, dropped off at our office, uploaded securely to your S…" at bounding box center [588, 287] width 1042 height 16
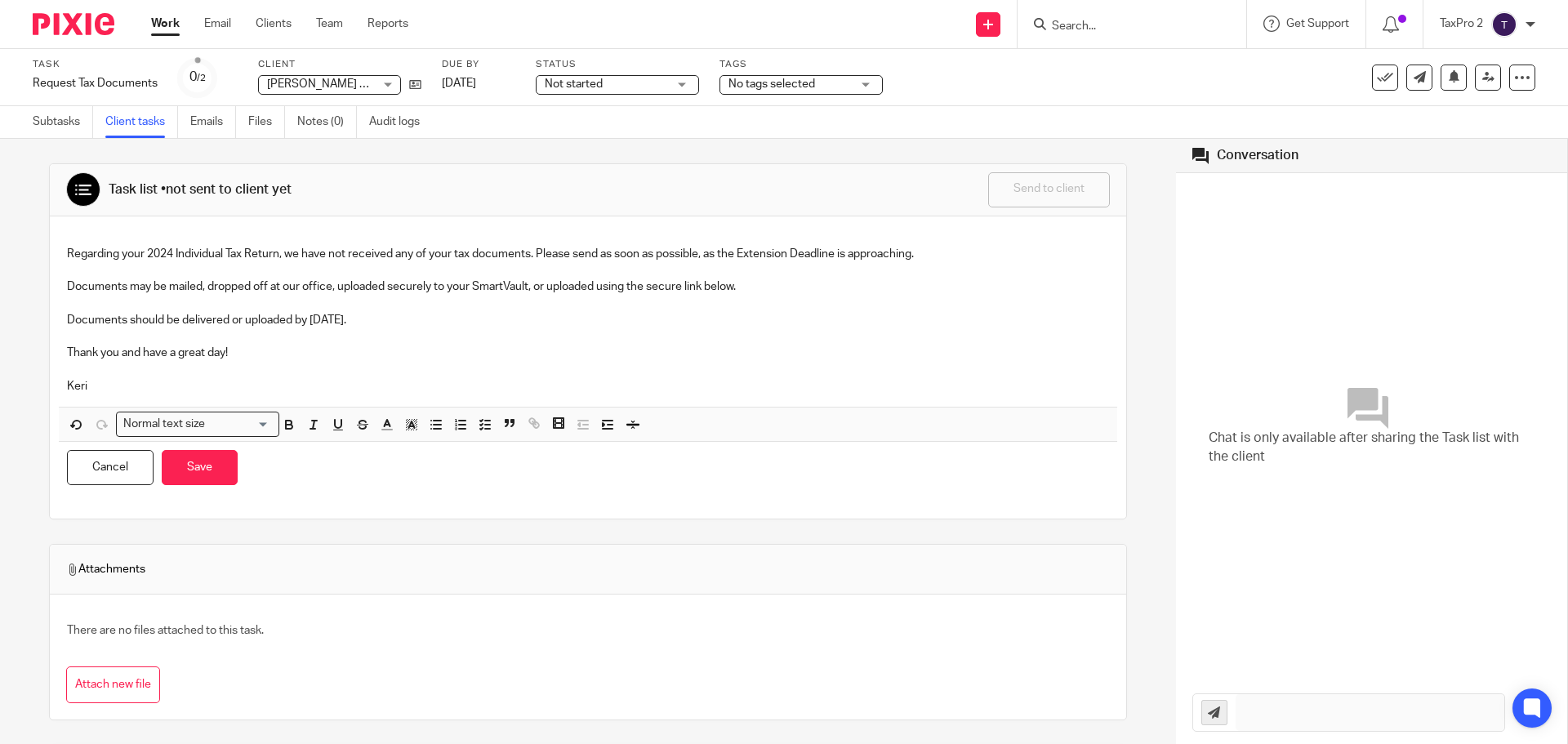
click at [699, 540] on div "Task list • not sent to client yet Send to client Send to client Ask client to …" at bounding box center [588, 541] width 1078 height 806
click at [213, 464] on button "Save" at bounding box center [200, 467] width 76 height 35
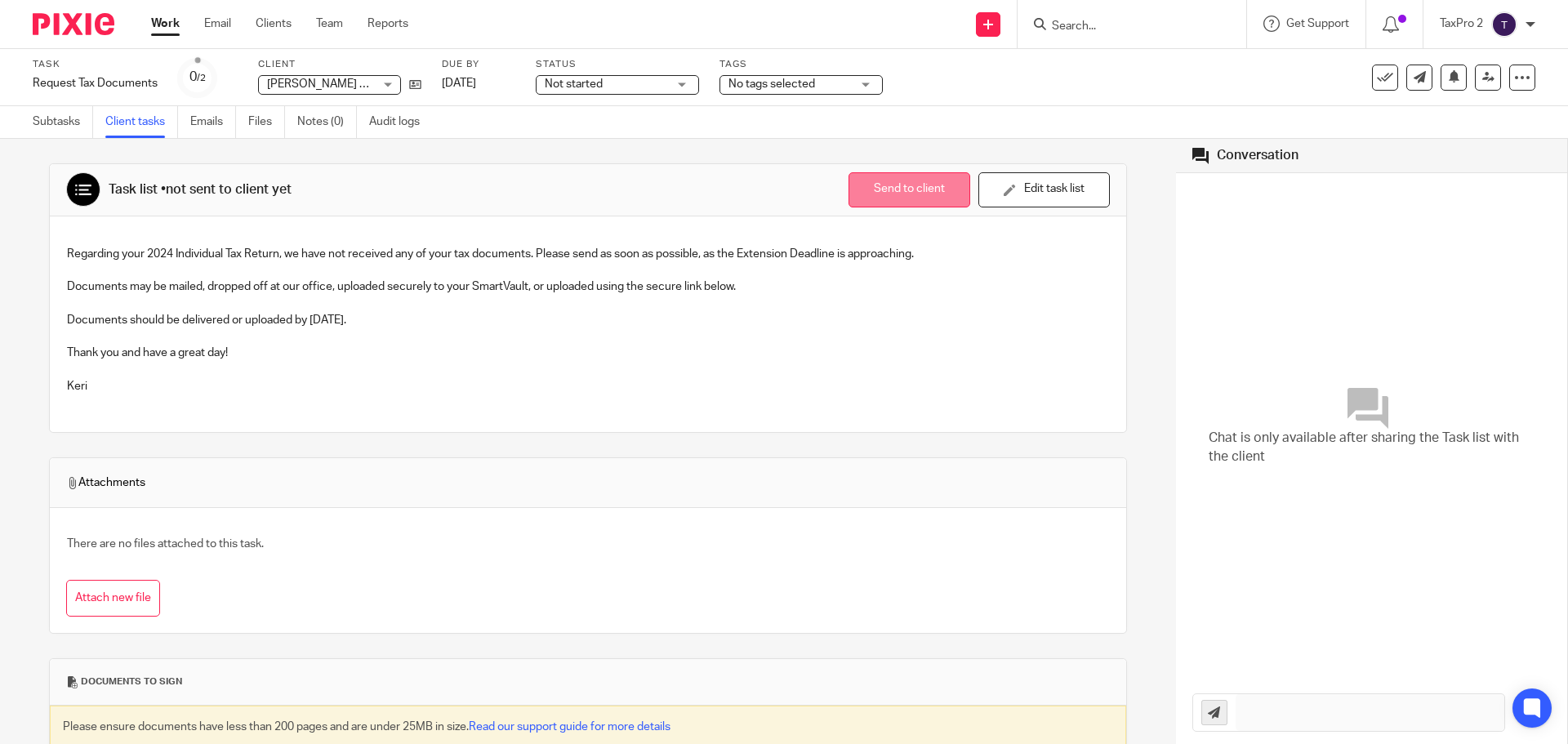
click at [892, 192] on button "Send to client" at bounding box center [909, 190] width 122 height 35
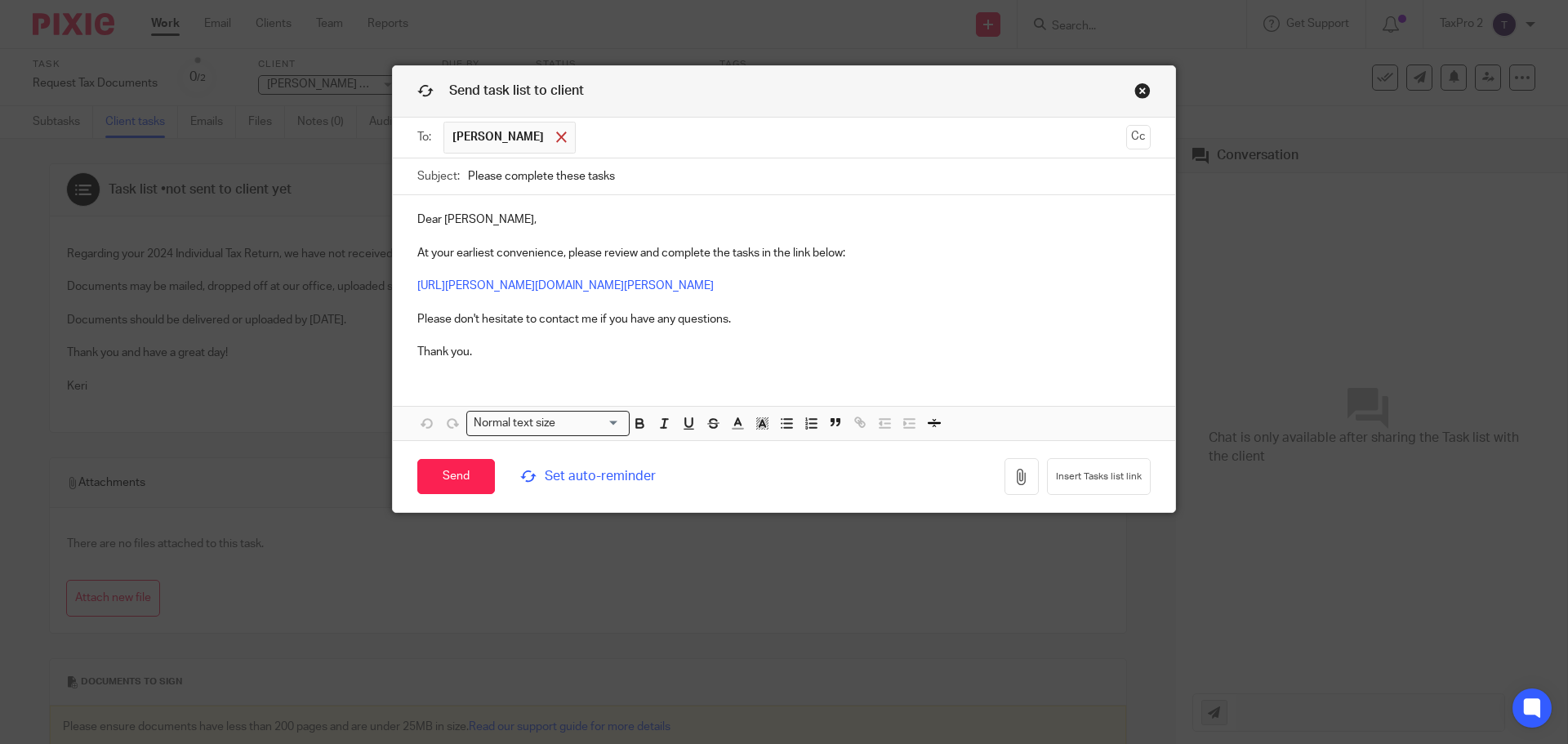
click at [556, 141] on span at bounding box center [561, 137] width 11 height 11
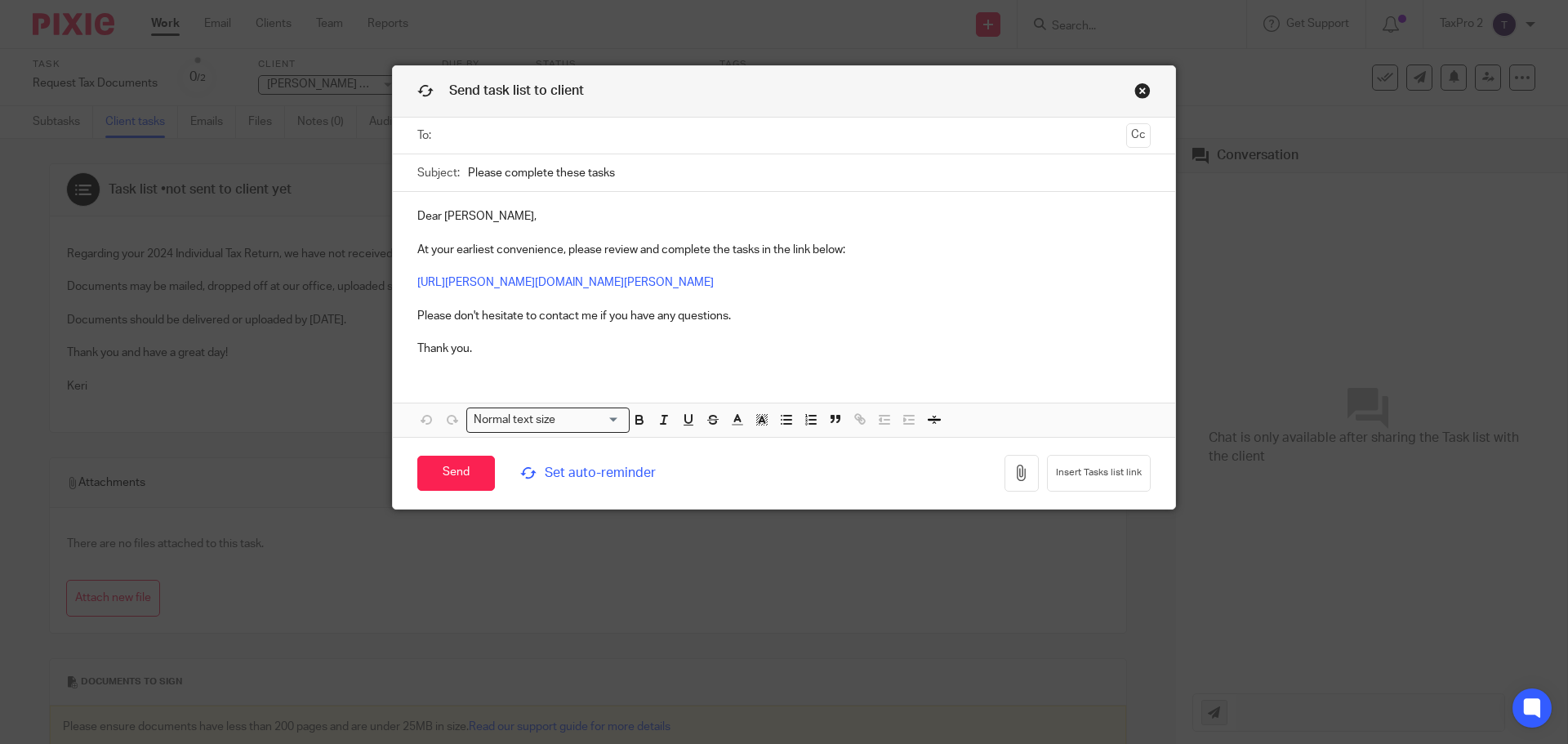
click at [447, 134] on input "text" at bounding box center [783, 136] width 672 height 19
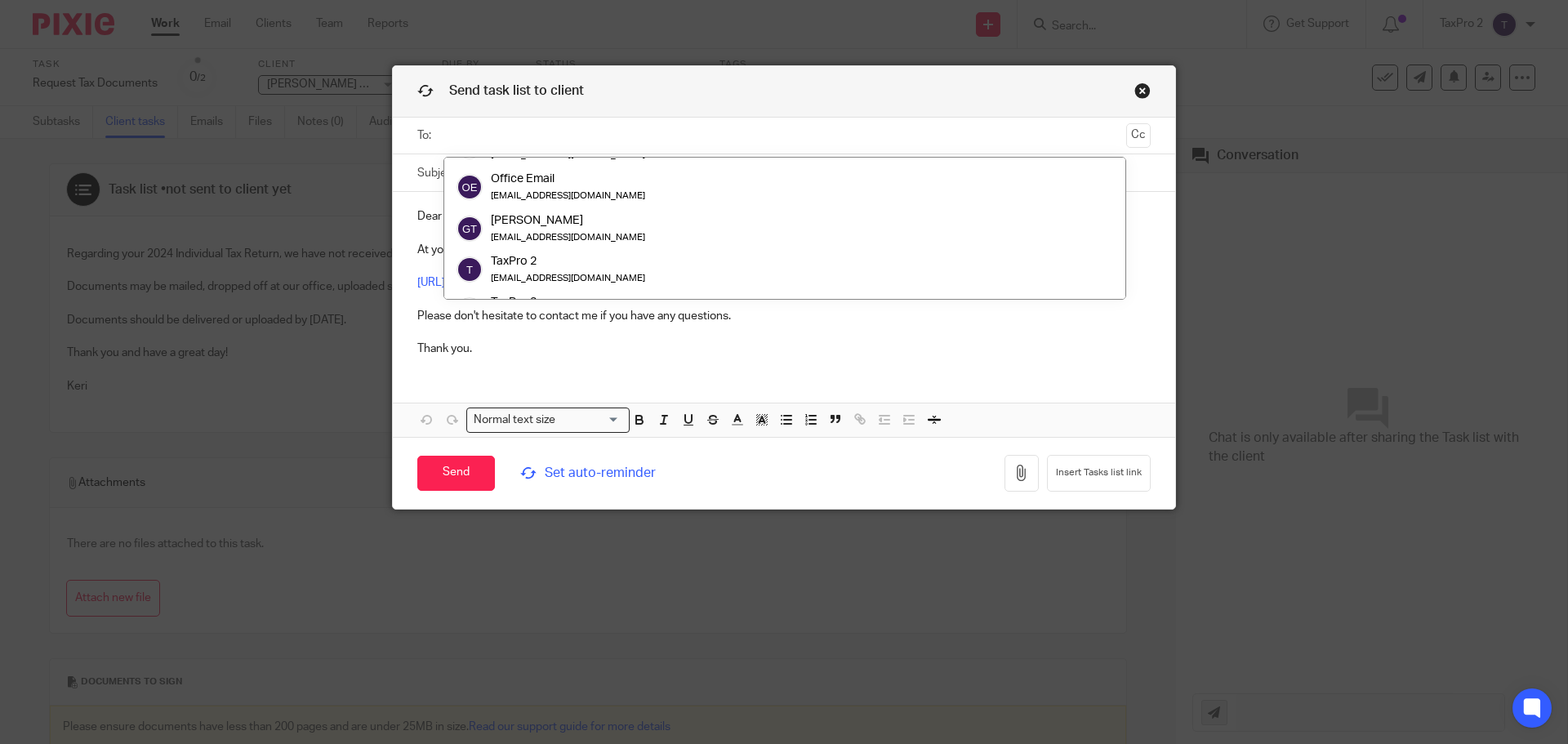
scroll to position [164, 0]
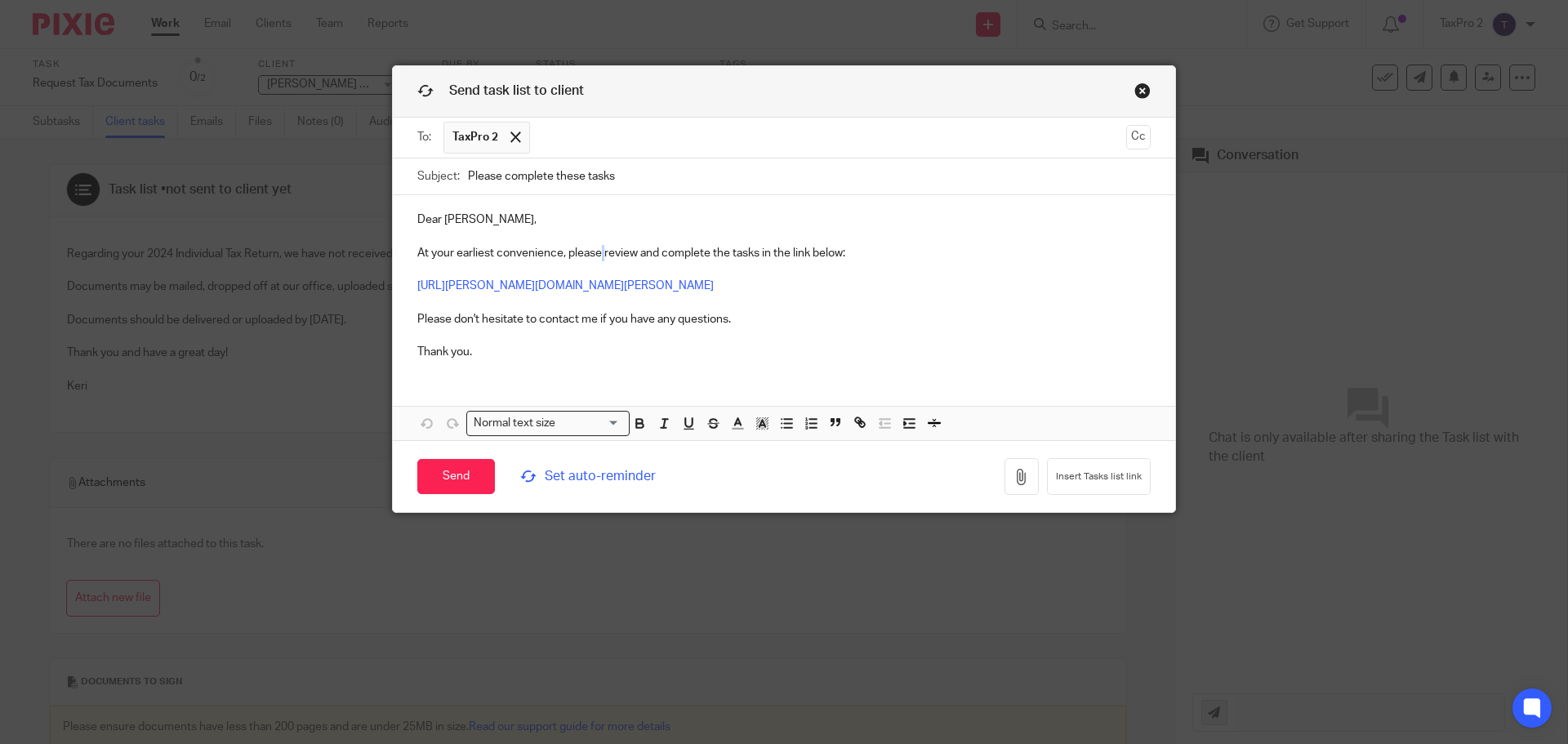
click at [596, 251] on p "Dear James, At your earliest convenience, please review and complete the tasks …" at bounding box center [784, 286] width 734 height 149
click at [616, 221] on p "Dear James, At your earliest convenience, please review and complete the tasks …" at bounding box center [784, 286] width 734 height 149
click at [547, 285] on link "https://edward-r-cummiskey-cpa-pc.usepixie.net/p/27d166dcee520efe3586b1e7c7e5da…" at bounding box center [565, 286] width 296 height 11
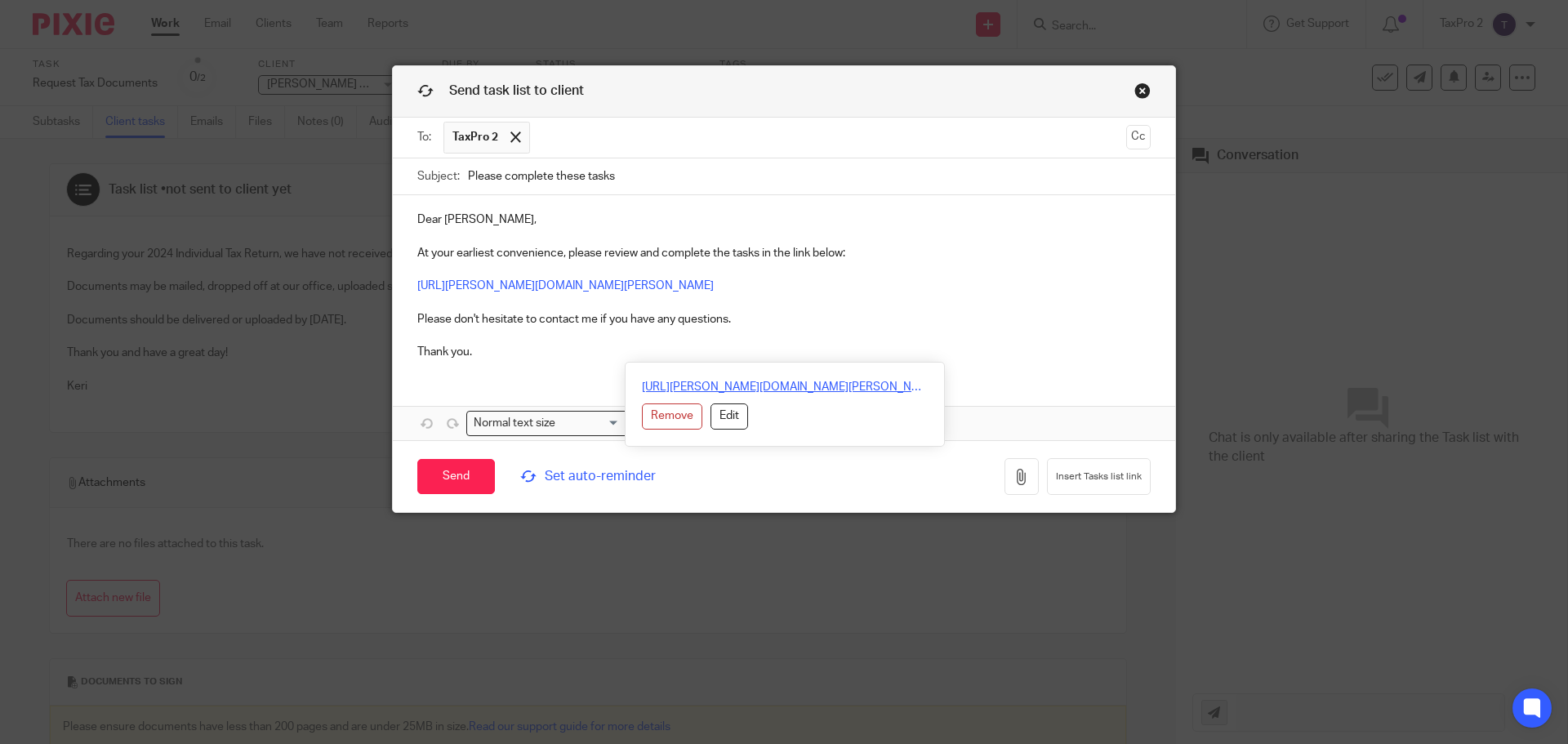
click at [677, 386] on link "https://edward-r-cummiskey-cpa-pc.usepixie.net/p/27d166dcee520efe3586b1e7c7e5da…" at bounding box center [784, 387] width 285 height 16
click at [1135, 88] on link "Close this dialog window" at bounding box center [1143, 94] width 16 height 22
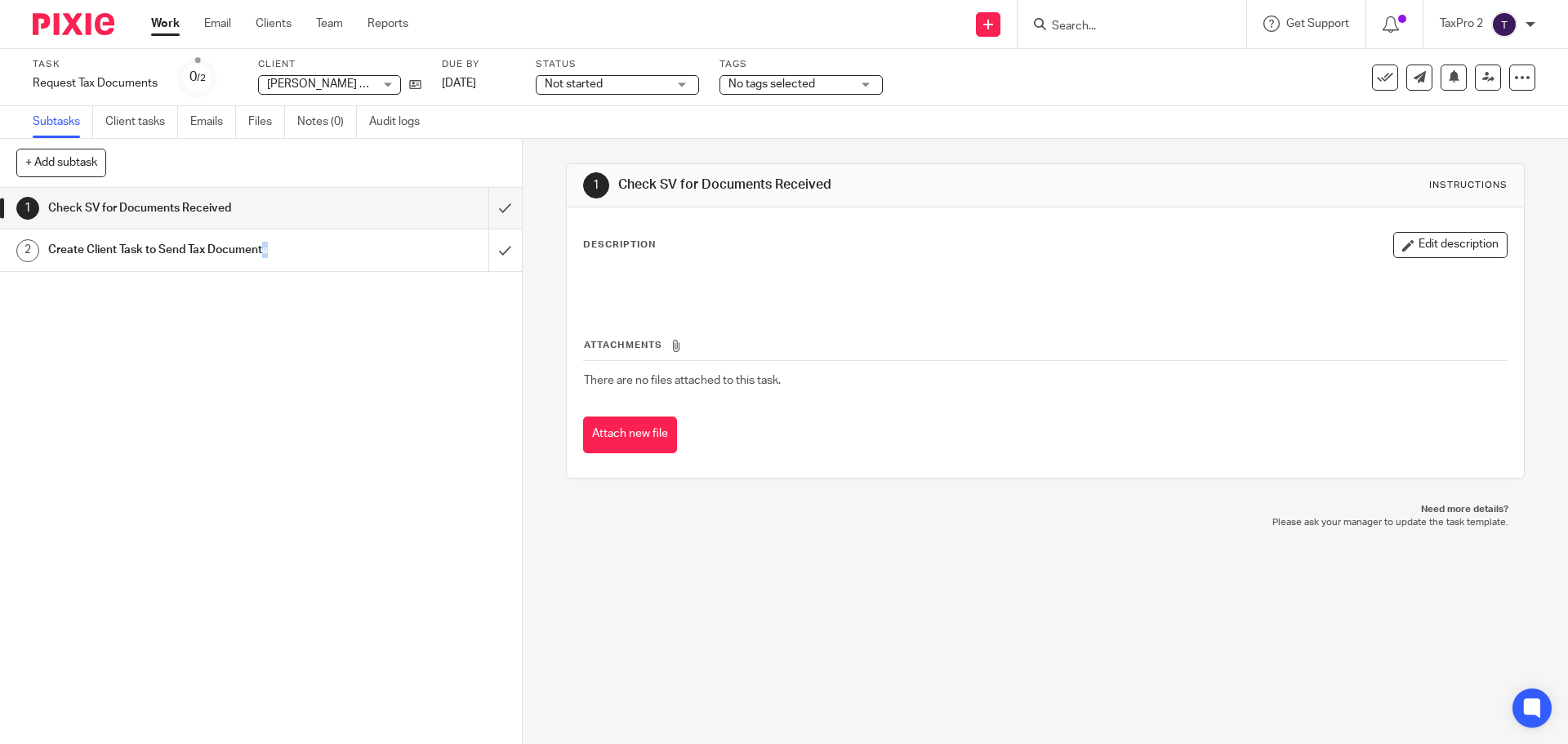
drag, startPoint x: 0, startPoint y: 0, endPoint x: 267, endPoint y: 382, distance: 466.1
click at [267, 382] on div "1 Check SV for Documents Received 2 Create Client Task to Send Tax Documents" at bounding box center [261, 465] width 522 height 556
click at [355, 326] on div "1 Check SV for Documents Received 2 Create Client Task to Send Tax Documents" at bounding box center [261, 465] width 522 height 556
click at [160, 25] on link "Work" at bounding box center [165, 24] width 29 height 16
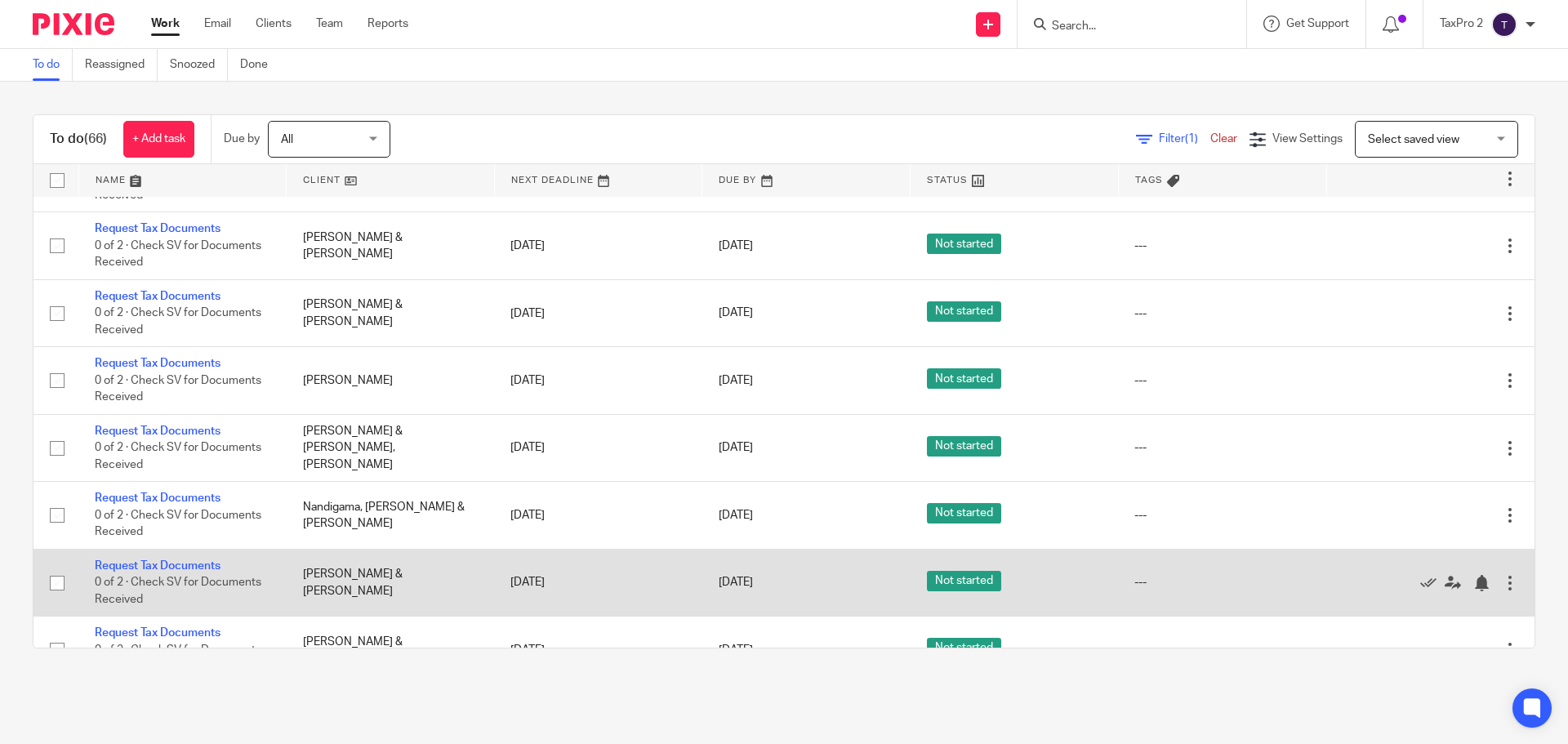
scroll to position [3399, 0]
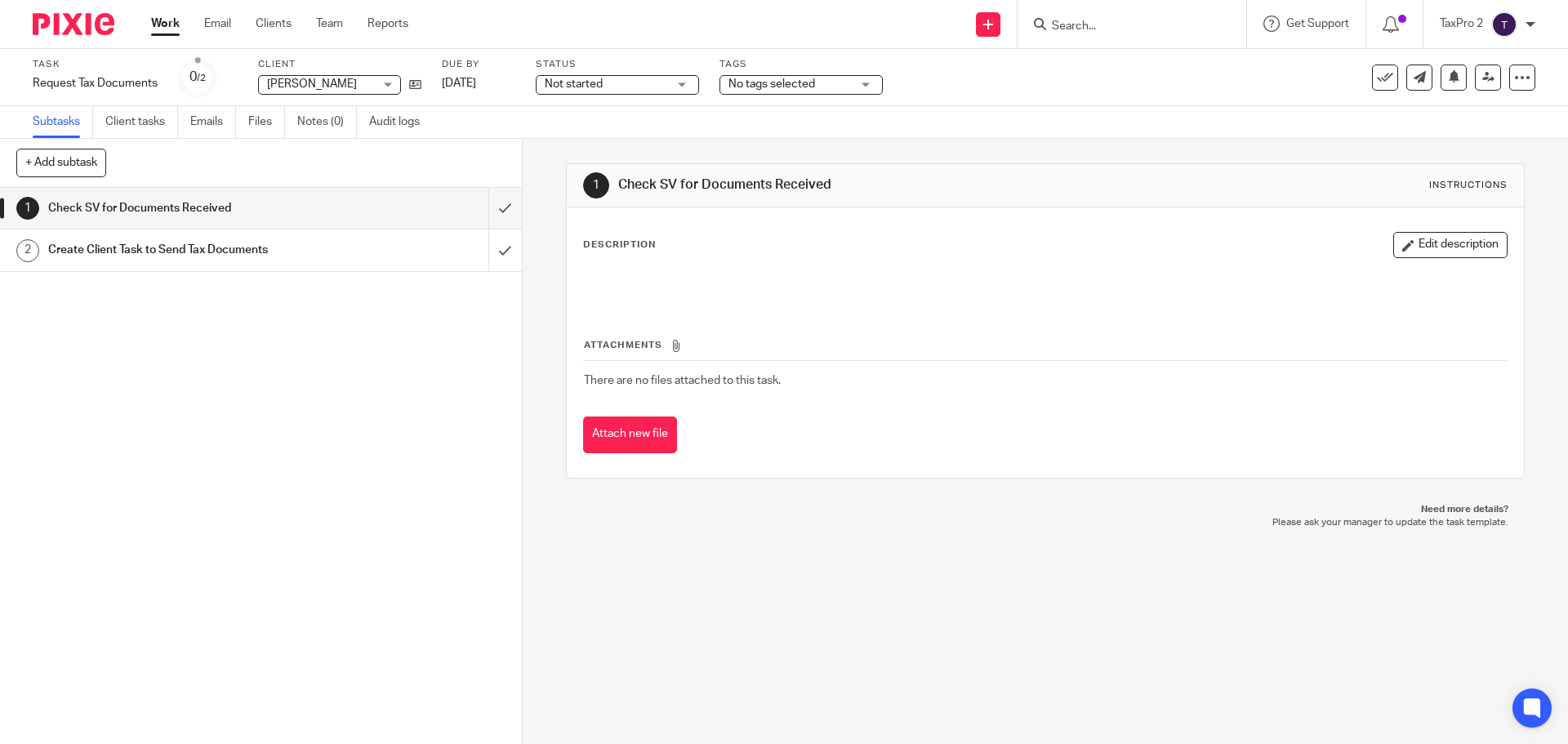
click at [307, 250] on h1 "Create Client Task to Send Tax Documents" at bounding box center [189, 250] width 282 height 25
click at [1431, 249] on button "Edit description" at bounding box center [1450, 245] width 115 height 26
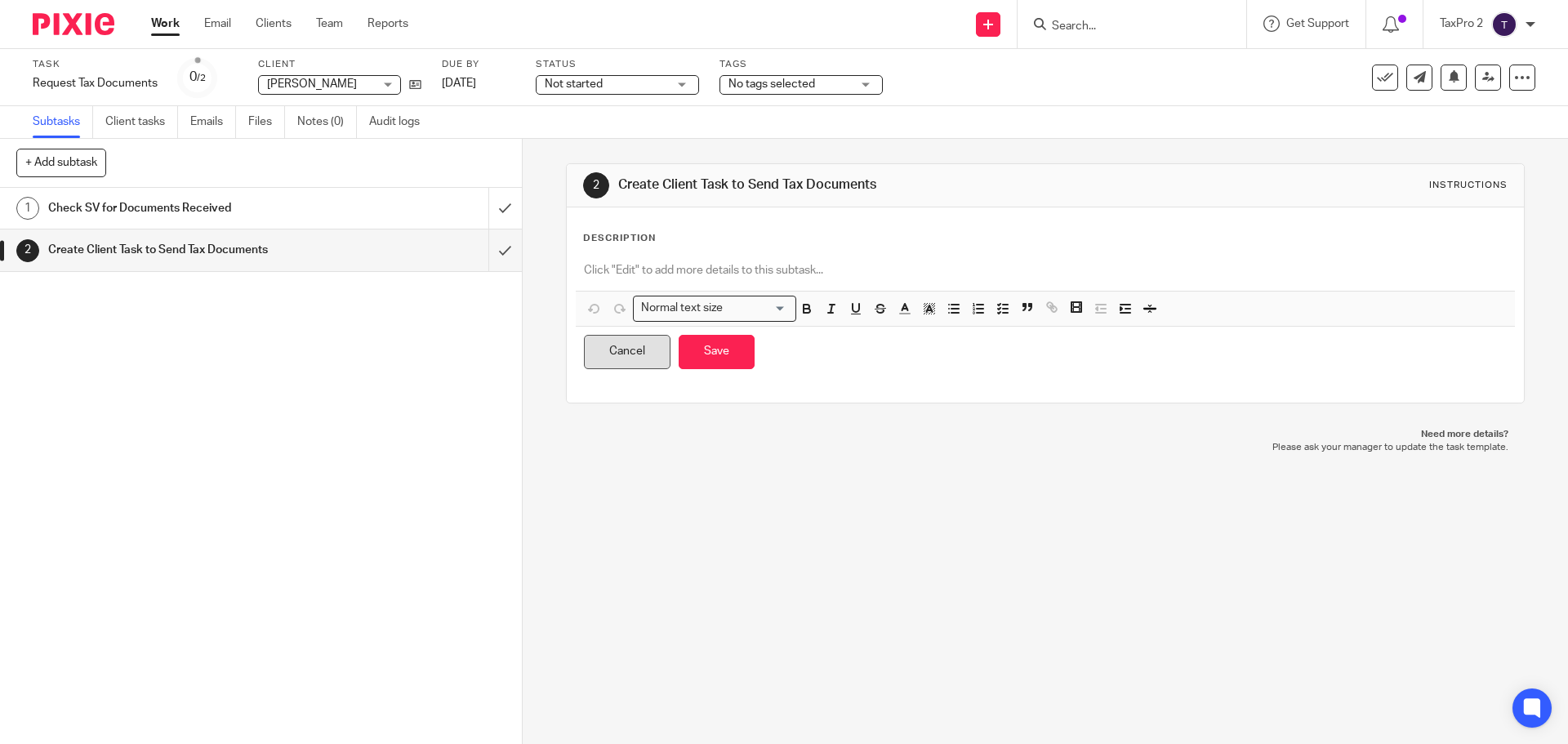
click at [612, 356] on button "Cancel" at bounding box center [627, 352] width 87 height 35
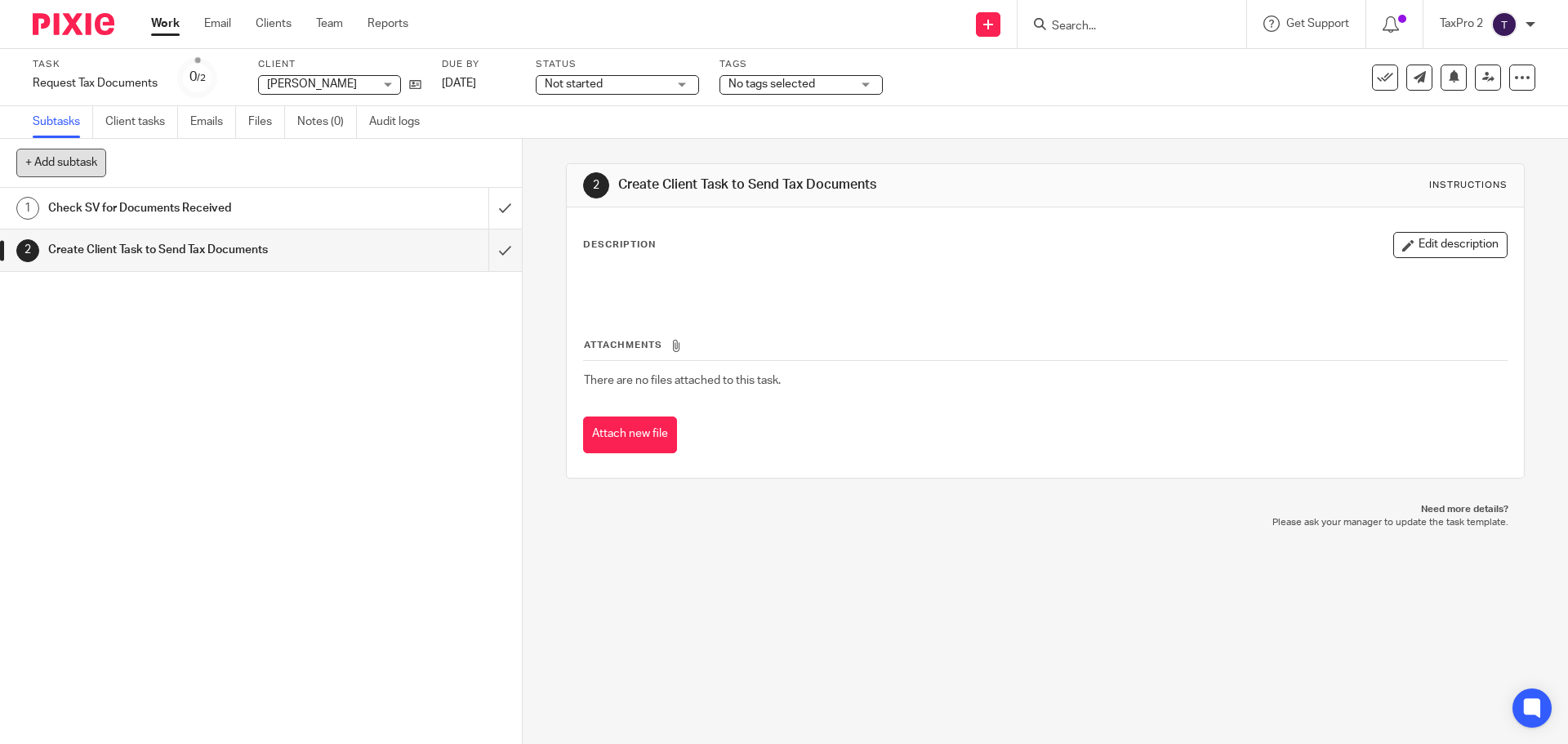
click at [88, 160] on button "+ Add subtask" at bounding box center [61, 163] width 90 height 28
type input "e"
type input "Email Request"
click at [485, 155] on p "+ Add" at bounding box center [481, 164] width 47 height 28
click at [174, 292] on h1 "Email Request" at bounding box center [189, 293] width 282 height 25
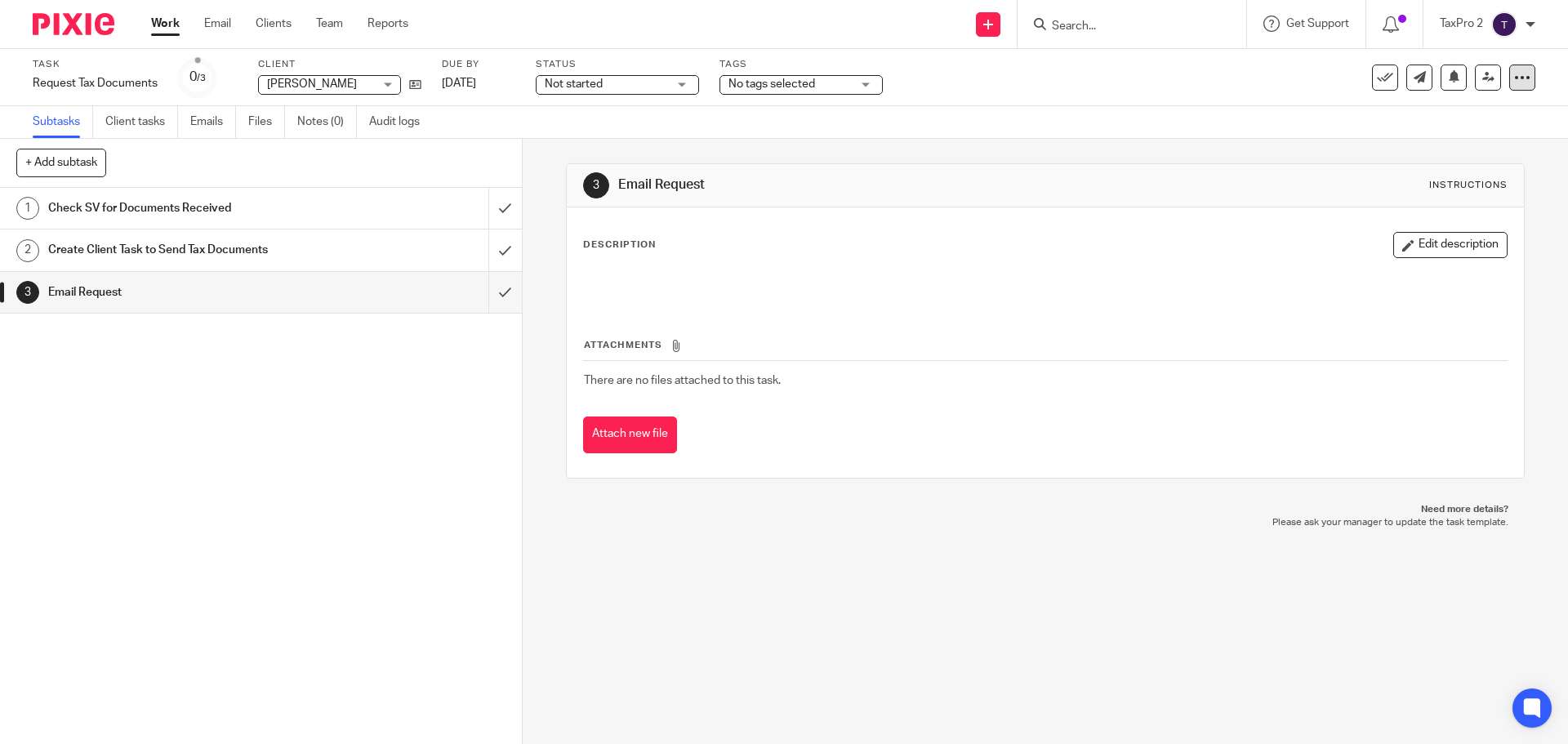
click at [1514, 73] on icon at bounding box center [1522, 78] width 16 height 16
click at [1403, 230] on li "Delete" at bounding box center [1441, 238] width 142 height 21
click at [1410, 240] on span "Delete" at bounding box center [1410, 237] width 34 height 11
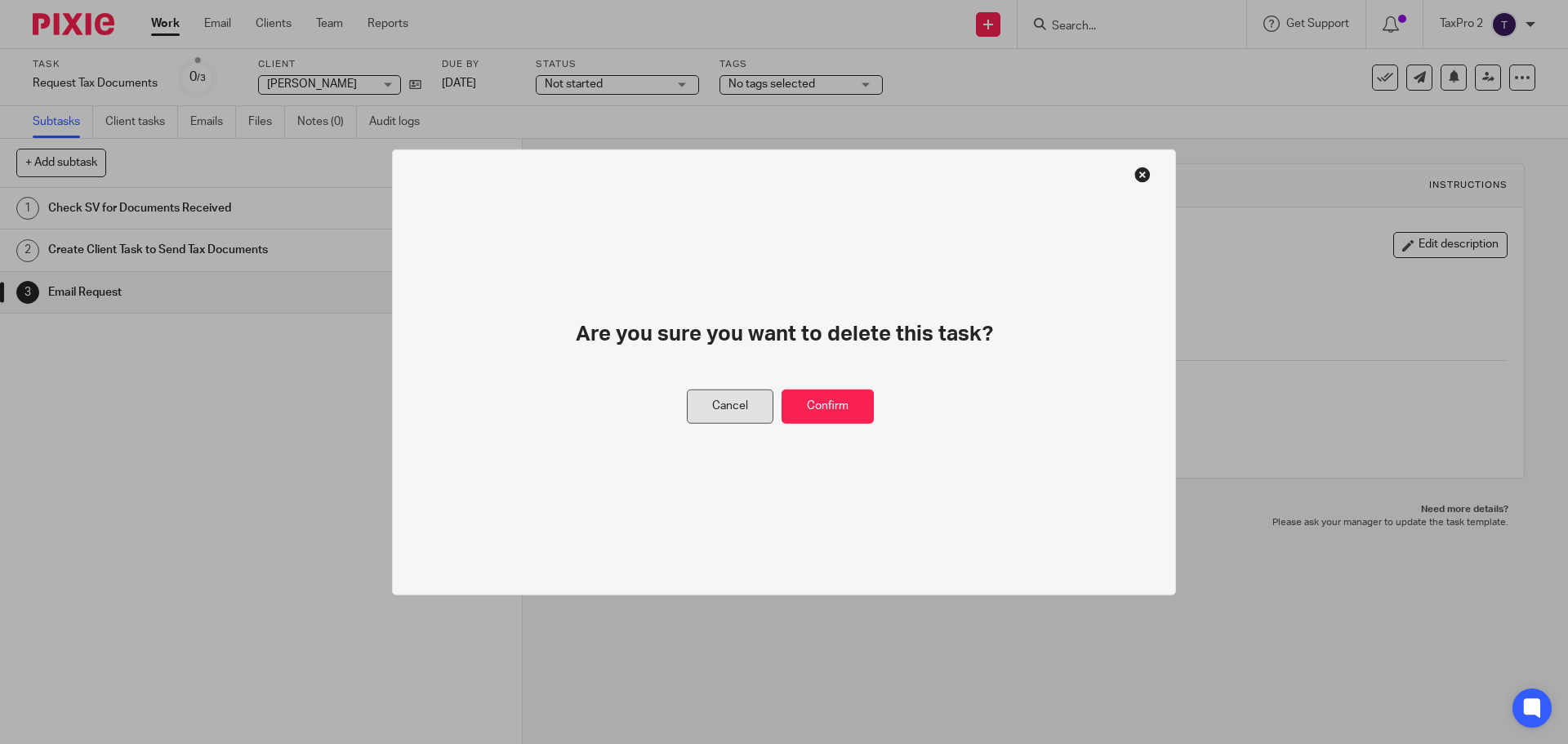
click at [740, 411] on button "Cancel" at bounding box center [730, 405] width 87 height 35
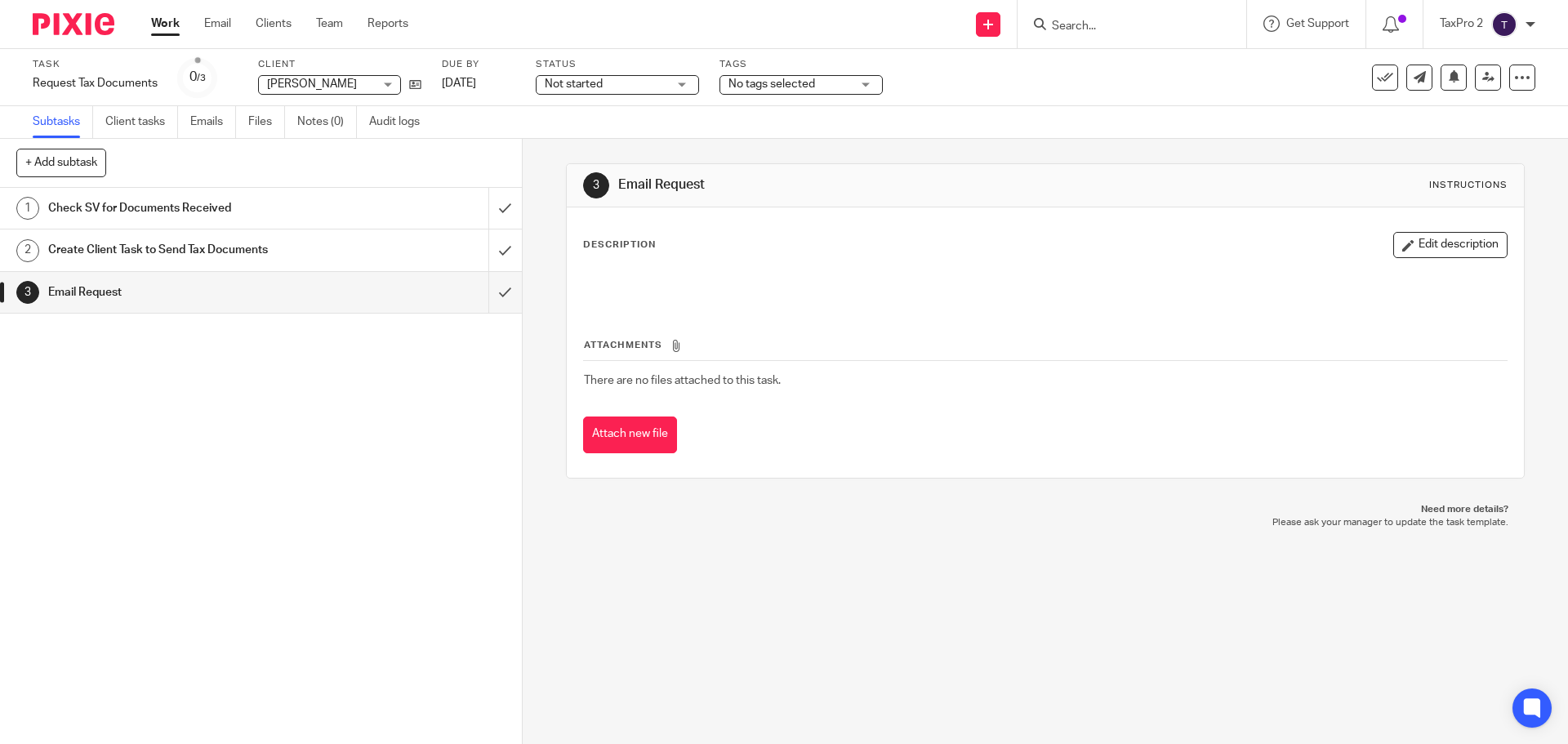
click at [173, 29] on link "Work" at bounding box center [165, 24] width 29 height 16
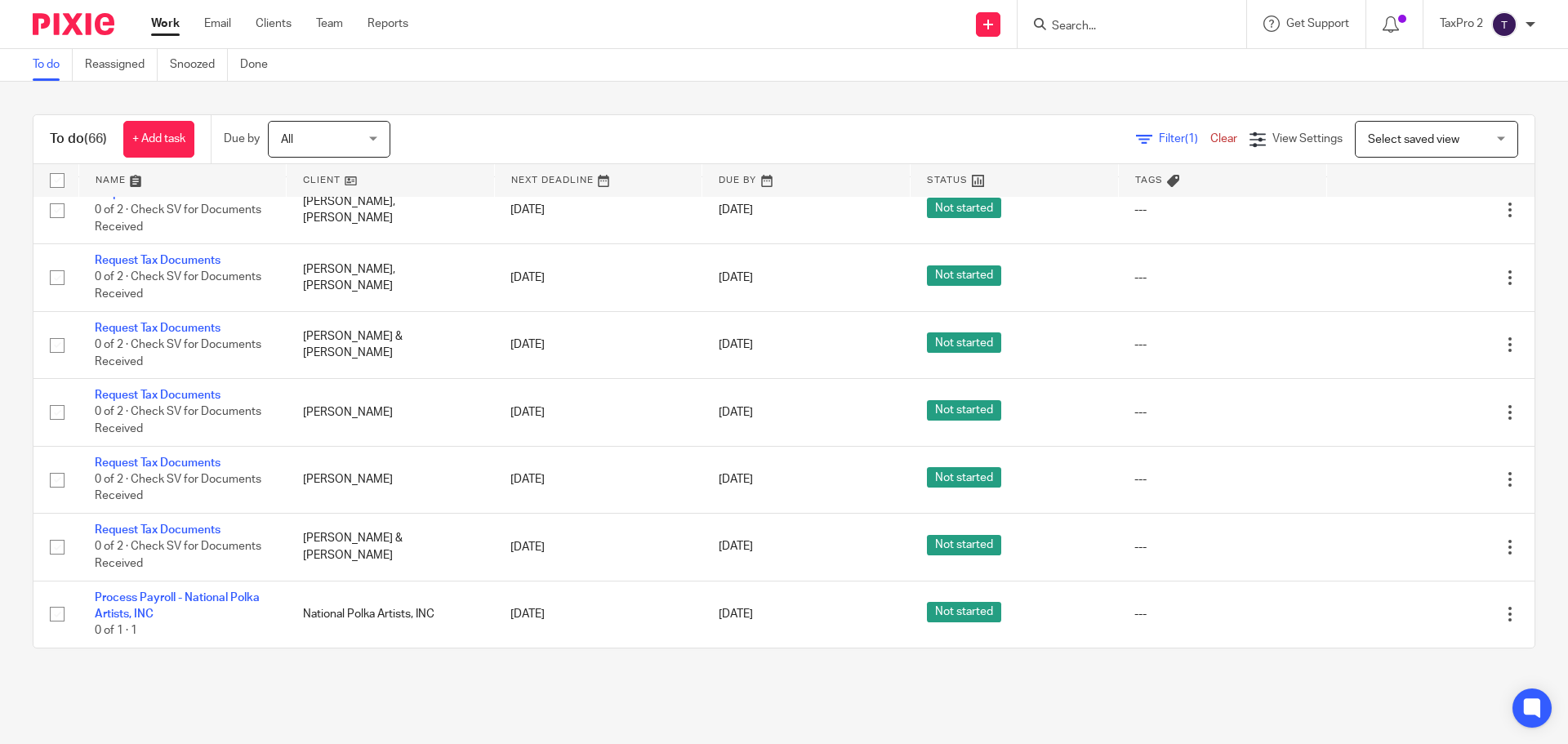
scroll to position [4380, 0]
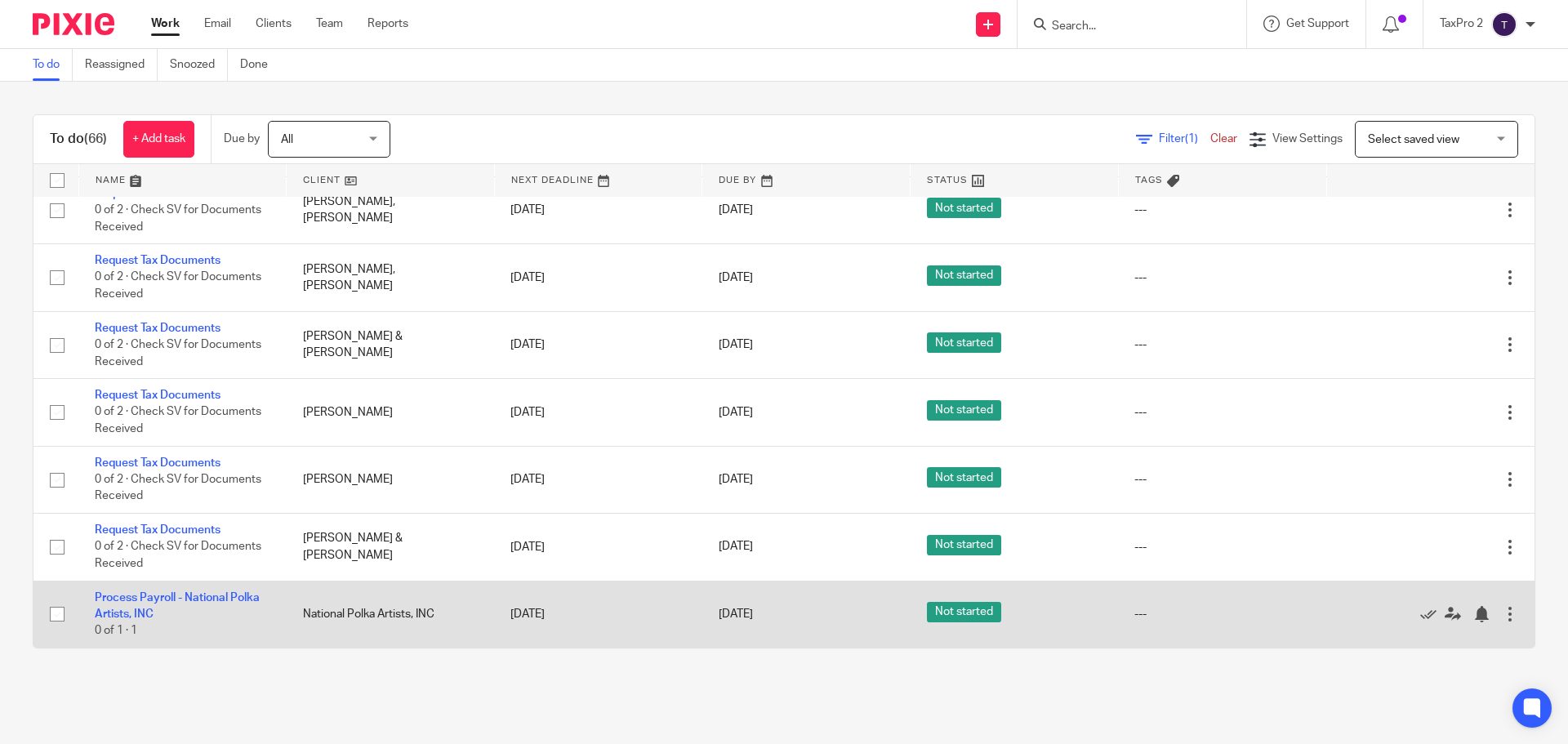
click at [1502, 610] on div at bounding box center [1510, 614] width 16 height 16
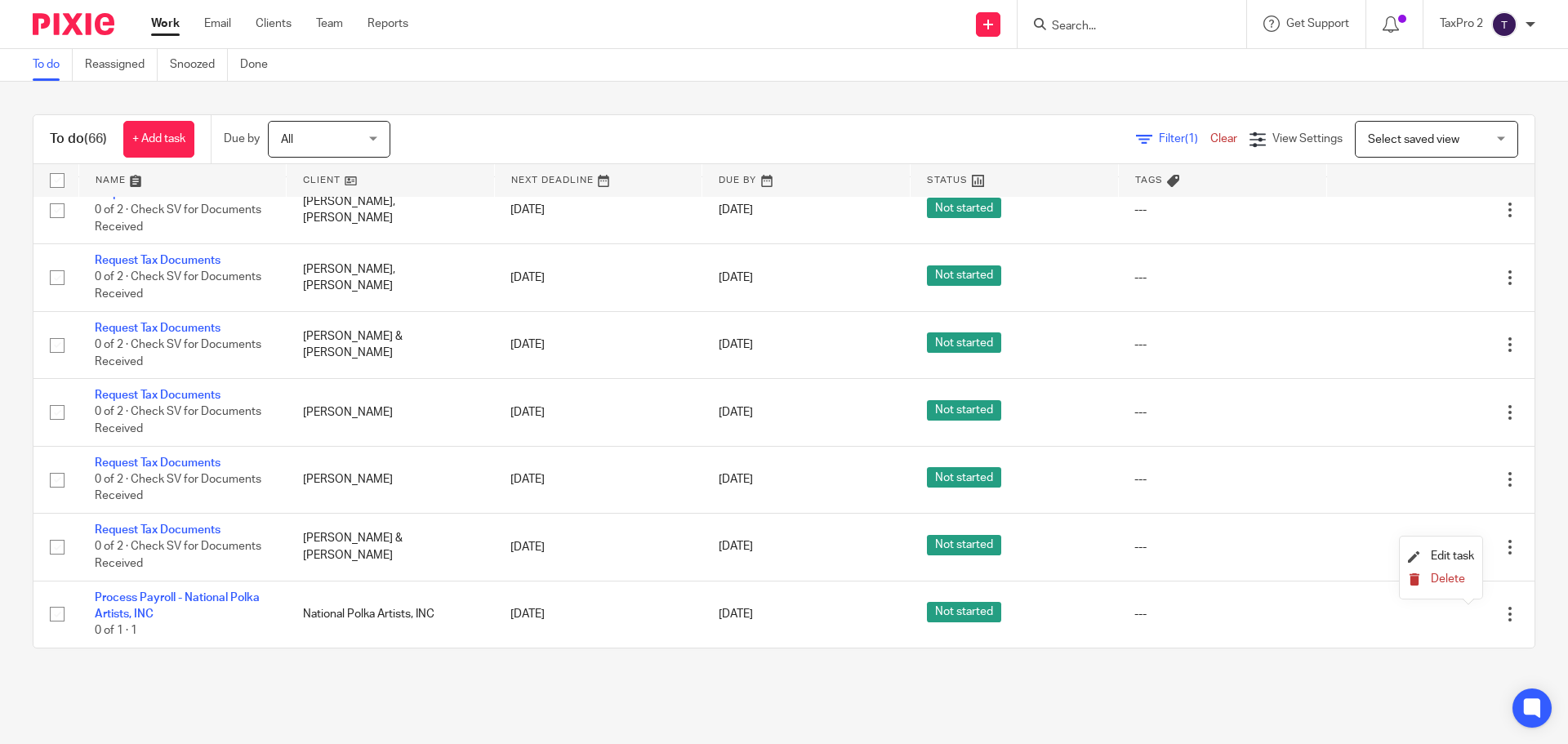
click at [1463, 579] on span "Delete" at bounding box center [1448, 578] width 34 height 11
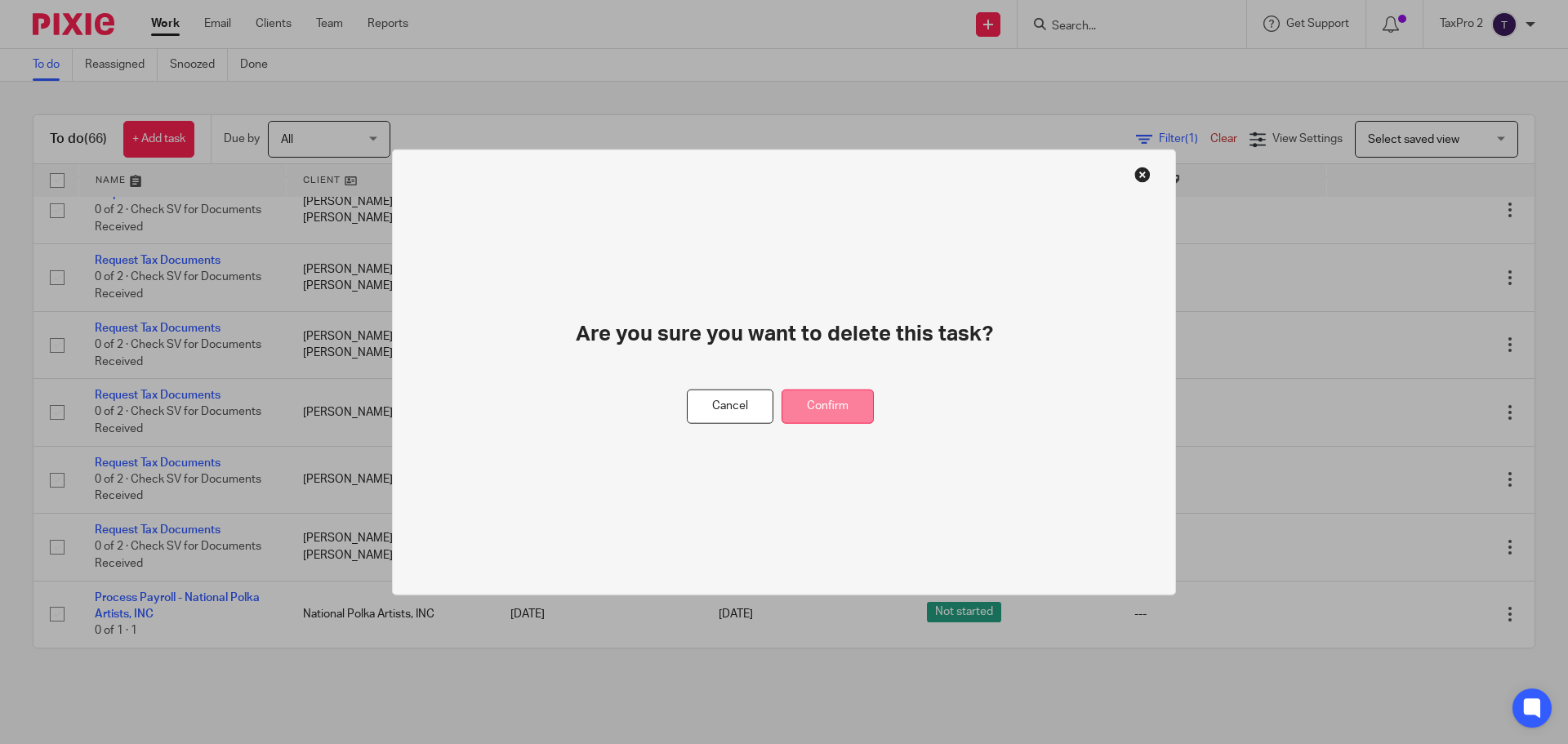
click at [840, 396] on button "Confirm" at bounding box center [827, 405] width 92 height 35
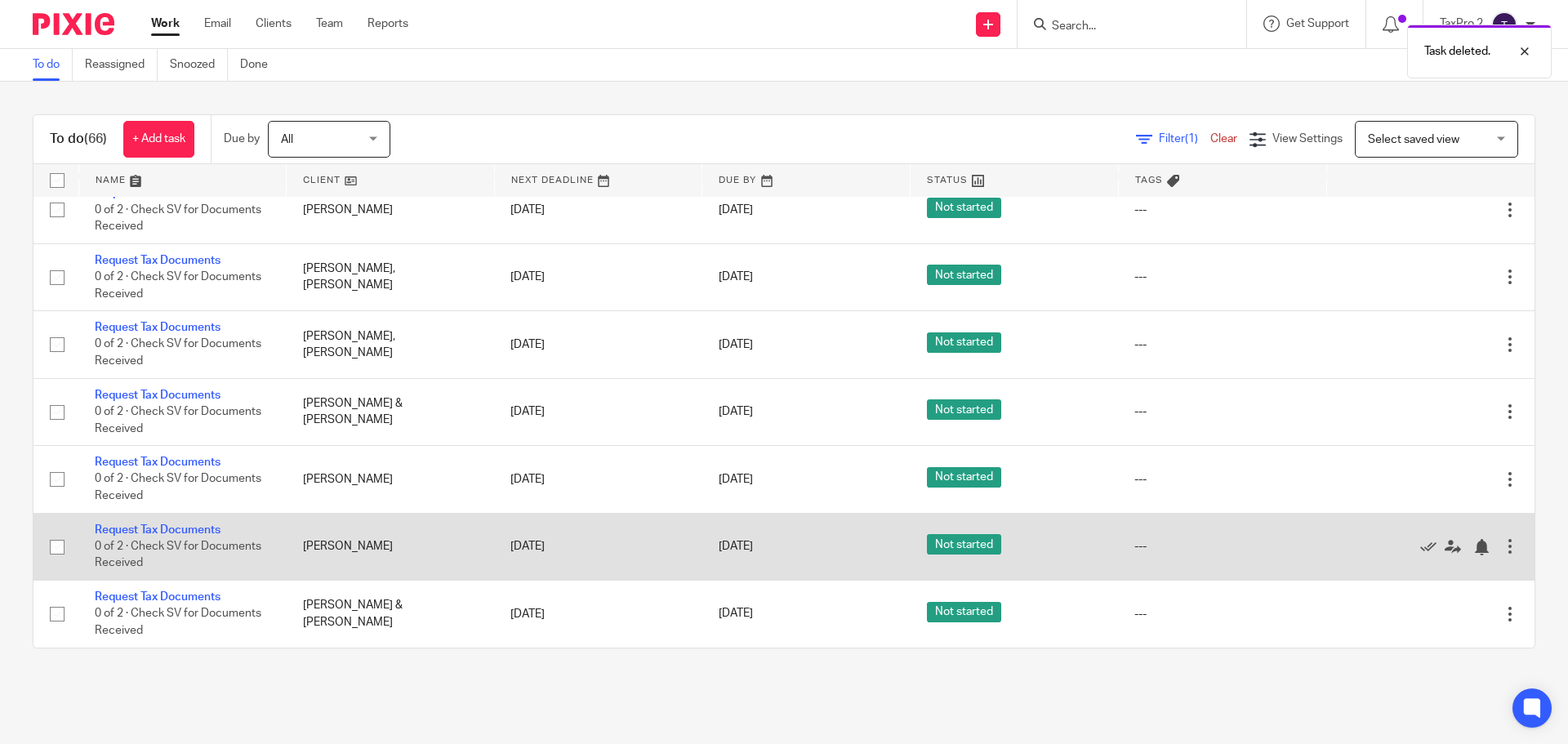
scroll to position [4313, 0]
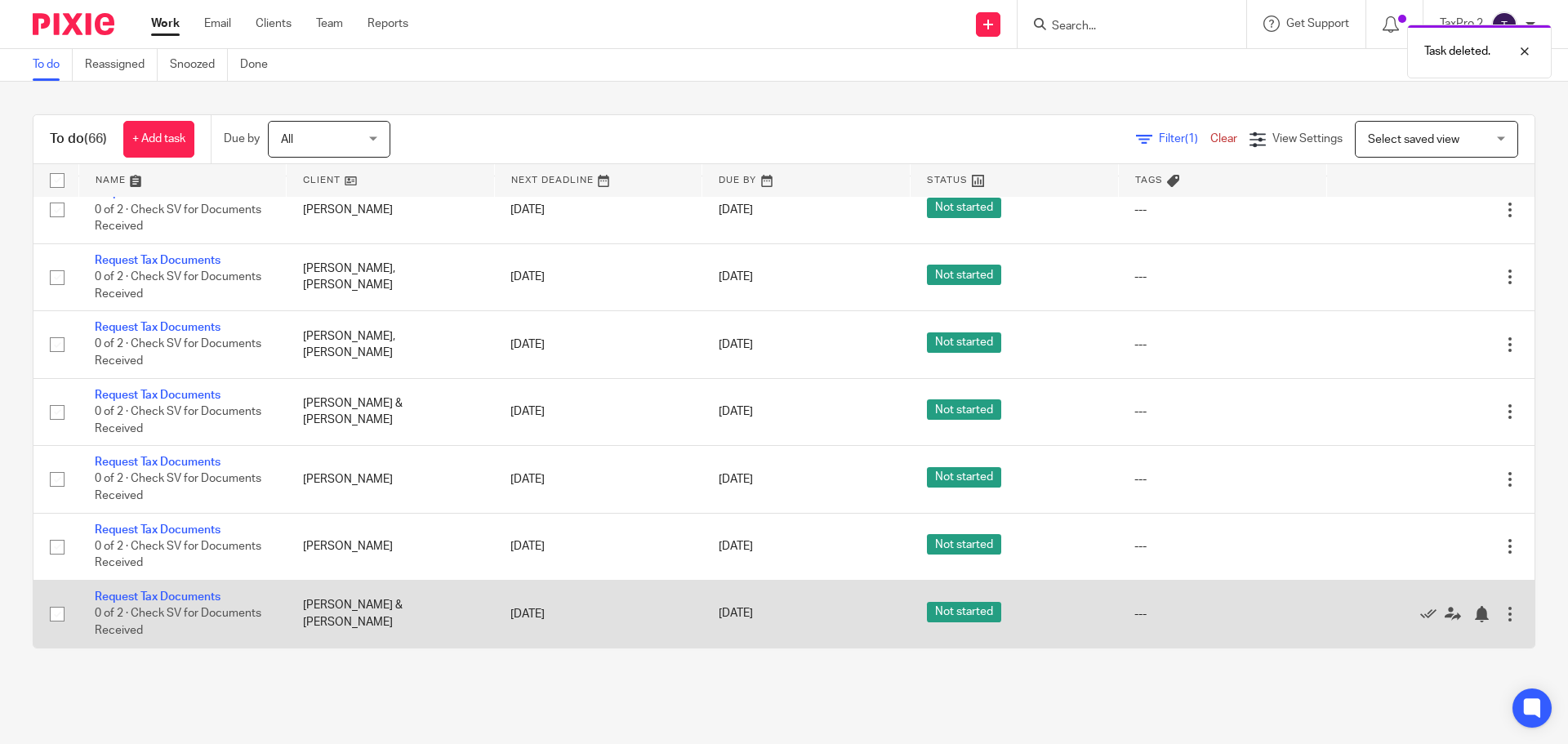
click at [1502, 613] on div at bounding box center [1510, 614] width 16 height 16
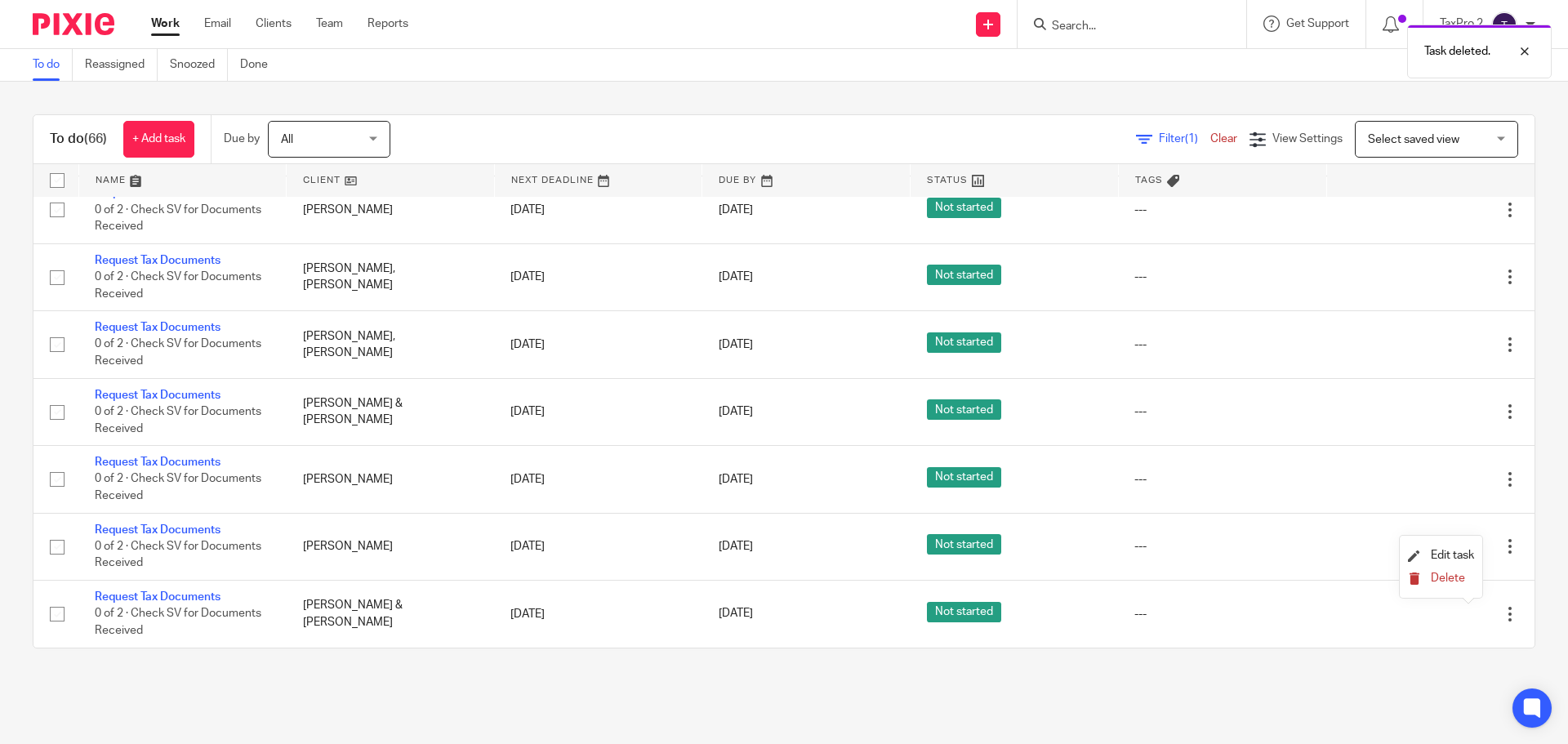
click at [1454, 580] on span "Delete" at bounding box center [1448, 578] width 34 height 11
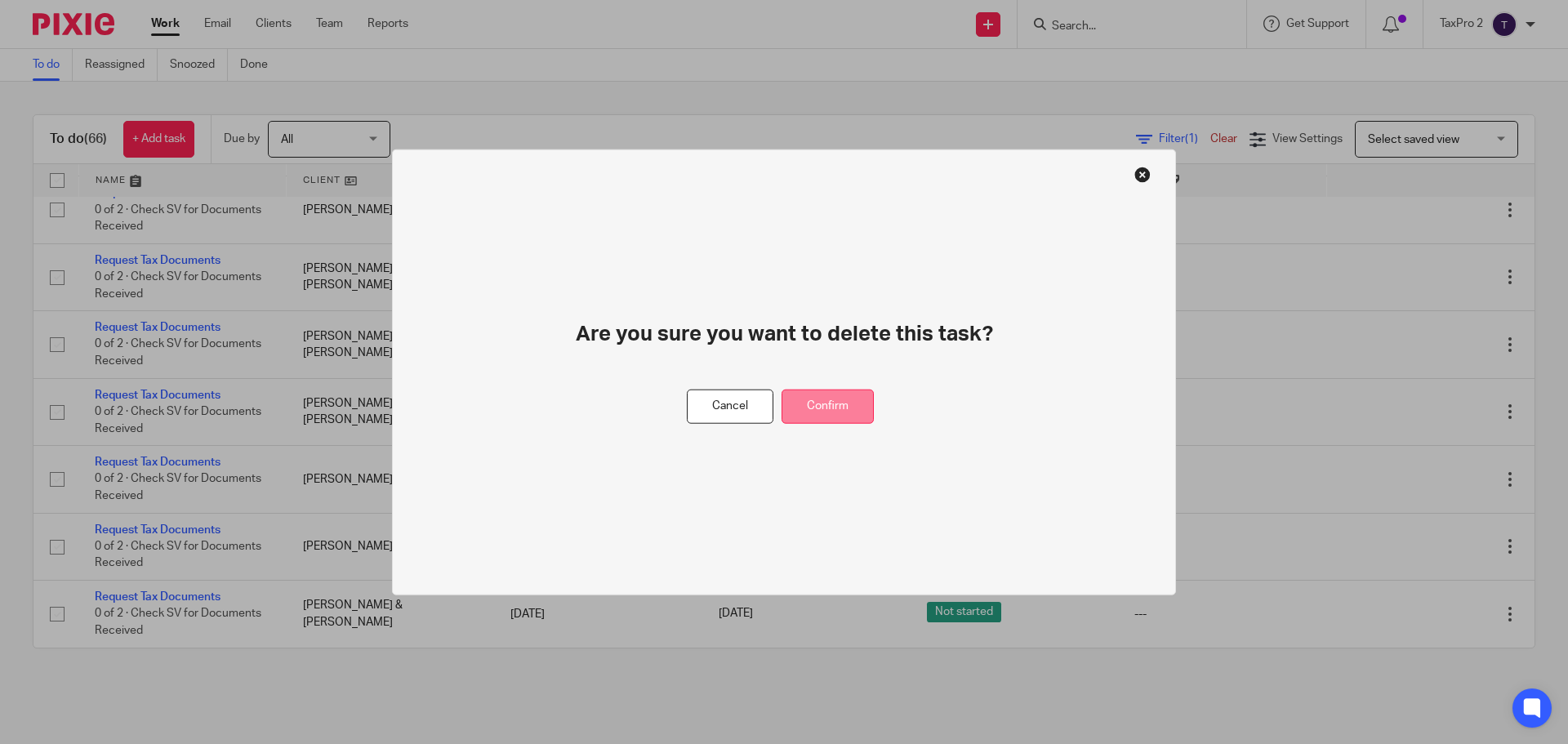
click at [816, 403] on button "Confirm" at bounding box center [827, 405] width 92 height 35
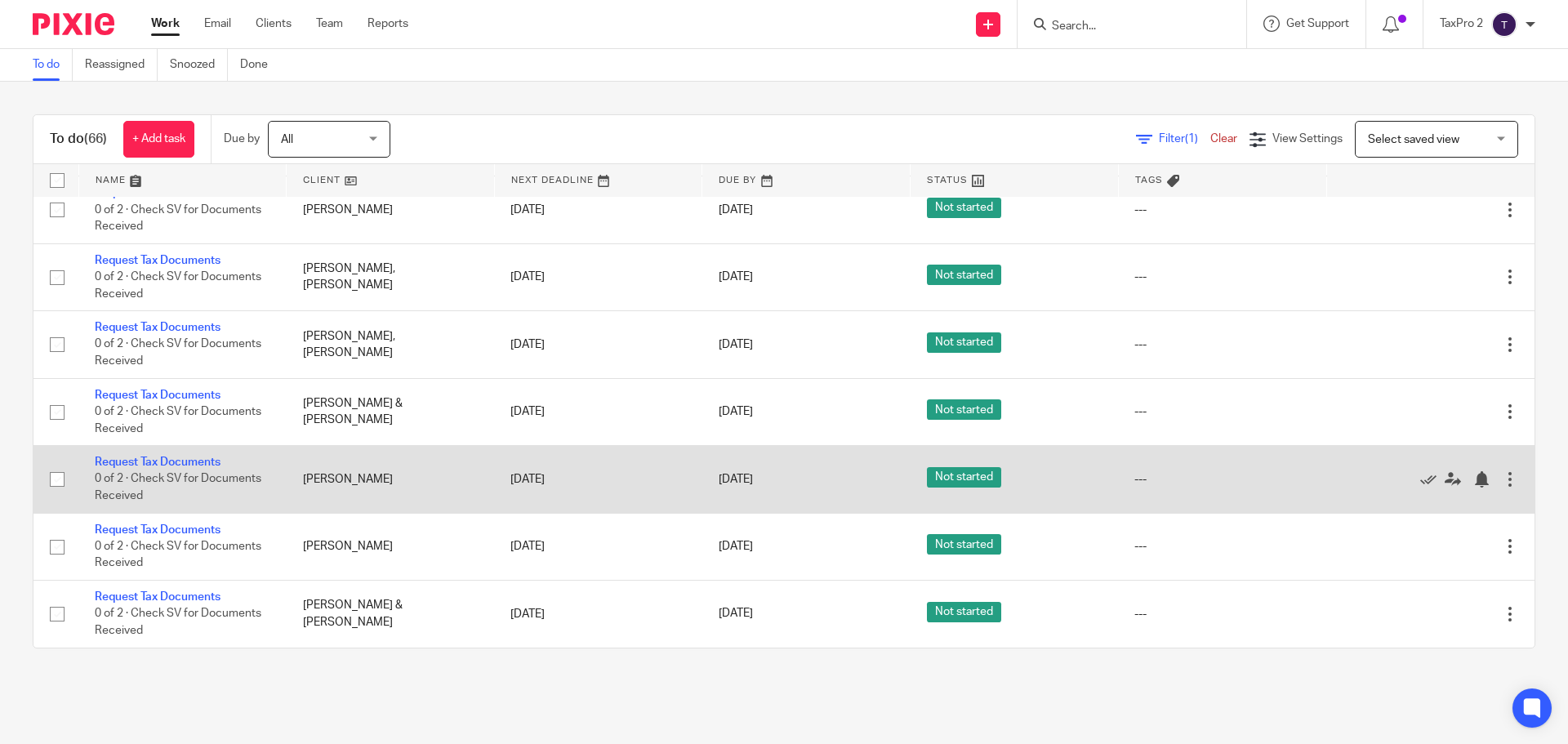
scroll to position [4246, 0]
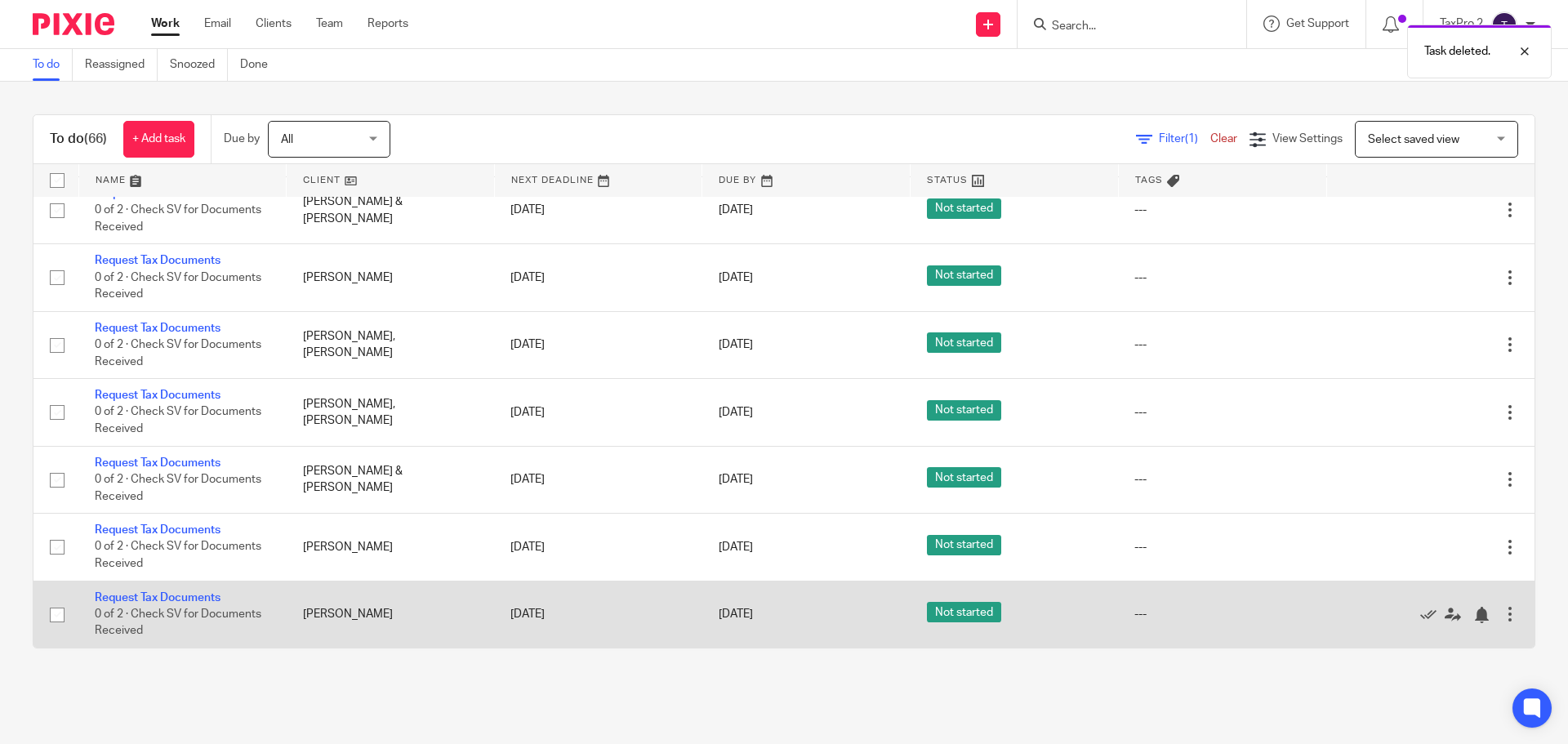
click at [1502, 613] on div at bounding box center [1510, 614] width 16 height 16
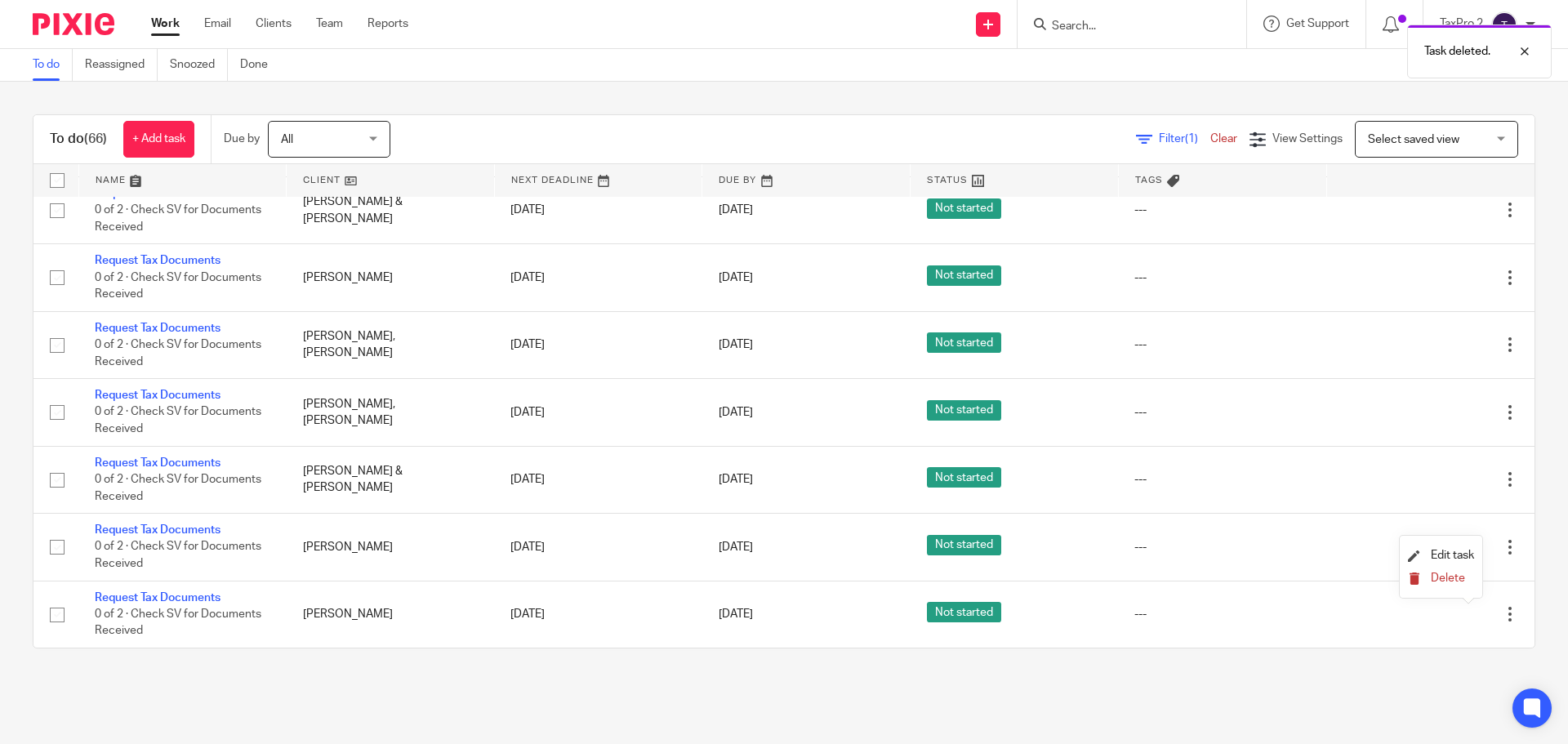
click at [1436, 580] on span "Delete" at bounding box center [1448, 578] width 34 height 11
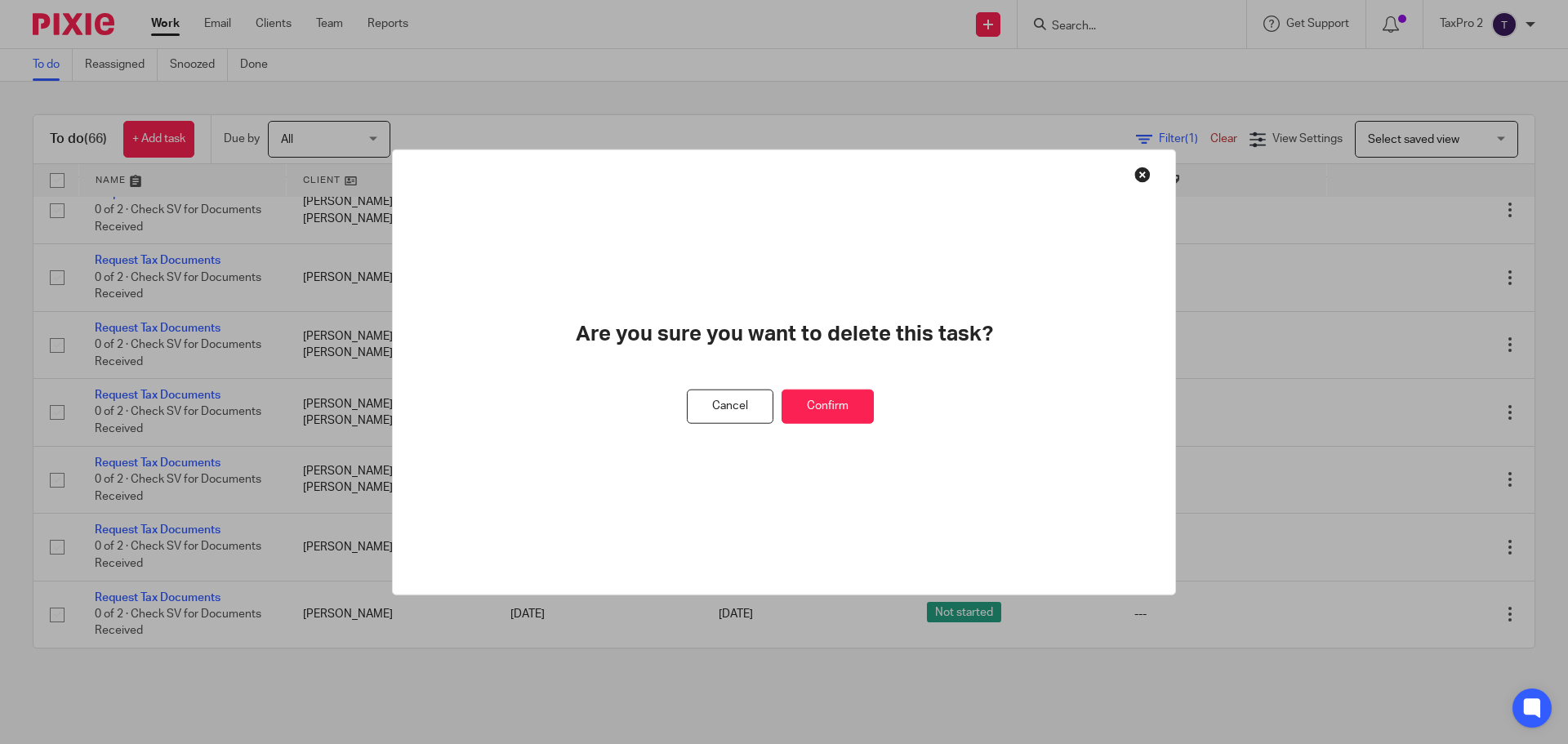
click at [836, 412] on button "Confirm" at bounding box center [827, 405] width 92 height 35
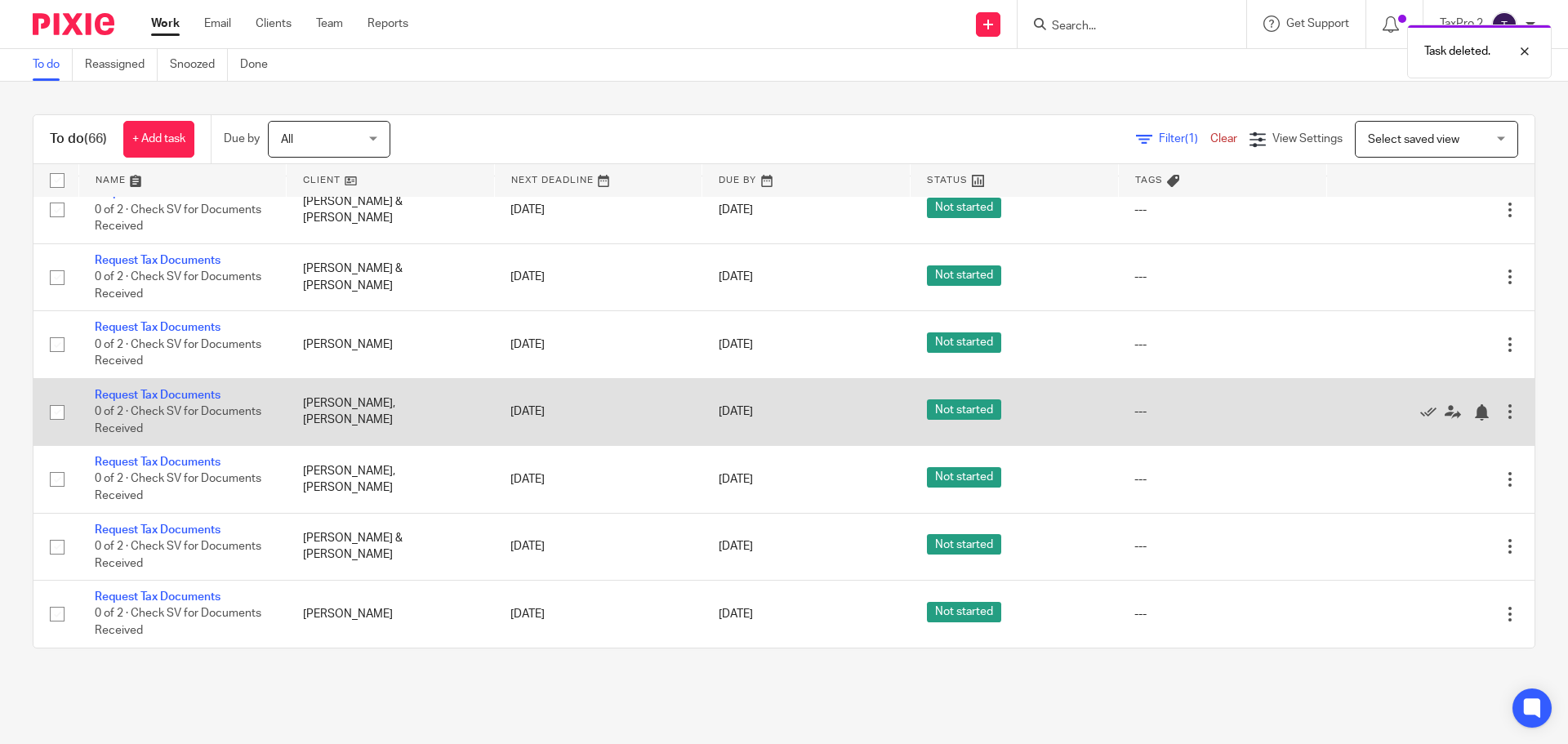
scroll to position [4178, 0]
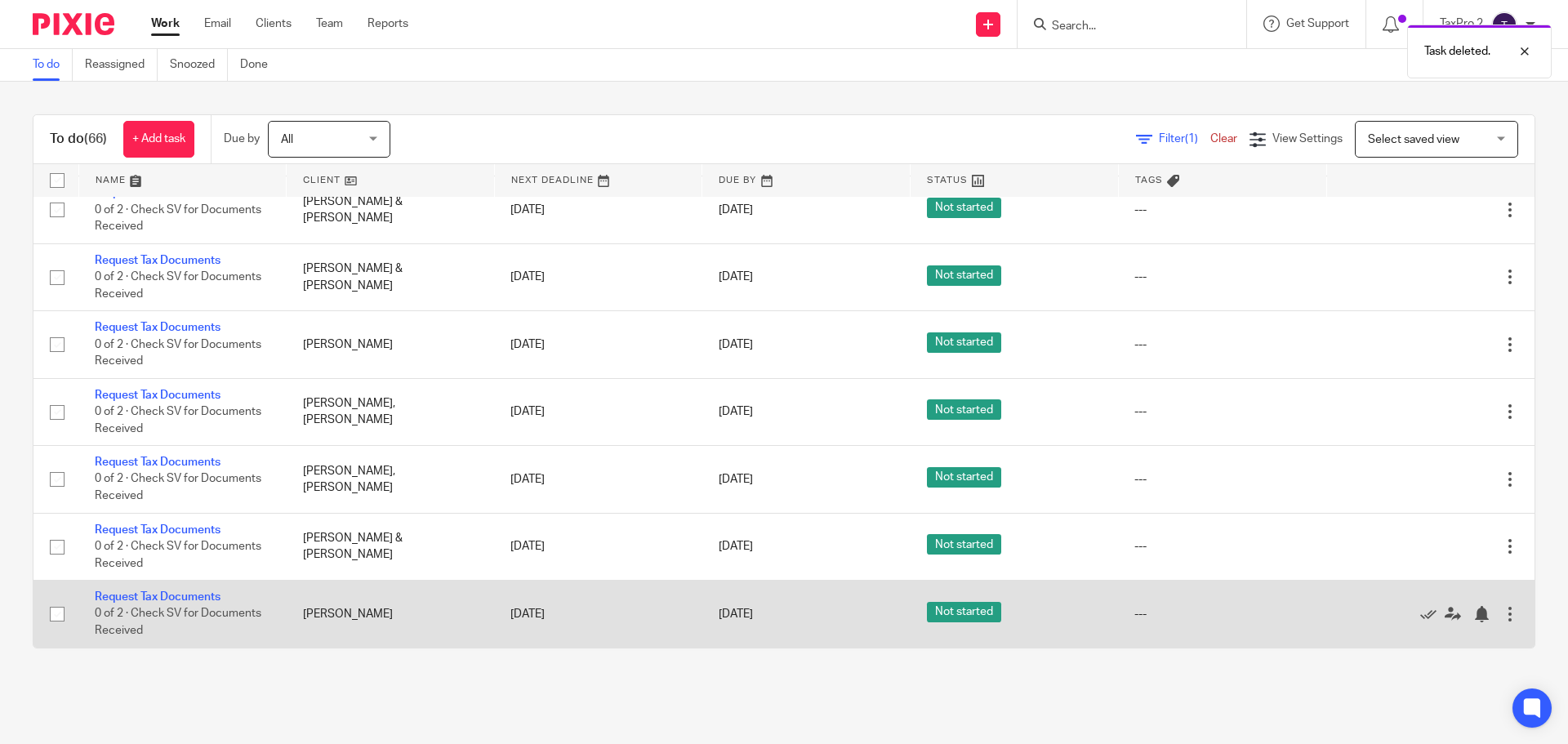
click at [1502, 614] on div at bounding box center [1510, 614] width 16 height 16
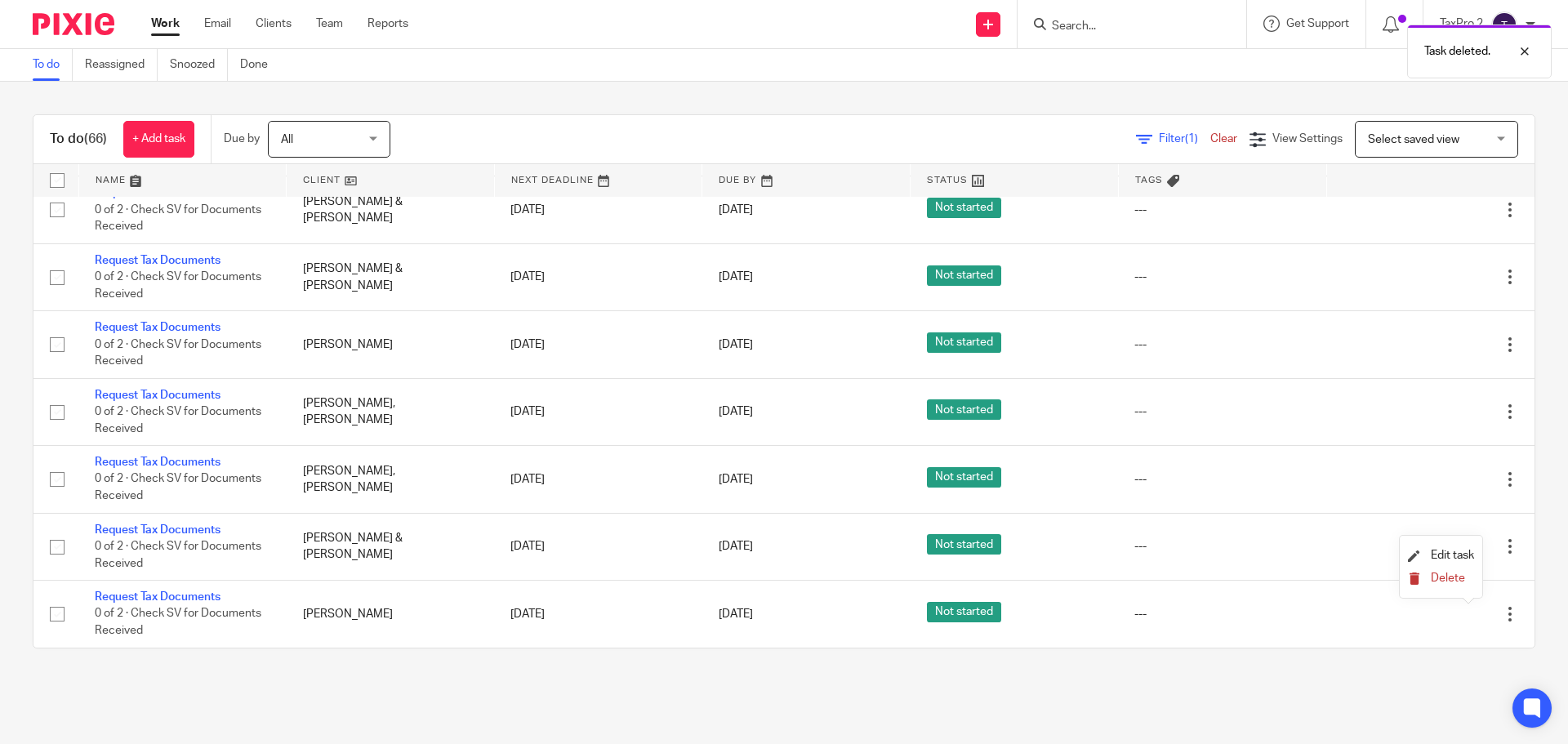
click at [1457, 581] on span "Delete" at bounding box center [1448, 578] width 34 height 11
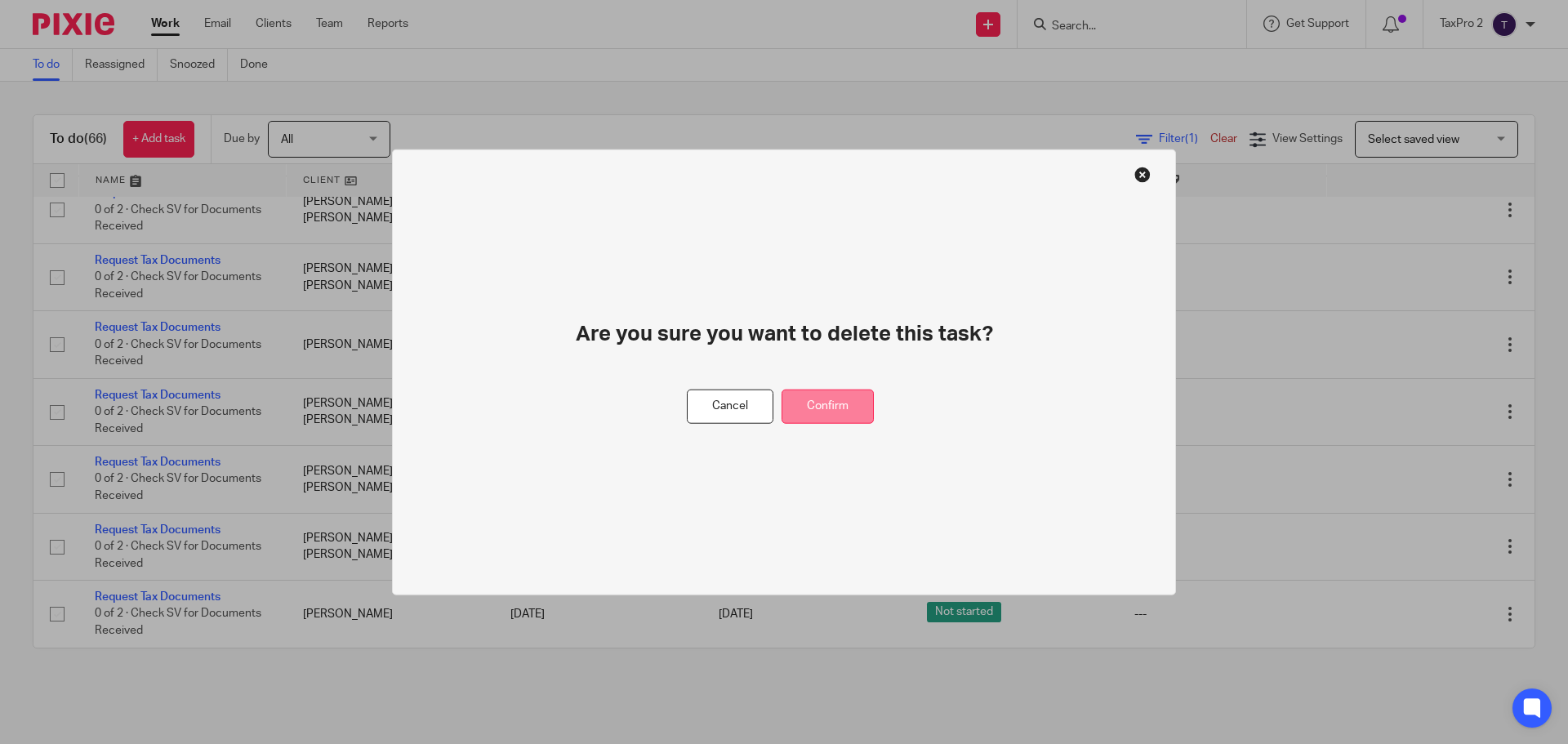
click at [846, 408] on button "Confirm" at bounding box center [827, 405] width 92 height 35
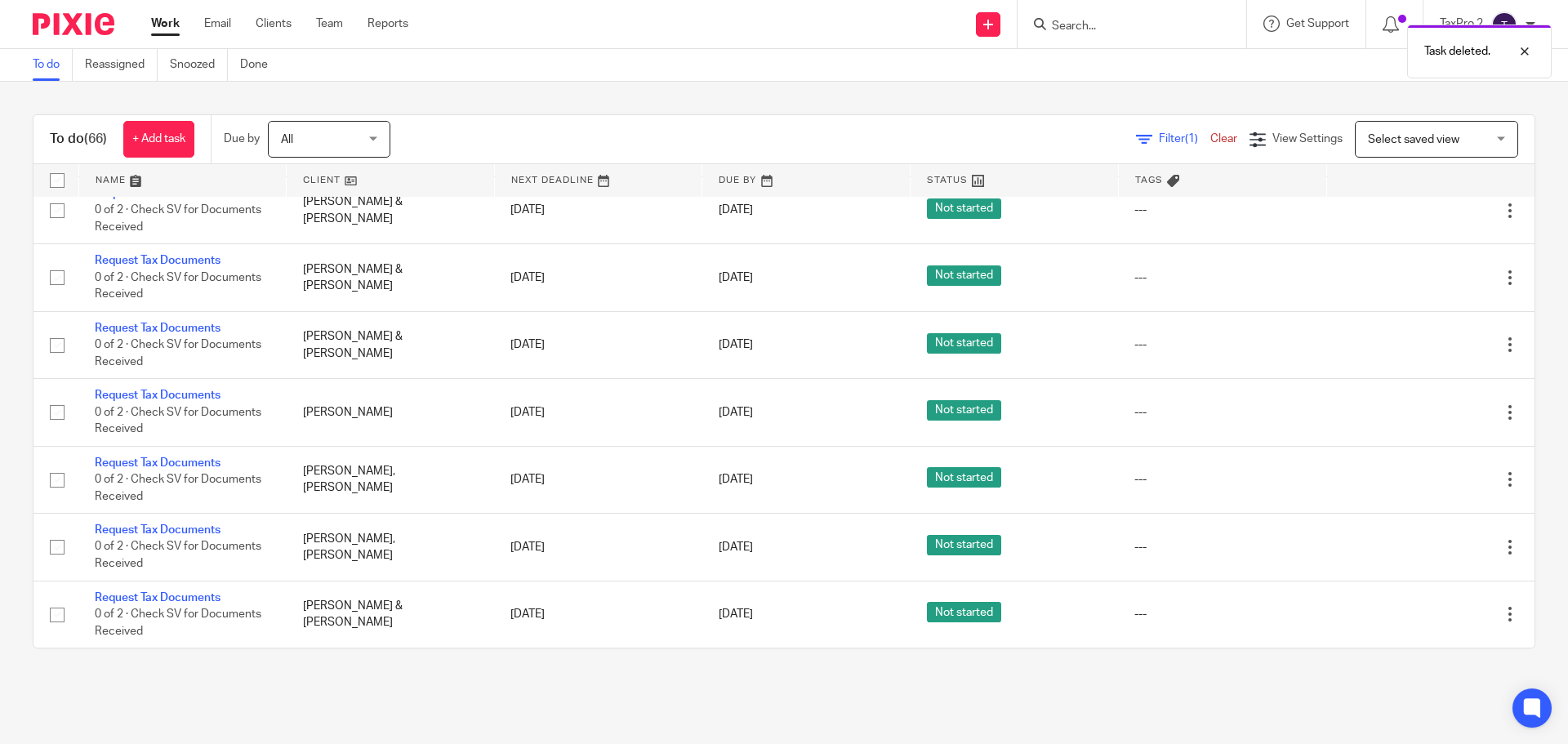
scroll to position [4111, 0]
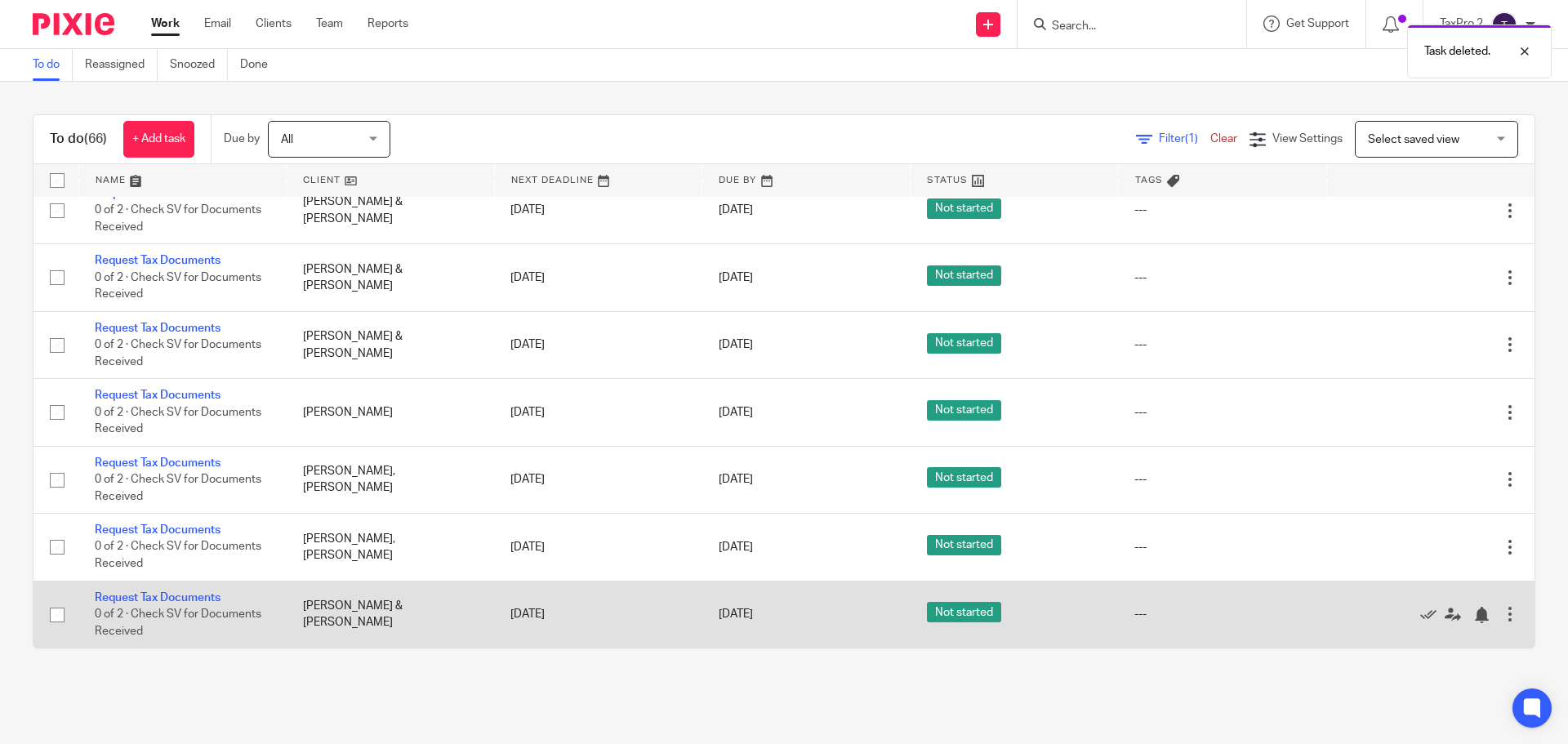
click at [1502, 612] on div at bounding box center [1510, 614] width 16 height 16
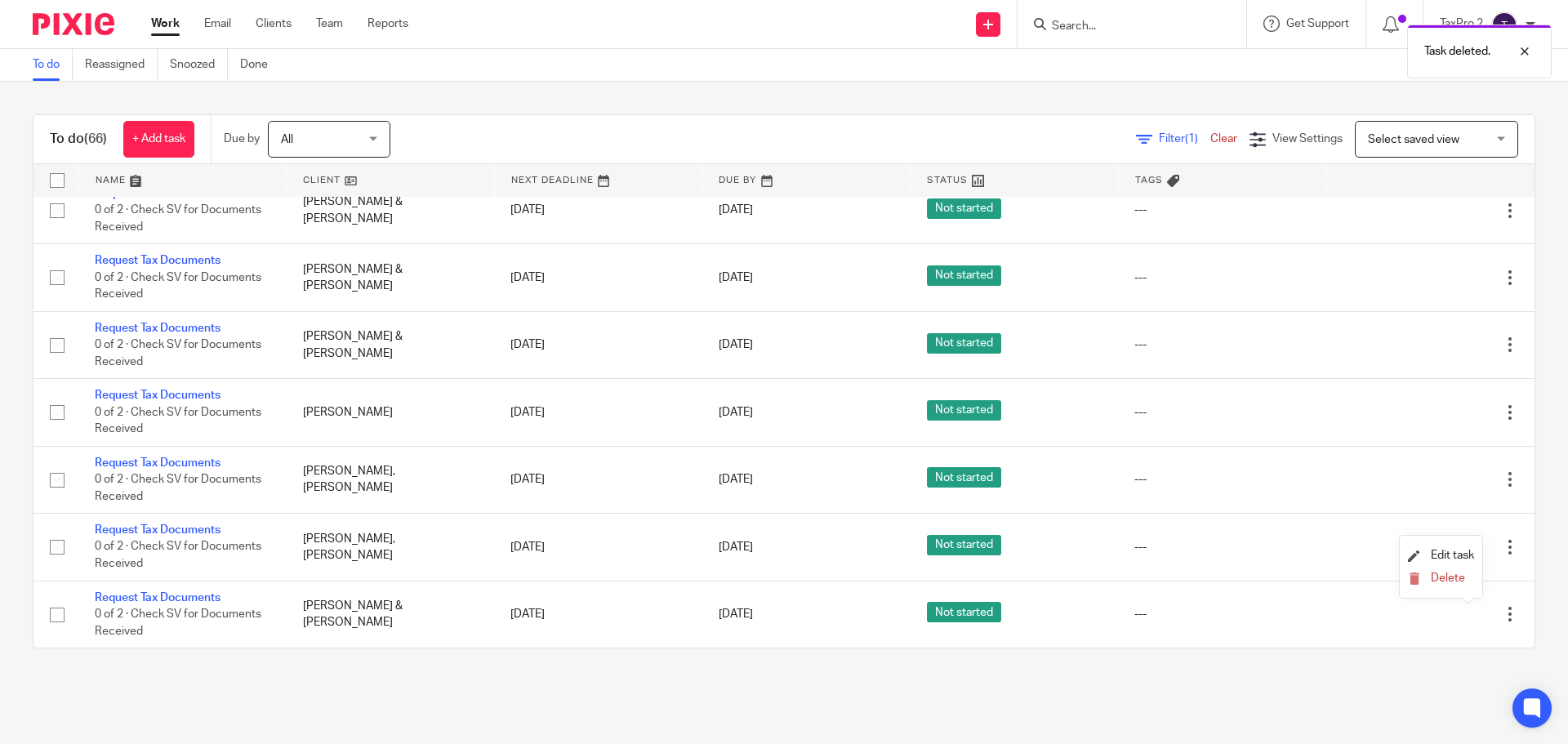
click at [1436, 570] on li "Delete" at bounding box center [1441, 579] width 66 height 21
click at [1440, 578] on span "Delete" at bounding box center [1448, 578] width 34 height 11
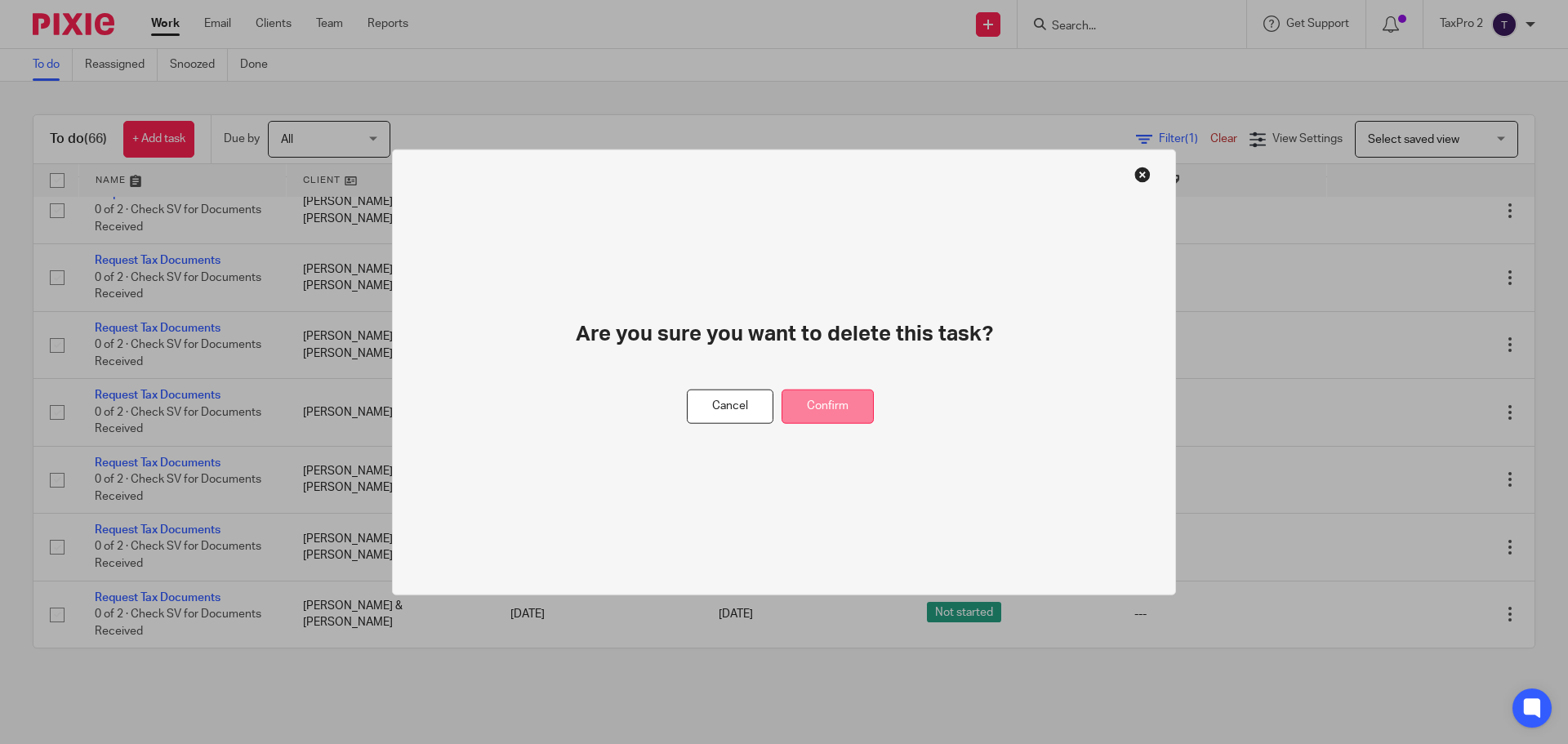
click at [847, 411] on button "Confirm" at bounding box center [827, 405] width 92 height 35
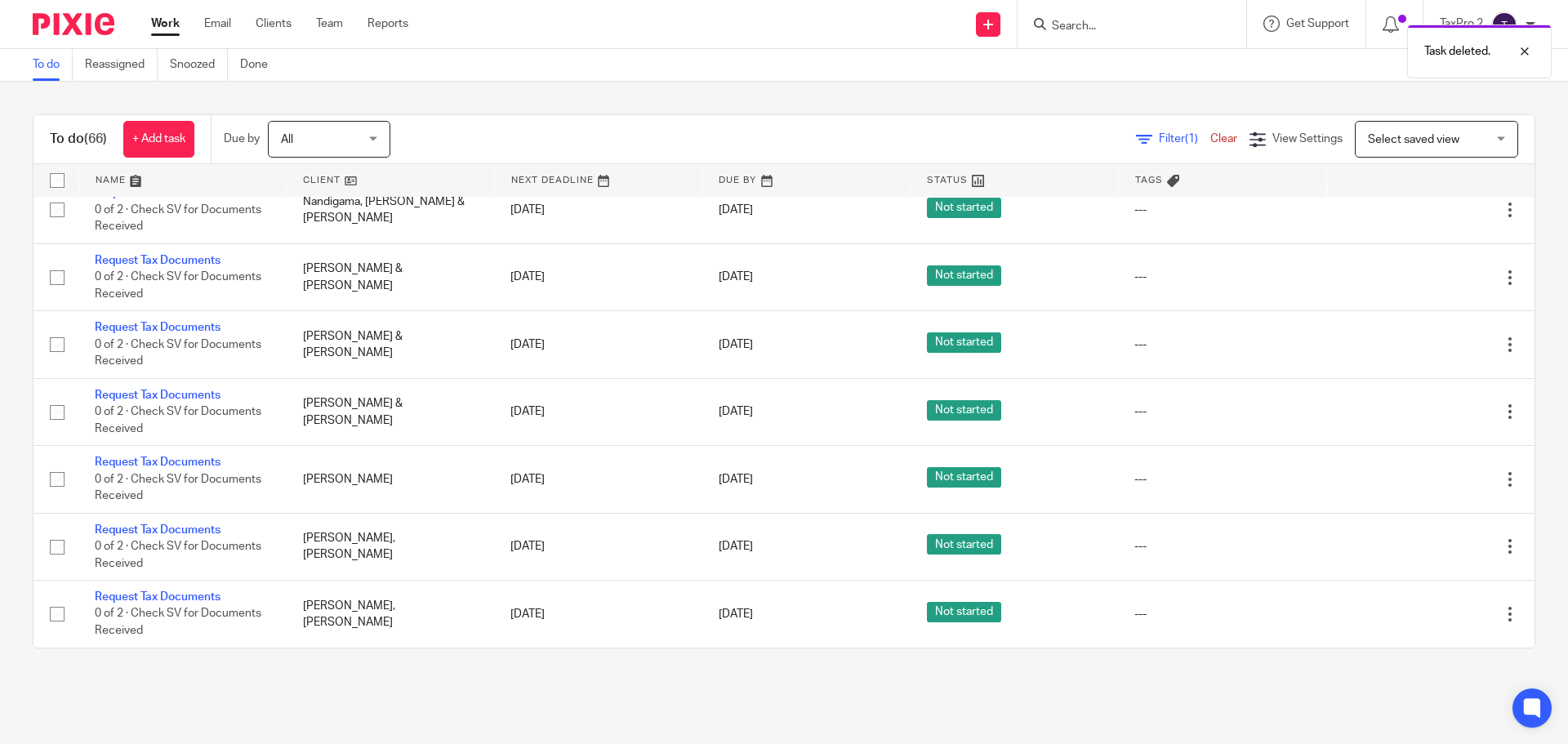
scroll to position [4044, 0]
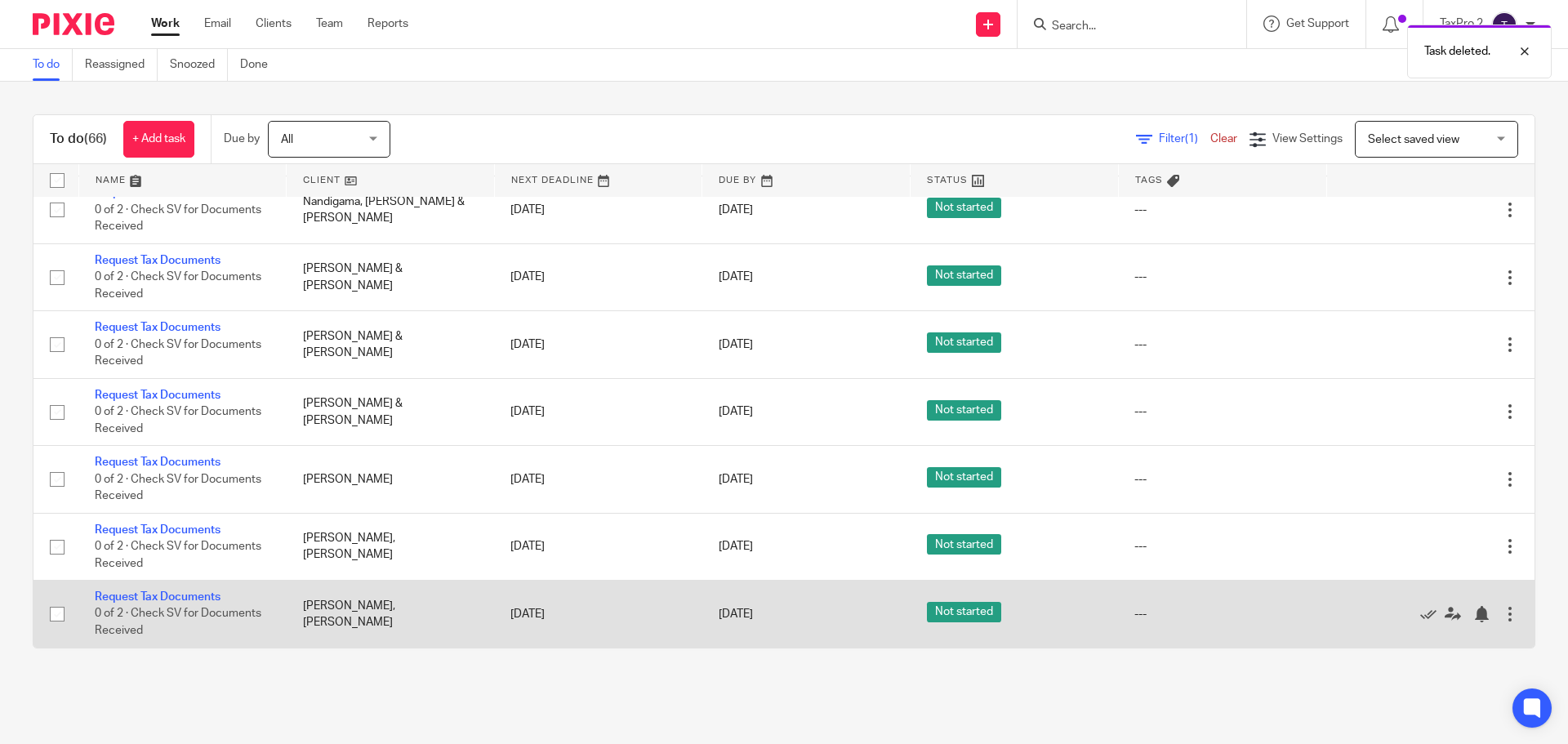
click at [1502, 617] on div at bounding box center [1510, 614] width 16 height 16
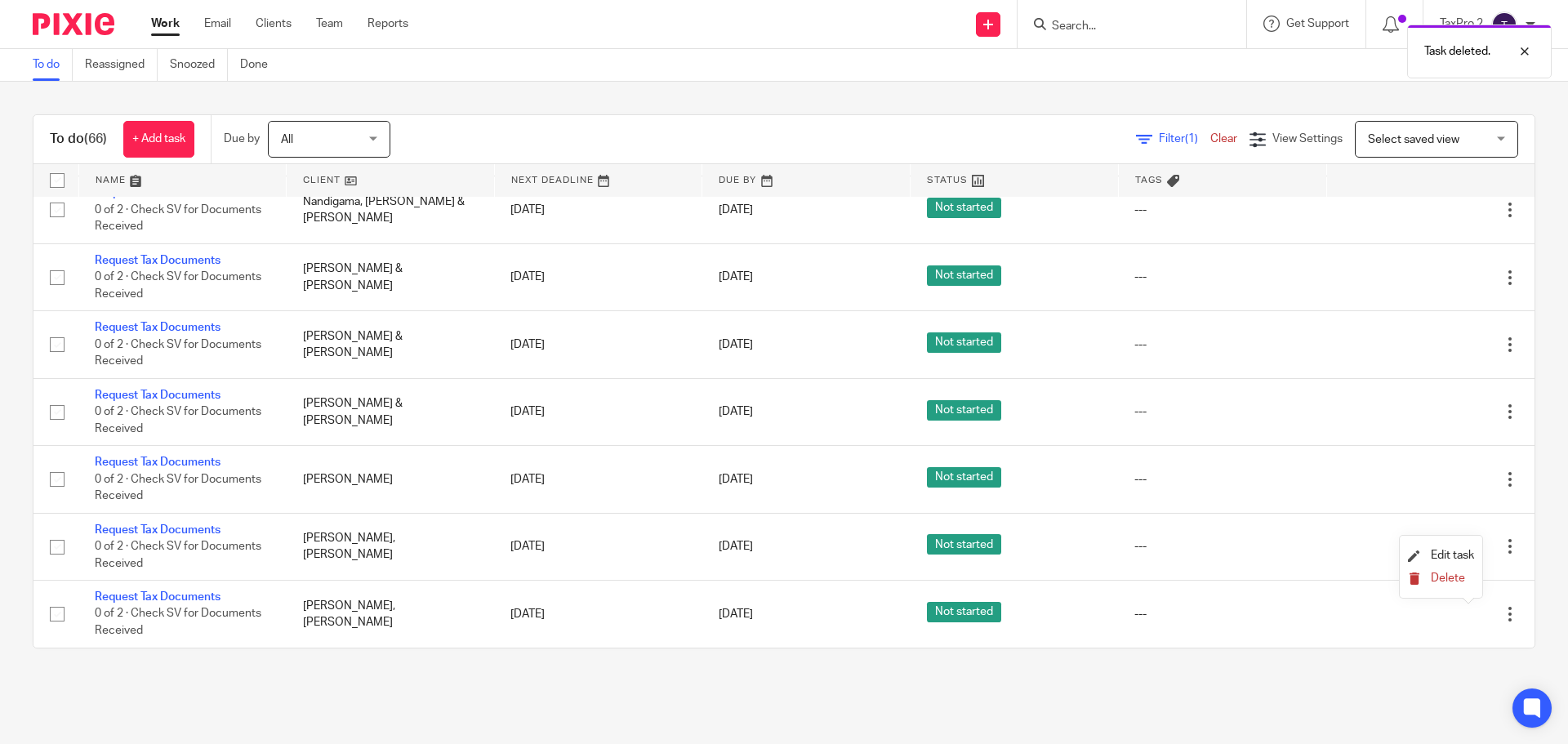
click at [1449, 582] on span "Delete" at bounding box center [1448, 578] width 34 height 11
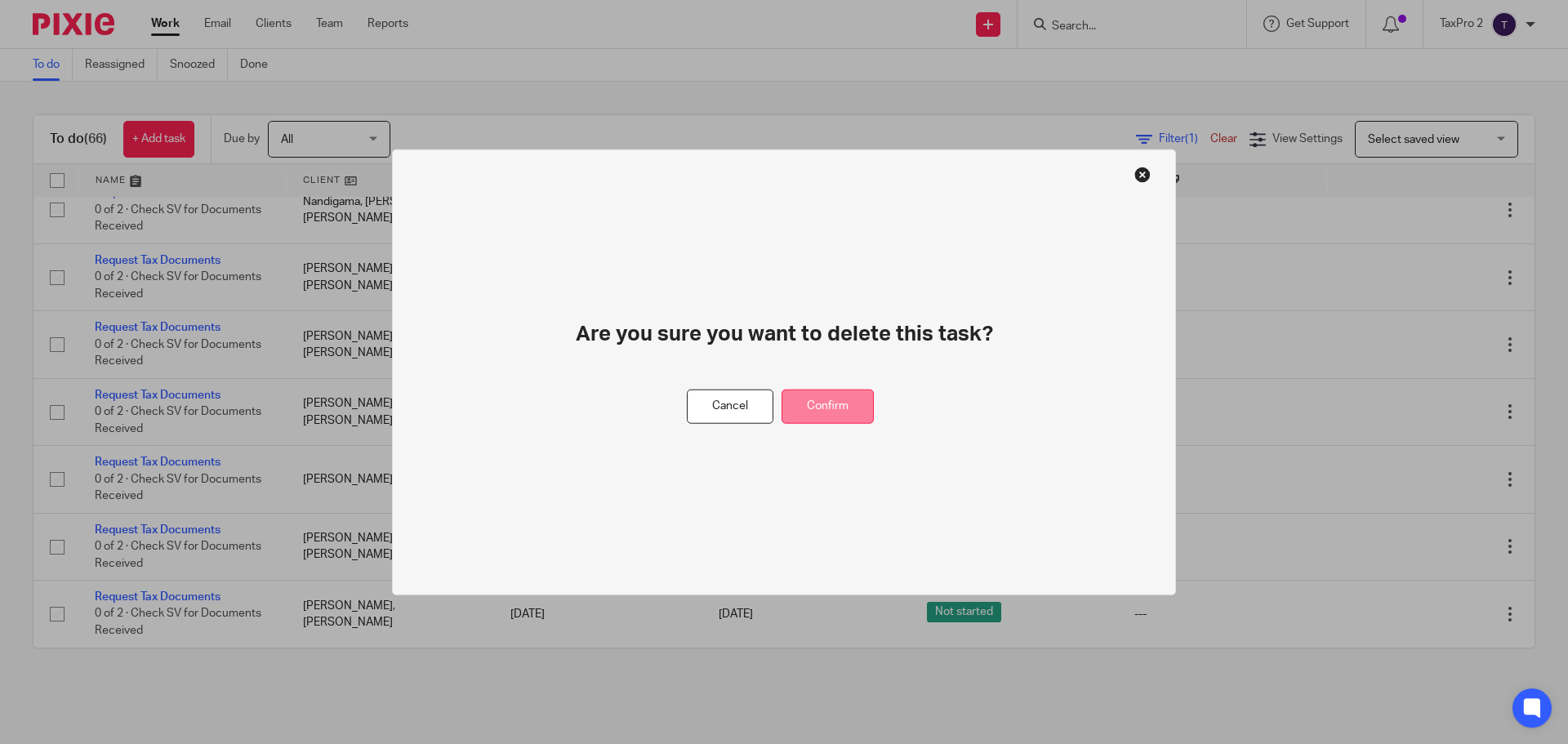
click at [862, 407] on button "Confirm" at bounding box center [827, 405] width 92 height 35
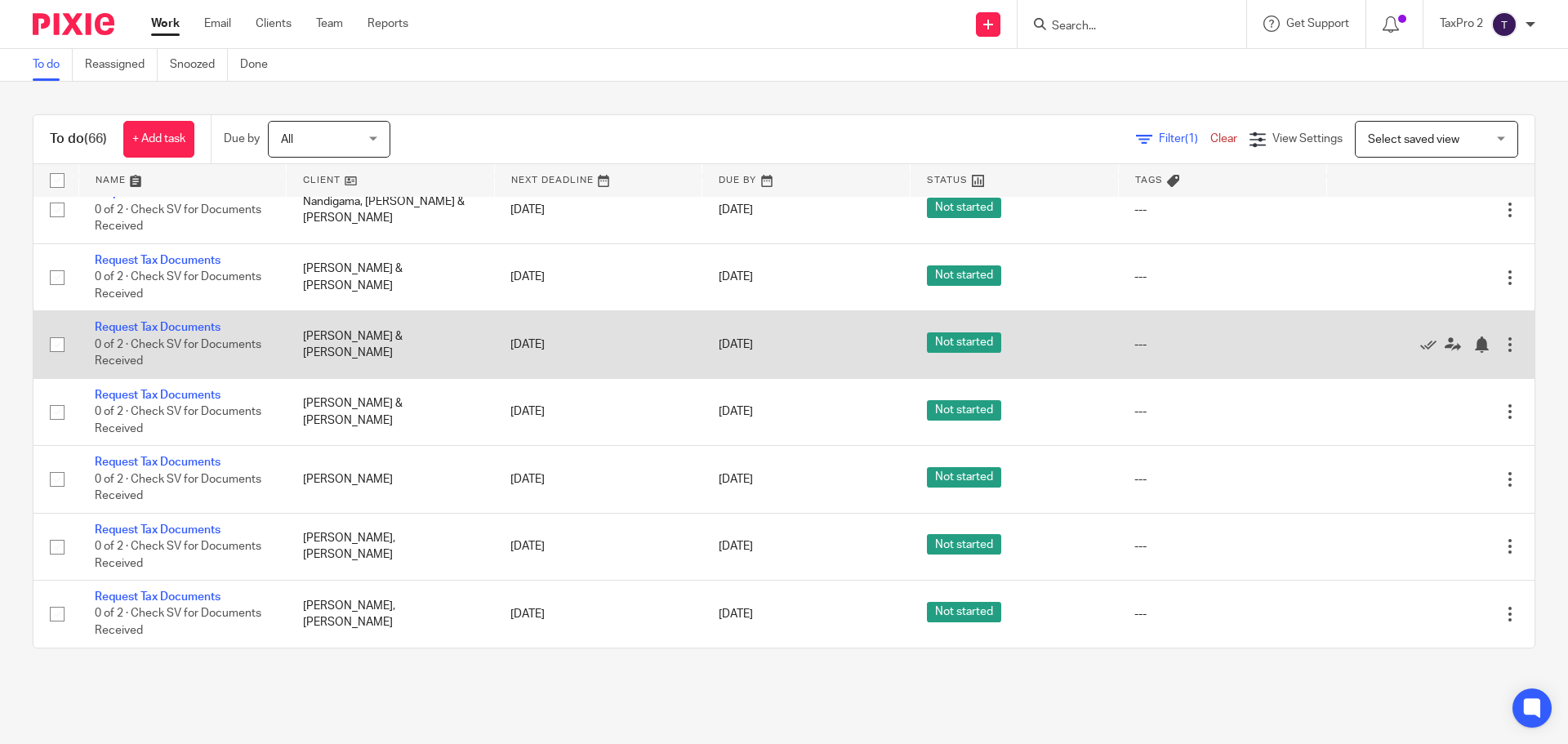
scroll to position [3977, 0]
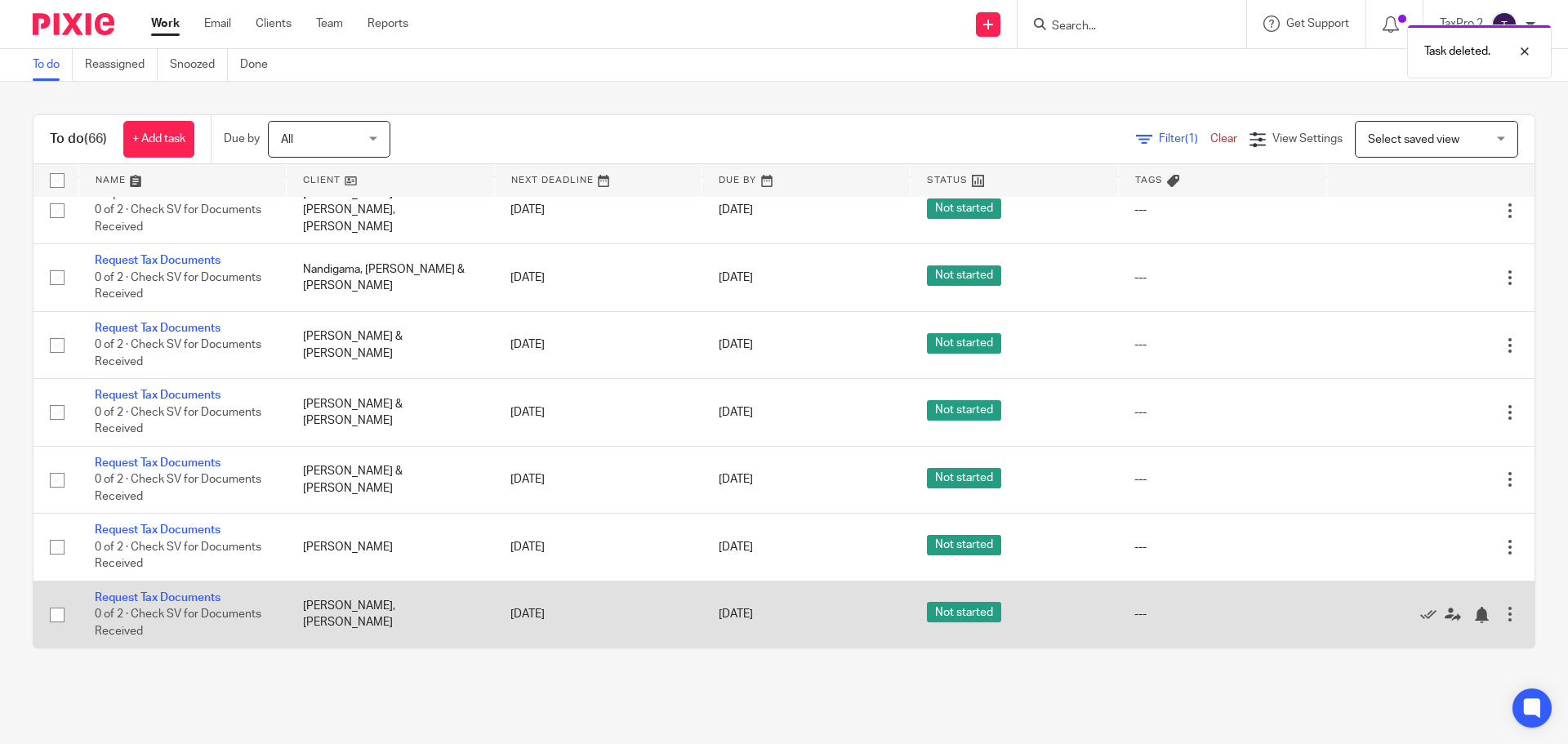
click at [1502, 618] on div at bounding box center [1510, 614] width 16 height 16
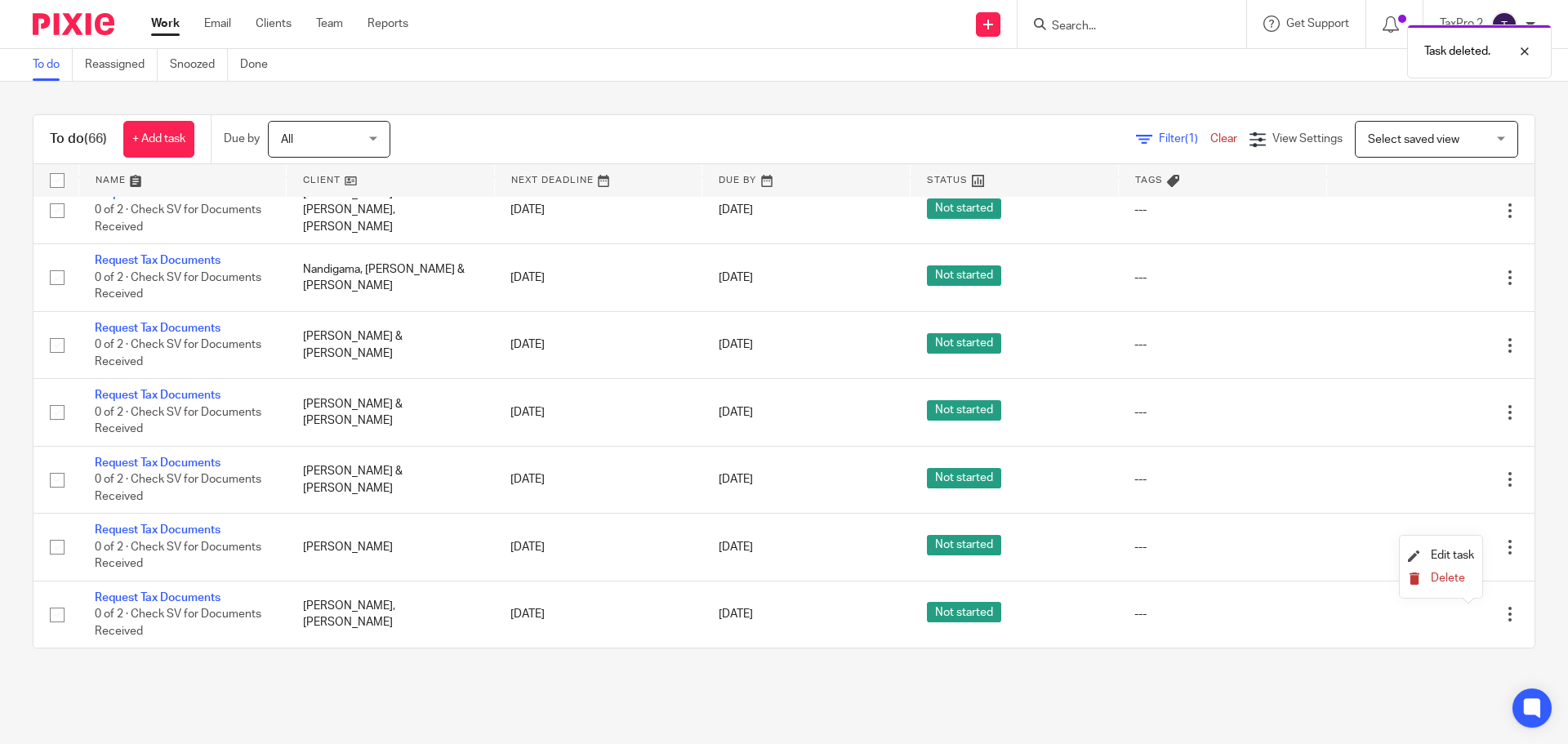
click at [1426, 586] on button "Delete" at bounding box center [1441, 579] width 66 height 13
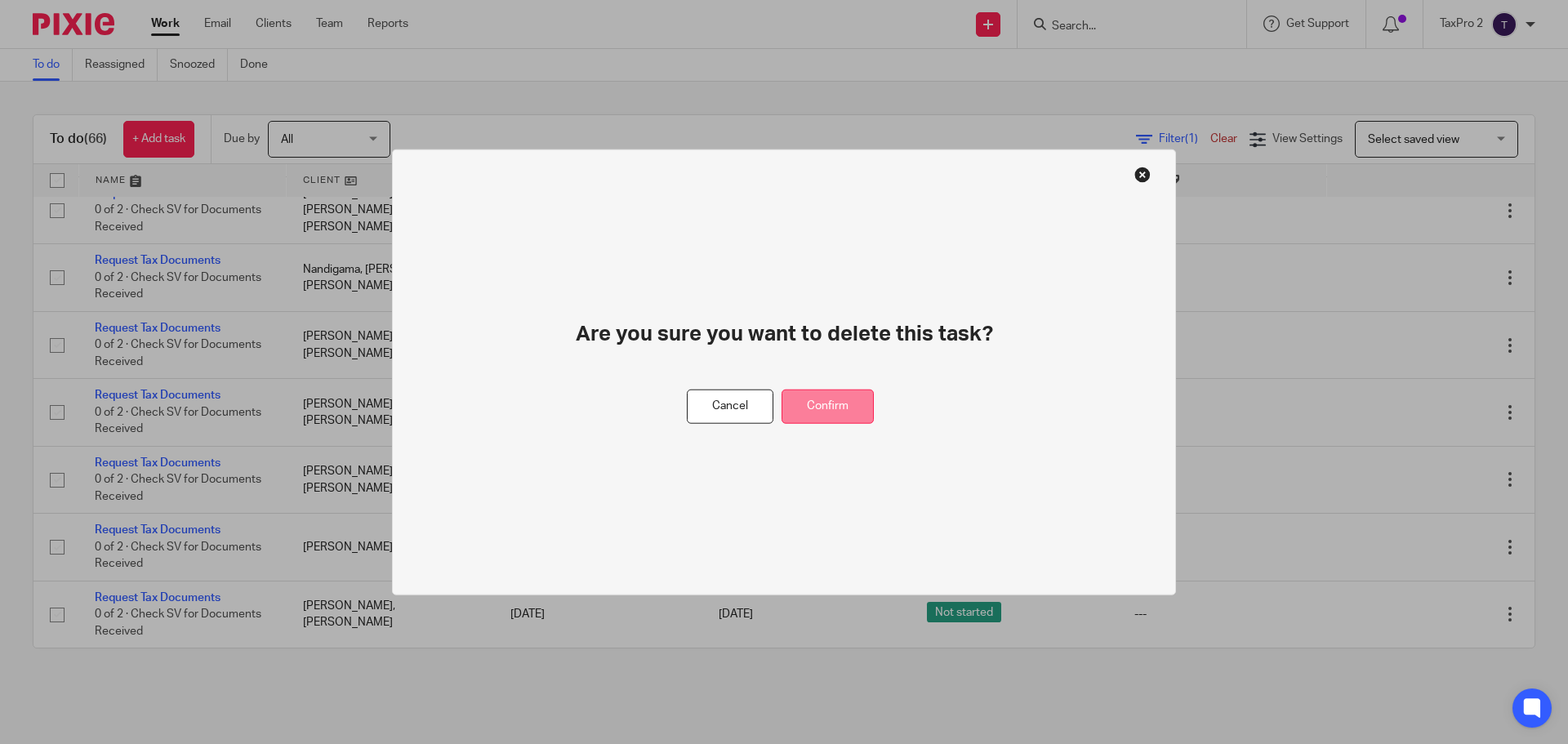
click at [851, 401] on button "Confirm" at bounding box center [827, 405] width 92 height 35
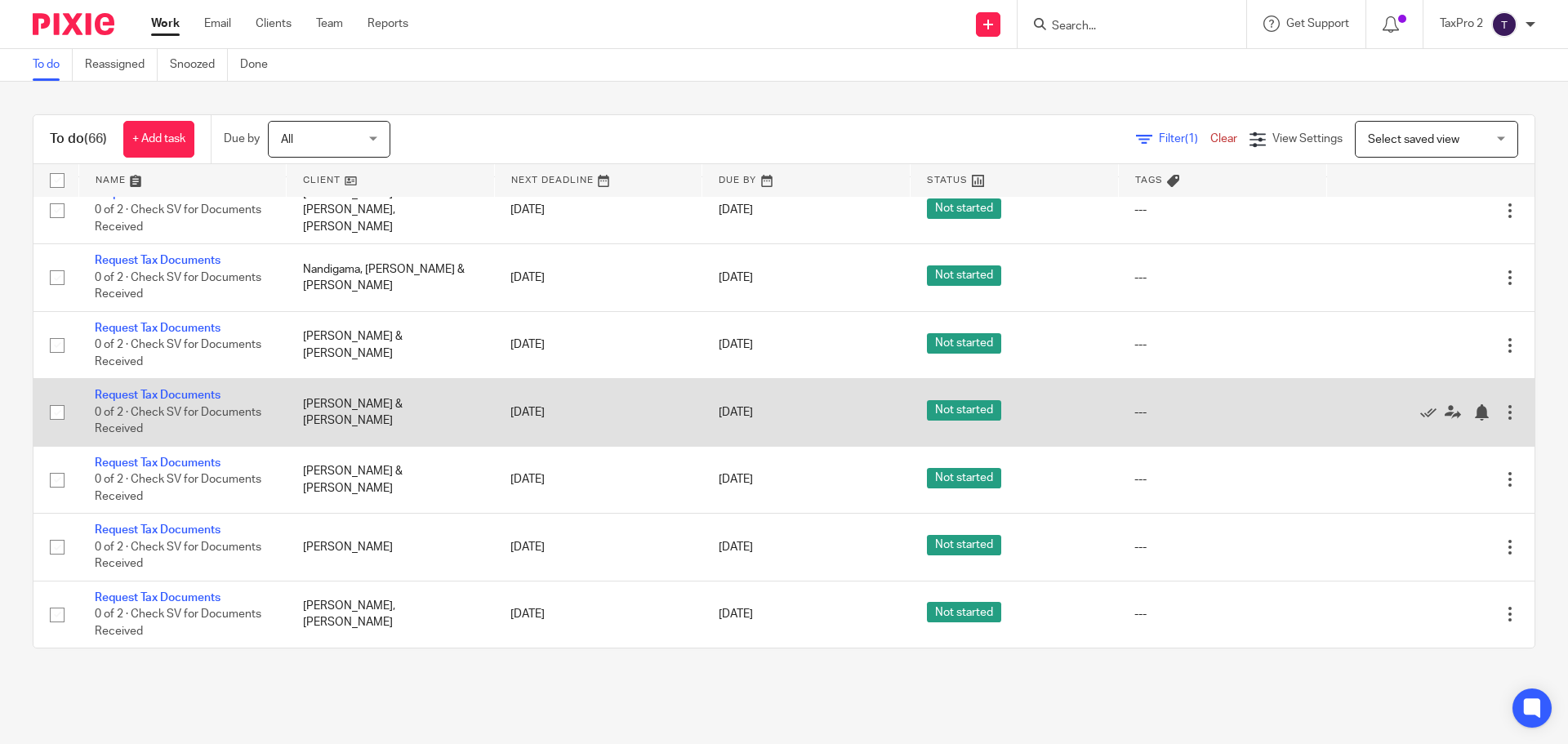
scroll to position [3909, 0]
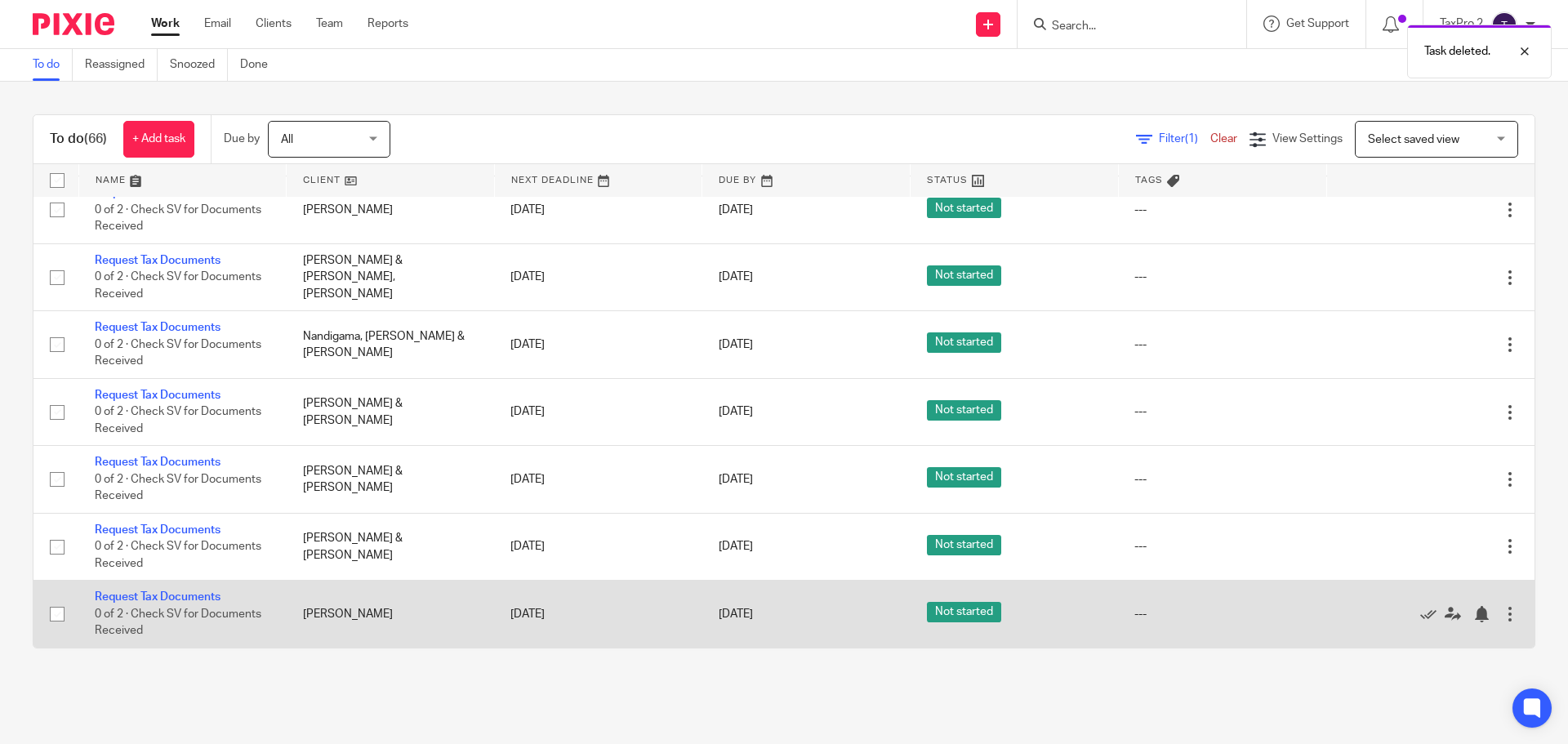
click at [1502, 609] on div at bounding box center [1510, 614] width 16 height 16
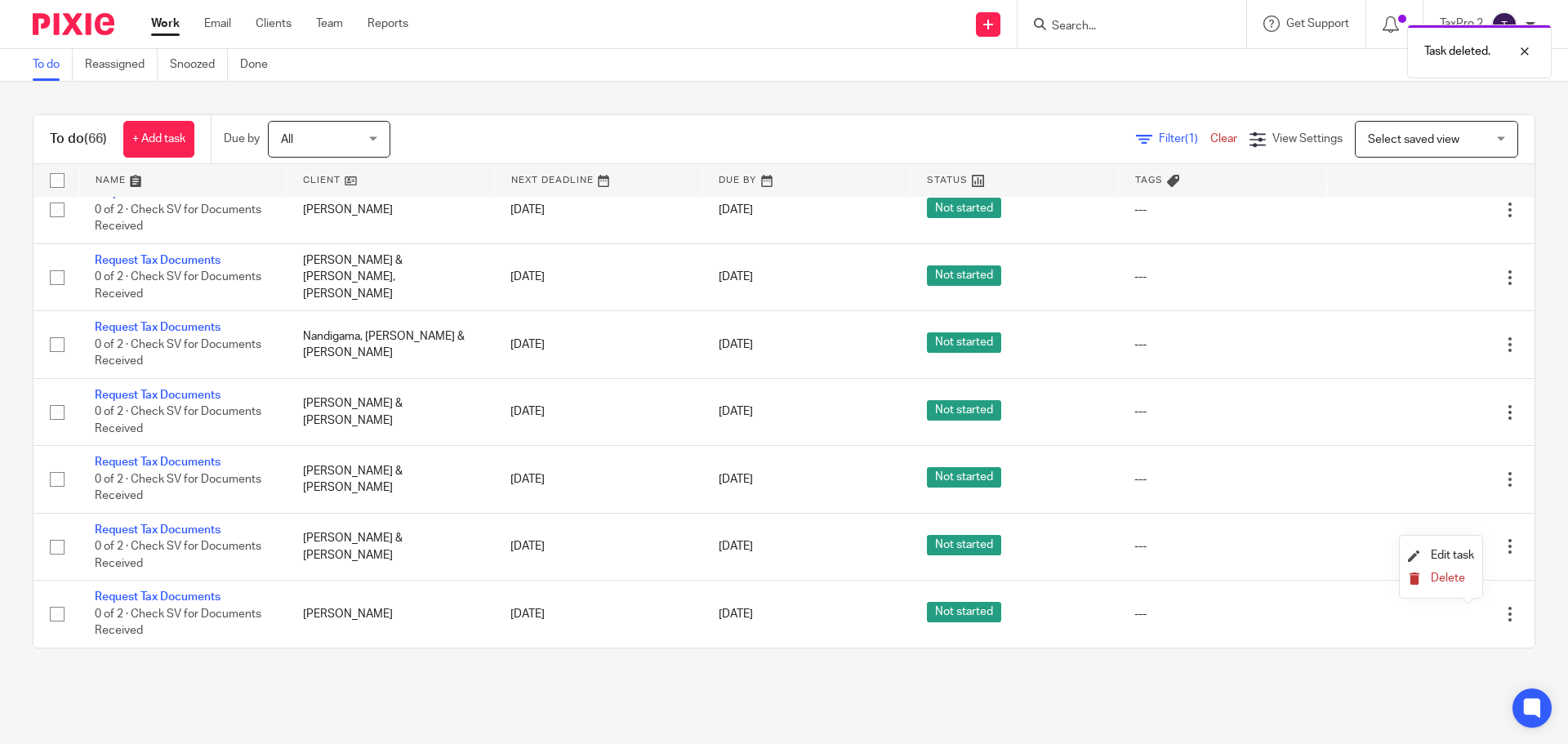
click at [1445, 580] on span "Delete" at bounding box center [1448, 578] width 34 height 11
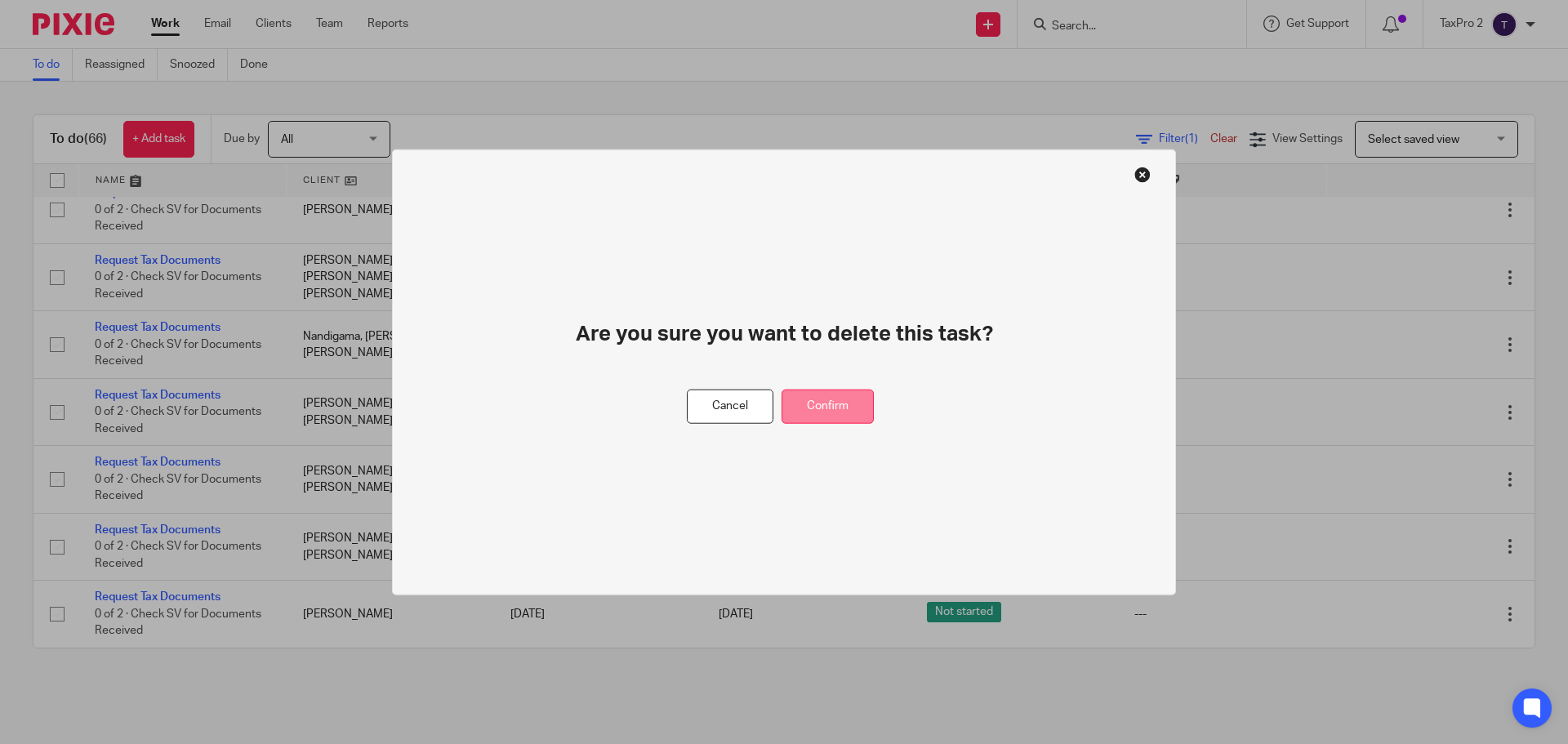
click at [828, 393] on button "Confirm" at bounding box center [827, 405] width 92 height 35
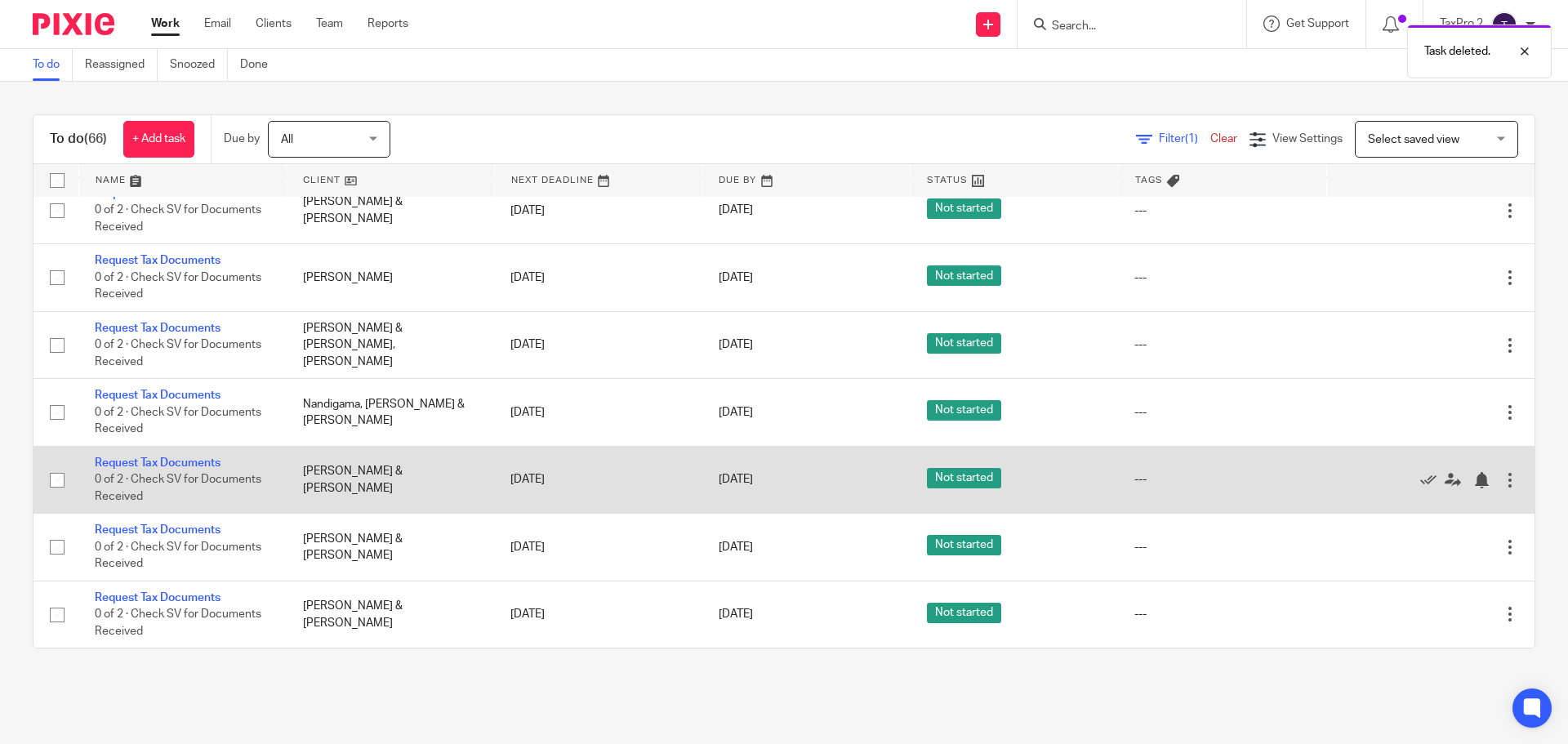
scroll to position [3842, 0]
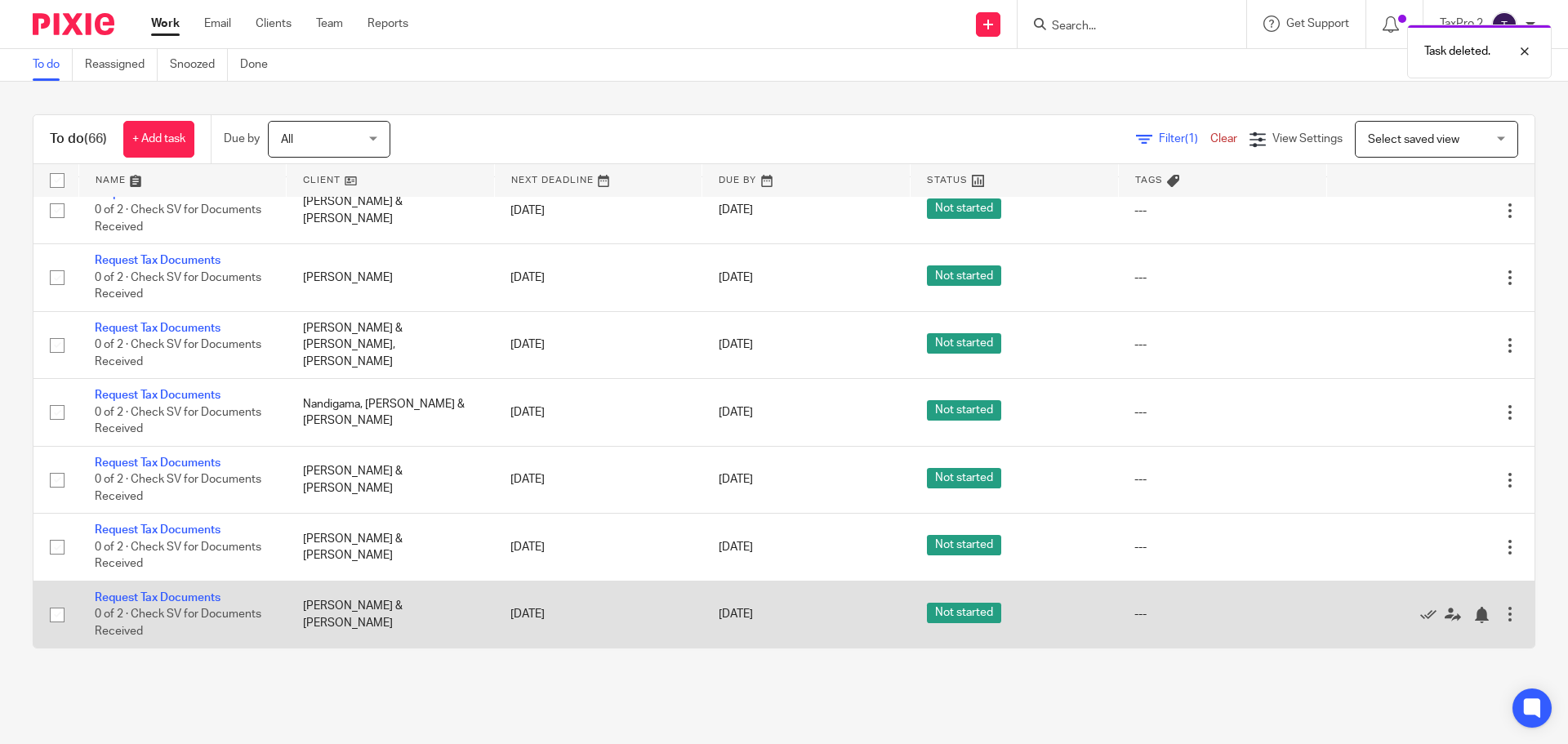
click at [1502, 614] on div at bounding box center [1510, 614] width 16 height 16
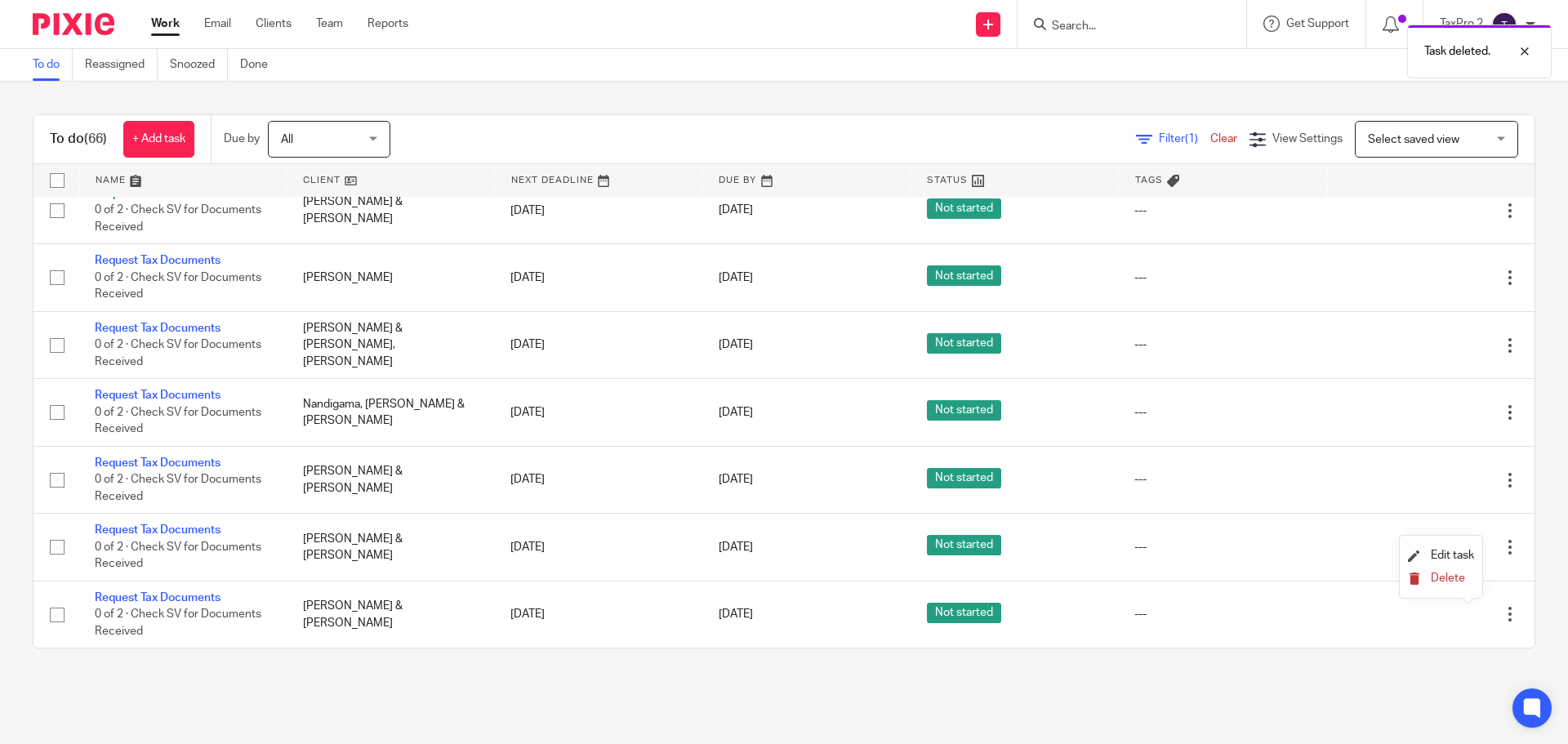
click at [1438, 578] on span "Delete" at bounding box center [1448, 578] width 34 height 11
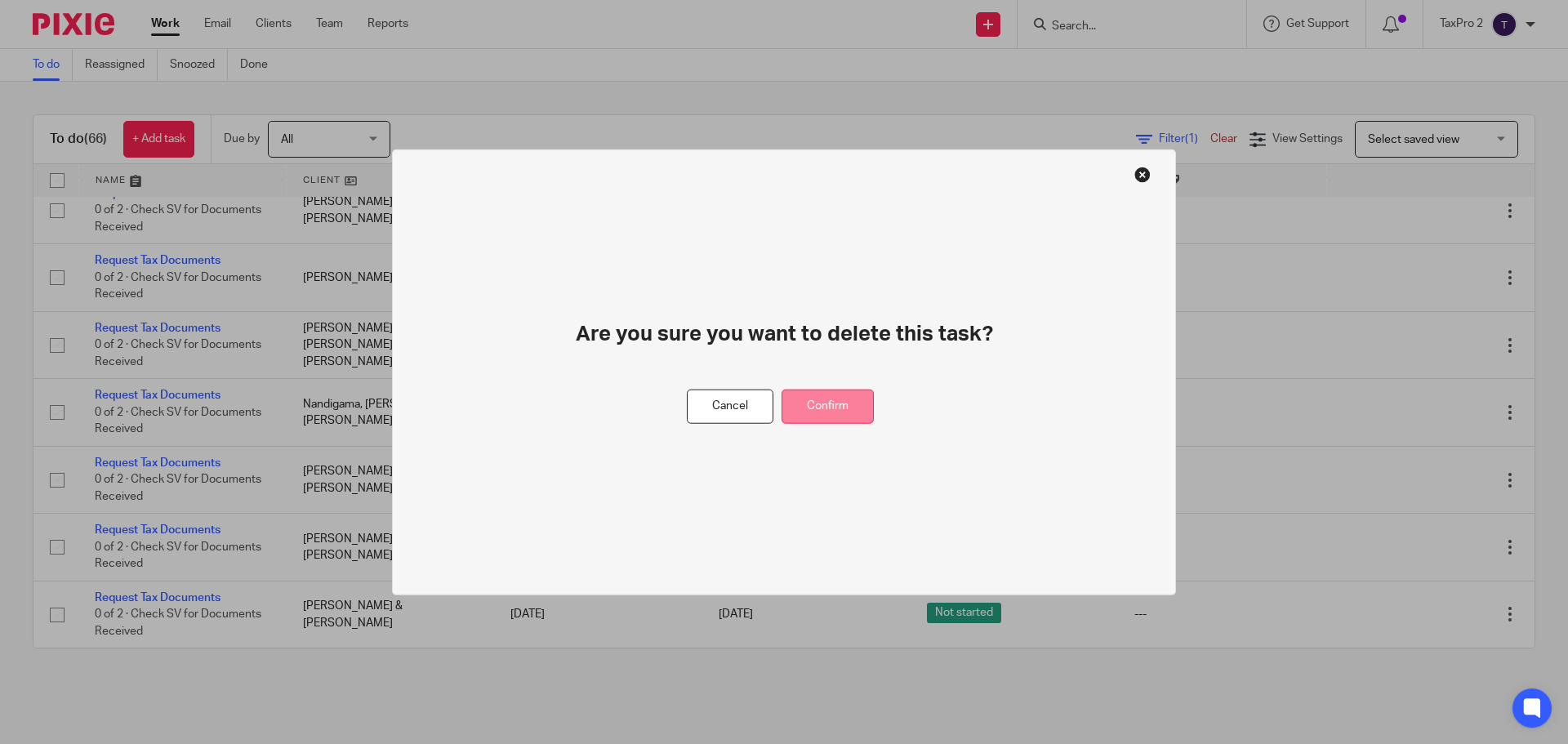
click at [851, 413] on button "Confirm" at bounding box center [827, 405] width 92 height 35
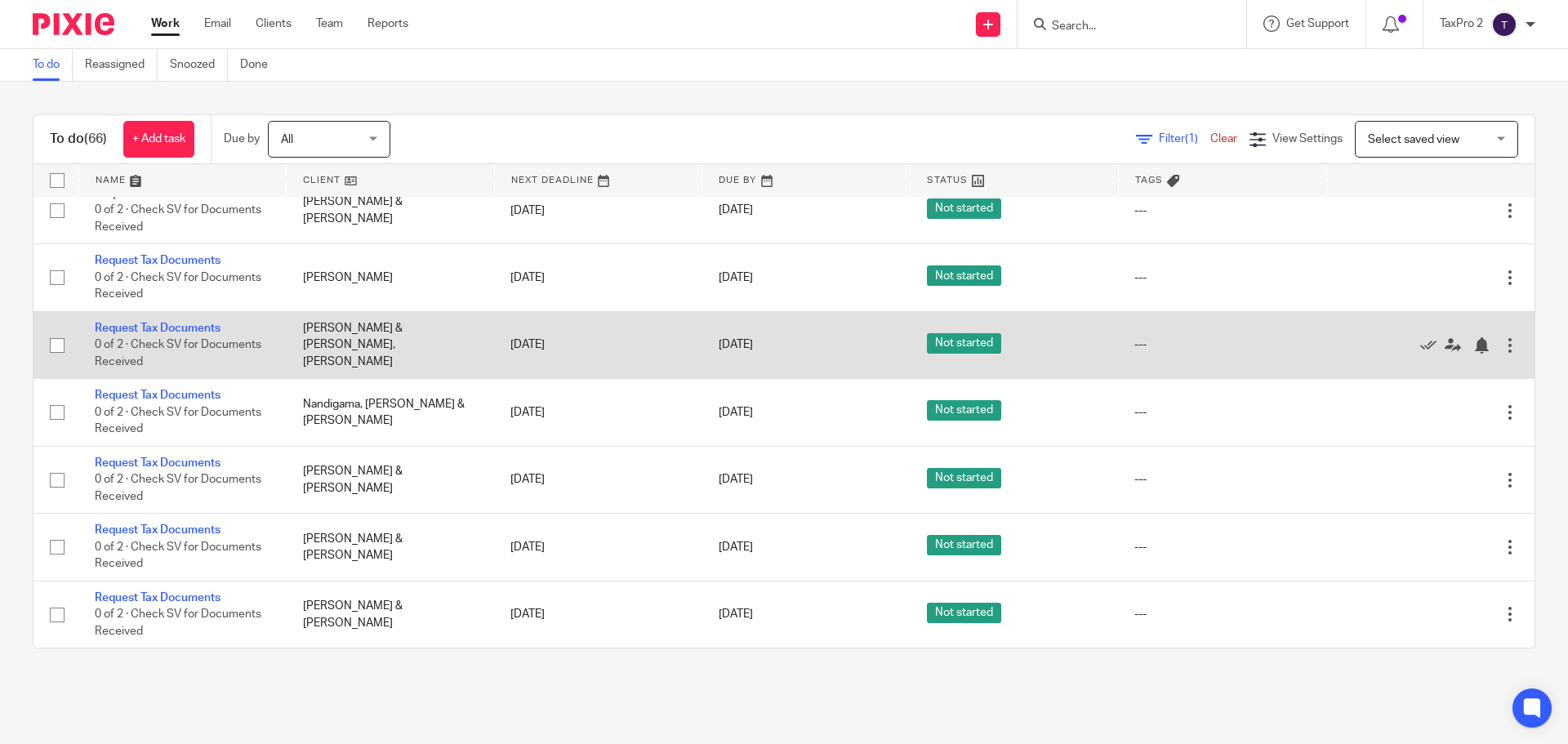
scroll to position [3774, 0]
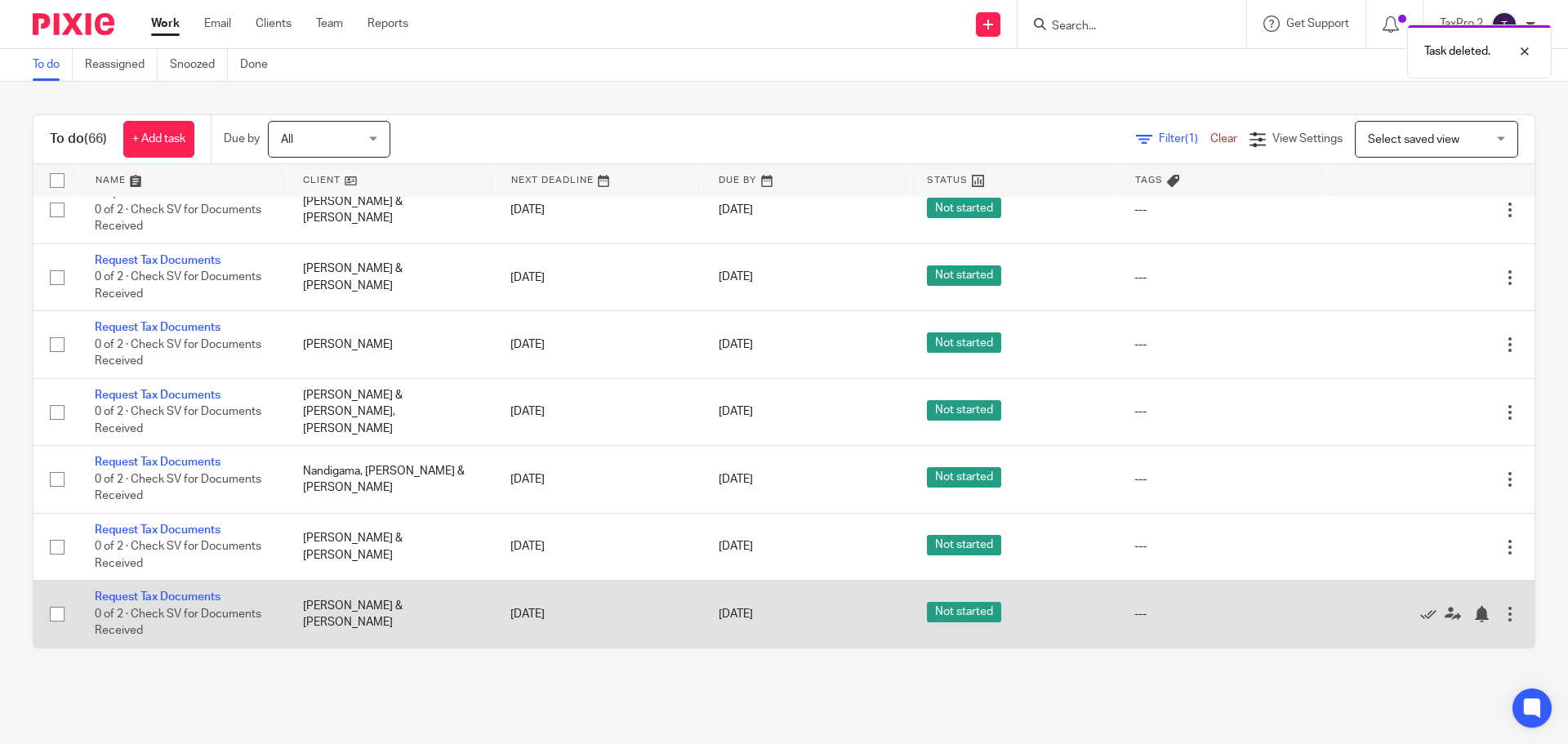
click at [1502, 616] on div at bounding box center [1510, 614] width 16 height 16
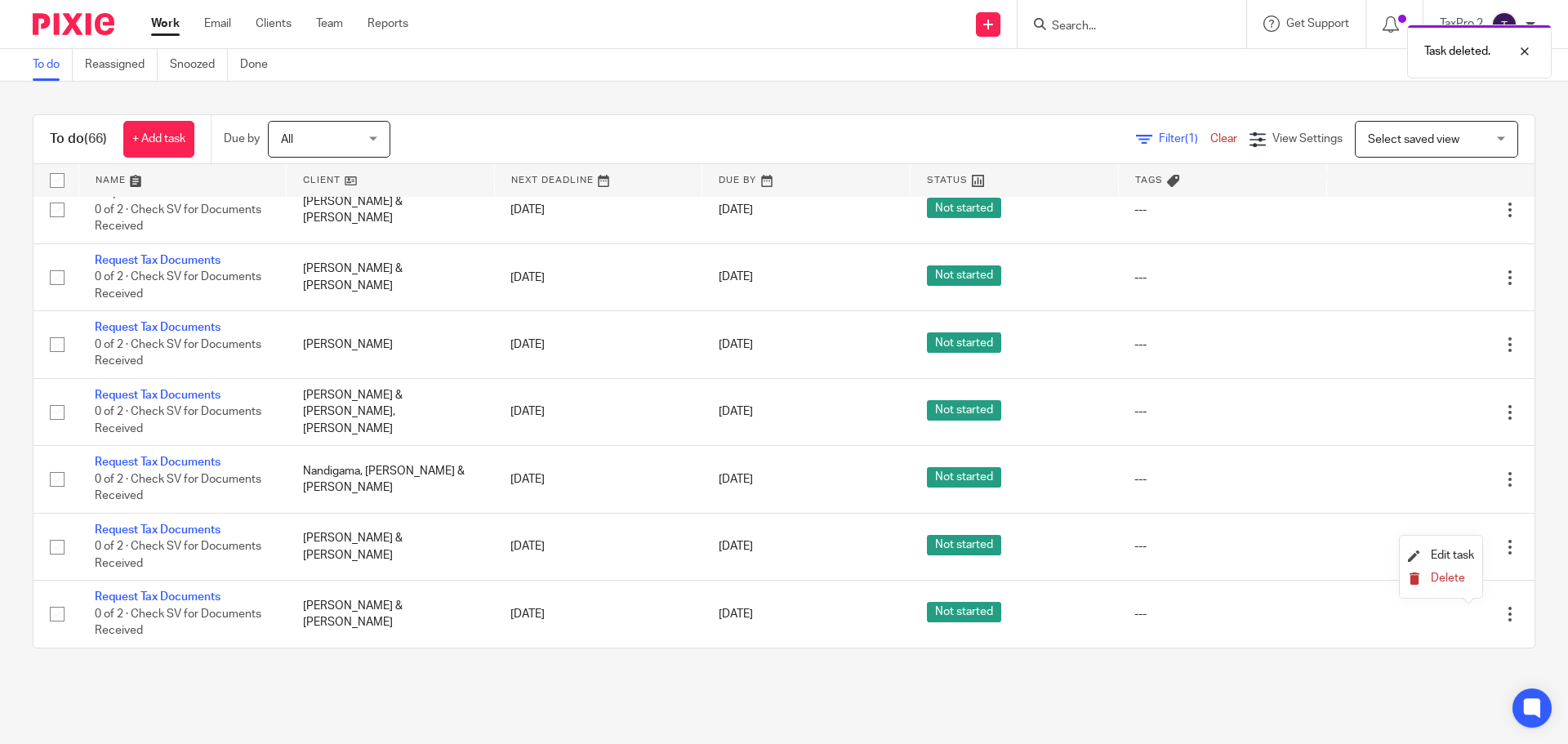
click at [1443, 577] on span "Delete" at bounding box center [1448, 578] width 34 height 11
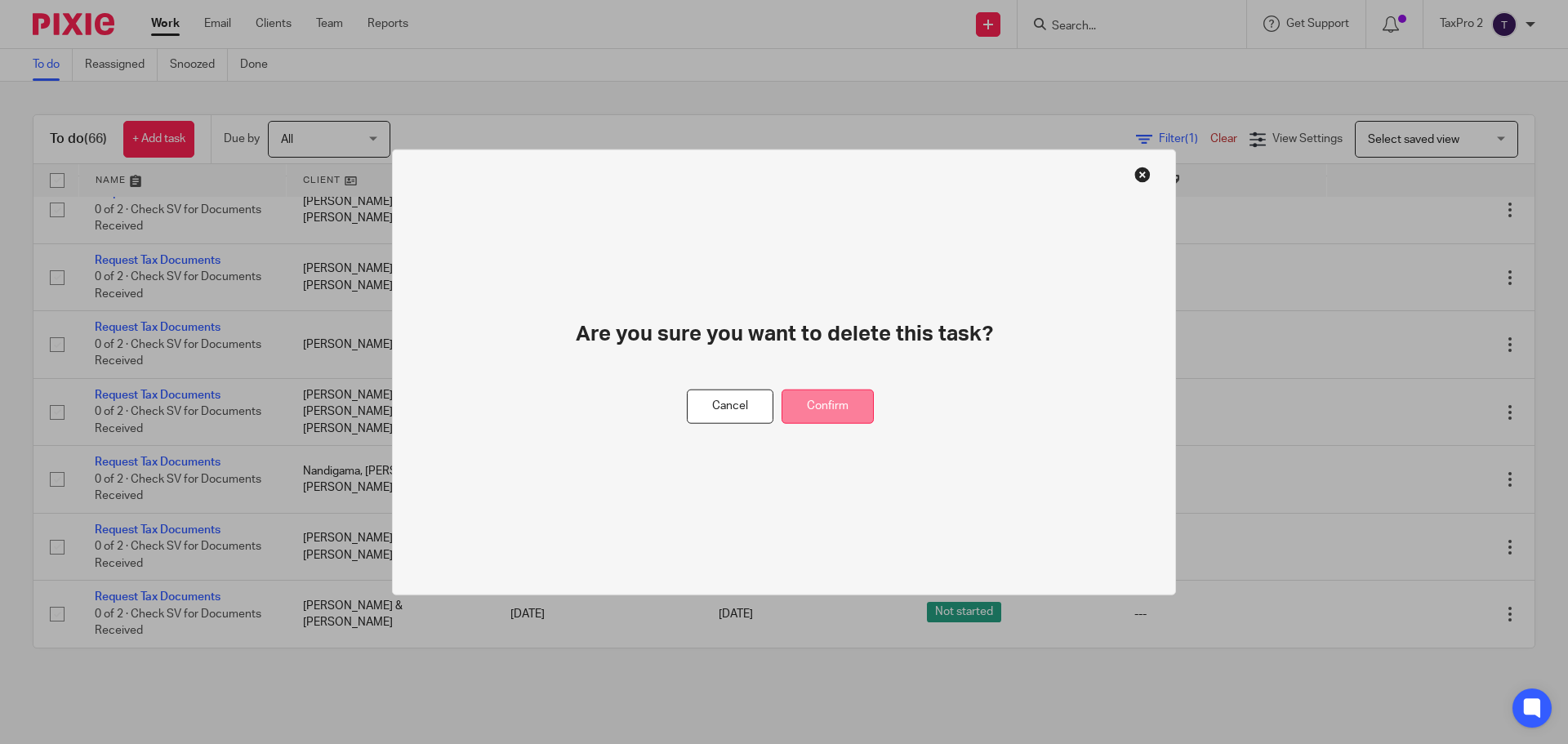
click at [835, 406] on button "Confirm" at bounding box center [827, 405] width 92 height 35
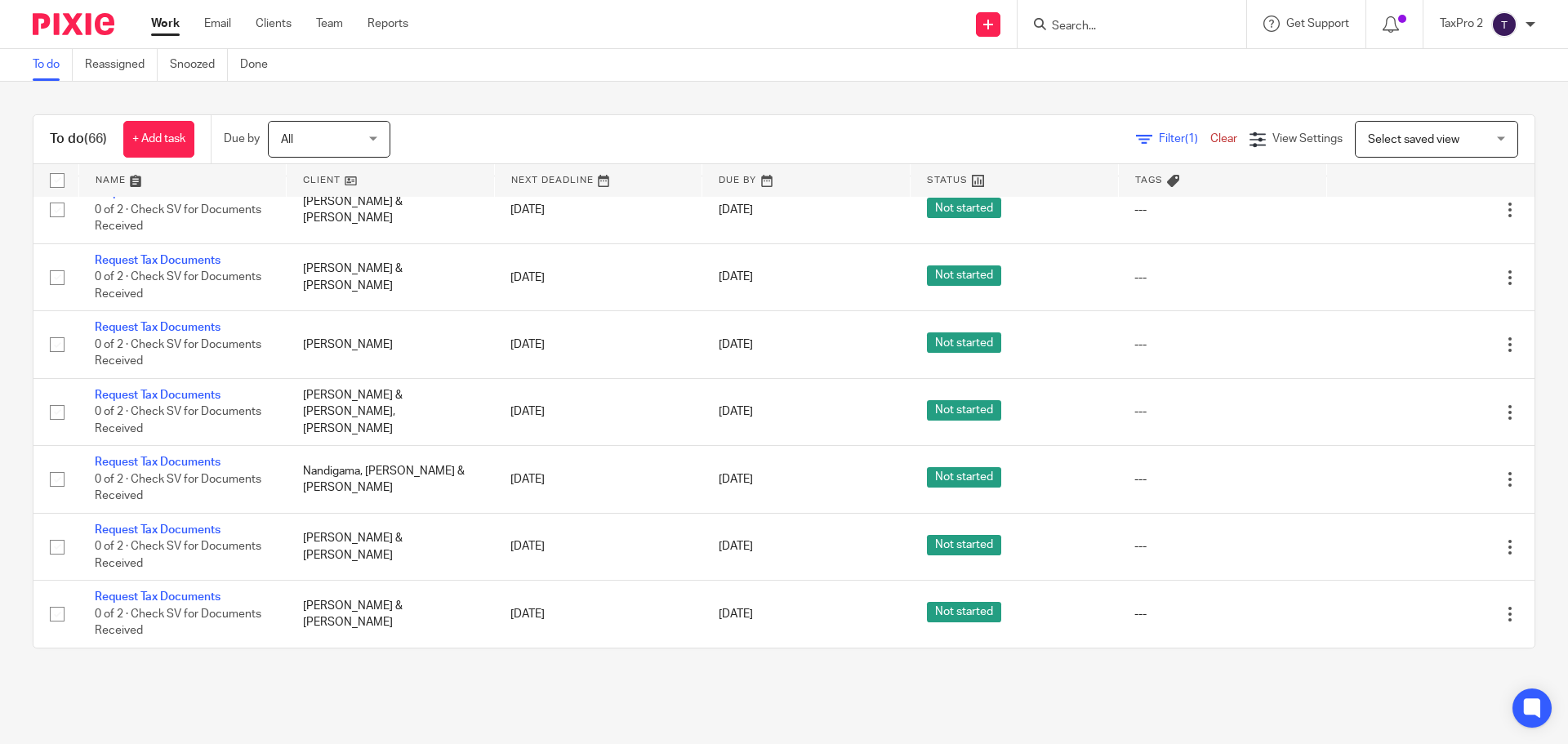
scroll to position [3707, 0]
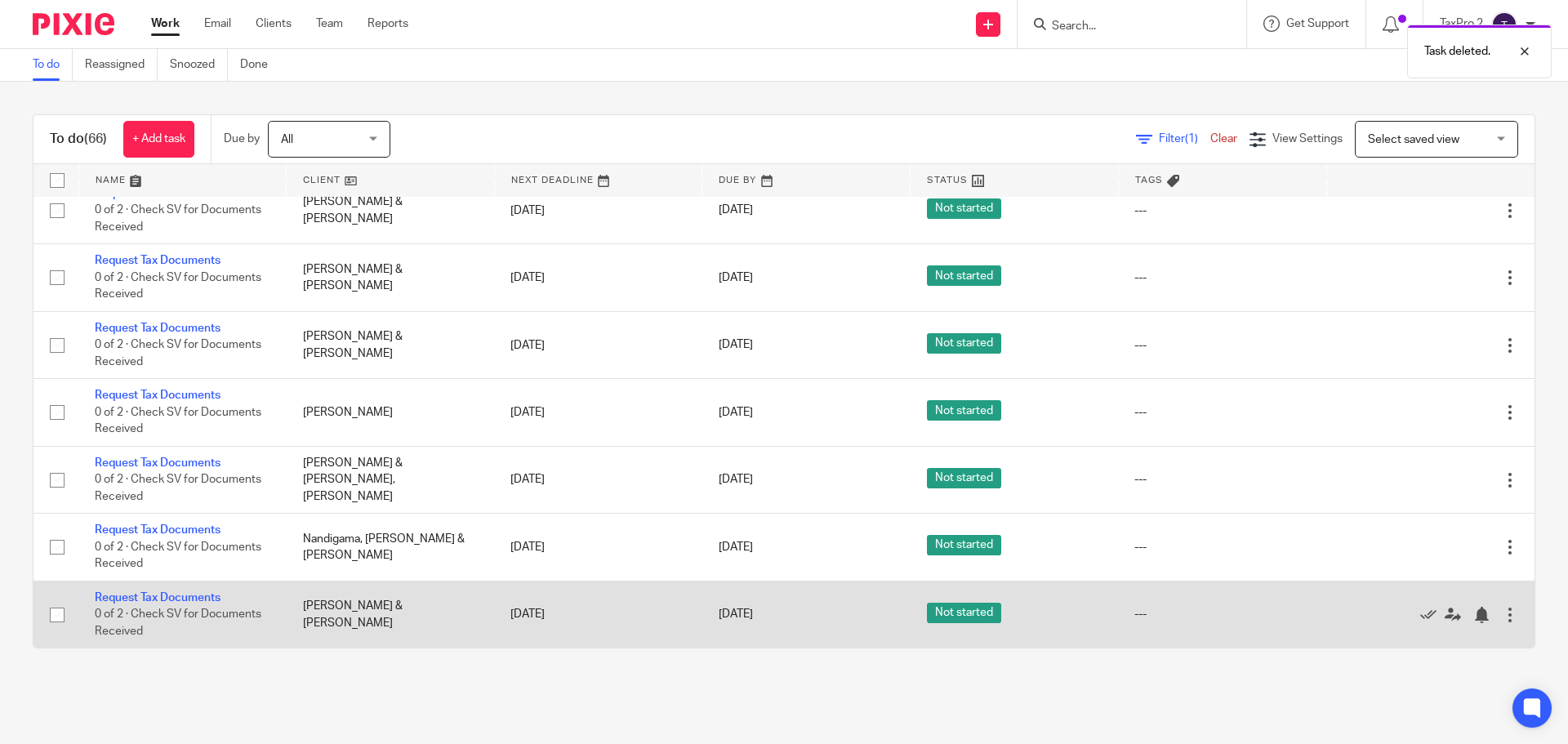
click at [1502, 613] on div at bounding box center [1510, 615] width 16 height 16
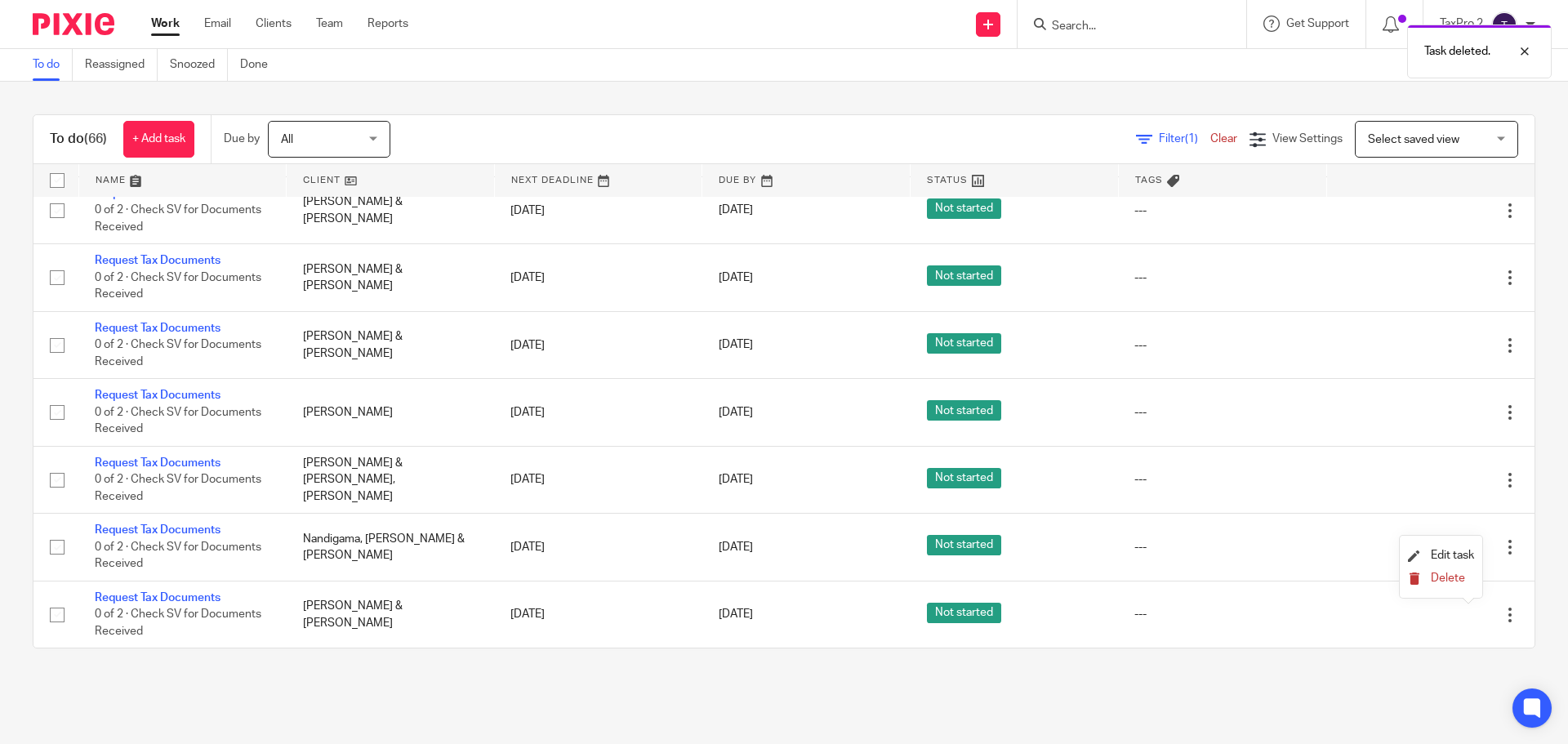
click at [1445, 580] on span "Delete" at bounding box center [1448, 578] width 34 height 11
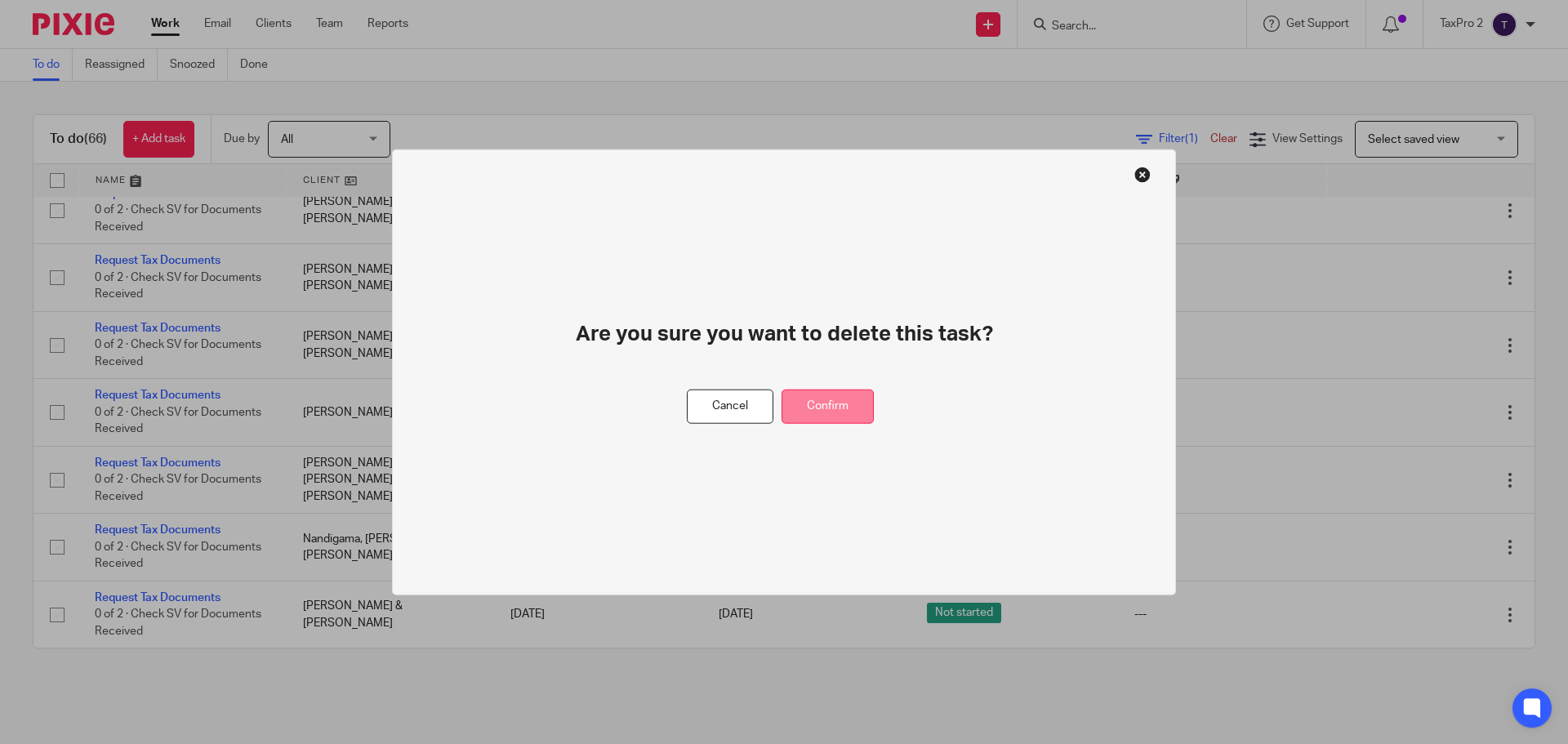
click at [842, 406] on button "Confirm" at bounding box center [827, 405] width 92 height 35
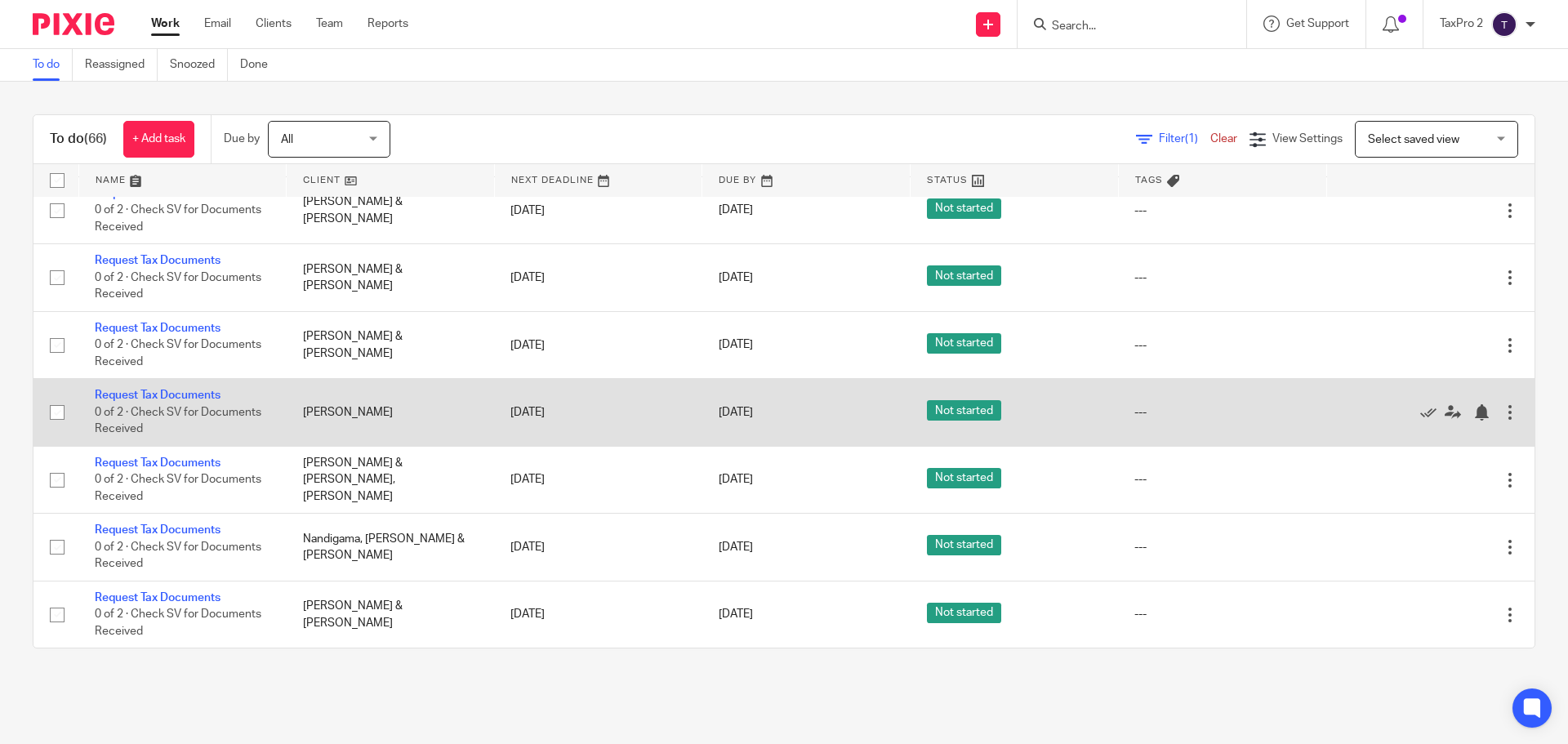
scroll to position [3639, 0]
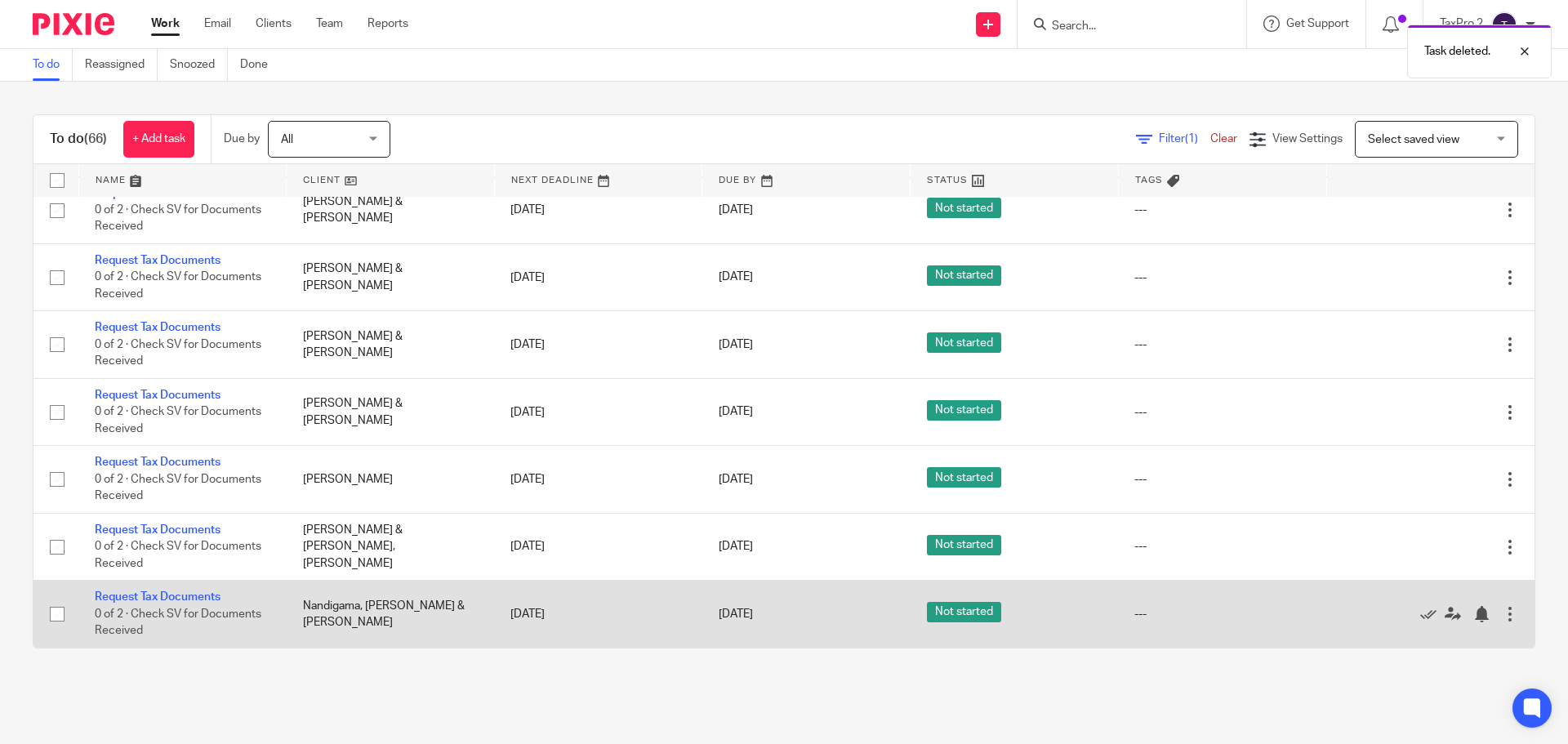
click at [1502, 607] on div at bounding box center [1510, 614] width 16 height 16
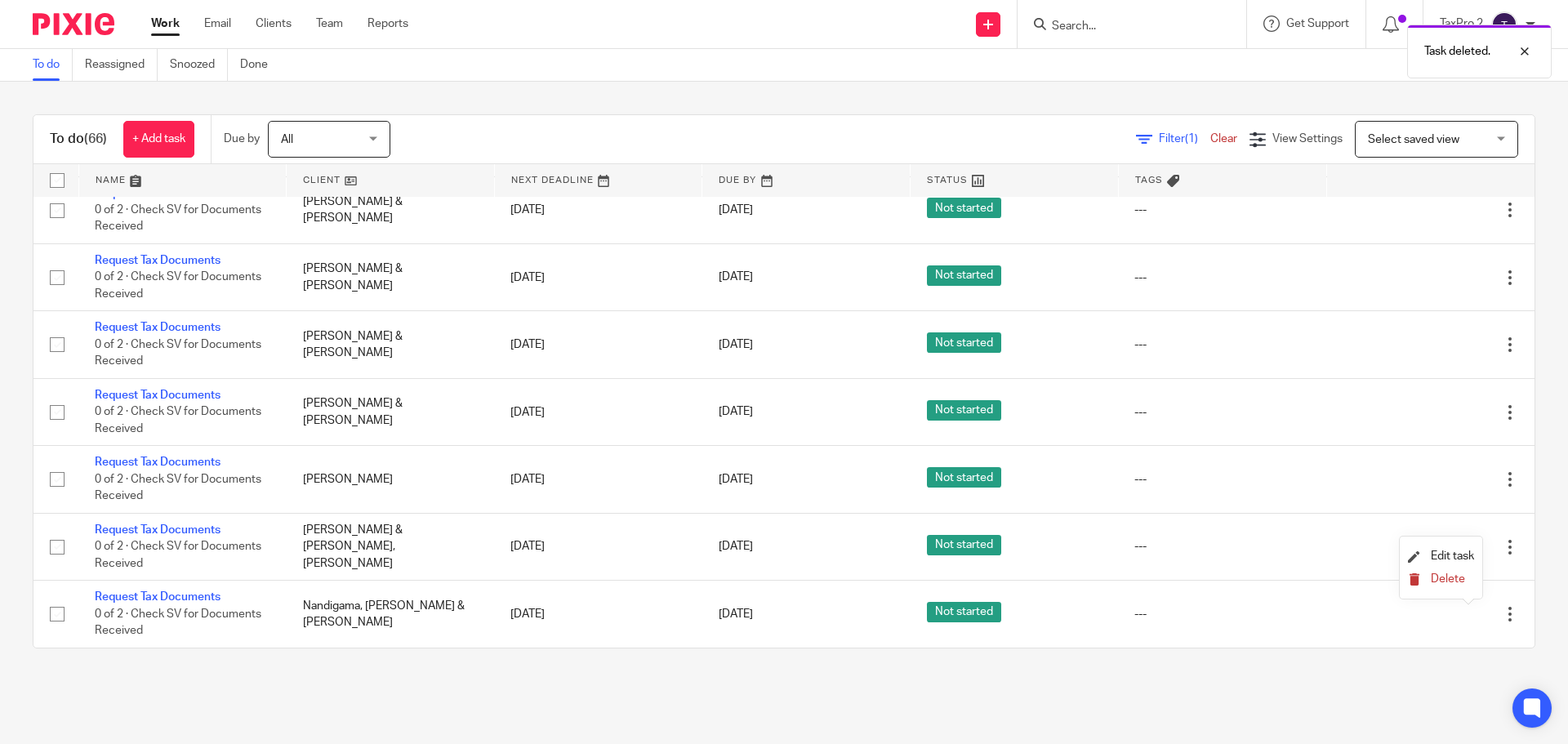
click at [1431, 573] on span "Delete" at bounding box center [1448, 578] width 34 height 11
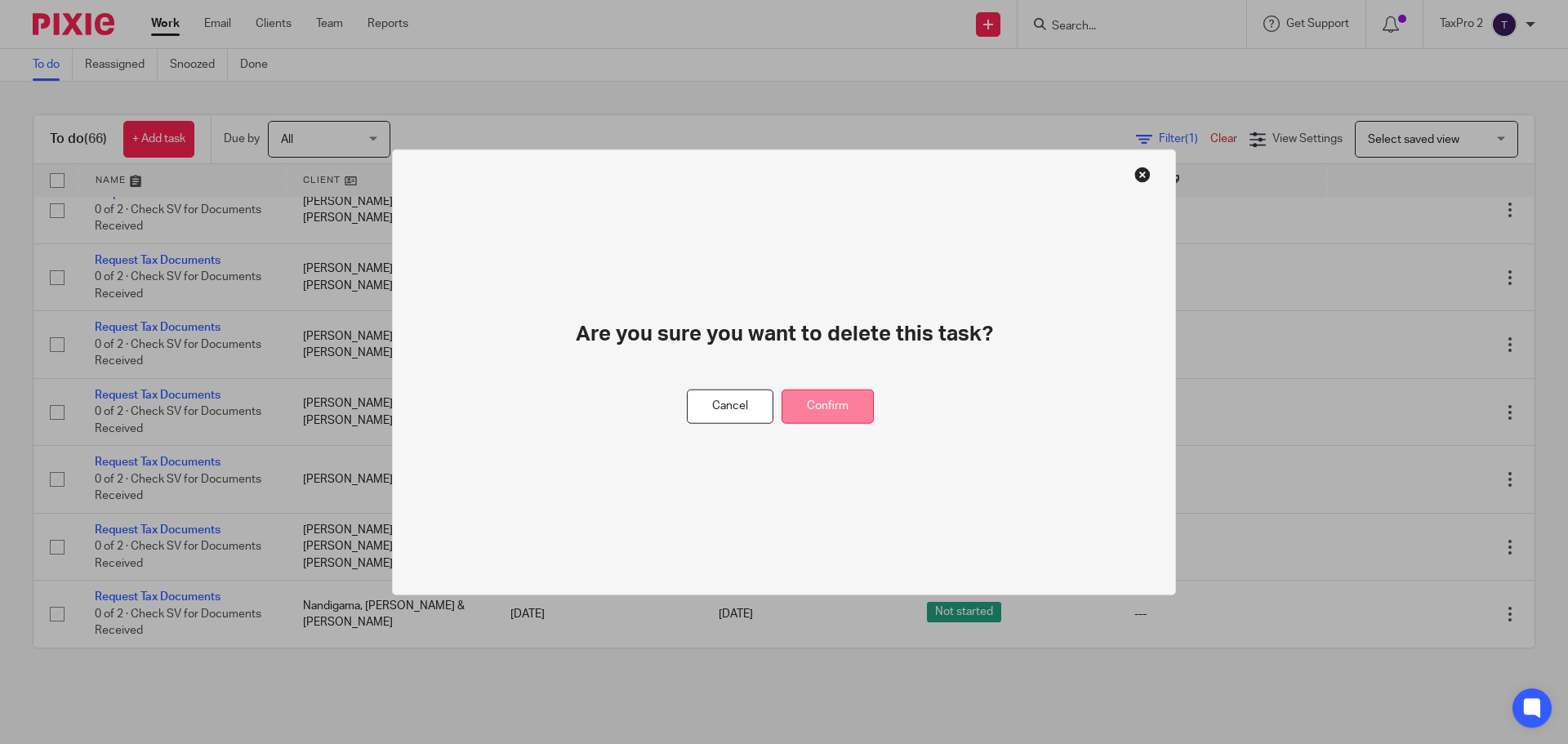
click at [816, 396] on button "Confirm" at bounding box center [827, 405] width 92 height 35
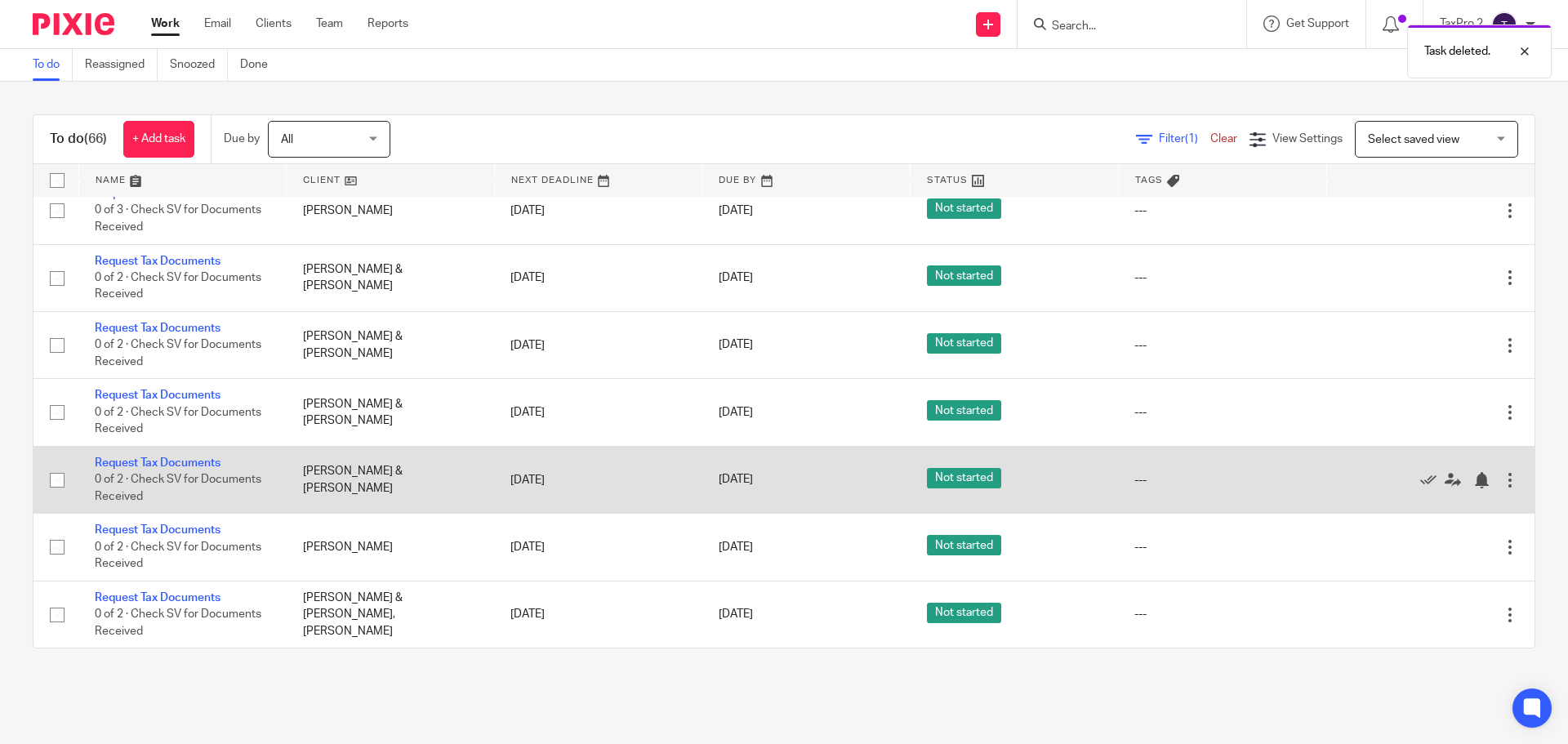
scroll to position [3572, 0]
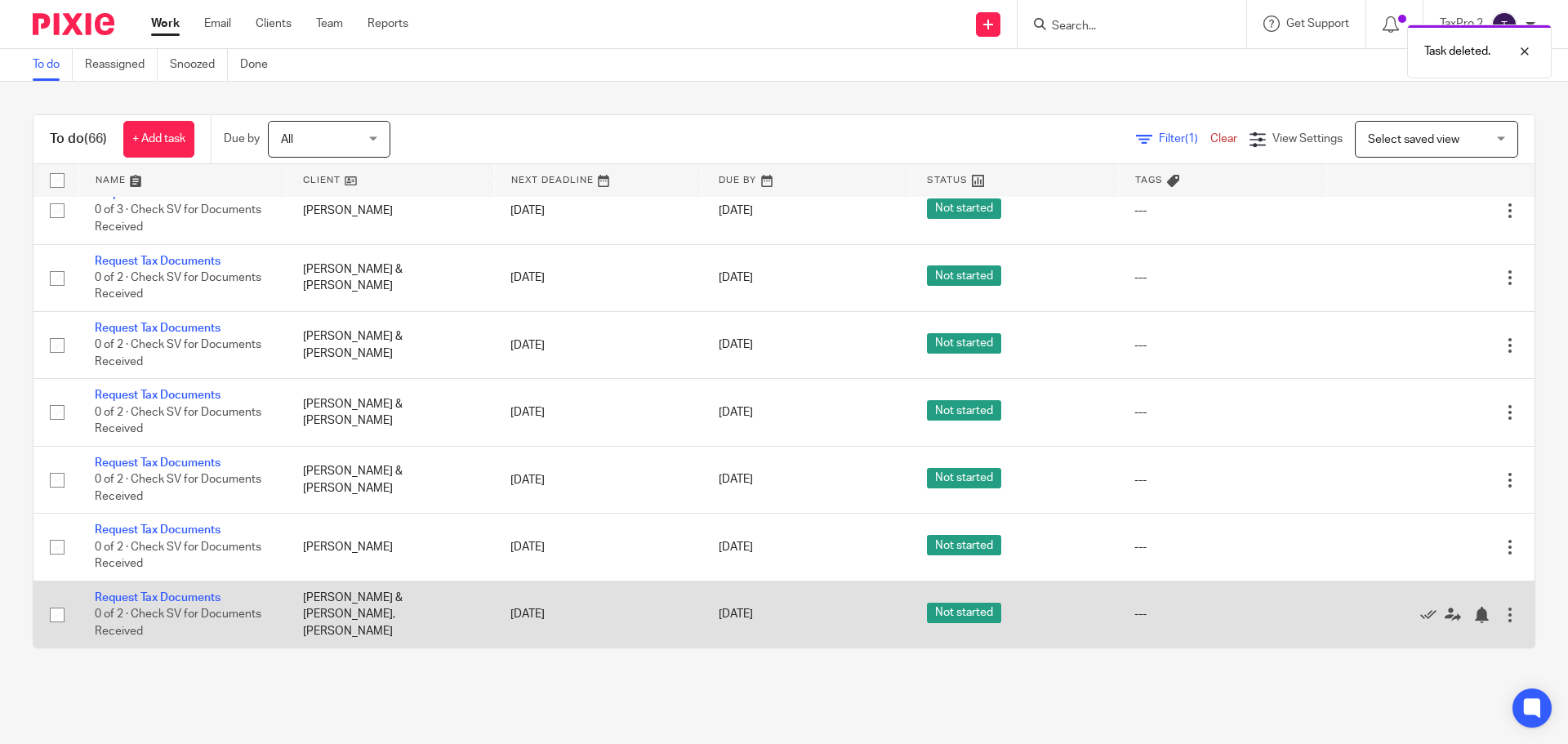
click at [1502, 614] on div at bounding box center [1510, 615] width 16 height 16
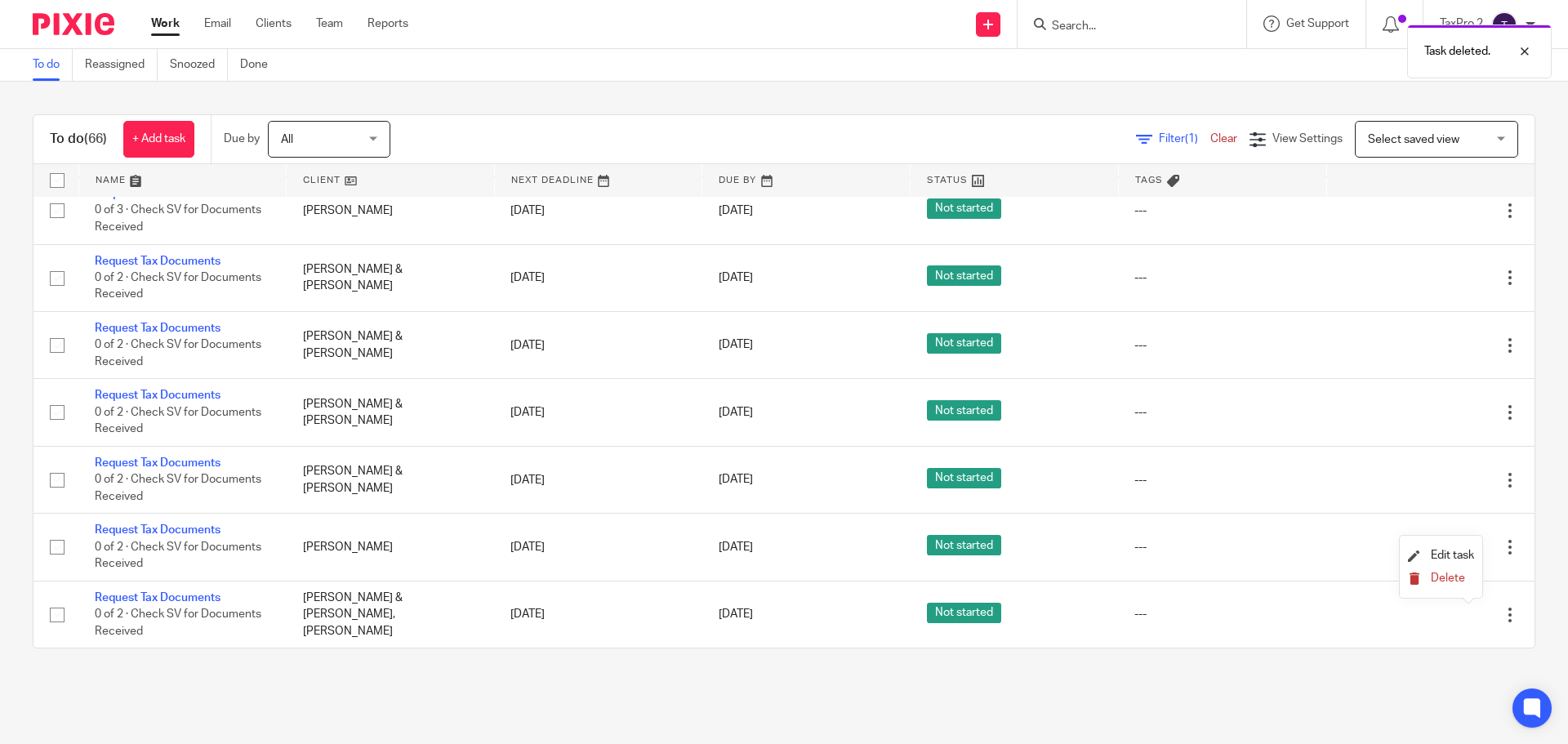
click at [1422, 580] on button "Delete" at bounding box center [1441, 579] width 66 height 13
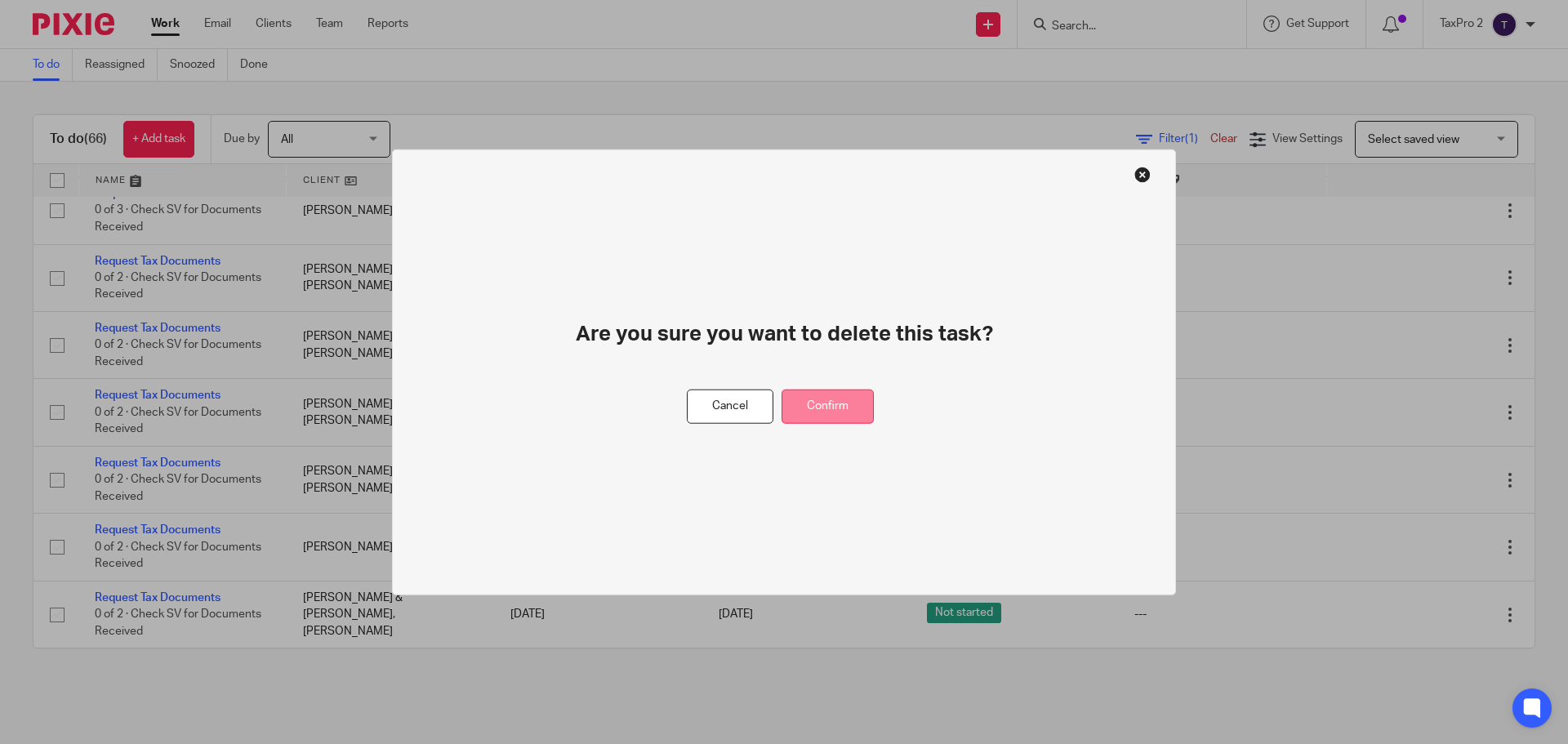
click at [833, 415] on button "Confirm" at bounding box center [827, 405] width 92 height 35
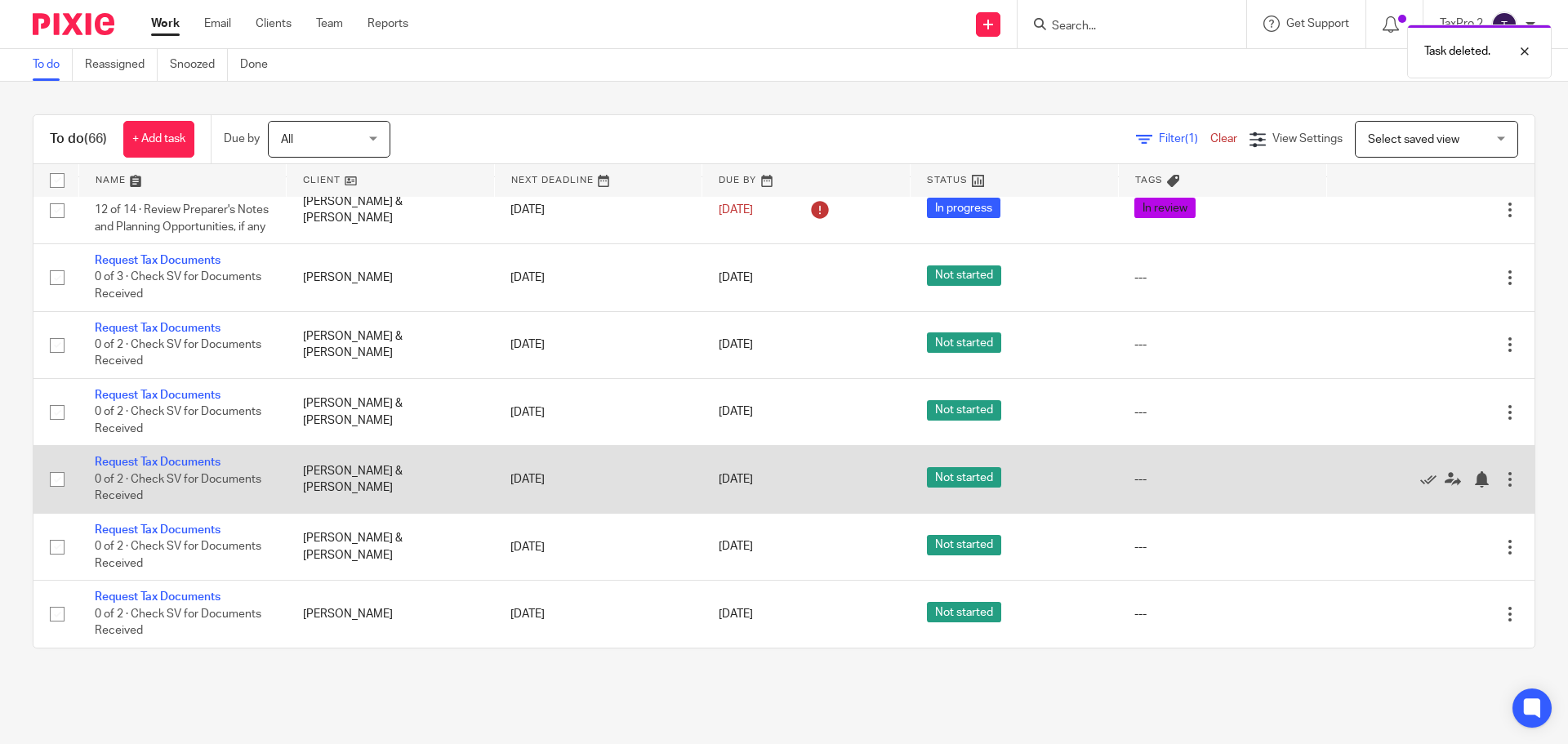
scroll to position [3504, 0]
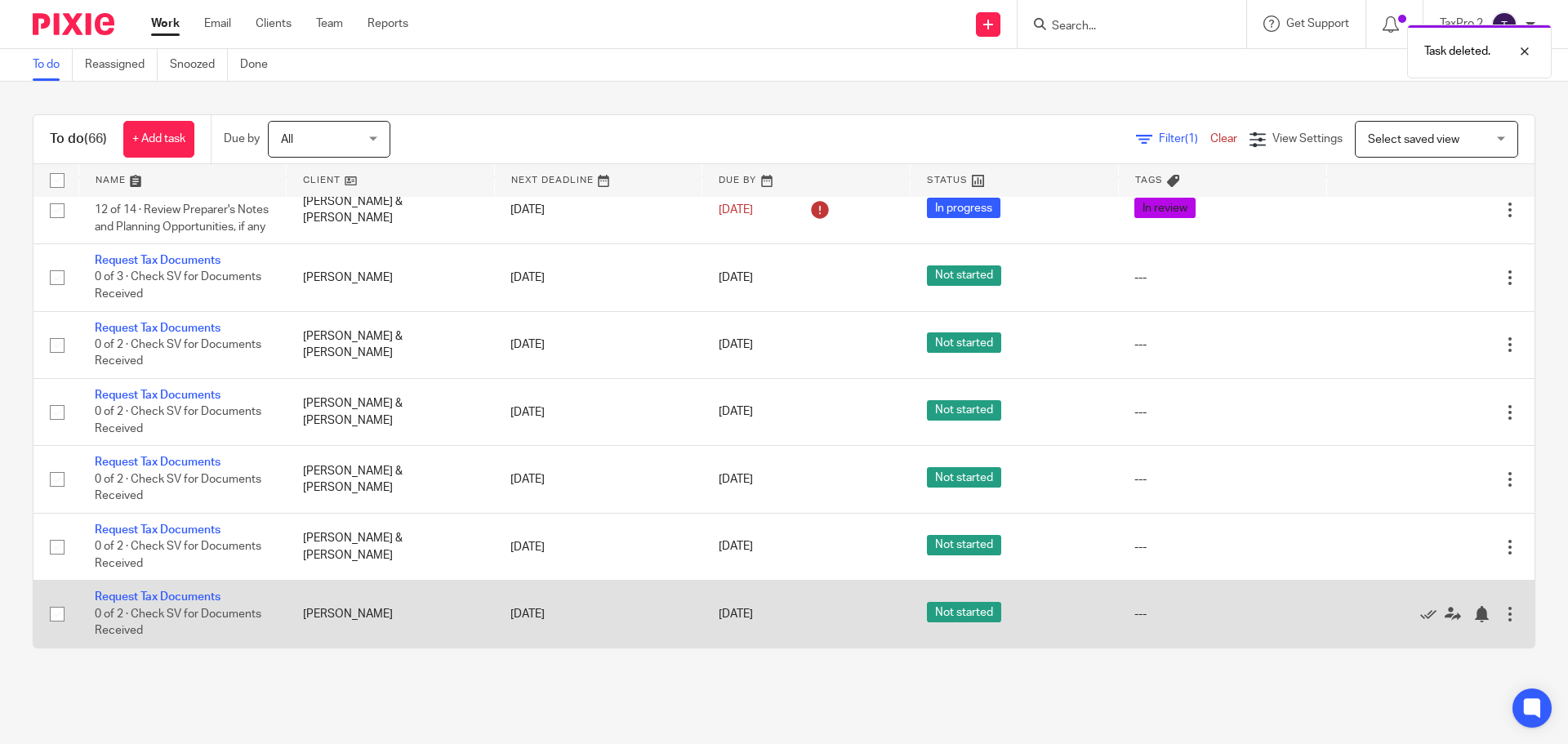
click at [1502, 618] on div at bounding box center [1510, 614] width 16 height 16
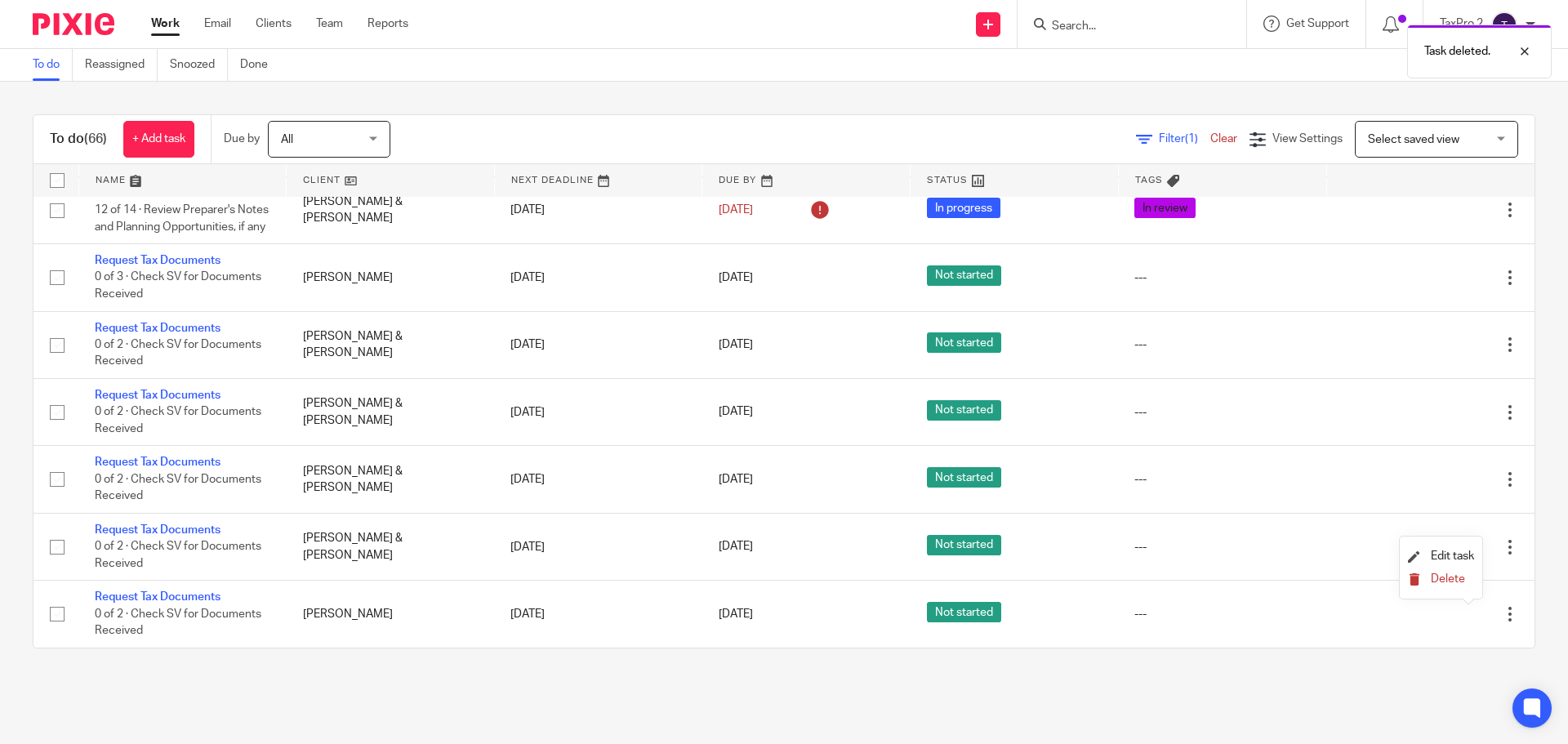
click at [1437, 585] on button "Delete" at bounding box center [1441, 579] width 66 height 13
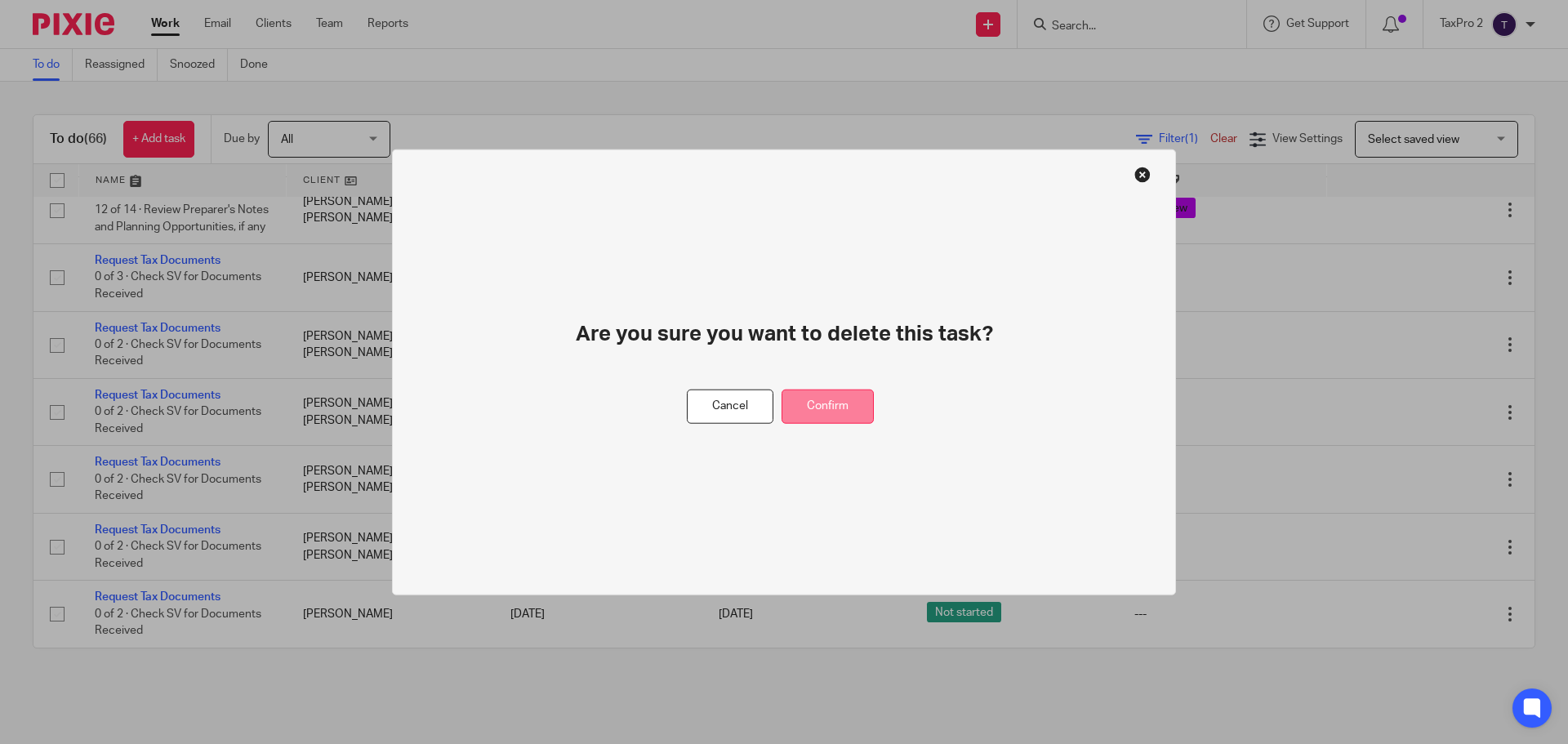
click at [850, 415] on button "Confirm" at bounding box center [827, 405] width 92 height 35
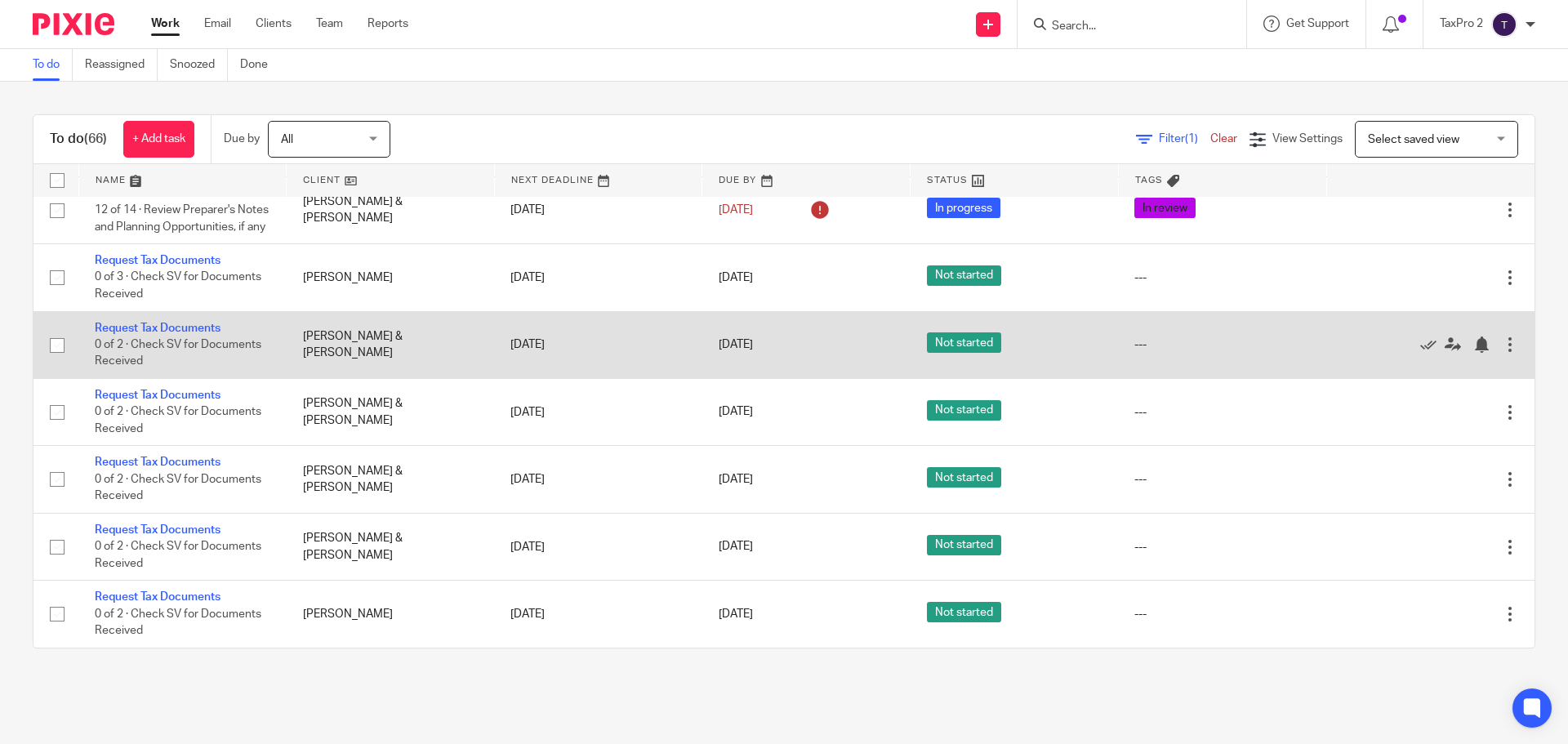
scroll to position [3437, 0]
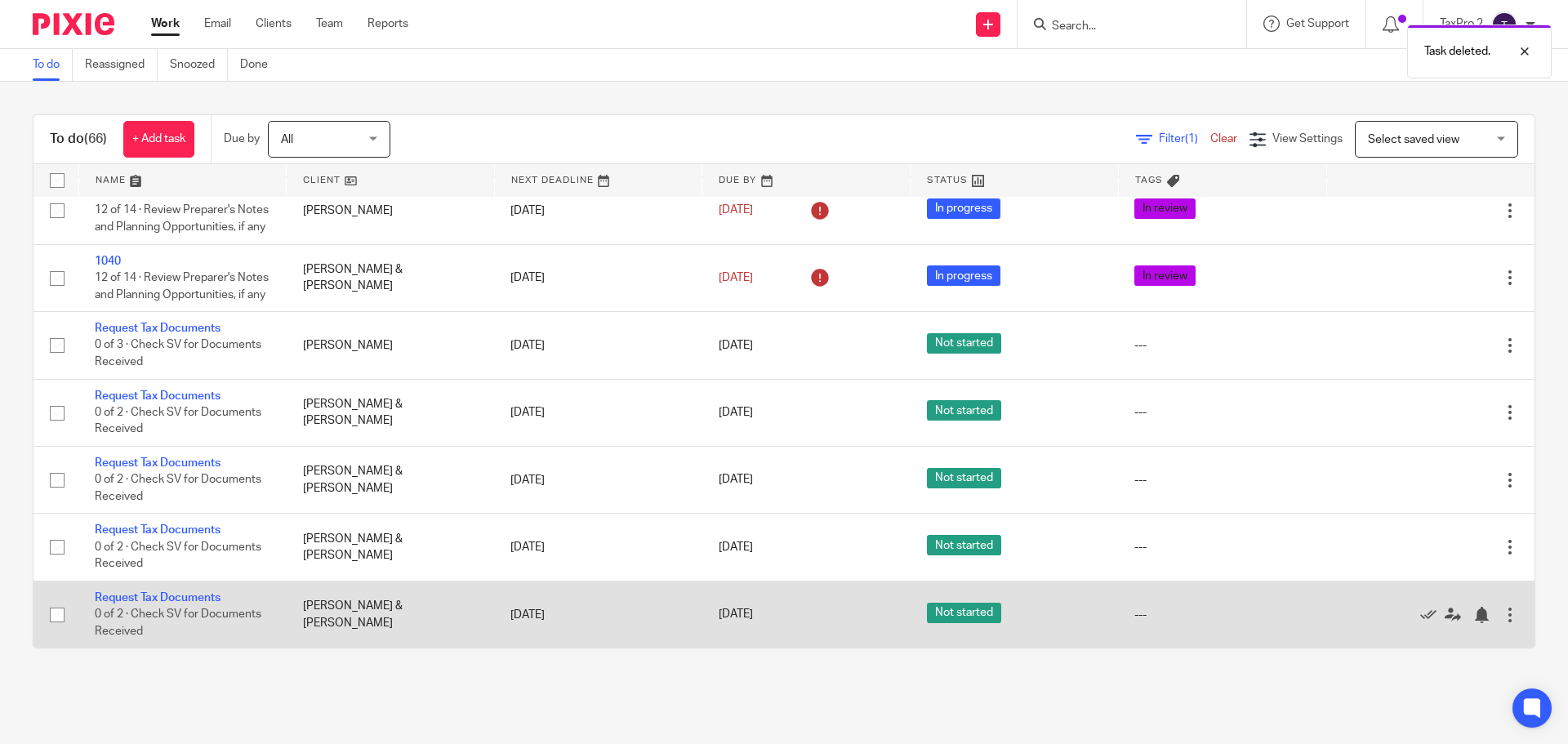
click at [1502, 613] on div at bounding box center [1510, 615] width 16 height 16
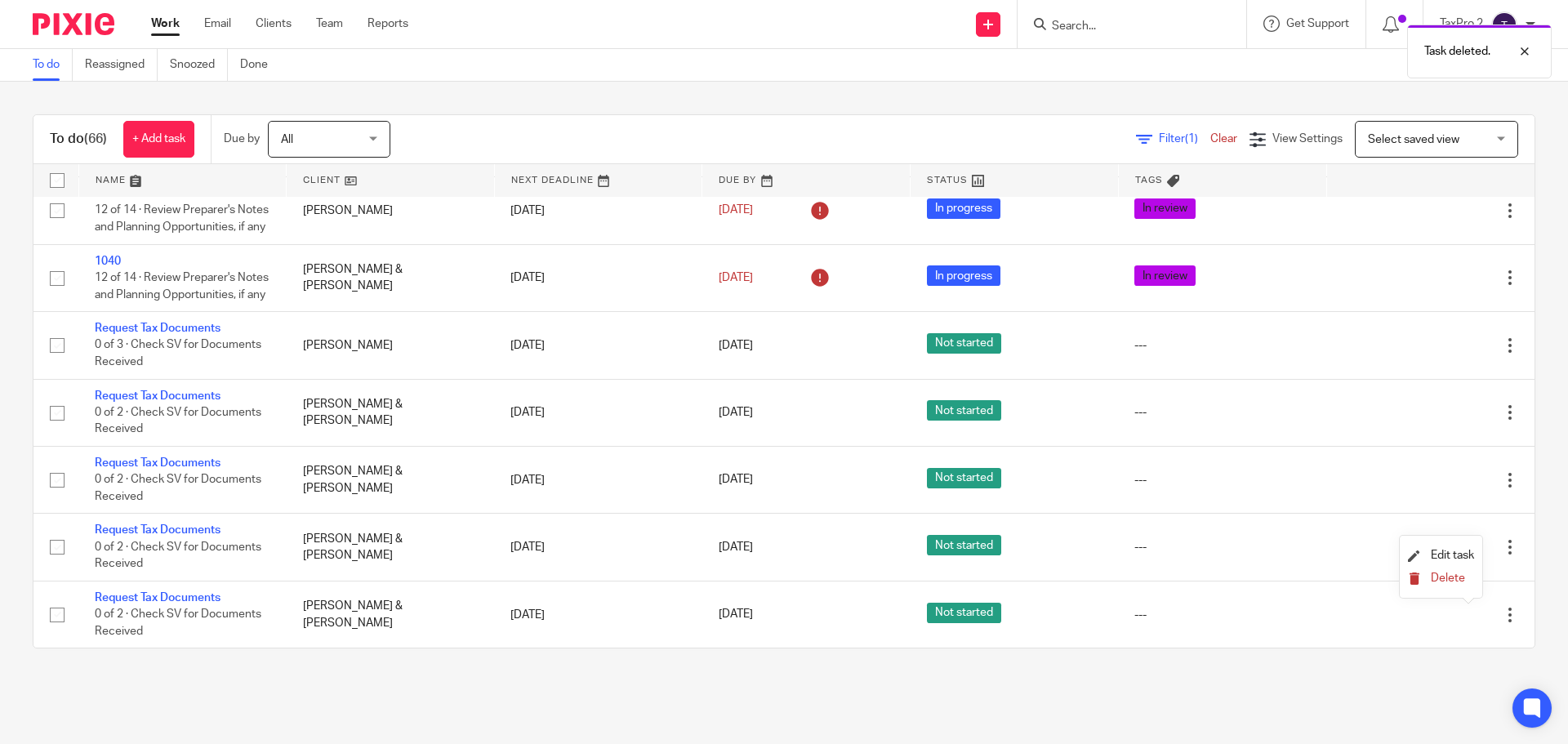
click at [1430, 582] on button "Delete" at bounding box center [1441, 579] width 66 height 13
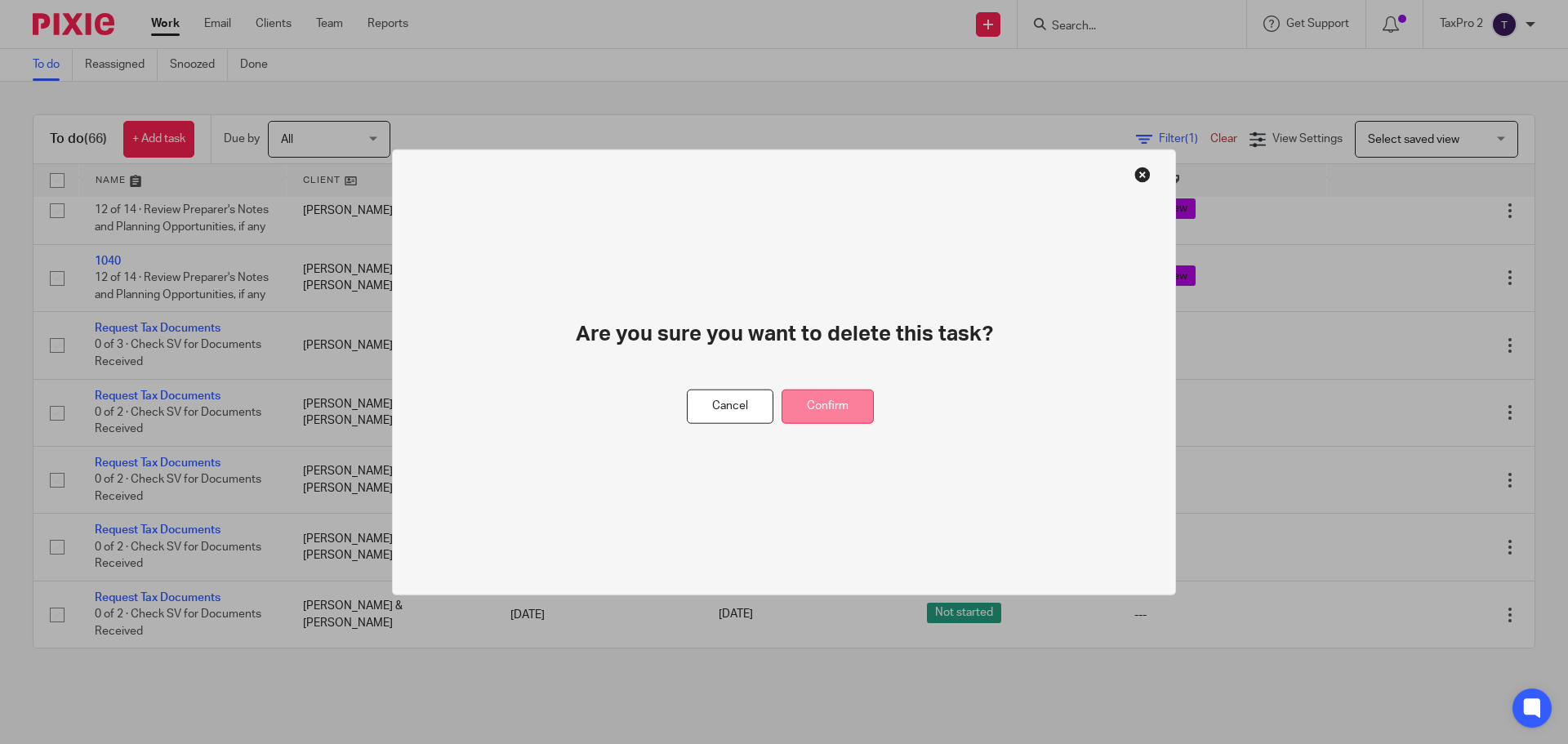
click at [840, 406] on button "Confirm" at bounding box center [827, 405] width 92 height 35
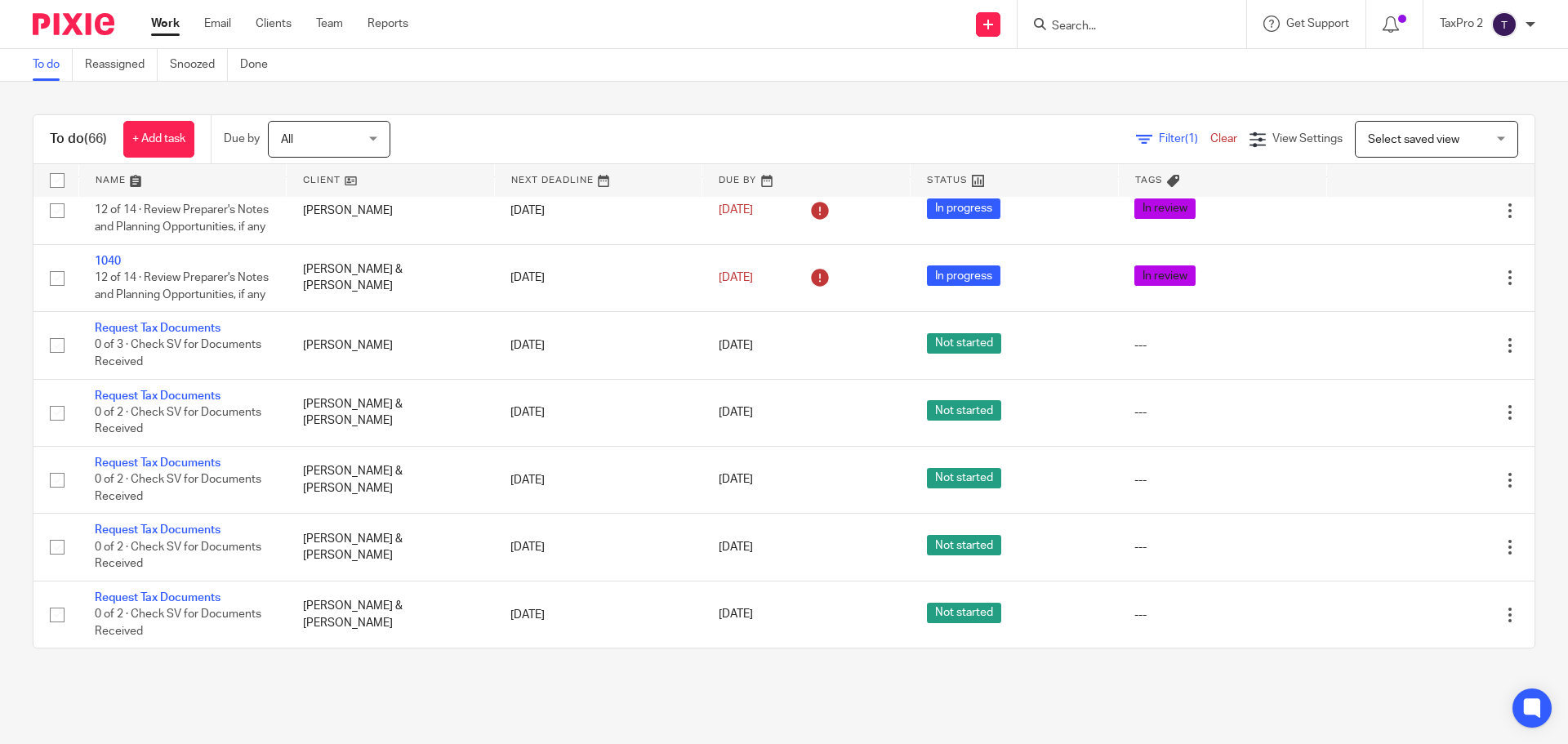
scroll to position [3369, 0]
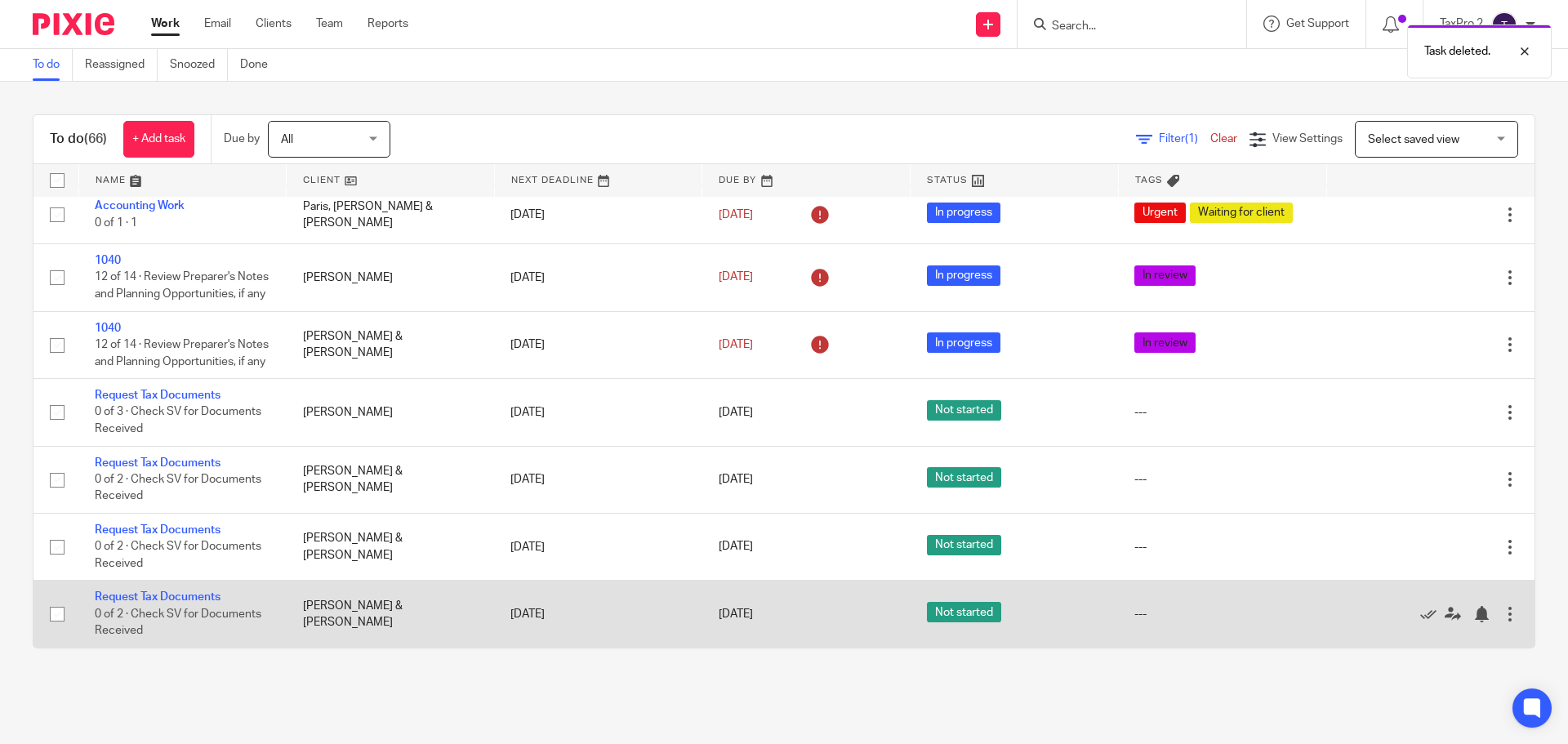
click at [1502, 615] on div at bounding box center [1510, 614] width 16 height 16
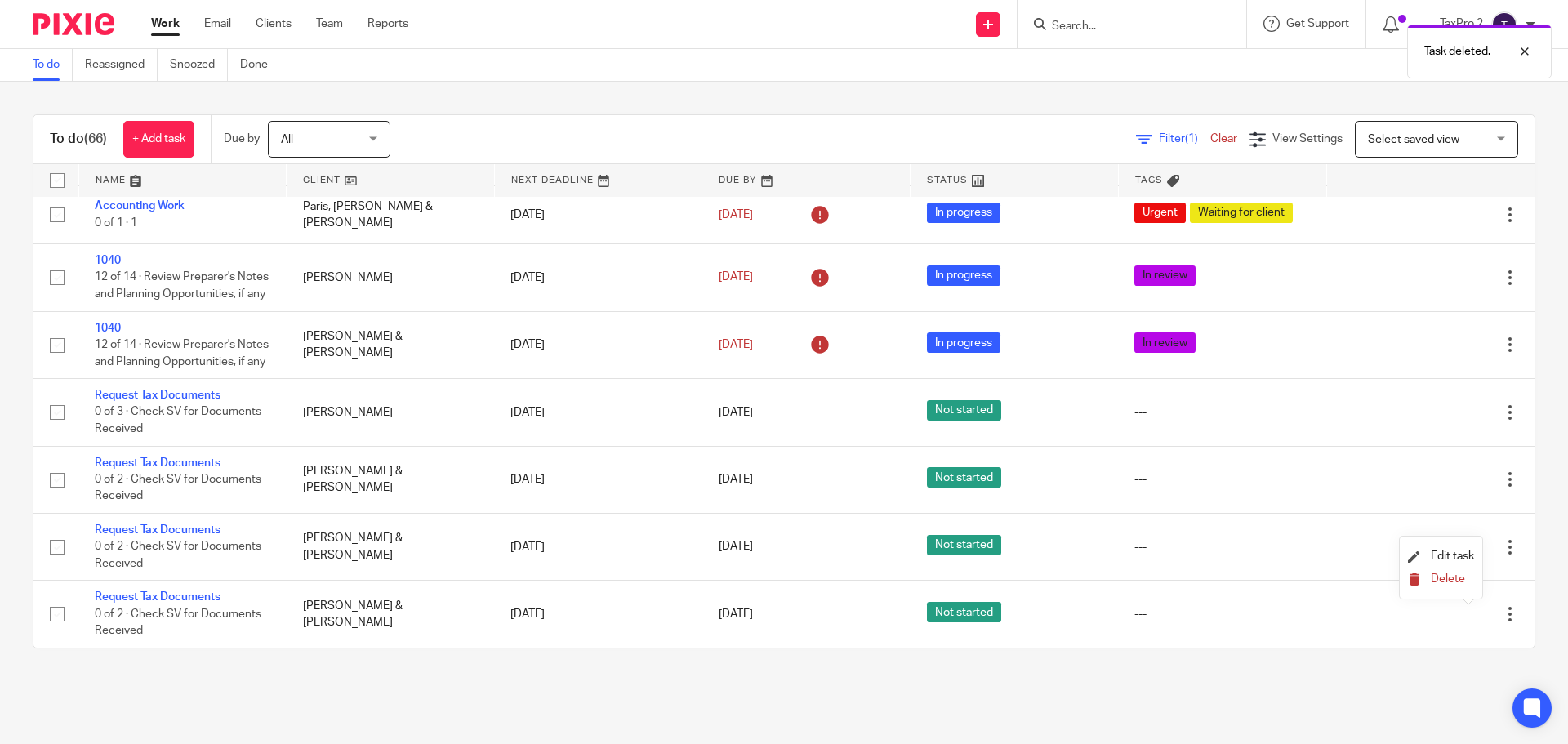
click at [1454, 578] on span "Delete" at bounding box center [1448, 578] width 34 height 11
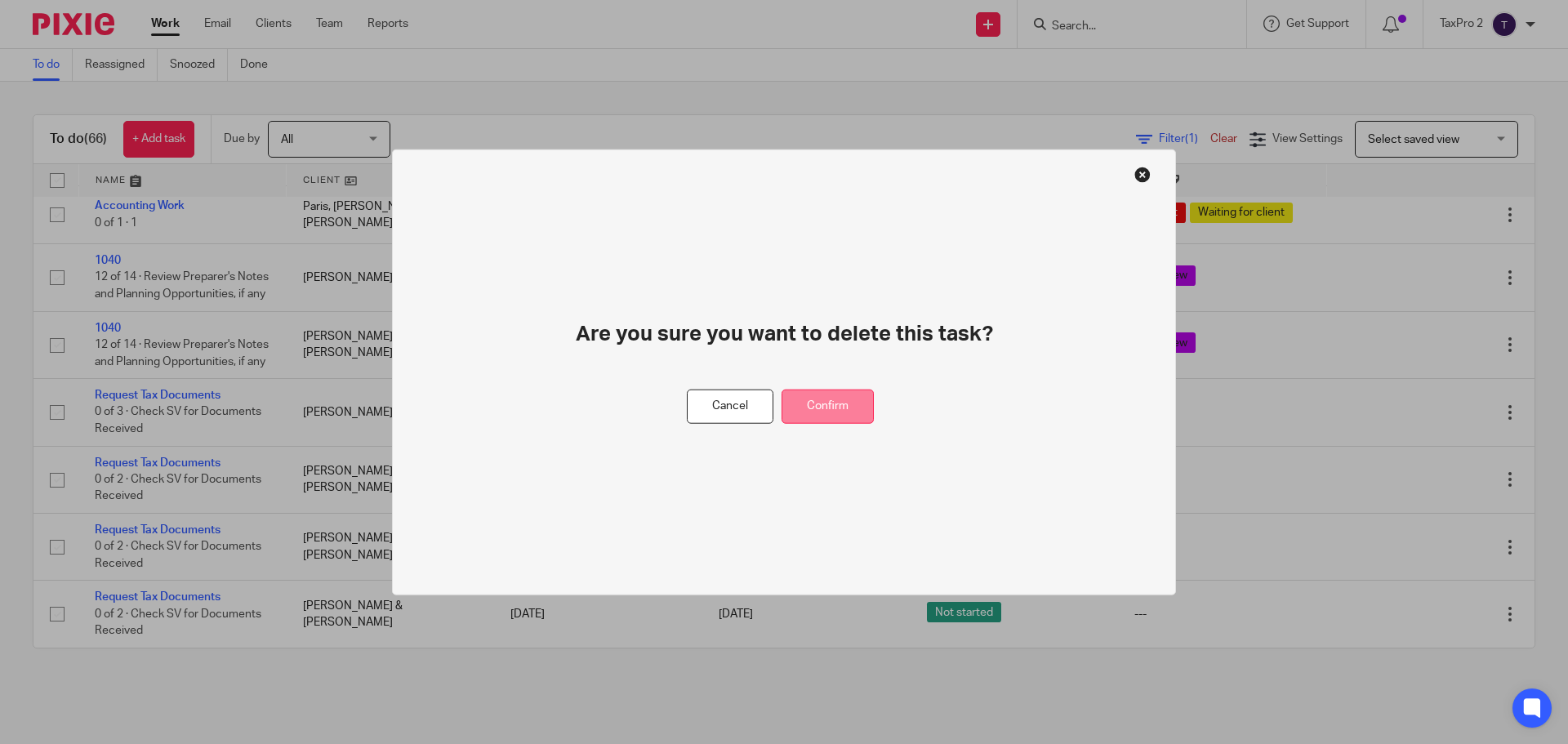
click at [847, 402] on button "Confirm" at bounding box center [827, 405] width 92 height 35
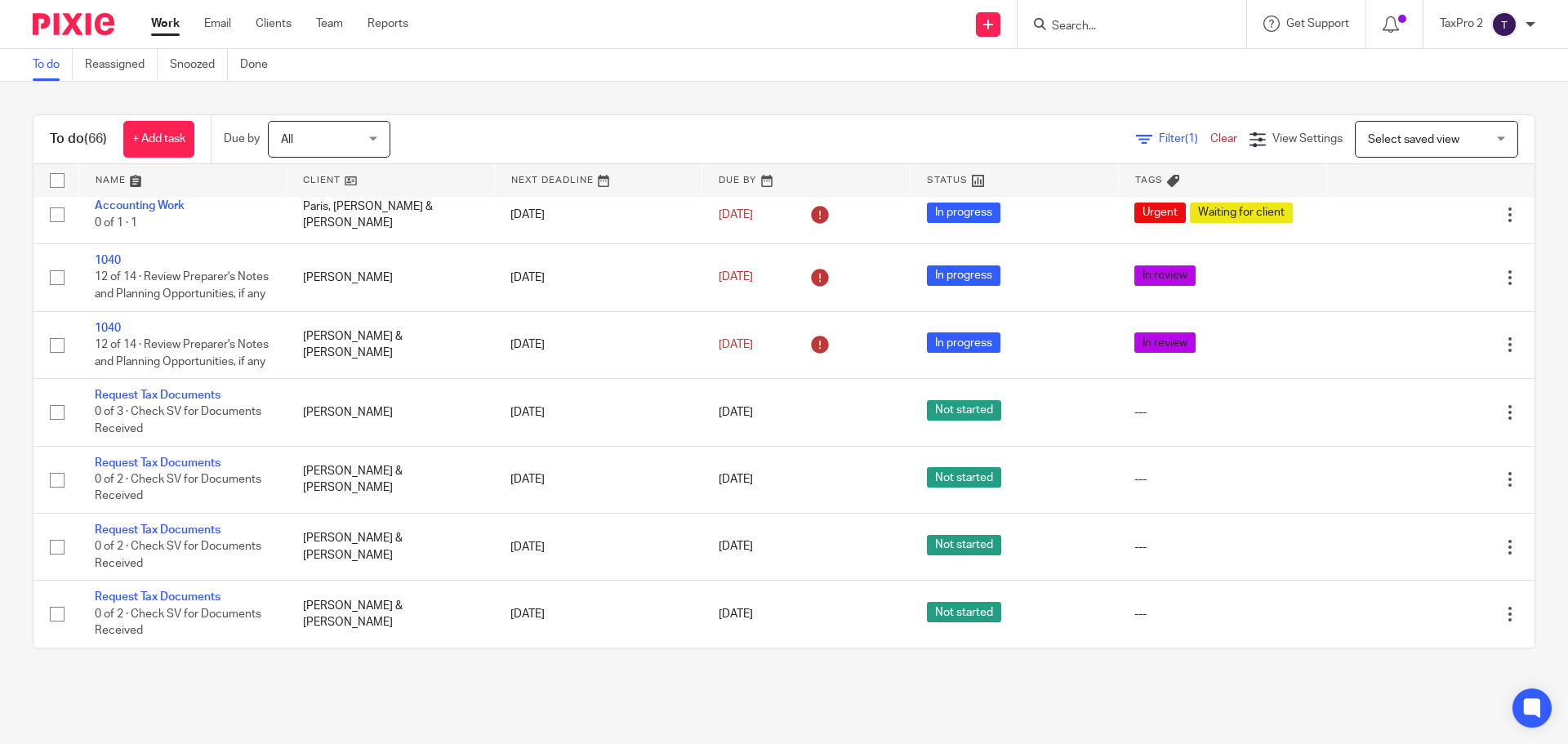
scroll to position [3303, 0]
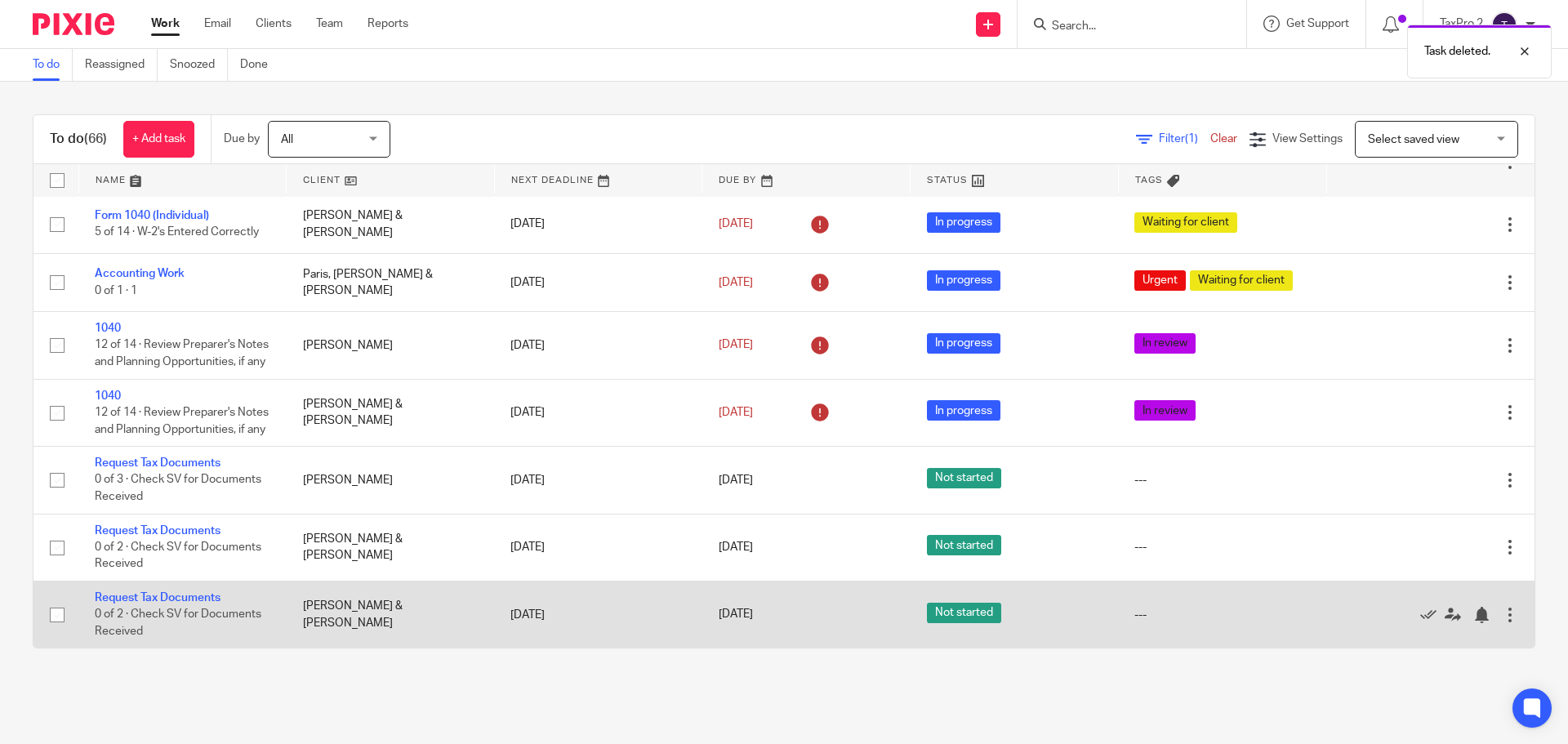
click at [1502, 617] on div at bounding box center [1510, 615] width 16 height 16
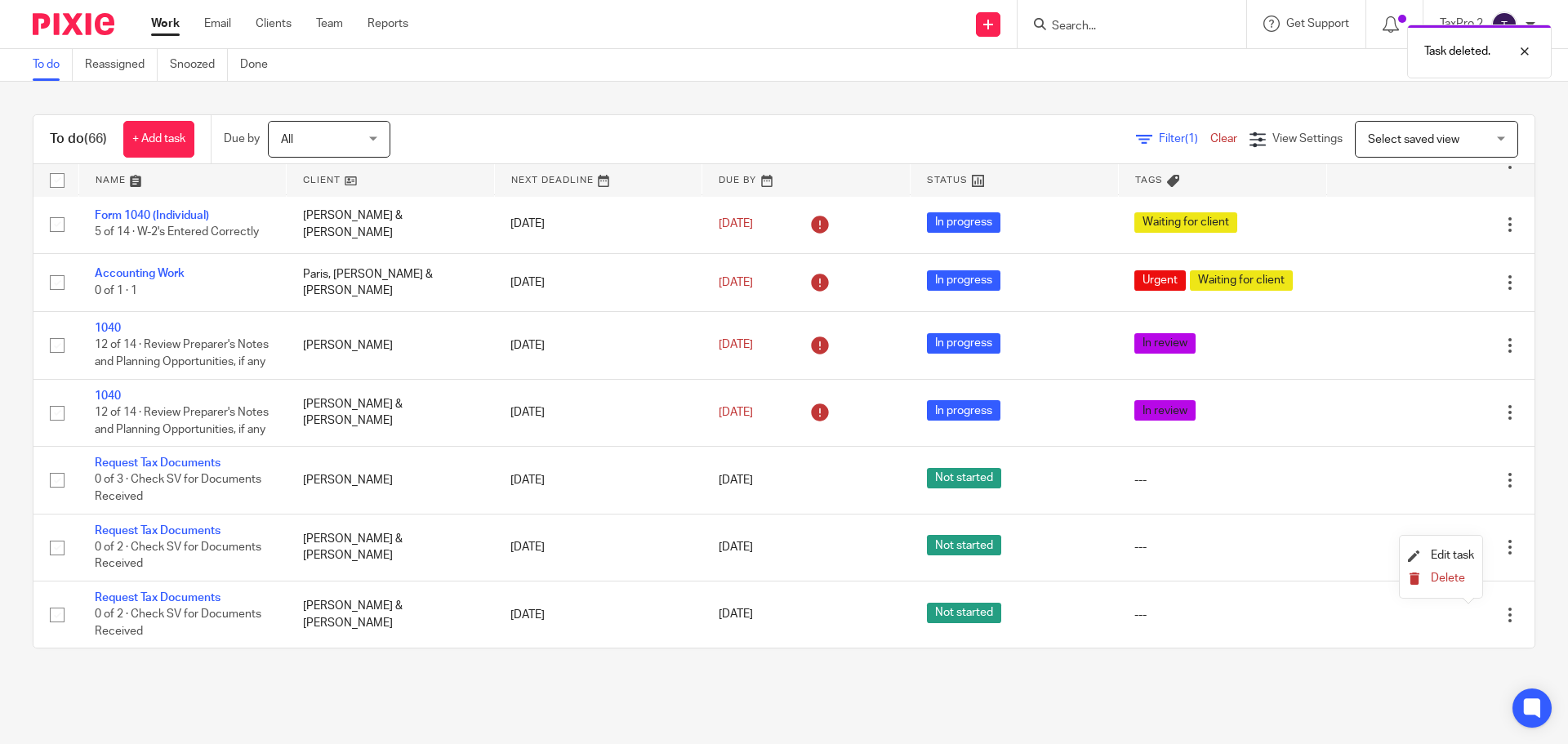
click at [1431, 579] on span "Delete" at bounding box center [1448, 578] width 34 height 11
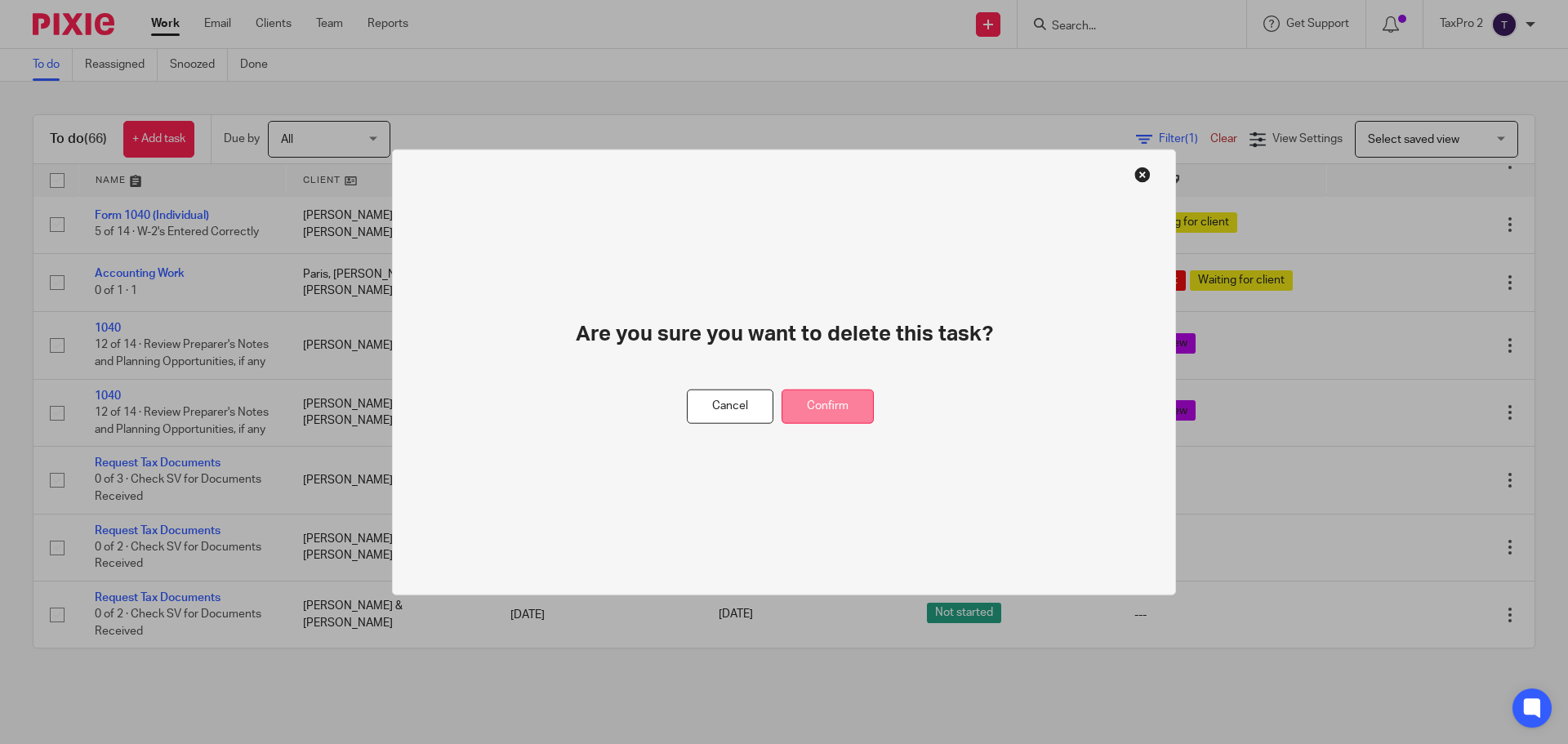
click at [834, 409] on button "Confirm" at bounding box center [827, 405] width 92 height 35
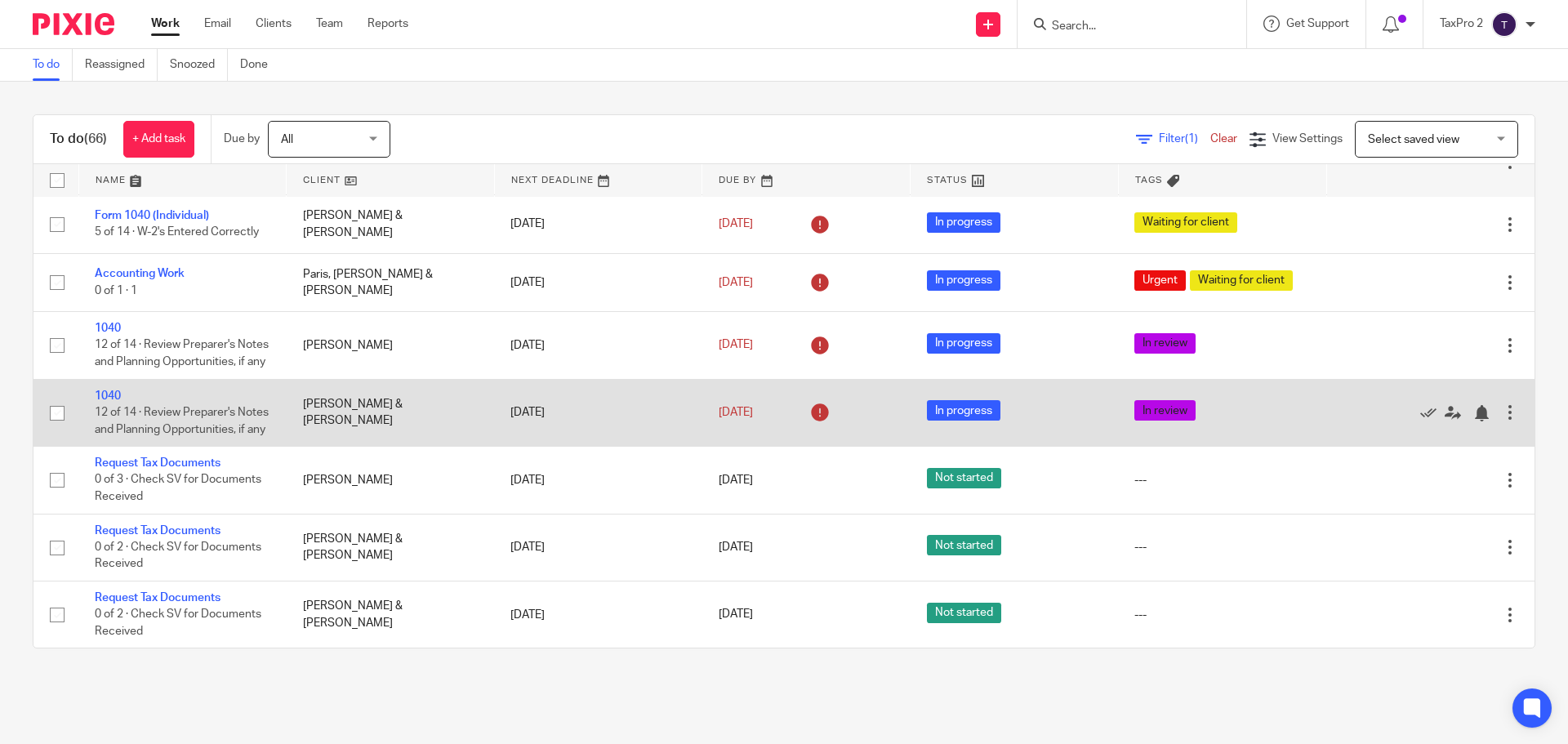
scroll to position [3235, 0]
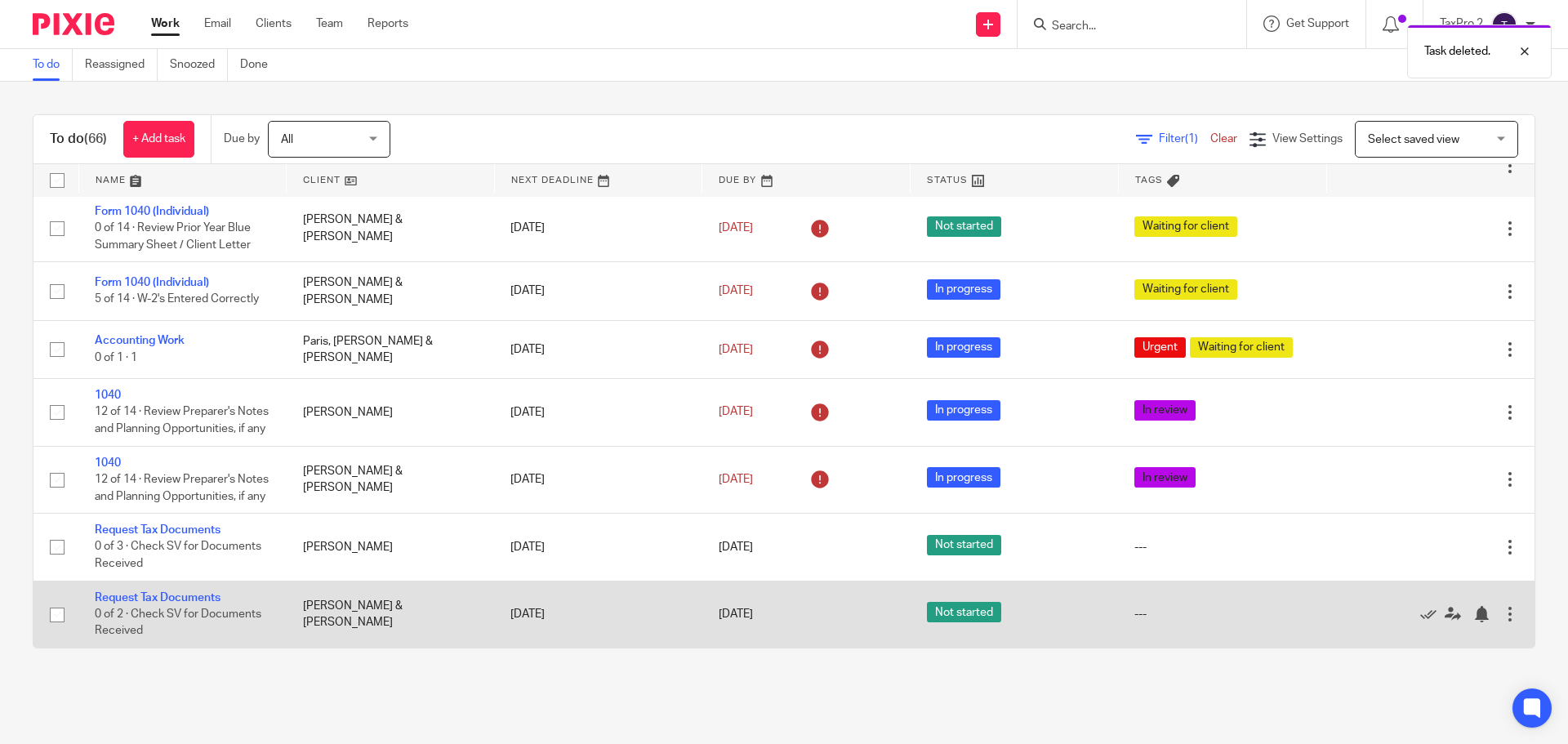
click at [1502, 616] on div at bounding box center [1510, 614] width 16 height 16
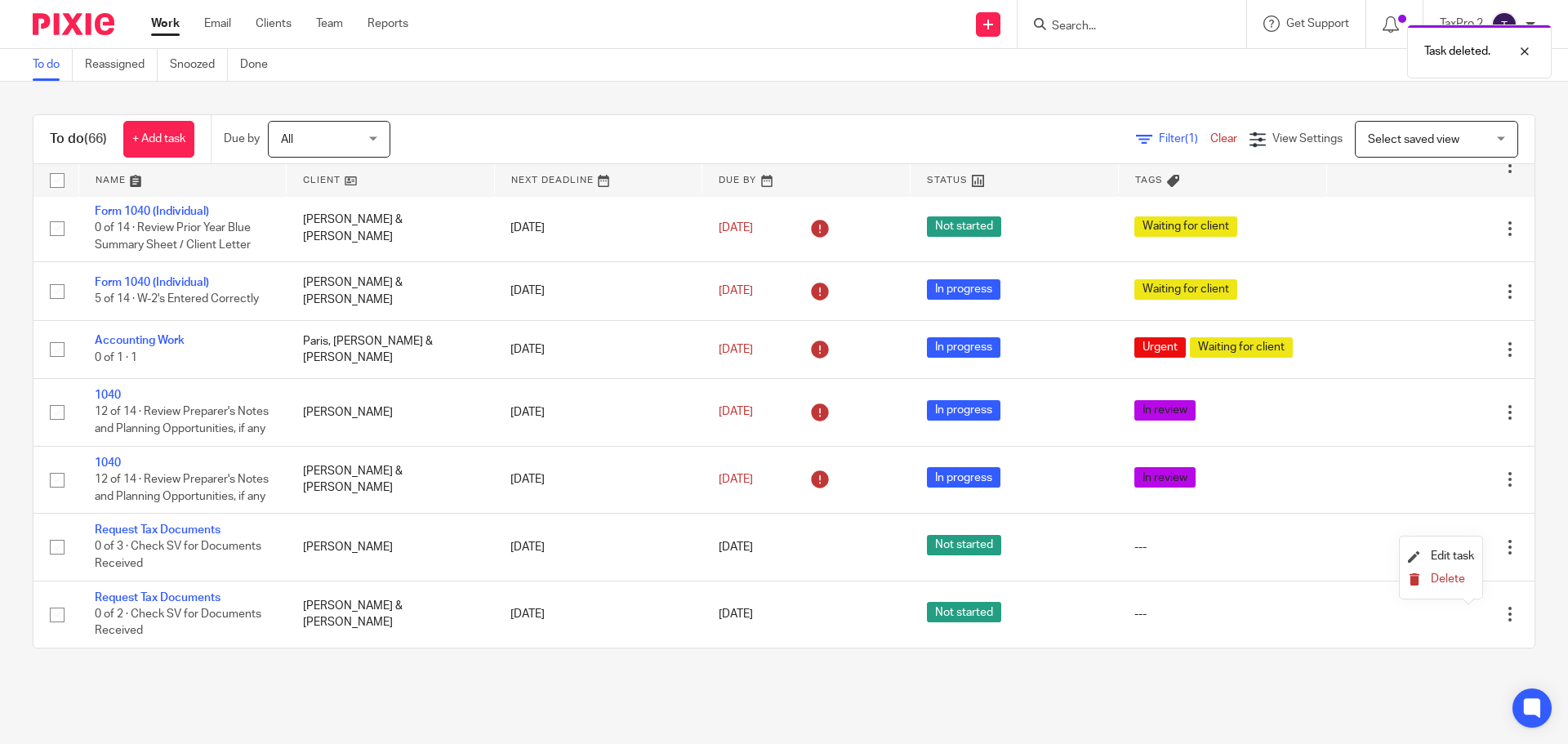
click at [1428, 578] on button "Delete" at bounding box center [1441, 579] width 66 height 13
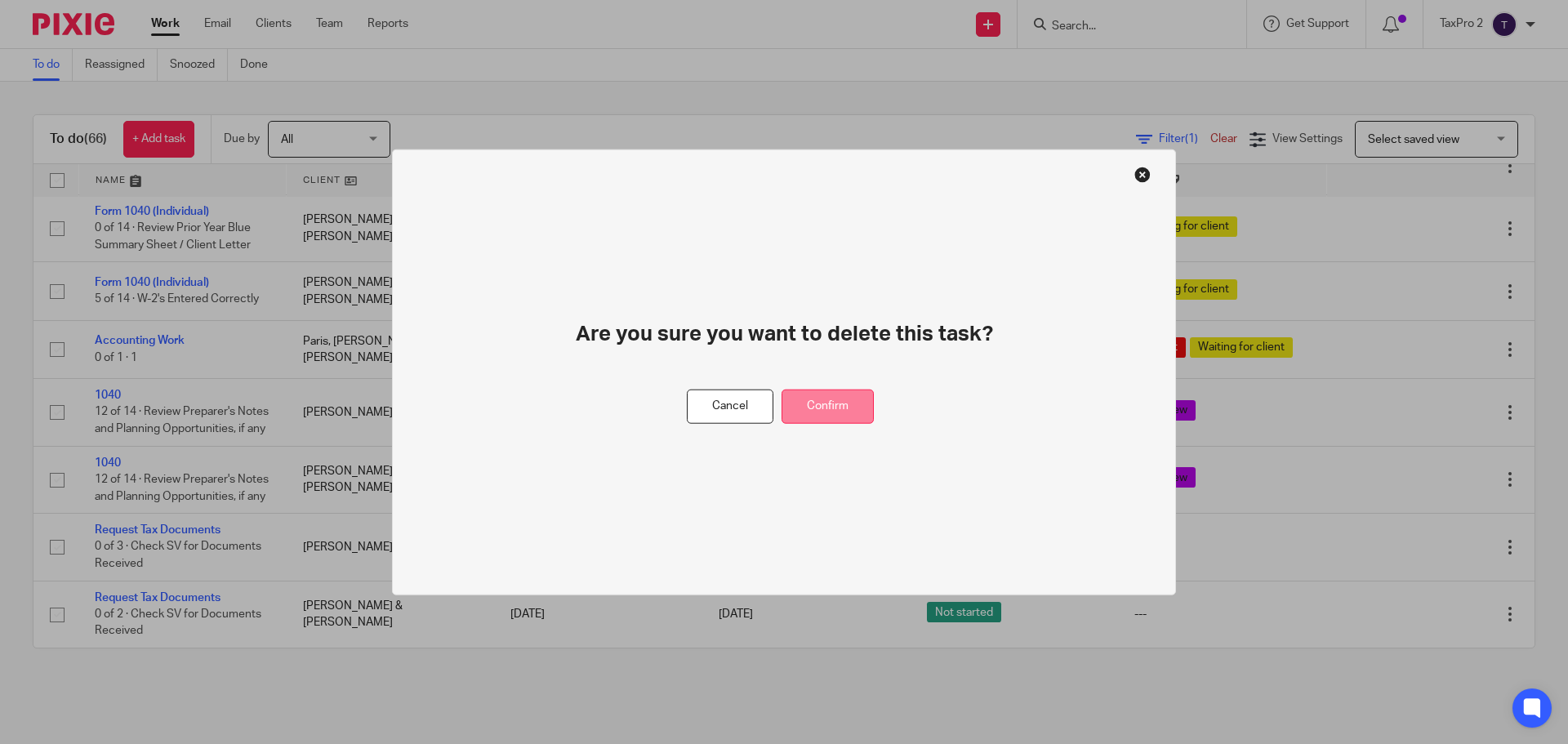
click at [829, 399] on button "Confirm" at bounding box center [827, 405] width 92 height 35
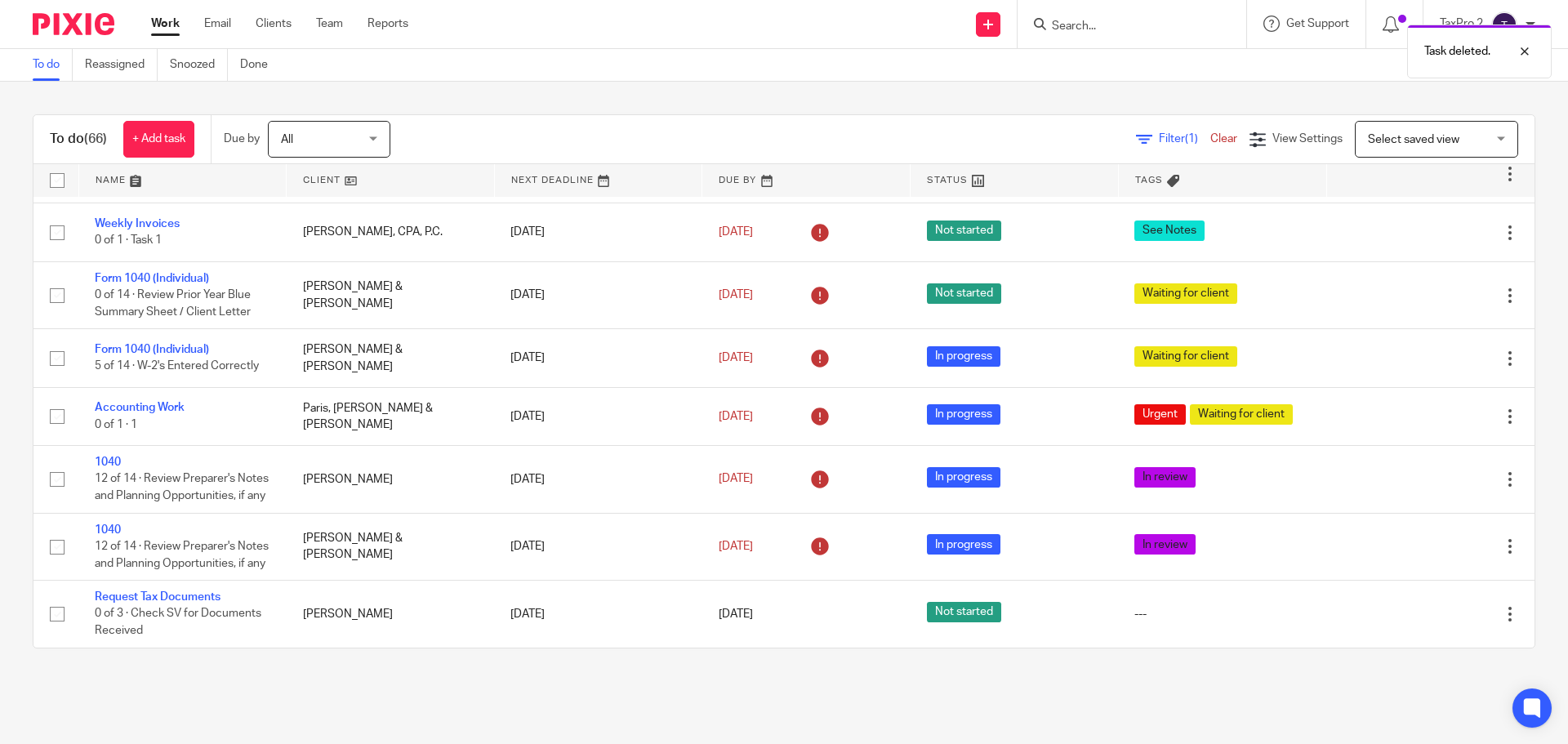
scroll to position [3168, 0]
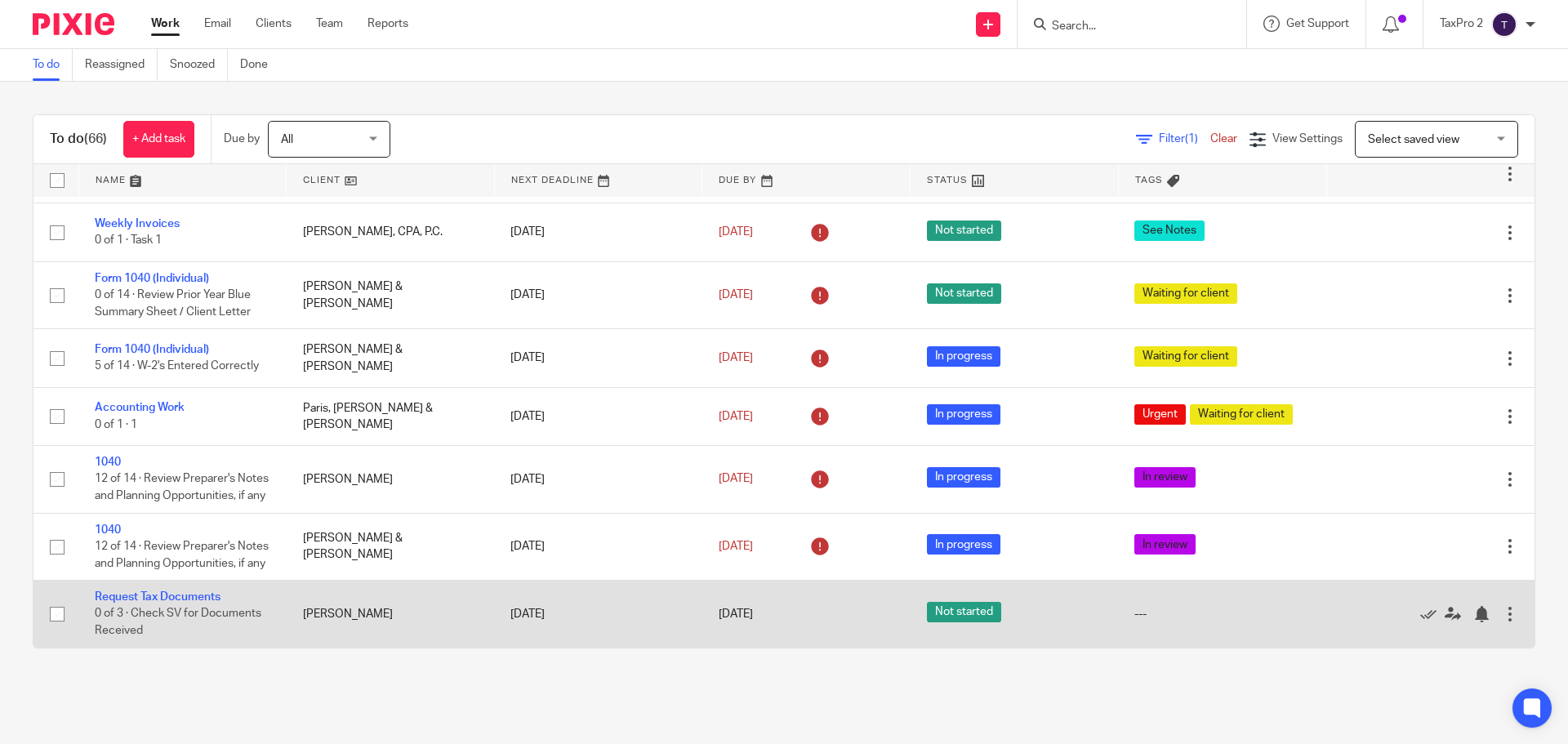
click at [1502, 610] on div at bounding box center [1510, 614] width 16 height 16
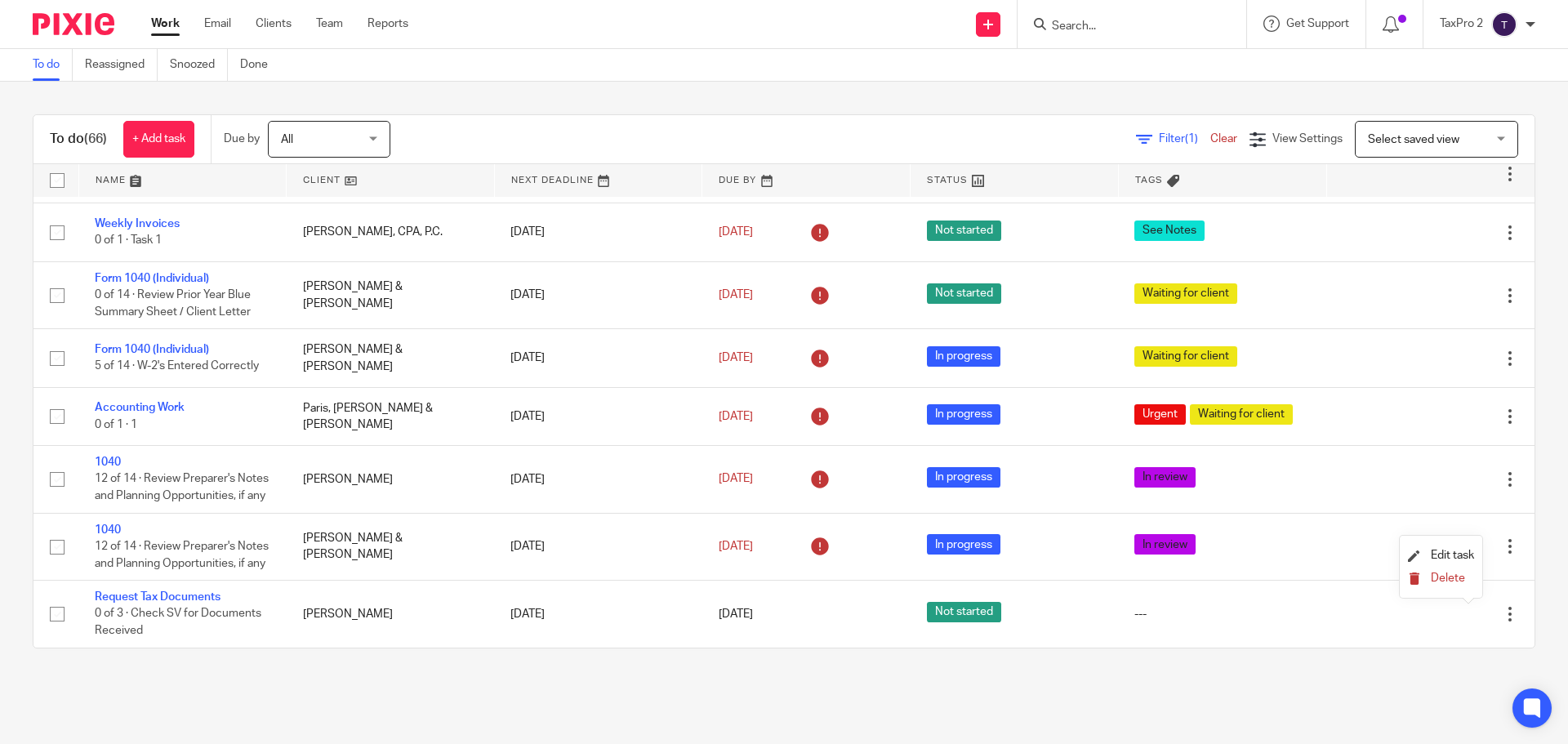
click at [1450, 575] on span "Delete" at bounding box center [1448, 578] width 34 height 11
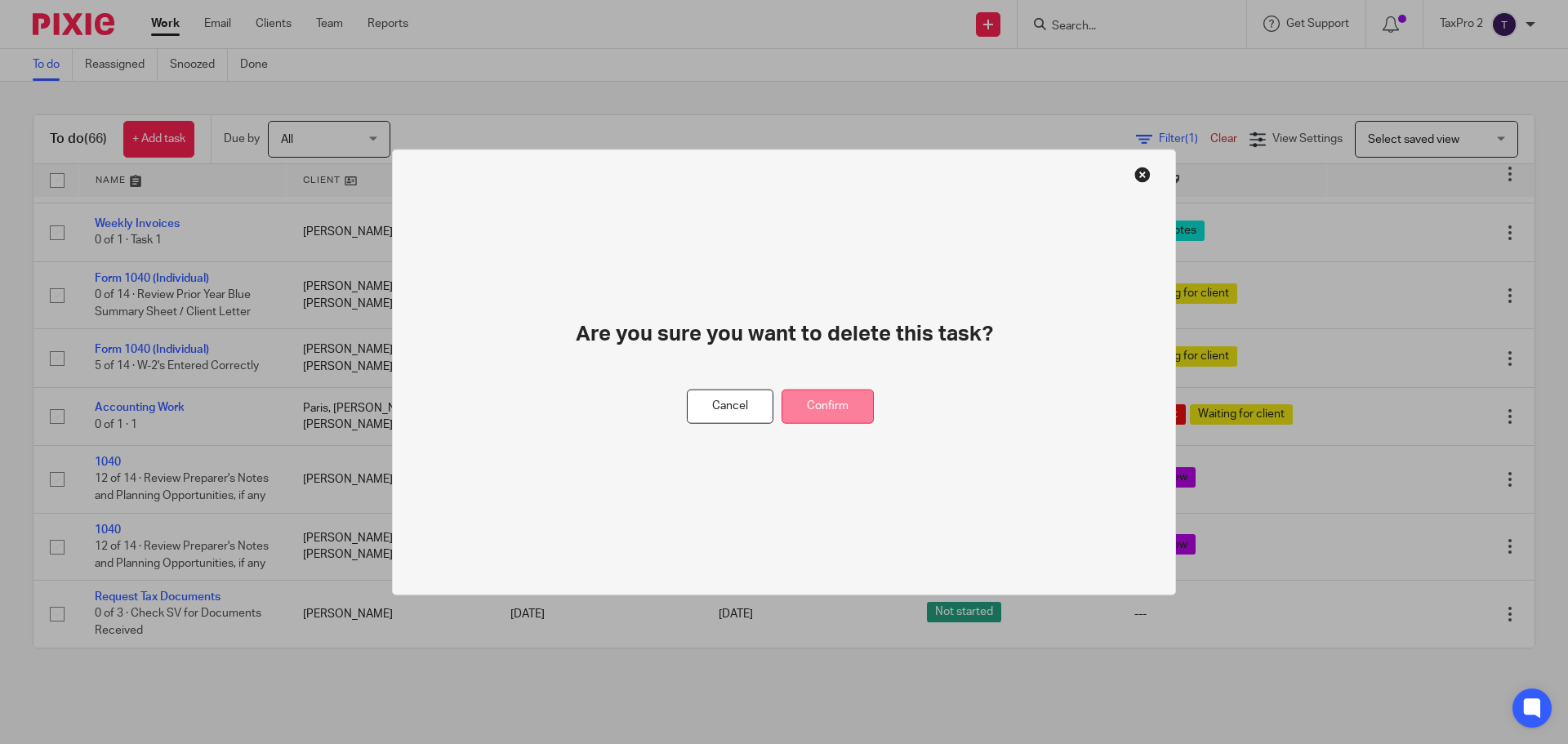
click at [841, 415] on button "Confirm" at bounding box center [827, 405] width 92 height 35
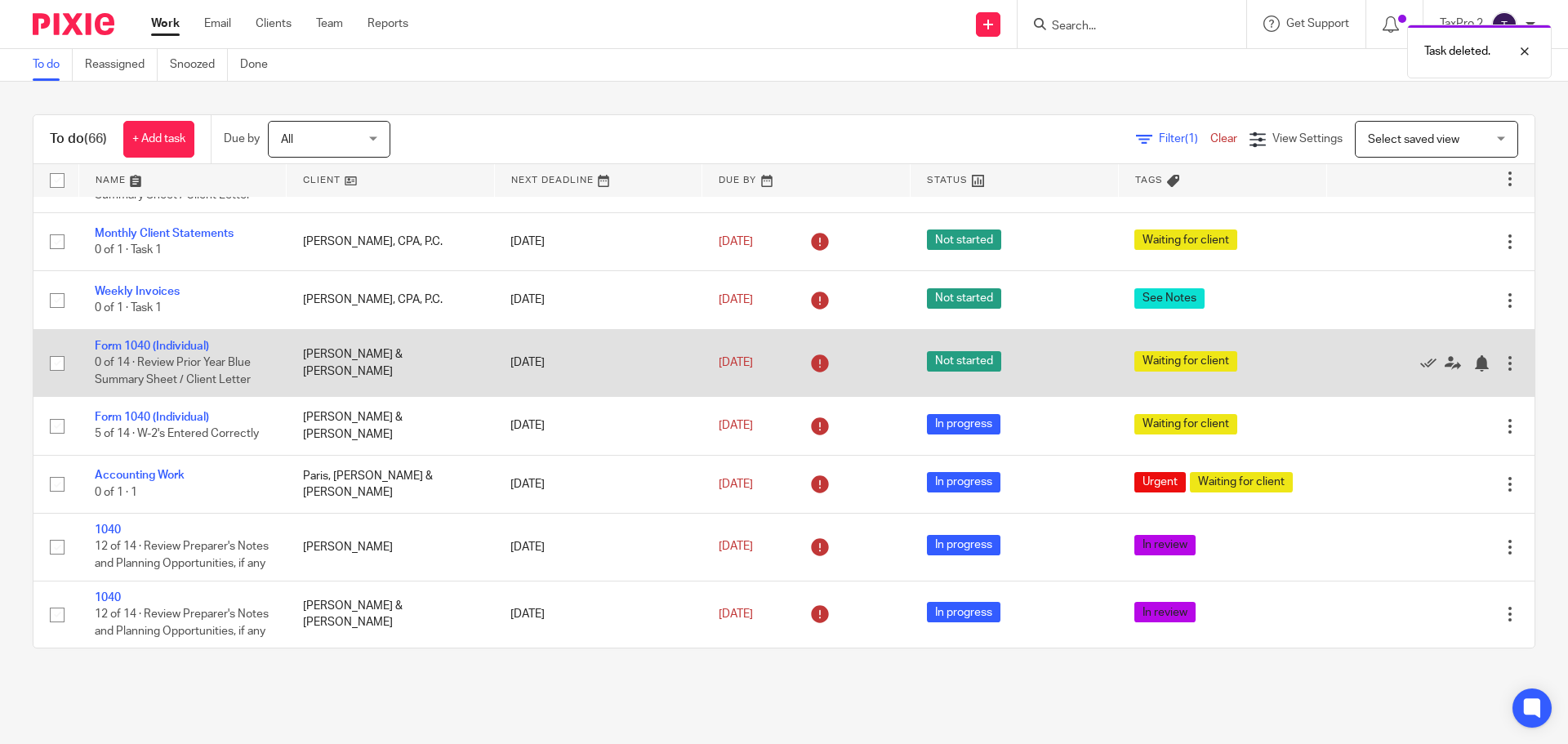
scroll to position [3101, 0]
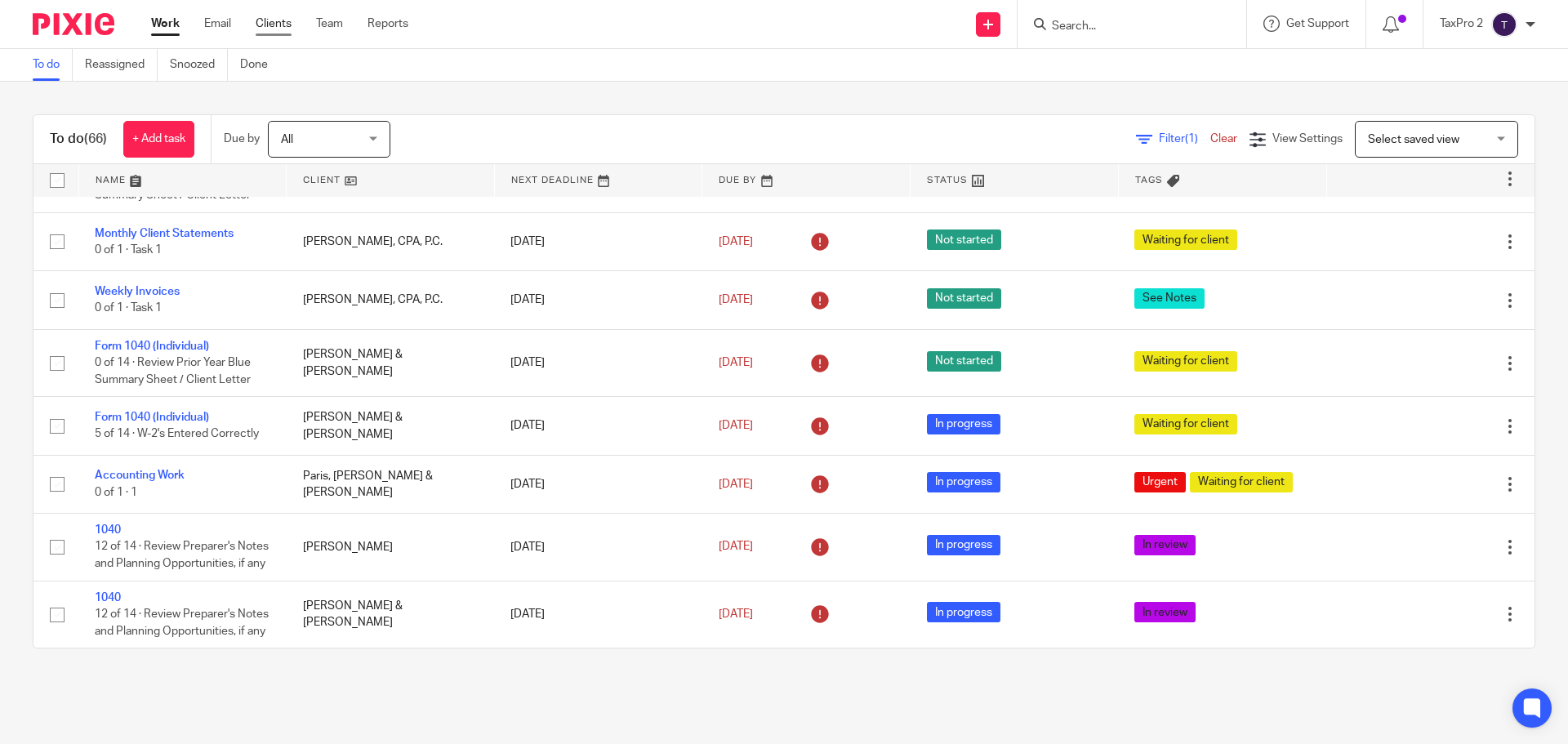
click at [274, 25] on link "Clients" at bounding box center [273, 24] width 36 height 16
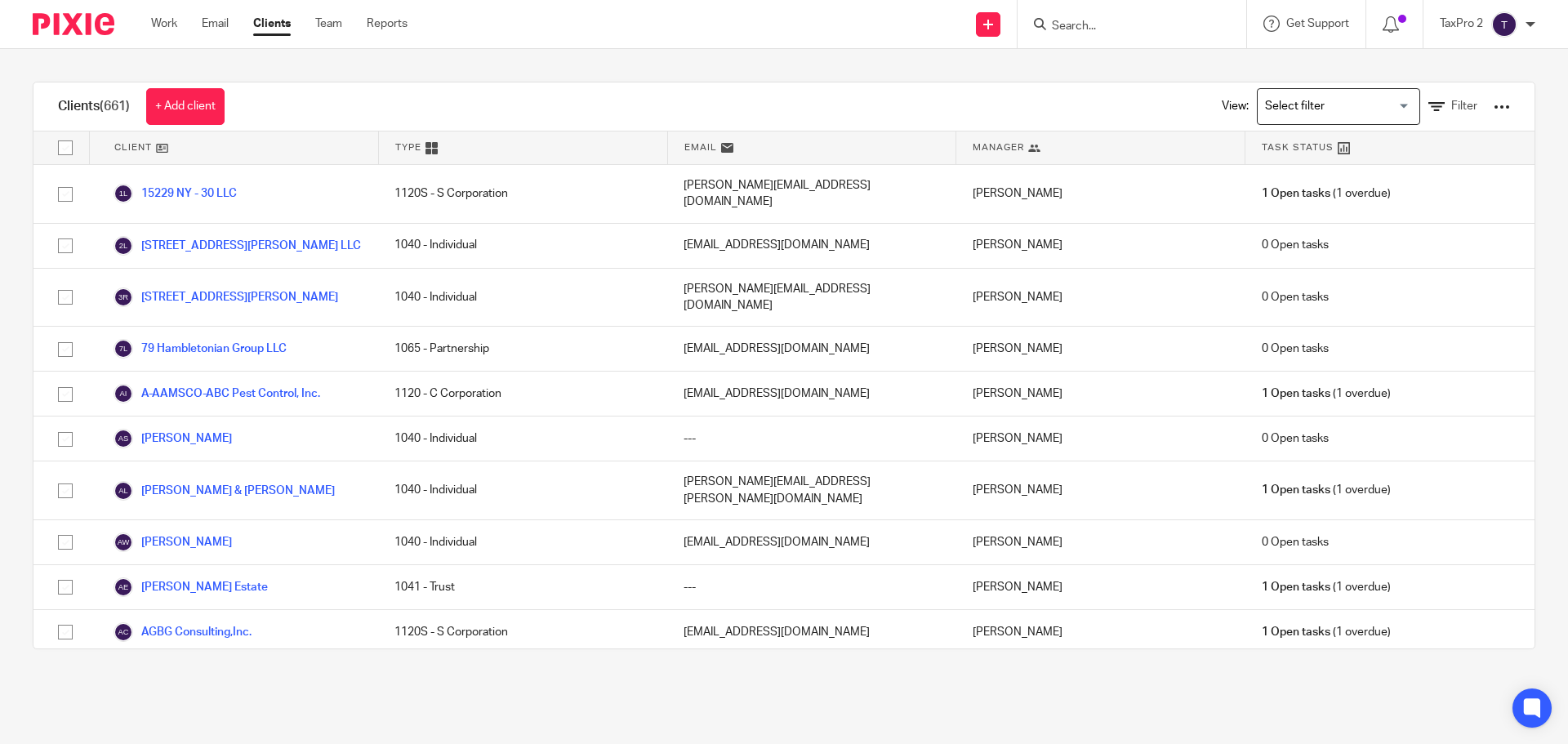
click at [146, 16] on div "Work Email Clients Team Reports Work Email Clients Team Reports Settings" at bounding box center [283, 24] width 297 height 48
click at [163, 25] on link "Work" at bounding box center [164, 24] width 26 height 16
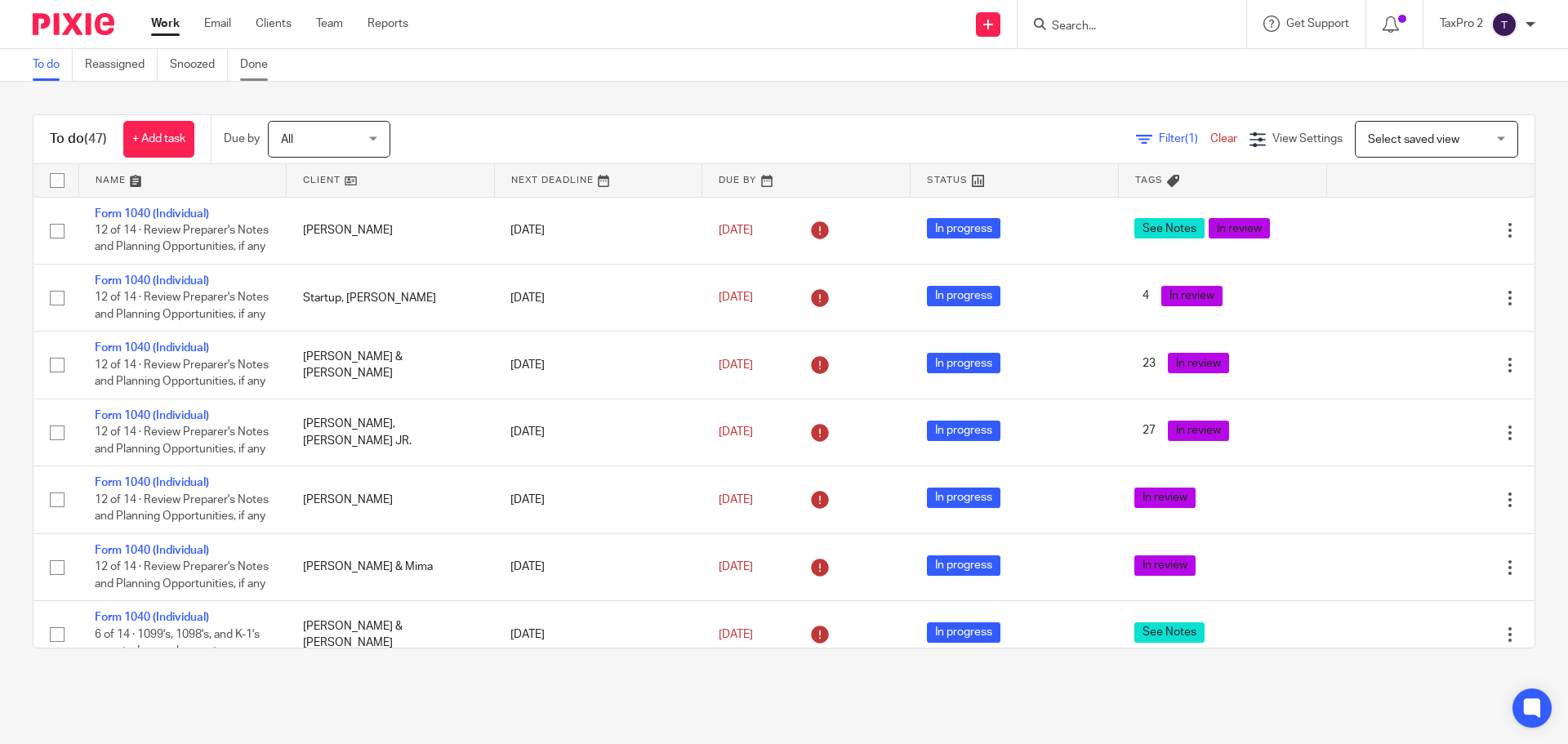
click at [258, 62] on link "Done" at bounding box center [261, 65] width 40 height 32
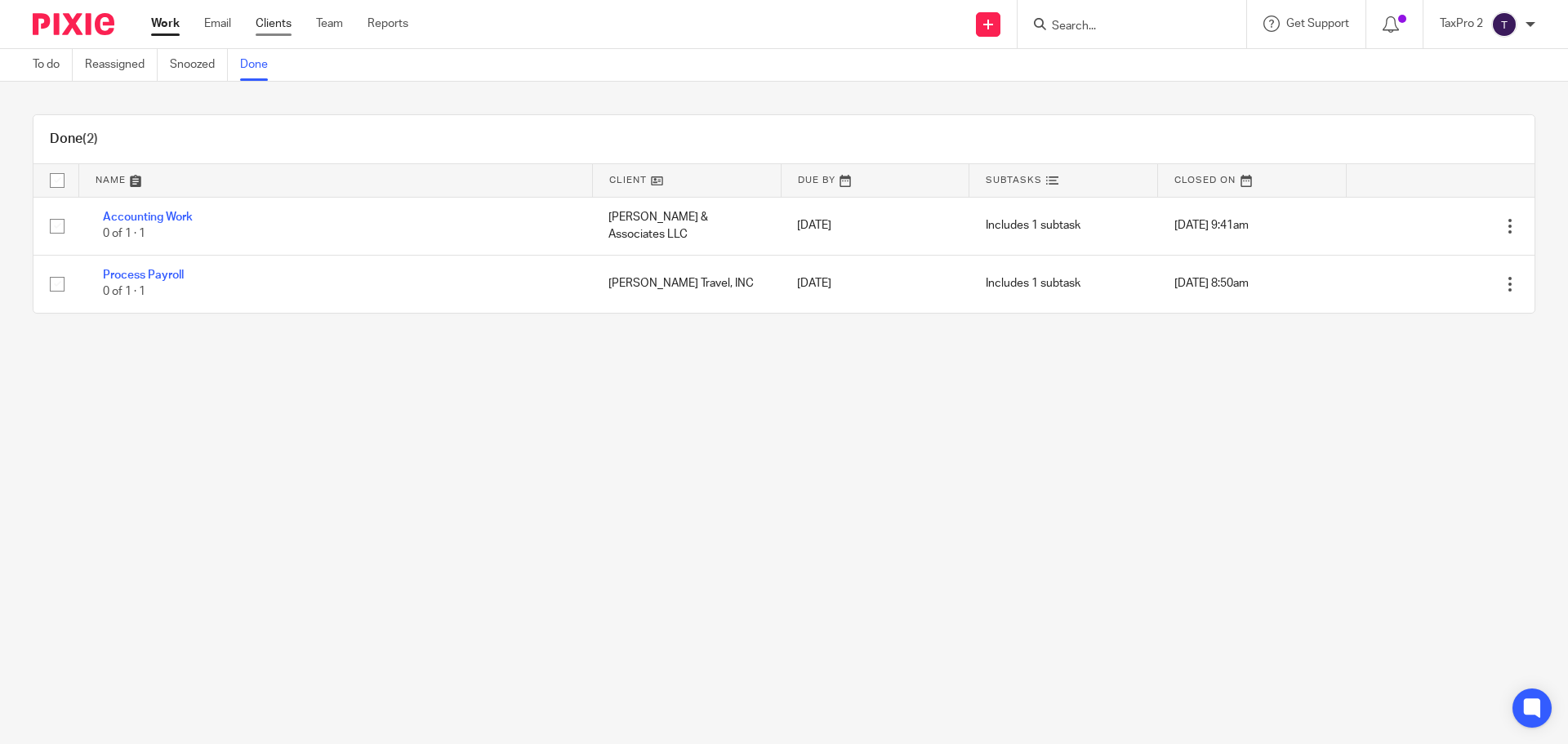
click at [267, 28] on link "Clients" at bounding box center [273, 24] width 36 height 16
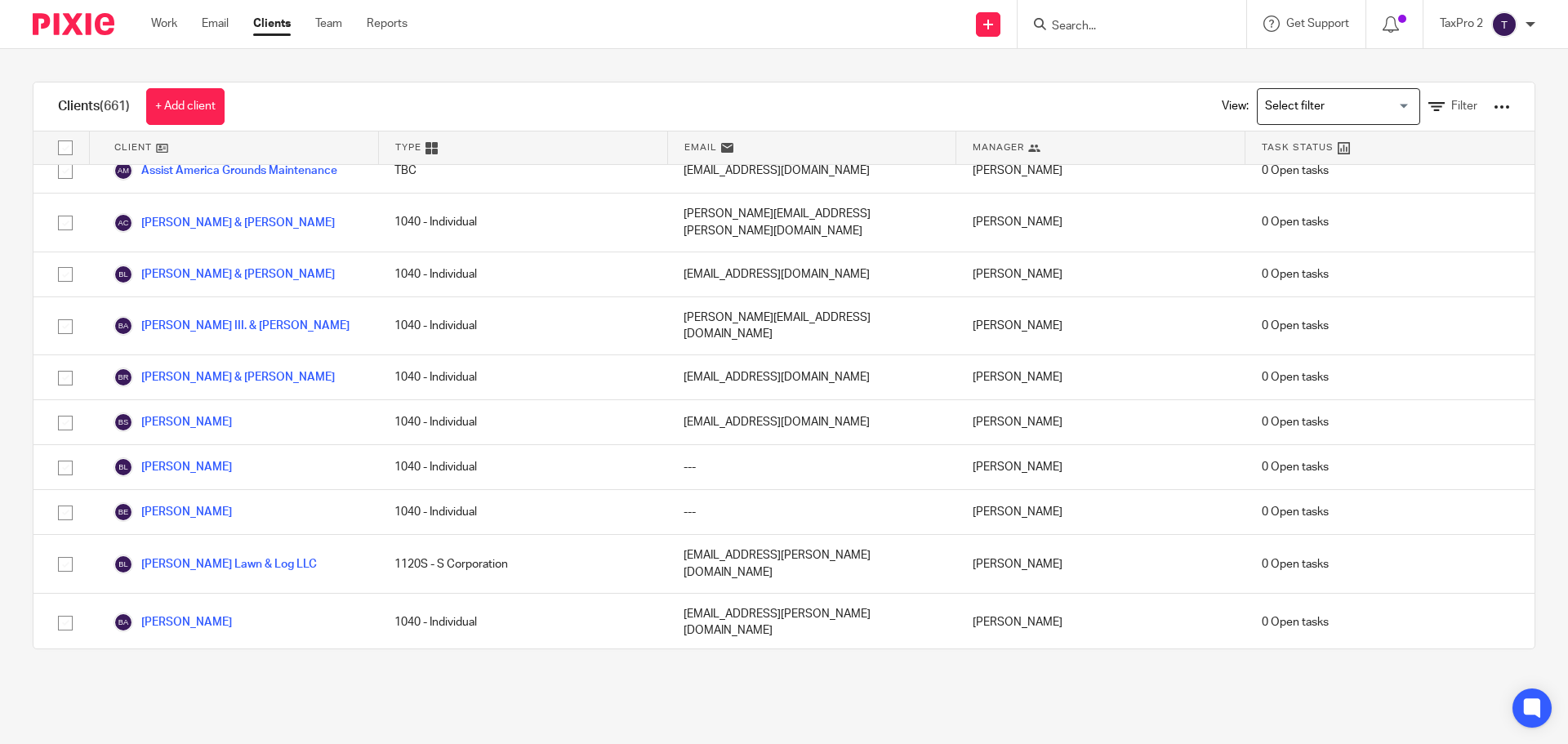
scroll to position [1225, 0]
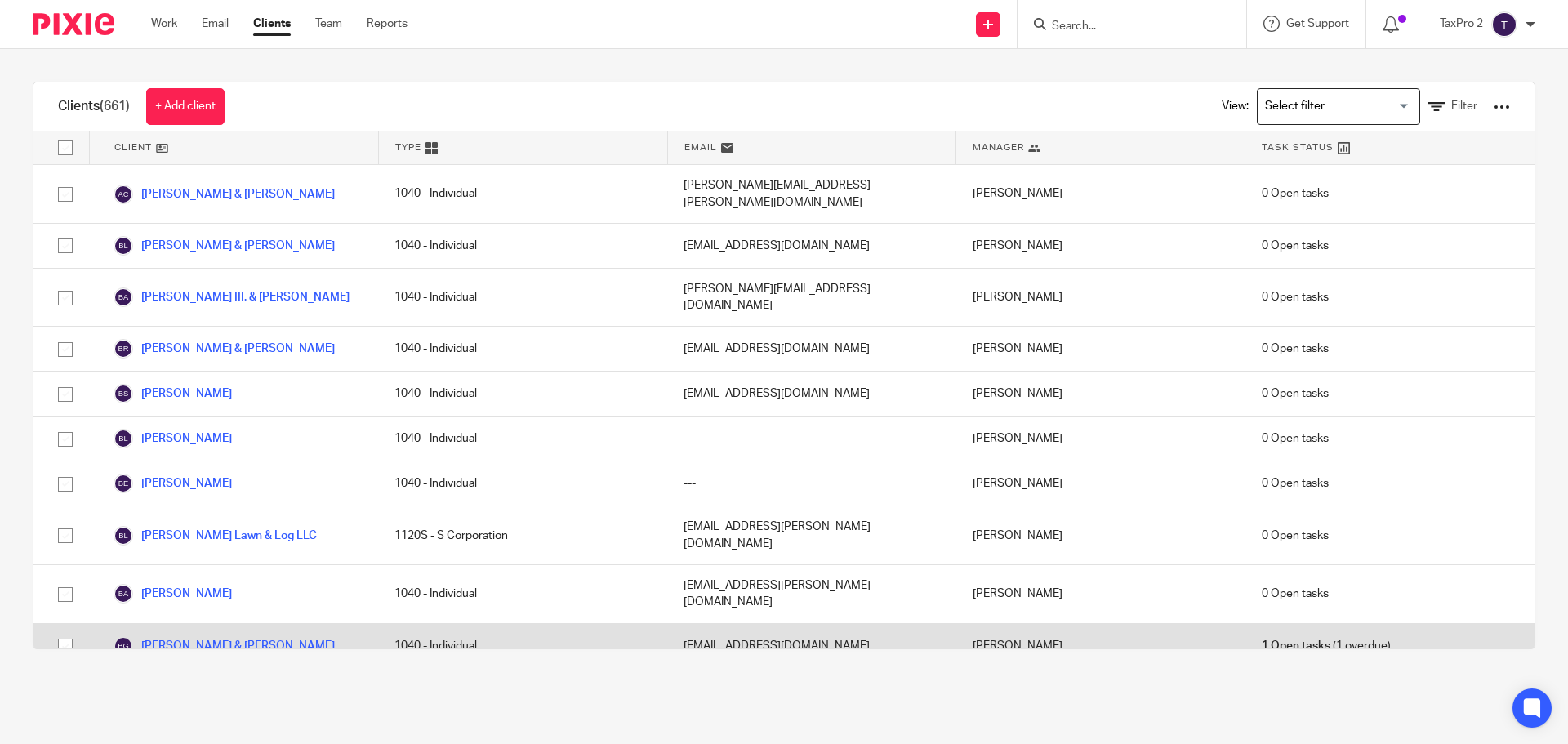
click at [186, 636] on link "[PERSON_NAME] & [PERSON_NAME]" at bounding box center [225, 646] width 222 height 20
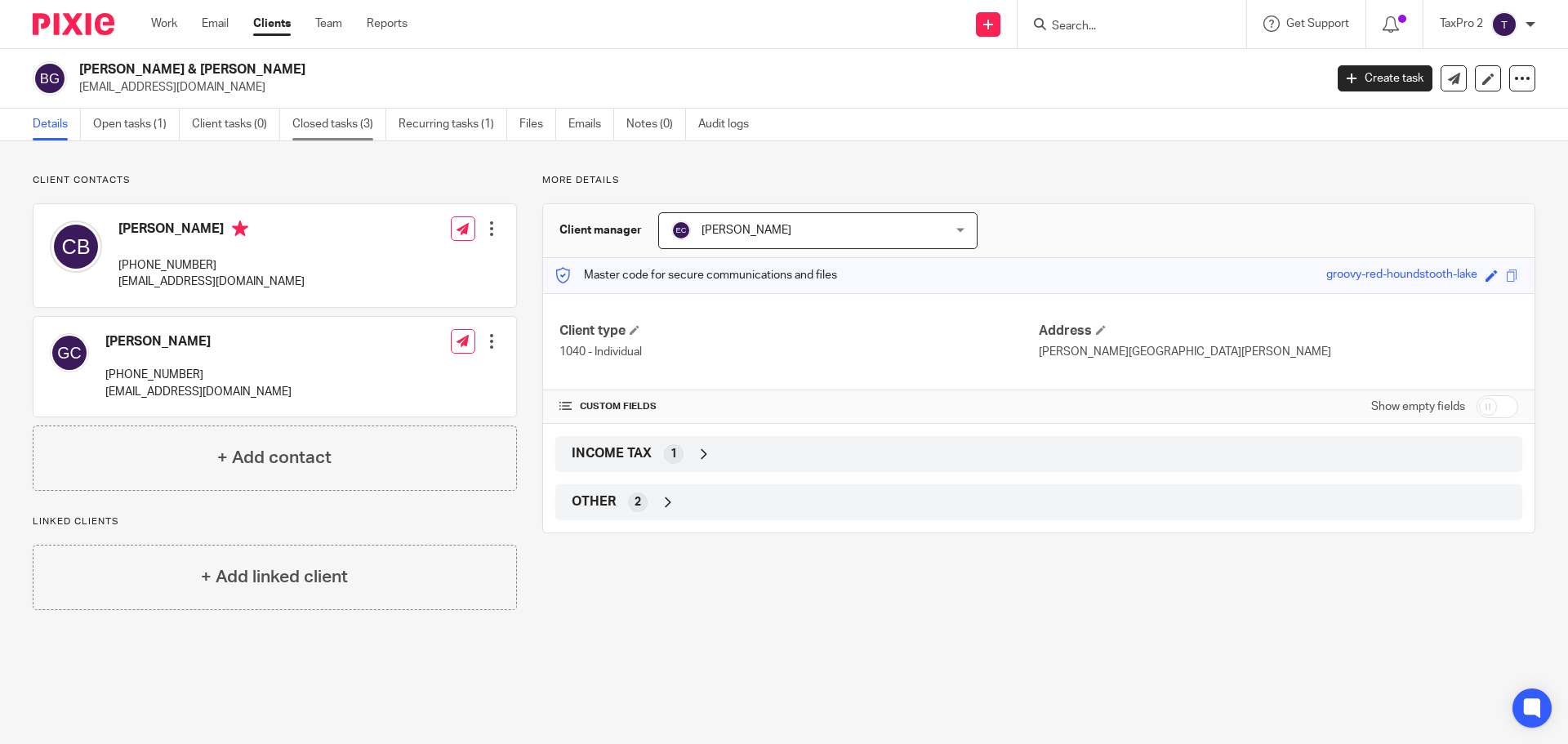
click at [331, 124] on link "Closed tasks (3)" at bounding box center [339, 125] width 94 height 32
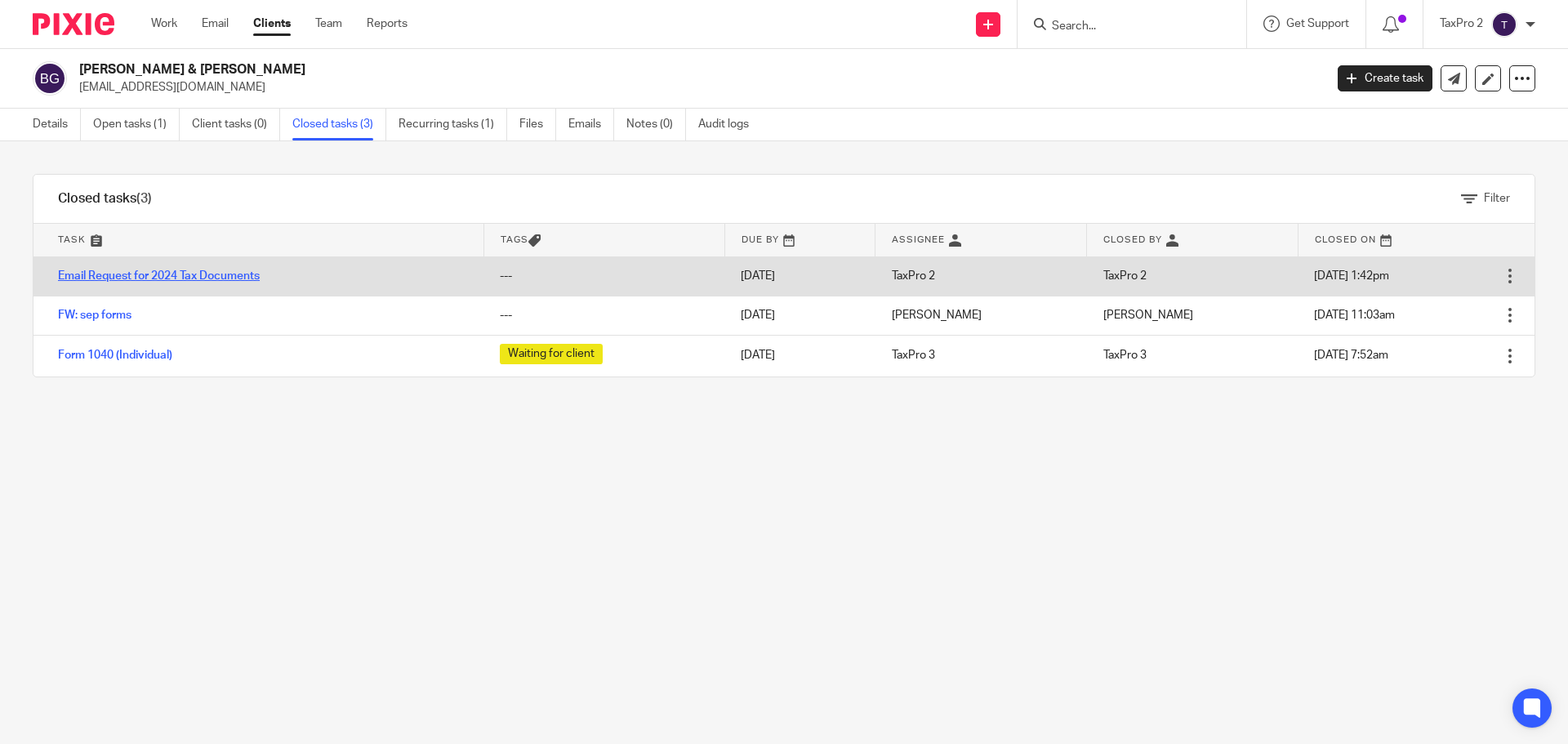
click at [160, 276] on link "Email Request for 2024 Tax Documents" at bounding box center [159, 276] width 202 height 11
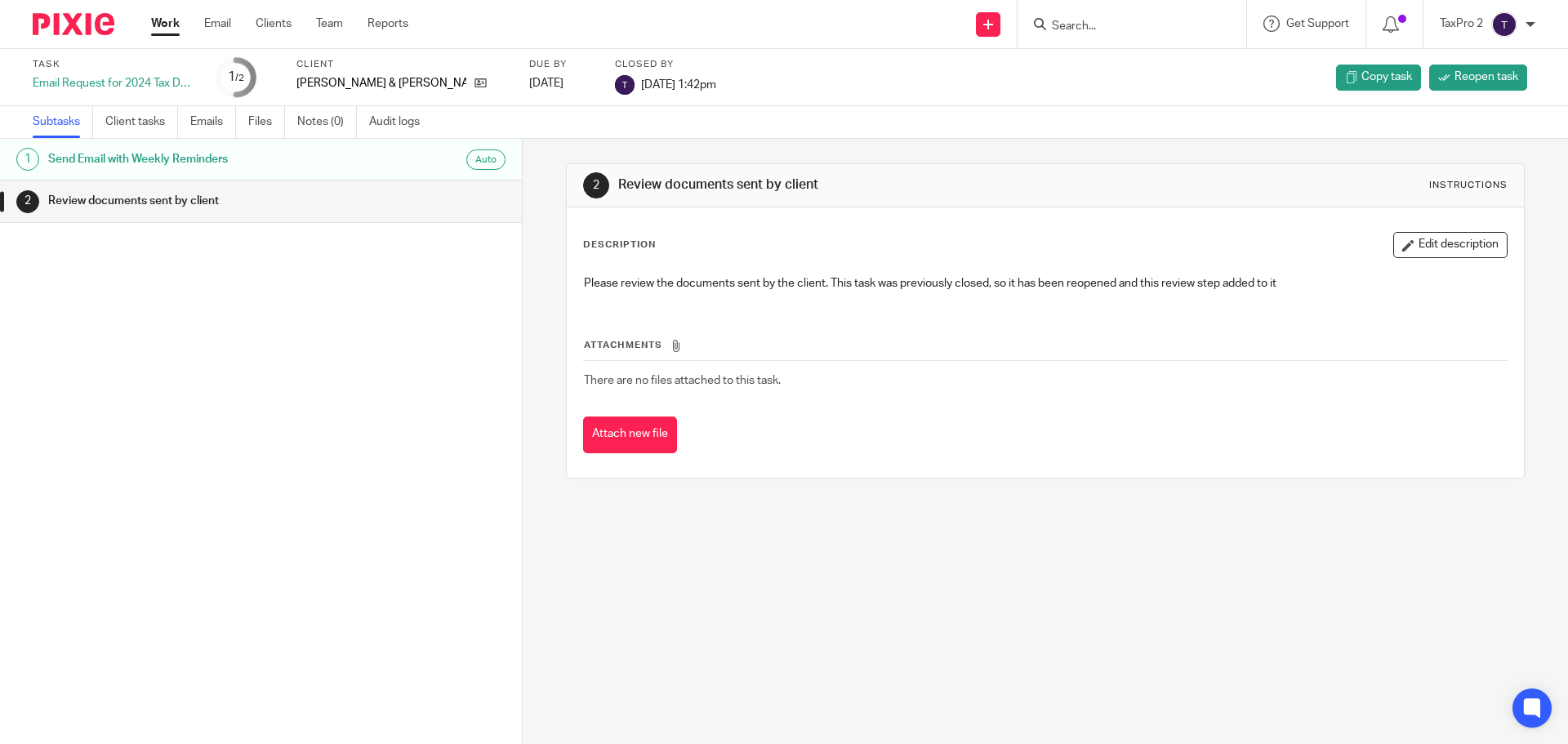
click at [218, 208] on h1 "Review documents sent by client" at bounding box center [201, 201] width 305 height 25
click at [223, 163] on h1 "Send Email with Weekly Reminders" at bounding box center [201, 159] width 305 height 25
